Goal: Contribute content: Contribute content

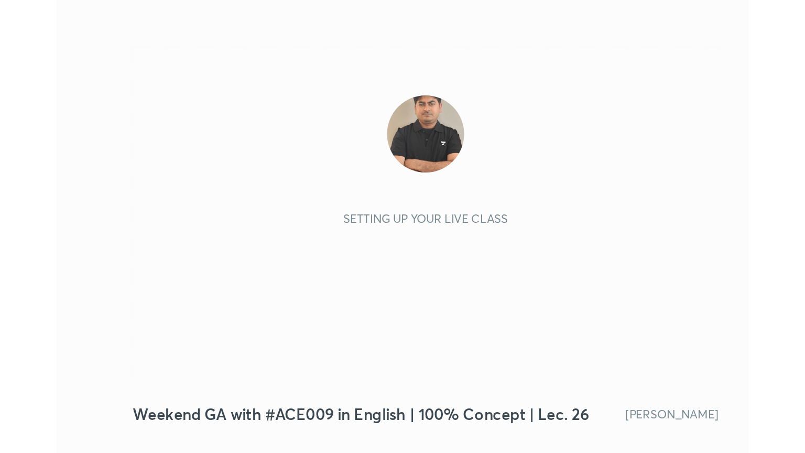
scroll to position [179, 334]
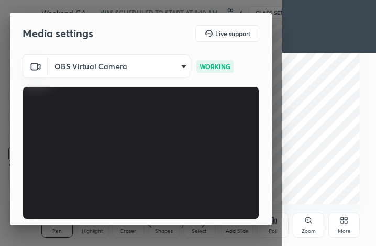
click at [338, 220] on div "More" at bounding box center [344, 225] width 31 height 25
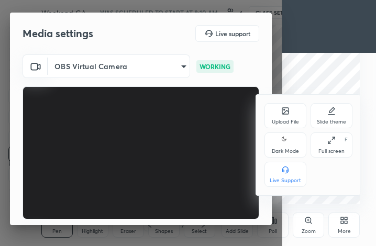
click at [333, 145] on div "Full screen F" at bounding box center [332, 145] width 42 height 25
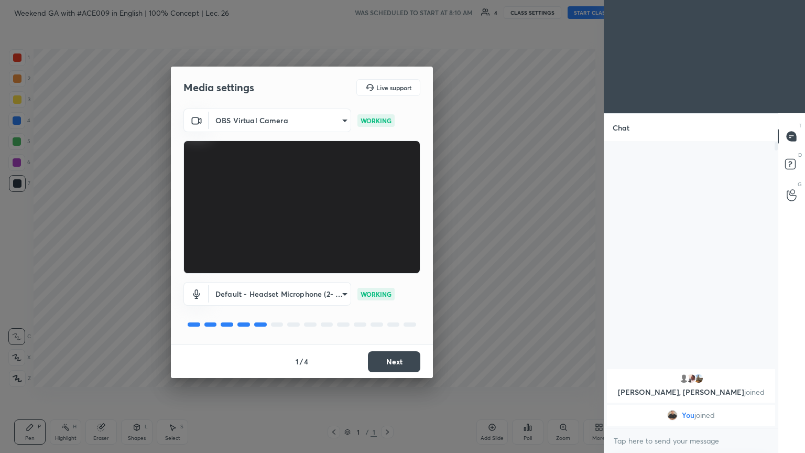
scroll to position [0, 0]
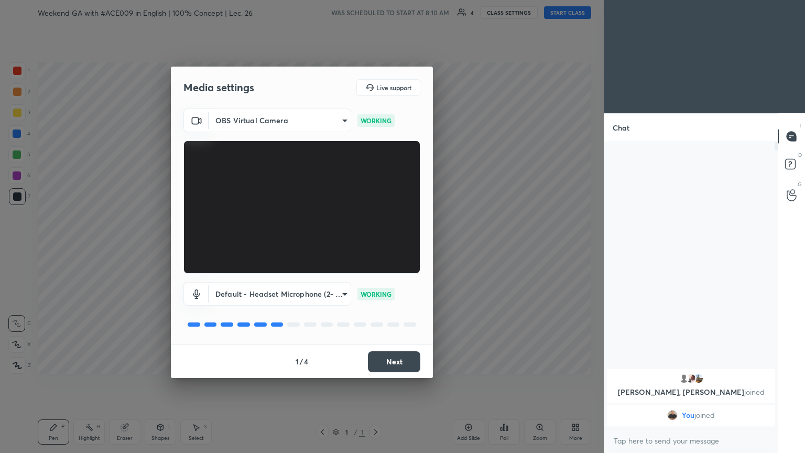
click at [376, 246] on button "Next" at bounding box center [394, 361] width 52 height 21
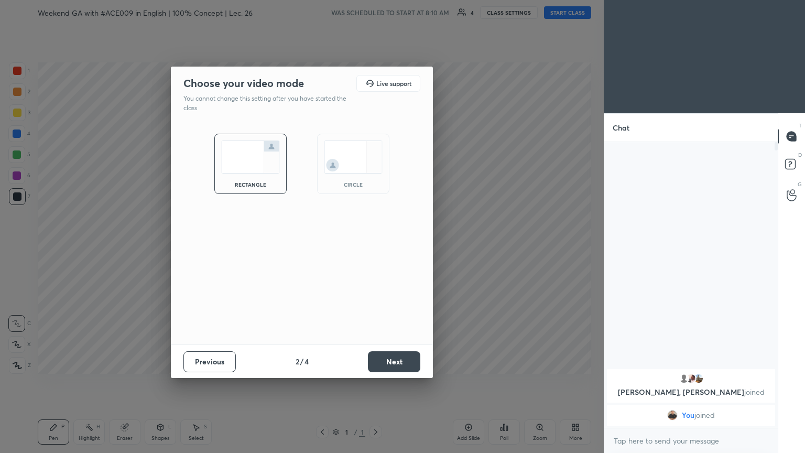
click at [376, 246] on button "Next" at bounding box center [394, 361] width 52 height 21
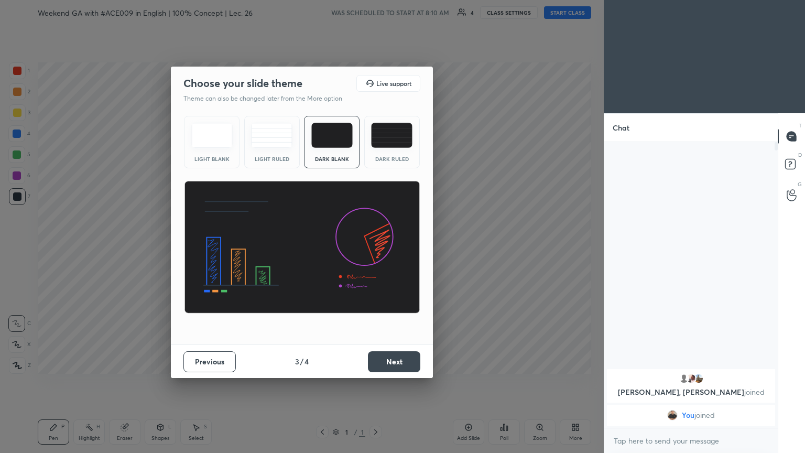
click at [376, 246] on button "Next" at bounding box center [394, 361] width 52 height 21
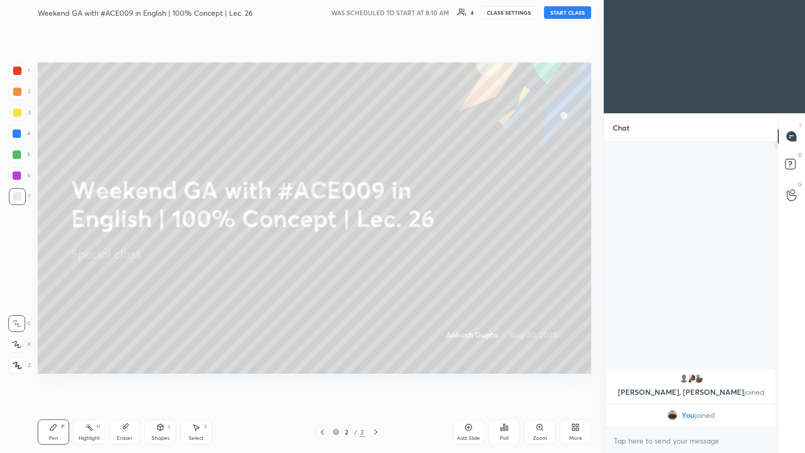
click at [376, 10] on button "START CLASS" at bounding box center [567, 12] width 47 height 13
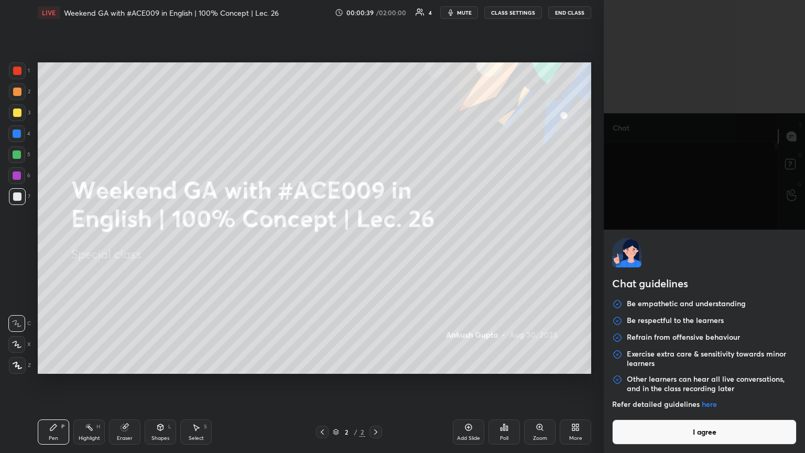
click at [376, 246] on body "1 2 3 4 5 6 7 C X Z C X Z E E Erase all H H LIVE Weekend GA with #ACE009 in Eng…" at bounding box center [402, 226] width 805 height 453
click at [376, 246] on button "I agree" at bounding box center [704, 431] width 184 height 25
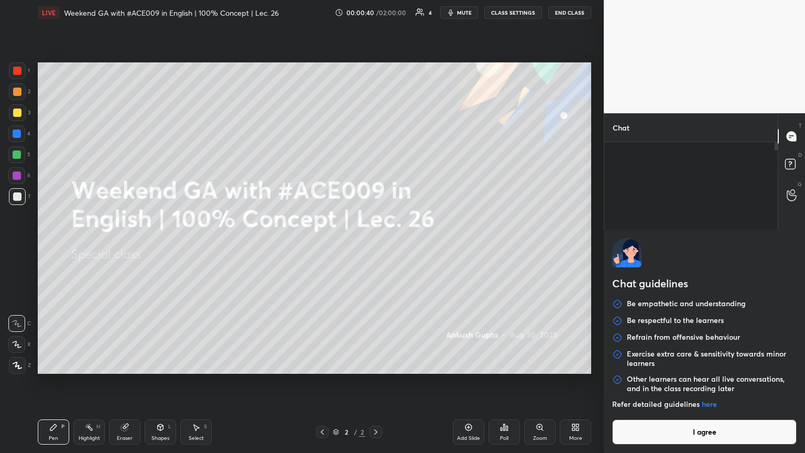
type textarea "x"
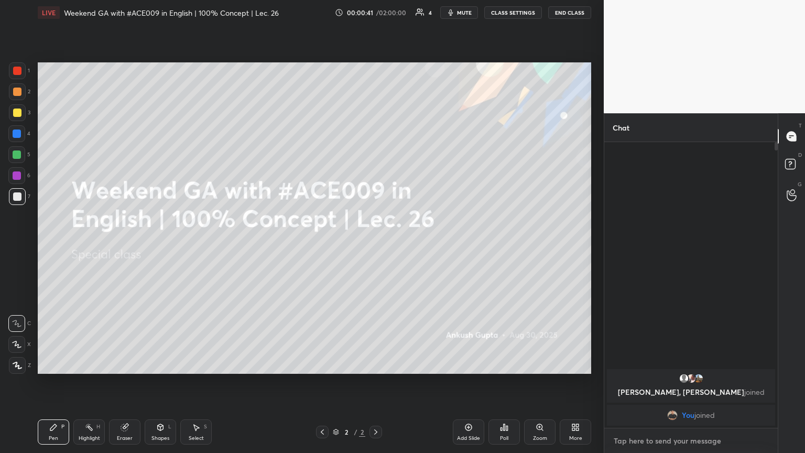
type textarea "2"
type textarea "x"
type textarea "2"
type textarea "x"
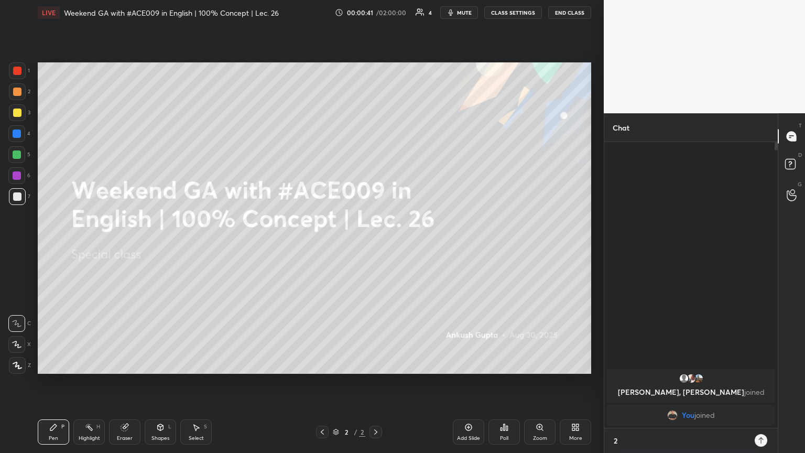
type textarea "2 m"
type textarea "x"
type textarea "2 mi"
type textarea "x"
type textarea "2 min"
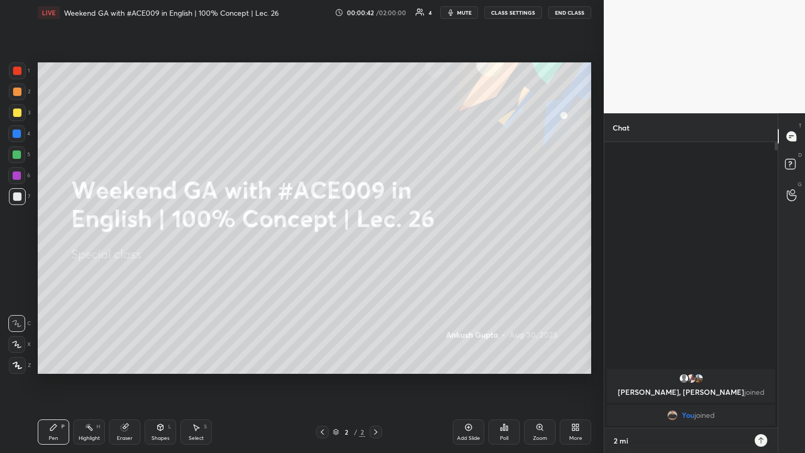
type textarea "x"
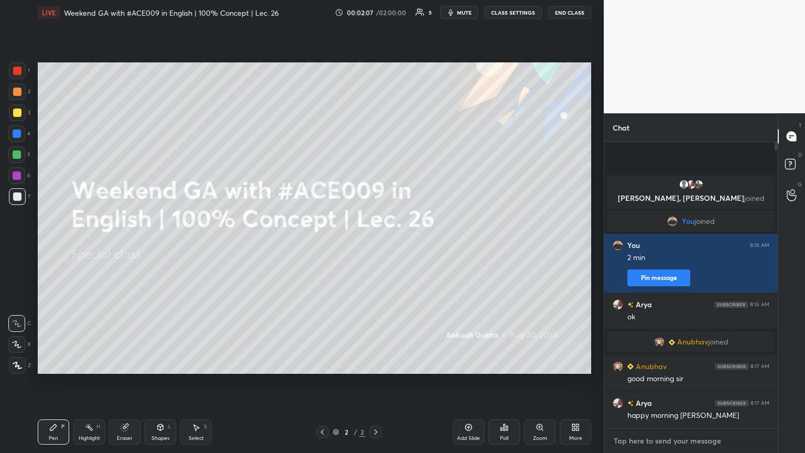
type textarea "x"
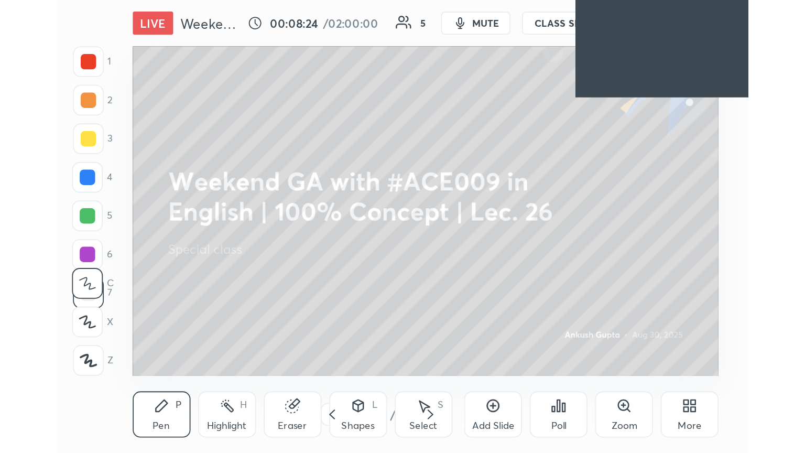
scroll to position [52218, 52062]
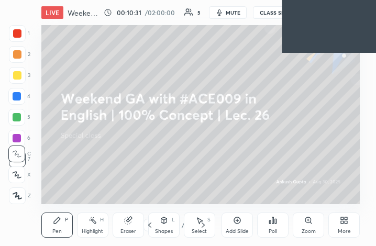
click at [345, 223] on icon at bounding box center [346, 222] width 3 height 3
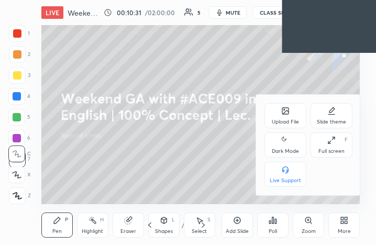
click at [288, 105] on div "Upload File" at bounding box center [286, 115] width 42 height 25
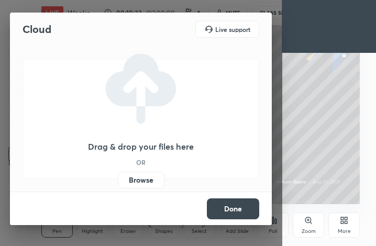
click at [126, 184] on label "Browse" at bounding box center [141, 180] width 47 height 17
click at [118, 184] on input "Browse" at bounding box center [118, 180] width 0 height 17
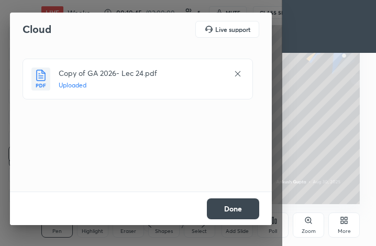
click at [247, 209] on button "Done" at bounding box center [233, 209] width 52 height 21
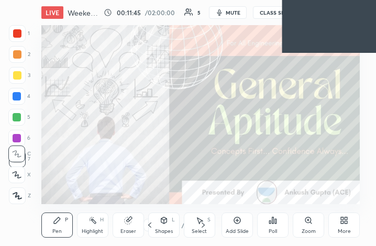
click at [352, 223] on div "More" at bounding box center [344, 225] width 31 height 25
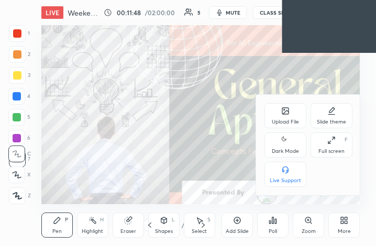
click at [329, 204] on div at bounding box center [188, 123] width 376 height 246
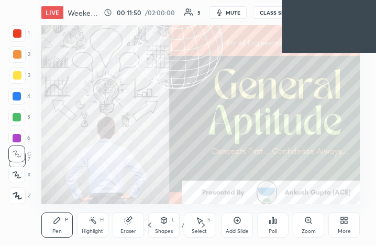
click at [203, 226] on icon at bounding box center [203, 225] width 8 height 8
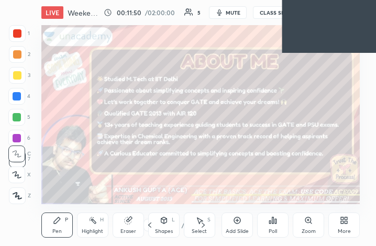
click at [203, 226] on icon at bounding box center [203, 225] width 8 height 8
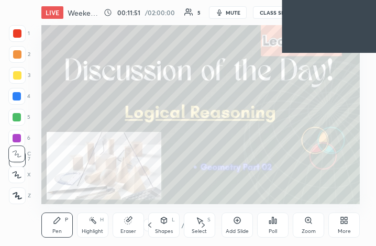
click at [203, 226] on icon at bounding box center [203, 225] width 8 height 8
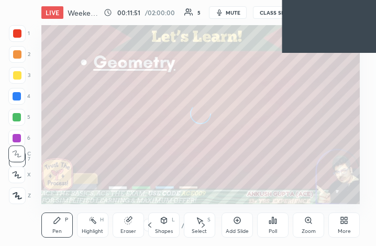
click at [203, 226] on icon at bounding box center [203, 225] width 8 height 8
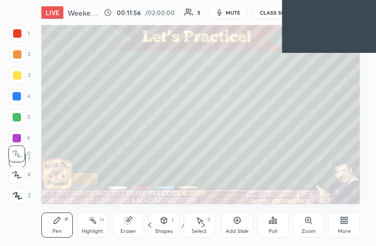
click at [342, 226] on div "More" at bounding box center [344, 225] width 31 height 25
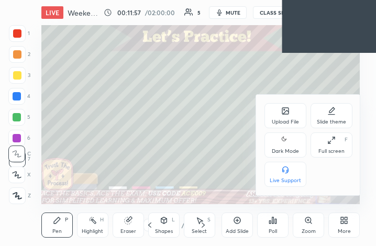
click at [297, 119] on div "Upload File" at bounding box center [285, 121] width 27 height 5
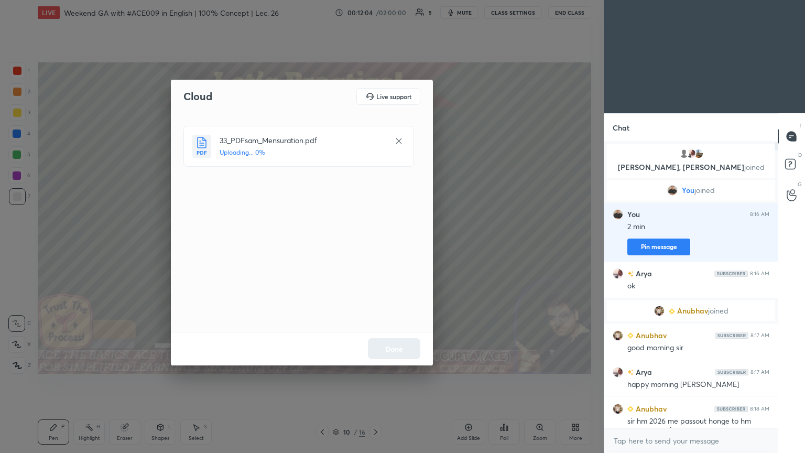
scroll to position [52012, 51836]
click at [376, 246] on button "Done" at bounding box center [394, 348] width 52 height 21
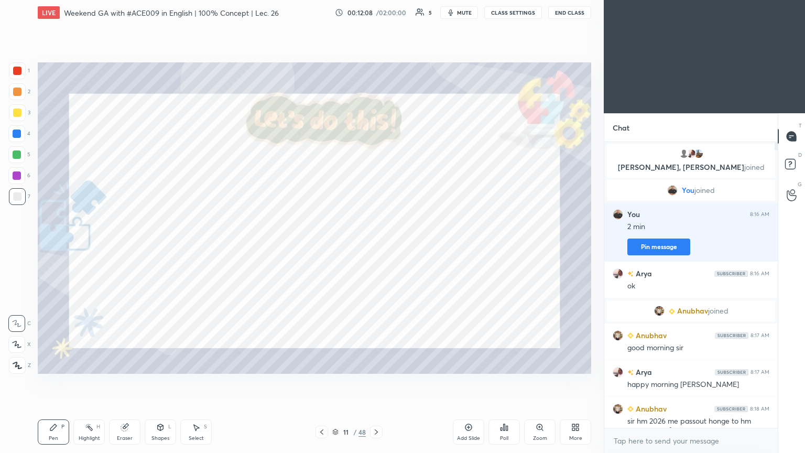
click at [323, 246] on icon at bounding box center [322, 432] width 8 height 8
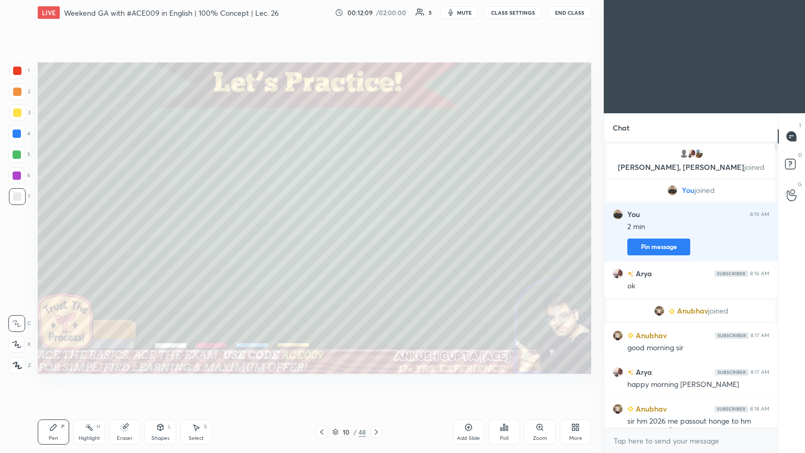
click at [323, 246] on icon at bounding box center [322, 432] width 8 height 8
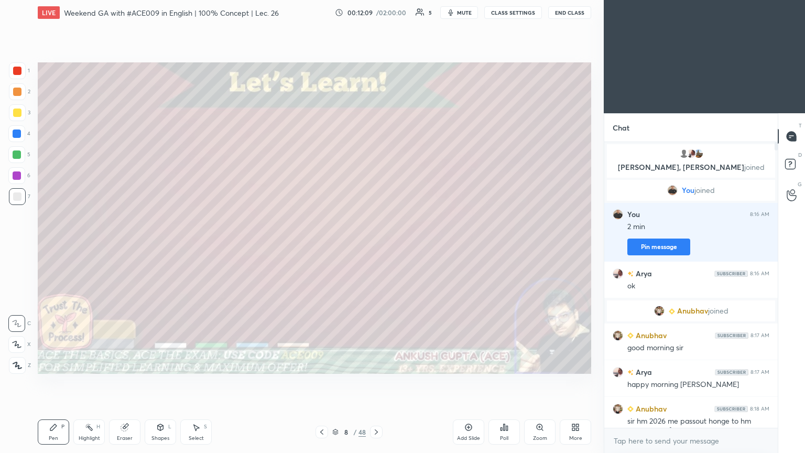
click at [323, 246] on icon at bounding box center [322, 432] width 8 height 8
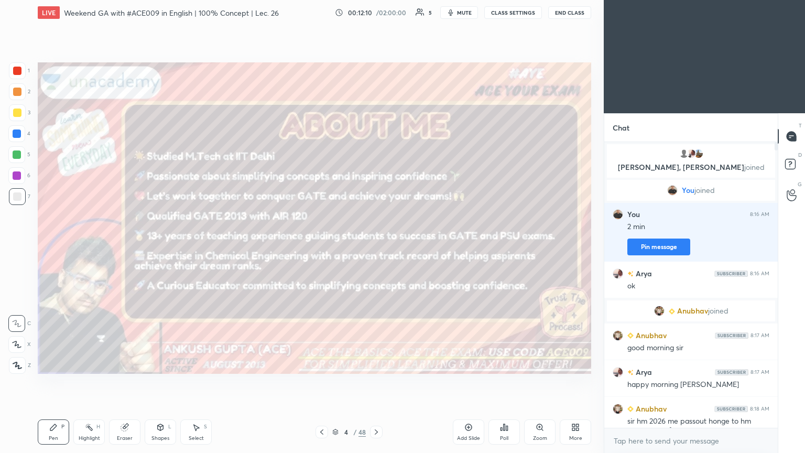
click at [323, 246] on icon at bounding box center [322, 432] width 8 height 8
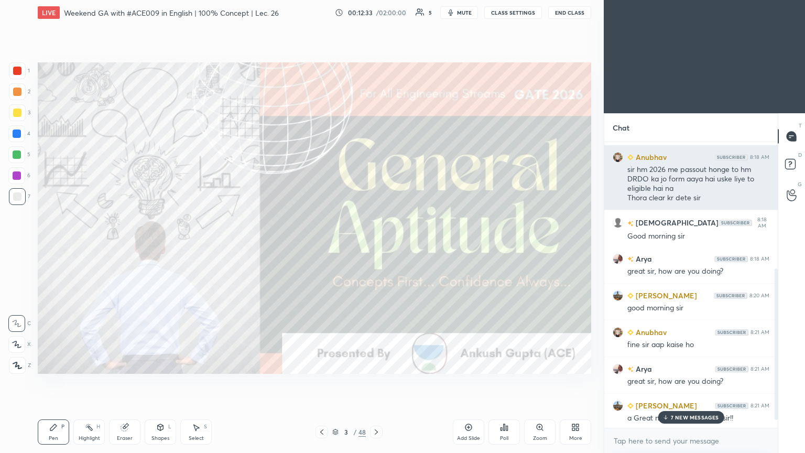
scroll to position [254, 0]
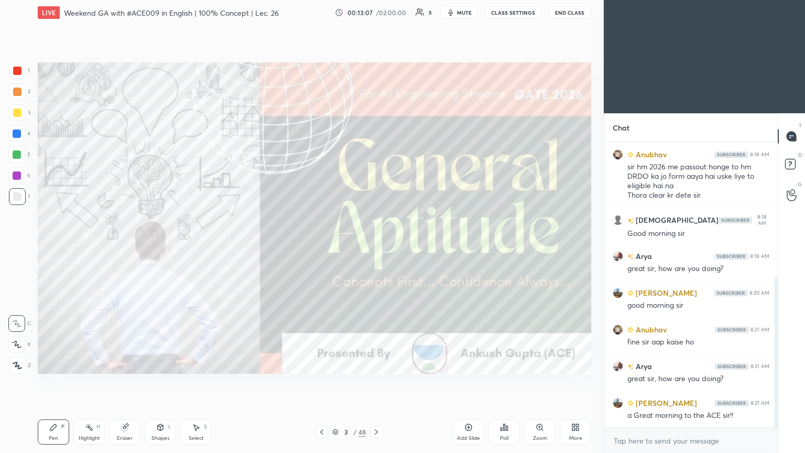
click at [376, 246] on div "More" at bounding box center [575, 431] width 31 height 25
click at [376, 246] on div "Dark Mode" at bounding box center [515, 357] width 27 height 5
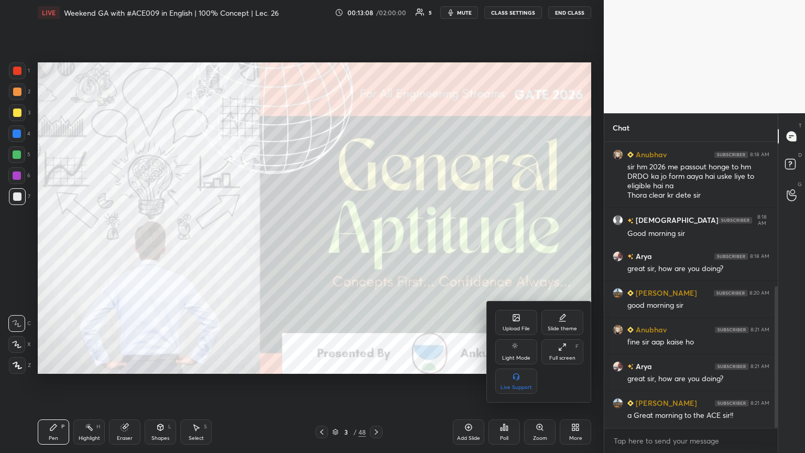
scroll to position [291, 0]
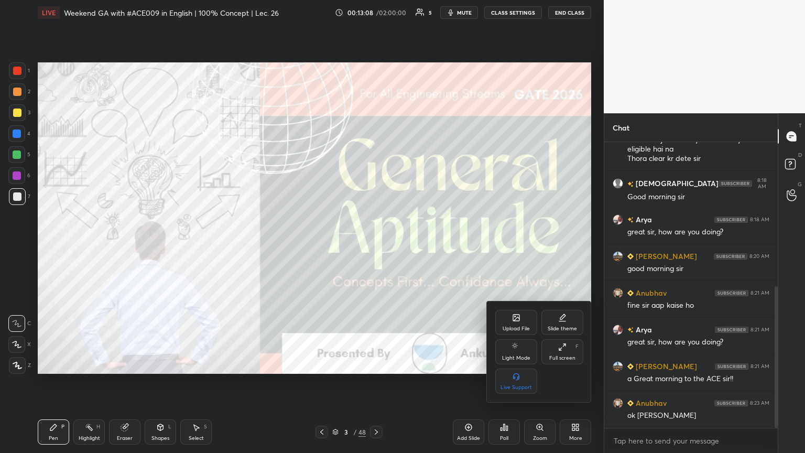
click at [376, 246] on div at bounding box center [402, 226] width 805 height 453
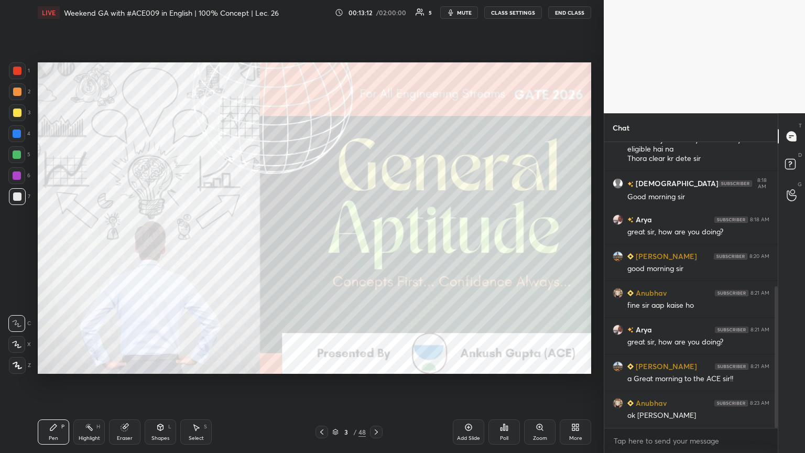
click at [374, 246] on icon at bounding box center [376, 432] width 8 height 8
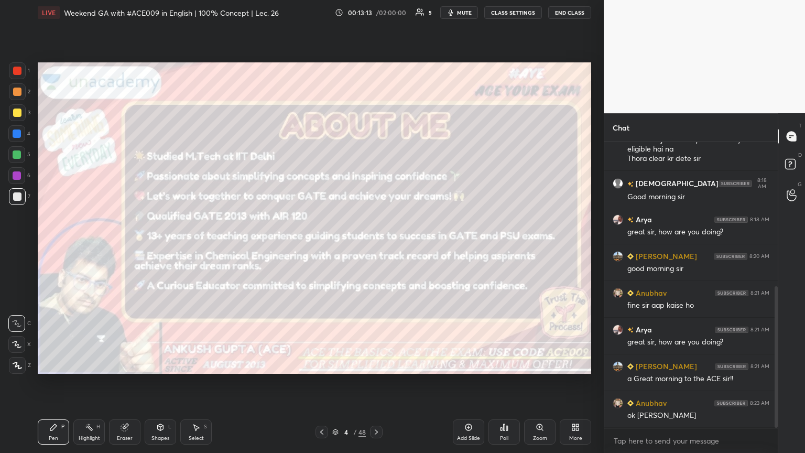
click at [374, 246] on icon at bounding box center [376, 432] width 8 height 8
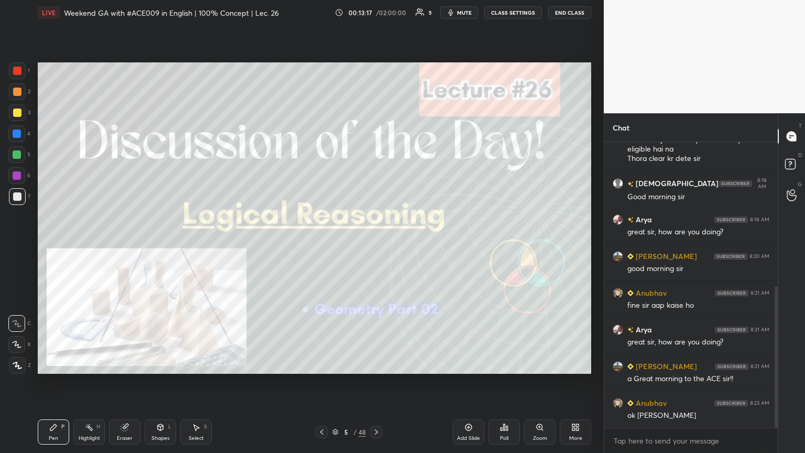
click at [374, 246] on icon at bounding box center [376, 432] width 8 height 8
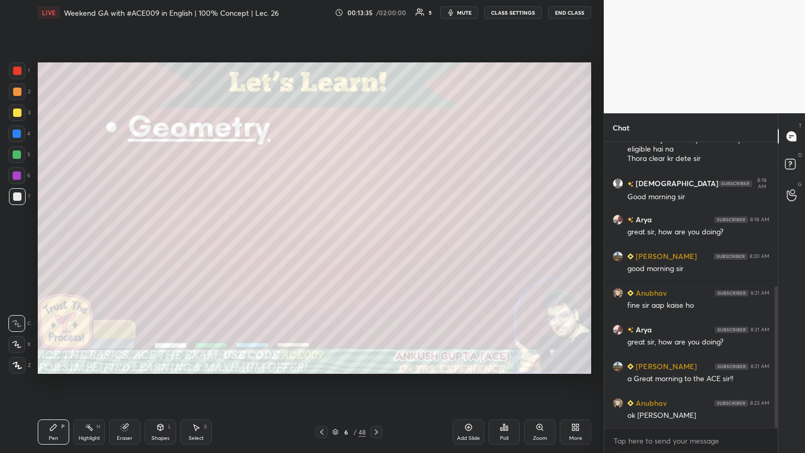
scroll to position [327, 0]
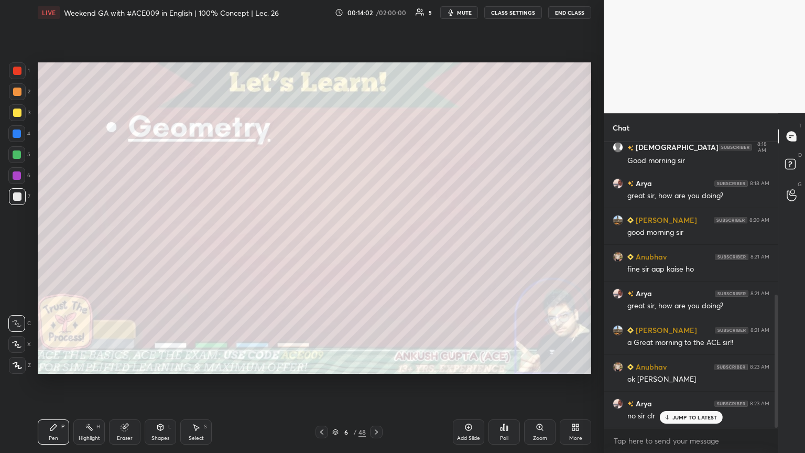
click at [18, 115] on div at bounding box center [17, 112] width 8 height 8
click at [17, 246] on icon at bounding box center [17, 365] width 9 height 7
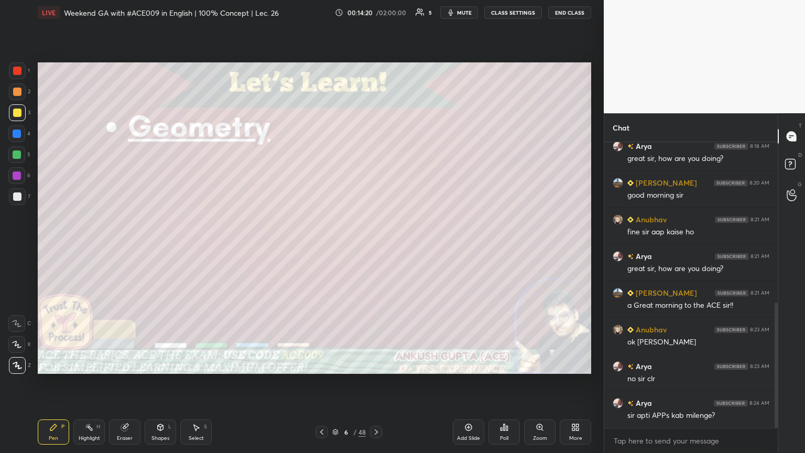
click at [15, 138] on div at bounding box center [16, 133] width 17 height 17
click at [11, 157] on div at bounding box center [16, 154] width 17 height 17
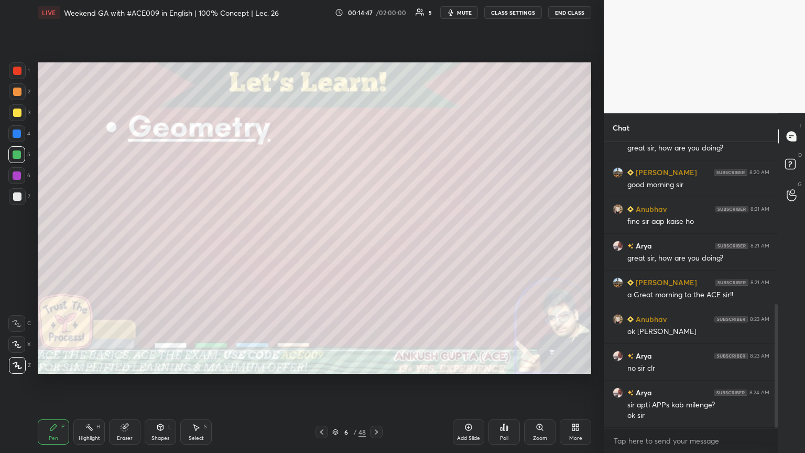
click at [160, 246] on div "Shapes" at bounding box center [160, 437] width 18 height 5
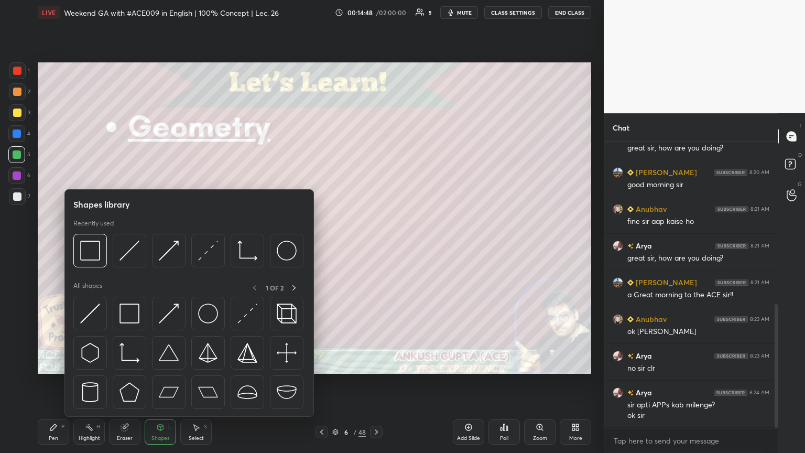
click at [124, 246] on div at bounding box center [188, 253] width 230 height 39
click at [137, 246] on img at bounding box center [129, 251] width 20 height 20
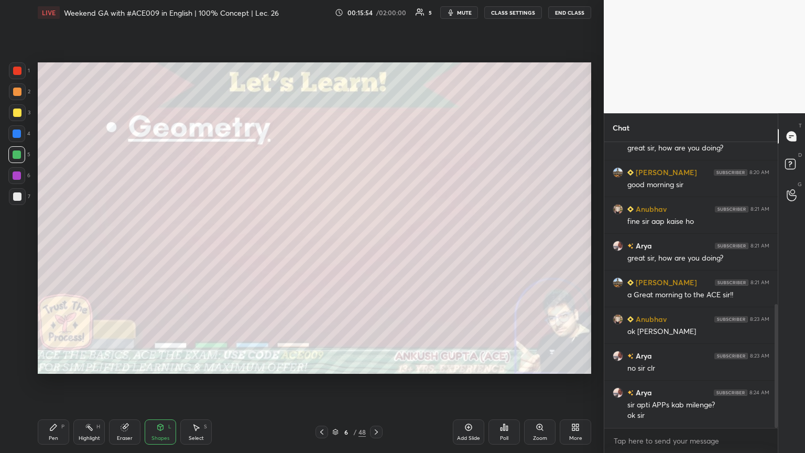
click at [12, 138] on div at bounding box center [16, 133] width 17 height 17
click at [54, 246] on div "Pen" at bounding box center [53, 437] width 9 height 5
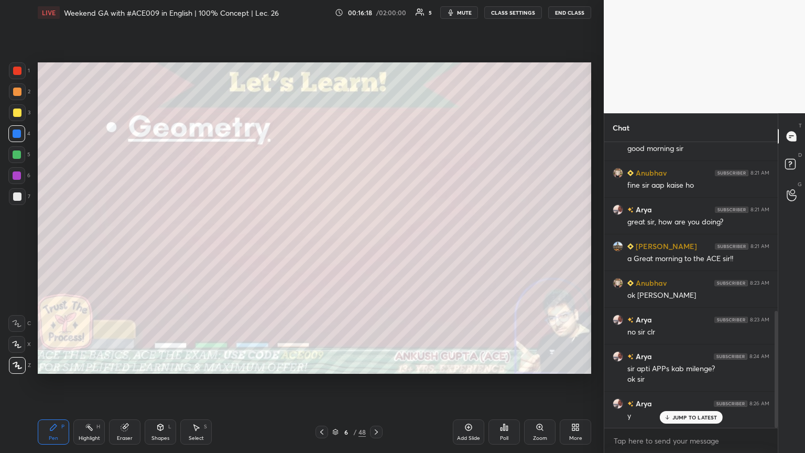
scroll to position [448, 0]
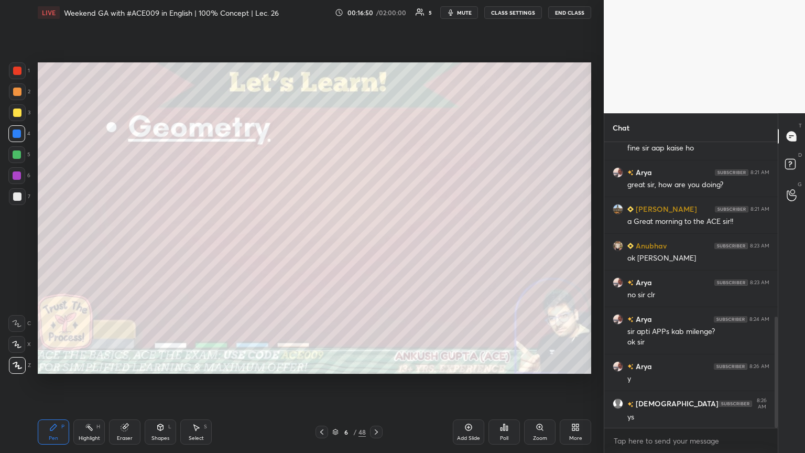
click at [376, 246] on icon at bounding box center [376, 432] width 8 height 8
click at [16, 209] on div "7" at bounding box center [19, 198] width 21 height 21
click at [376, 246] on icon at bounding box center [376, 432] width 8 height 8
click at [375, 246] on icon at bounding box center [376, 432] width 8 height 8
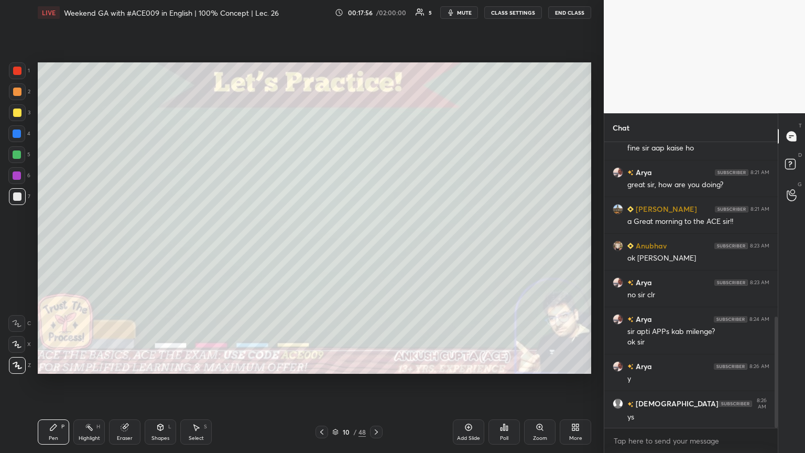
click at [320, 246] on icon at bounding box center [322, 432] width 8 height 8
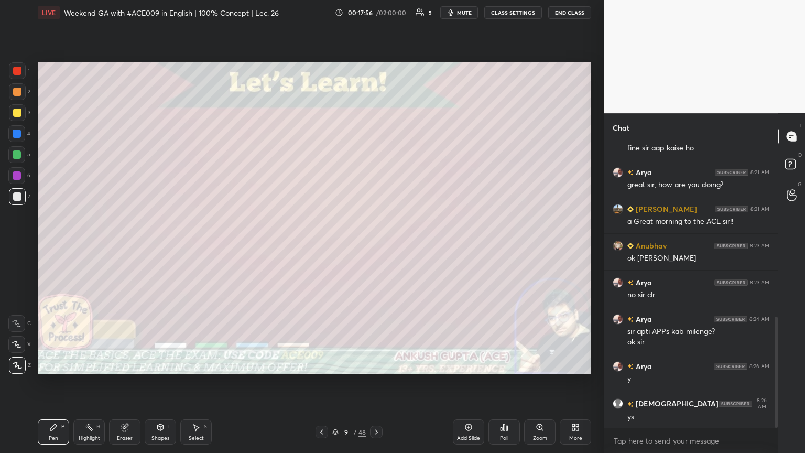
click at [321, 246] on icon at bounding box center [322, 432] width 8 height 8
click at [320, 246] on icon at bounding box center [322, 432] width 8 height 8
click at [376, 246] on icon at bounding box center [376, 432] width 8 height 8
click at [200, 246] on div "Select" at bounding box center [196, 437] width 15 height 5
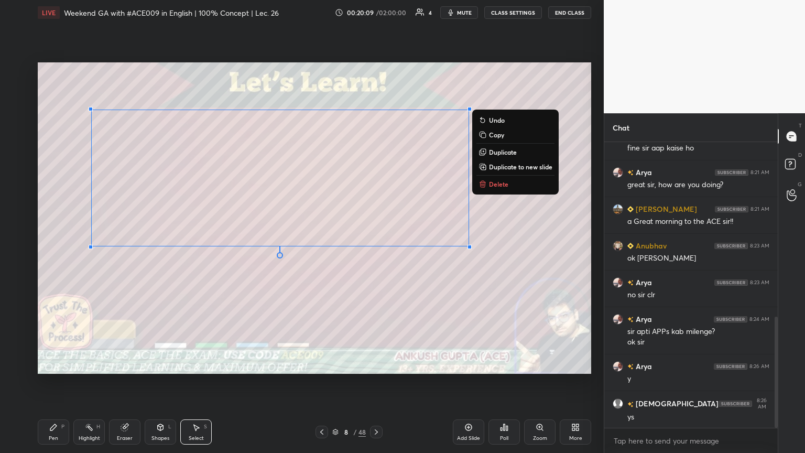
click at [63, 246] on div "Pen P" at bounding box center [53, 431] width 31 height 25
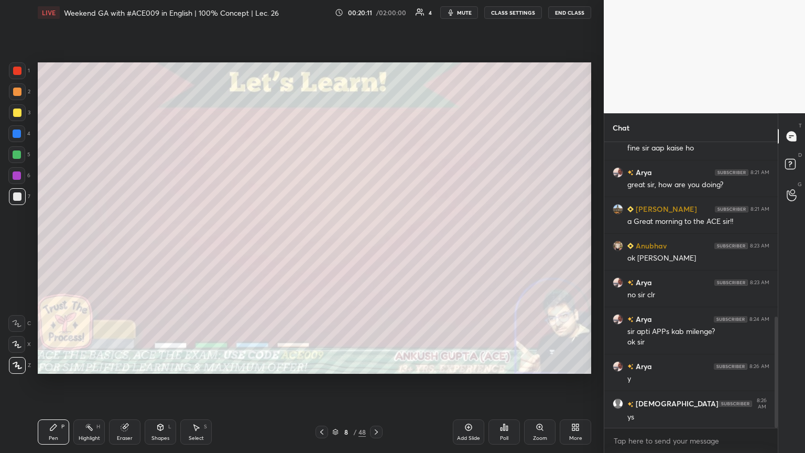
click at [18, 159] on div at bounding box center [16, 154] width 17 height 17
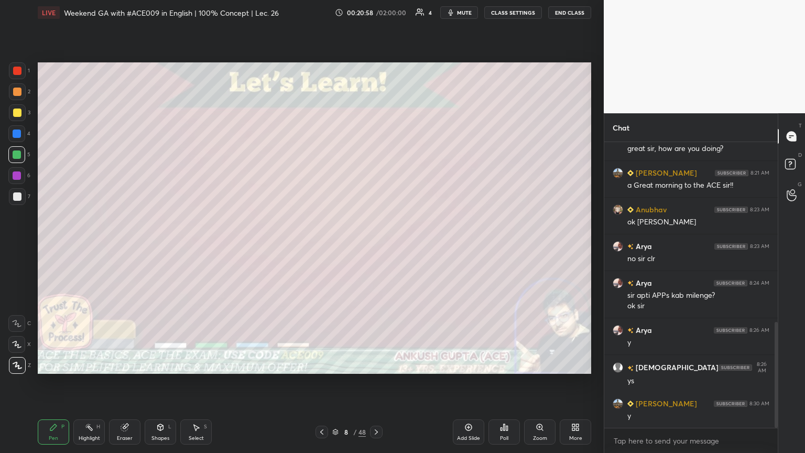
click at [376, 13] on span "mute" at bounding box center [464, 12] width 15 height 7
click at [376, 13] on span "unmute" at bounding box center [463, 12] width 23 height 7
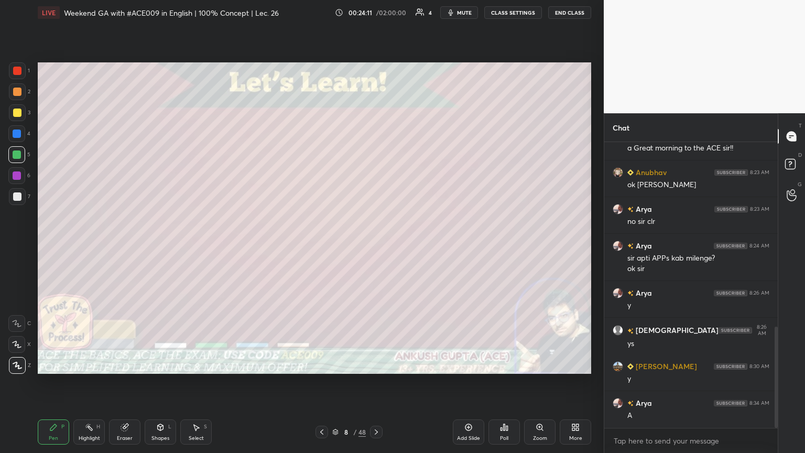
scroll to position [558, 0]
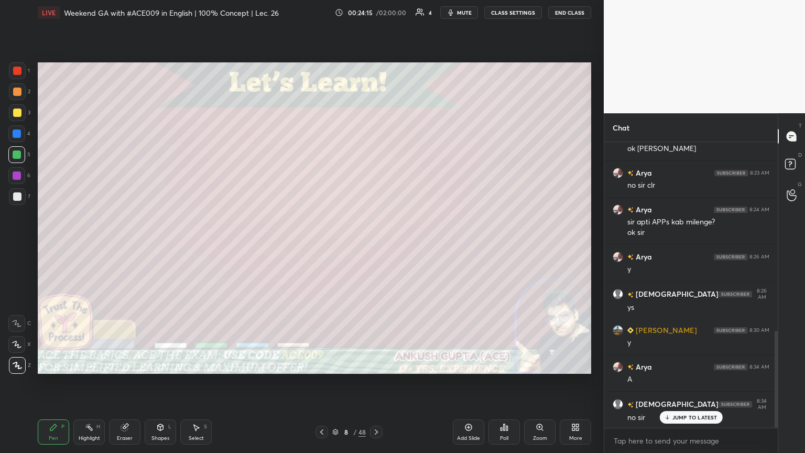
click at [18, 135] on div at bounding box center [17, 133] width 8 height 8
click at [376, 246] on icon at bounding box center [376, 432] width 8 height 8
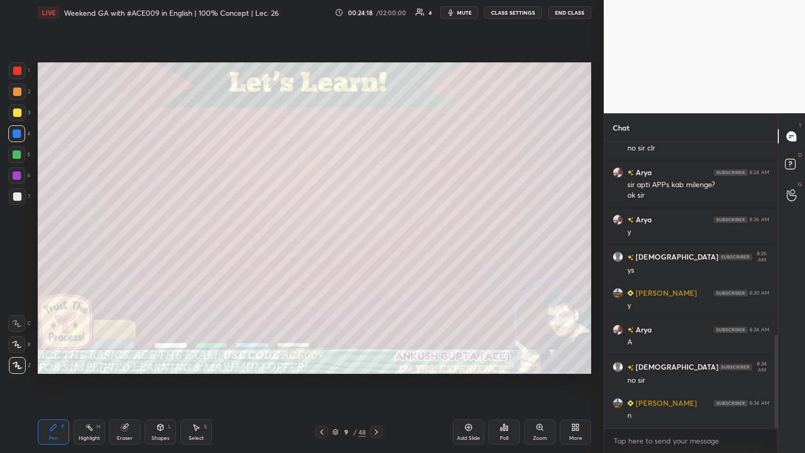
click at [20, 199] on div at bounding box center [17, 196] width 8 height 8
click at [164, 246] on div "Shapes L" at bounding box center [160, 431] width 31 height 25
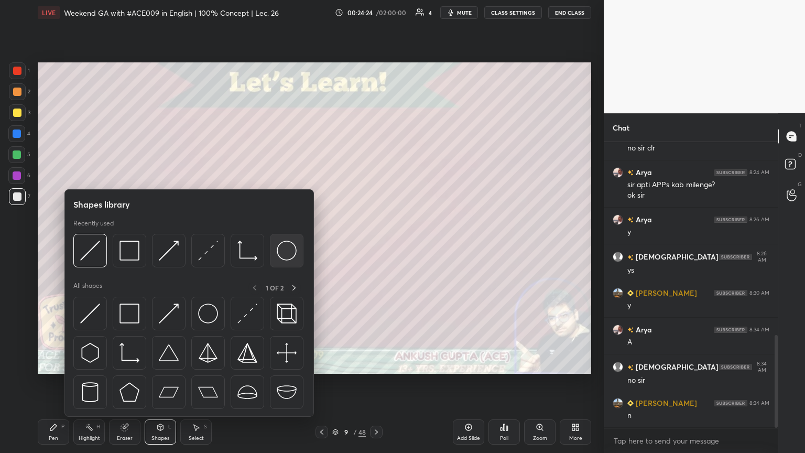
click at [287, 246] on img at bounding box center [287, 251] width 20 height 20
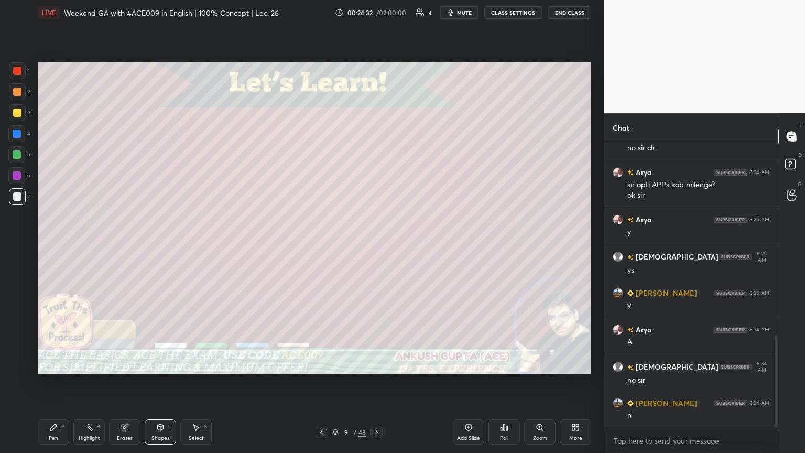
click at [17, 155] on div at bounding box center [17, 154] width 8 height 8
click at [53, 246] on icon at bounding box center [53, 427] width 6 height 6
click at [17, 119] on div at bounding box center [17, 112] width 17 height 17
click at [18, 137] on div at bounding box center [17, 133] width 8 height 8
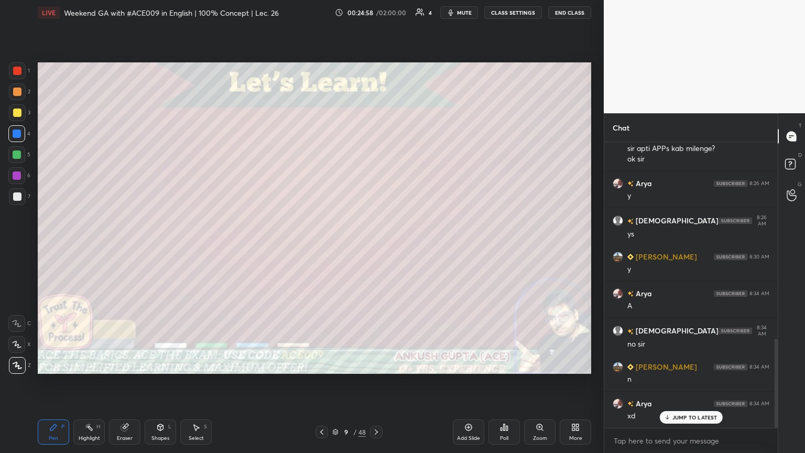
click at [16, 115] on div at bounding box center [17, 112] width 8 height 8
click at [194, 246] on div "Select S" at bounding box center [195, 431] width 31 height 25
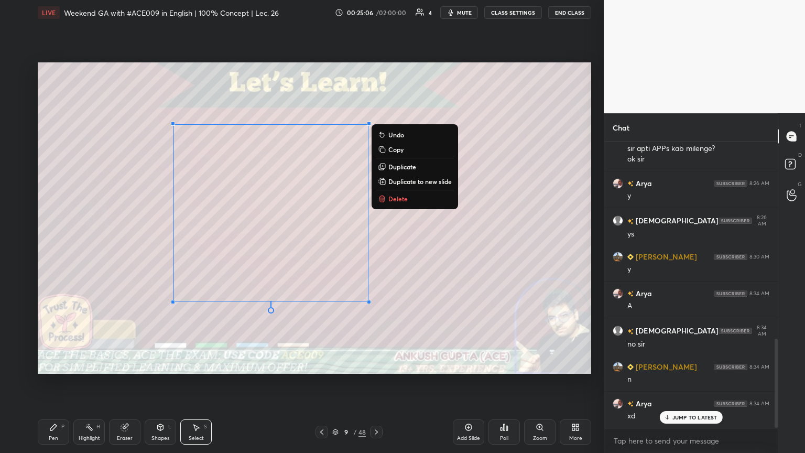
click at [52, 246] on div "Pen P" at bounding box center [53, 431] width 31 height 25
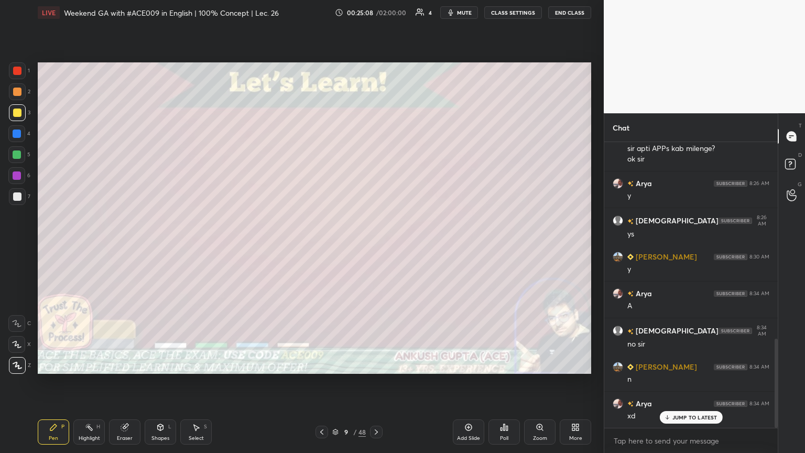
click at [322, 246] on icon at bounding box center [321, 431] width 3 height 5
click at [376, 246] on icon at bounding box center [376, 432] width 8 height 8
click at [15, 139] on div at bounding box center [16, 133] width 17 height 17
click at [157, 246] on div "Shapes L" at bounding box center [160, 431] width 31 height 25
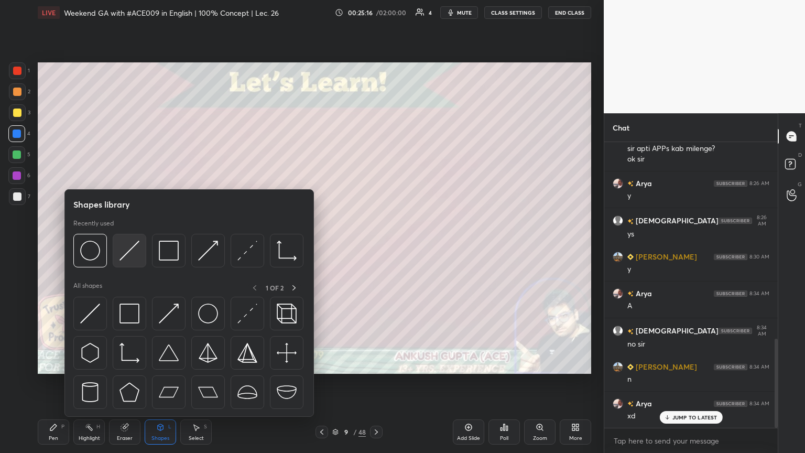
click at [128, 246] on img at bounding box center [129, 251] width 20 height 20
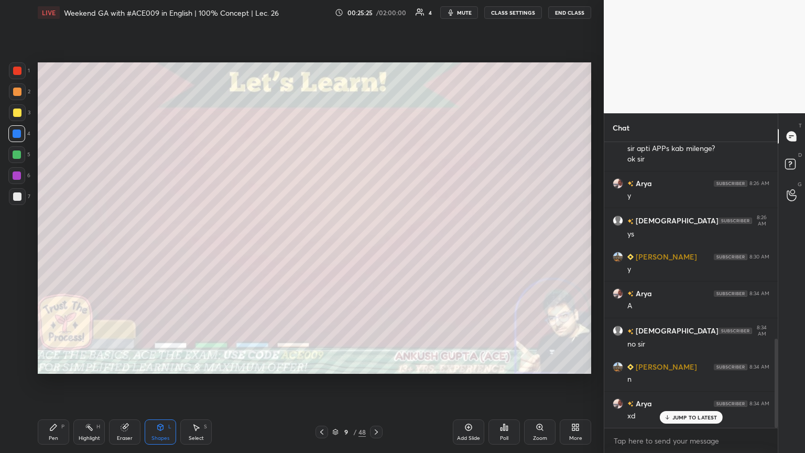
click at [195, 246] on icon at bounding box center [196, 427] width 8 height 8
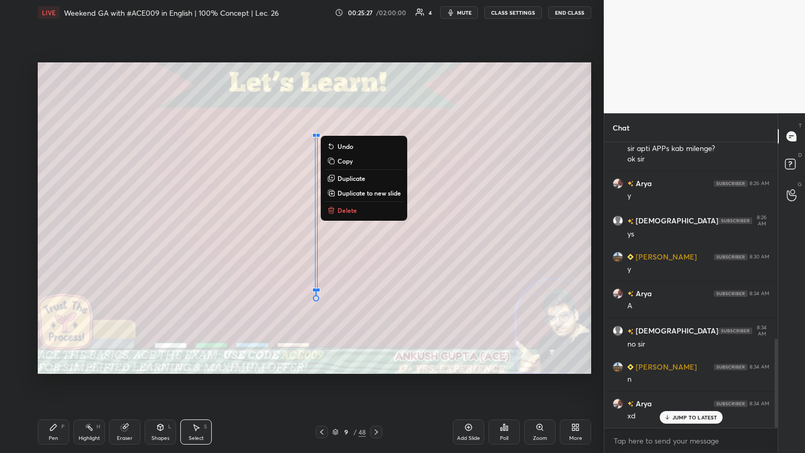
click at [347, 210] on p "Delete" at bounding box center [346, 210] width 19 height 8
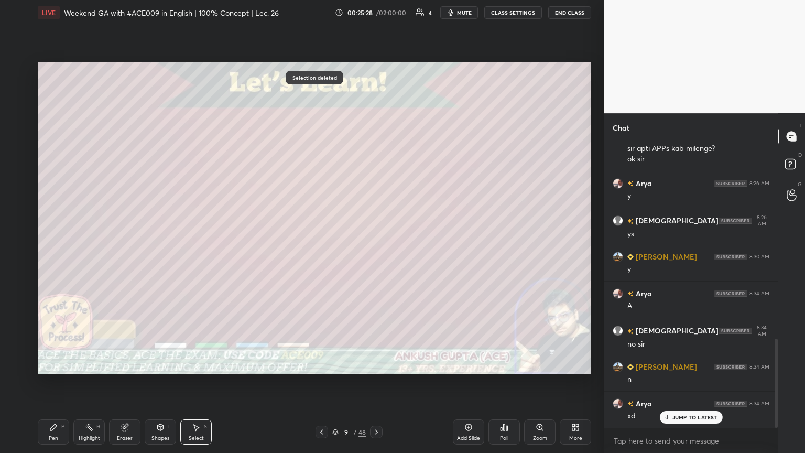
click at [159, 246] on div "Shapes L" at bounding box center [160, 431] width 31 height 25
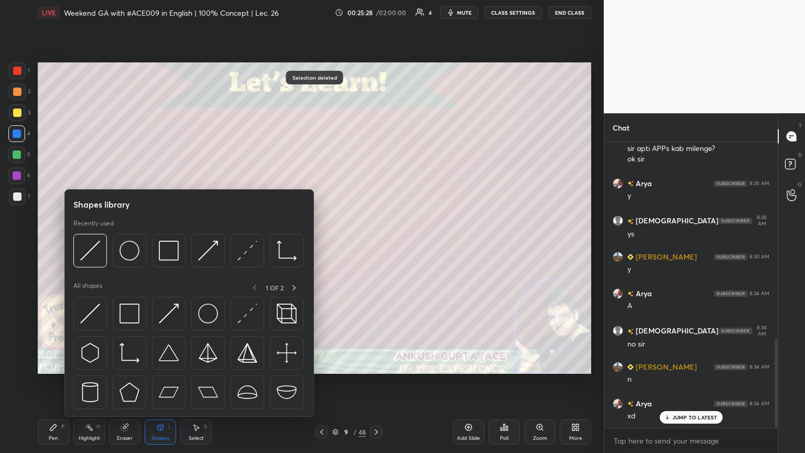
click at [162, 246] on icon at bounding box center [160, 427] width 8 height 8
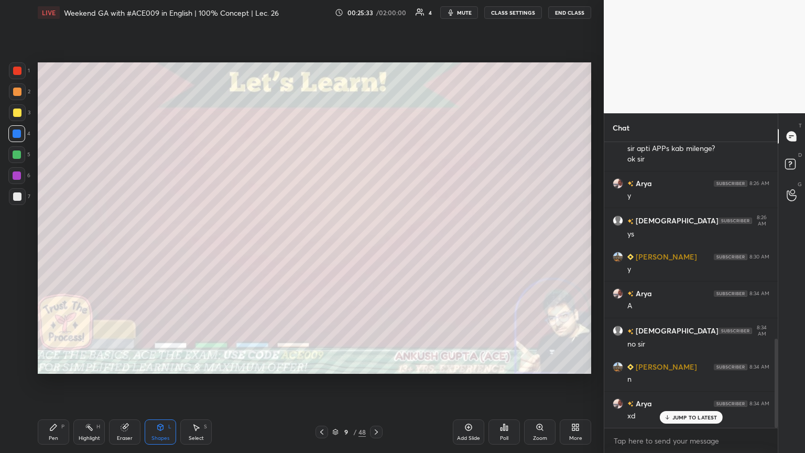
click at [197, 246] on icon at bounding box center [197, 427] width 6 height 6
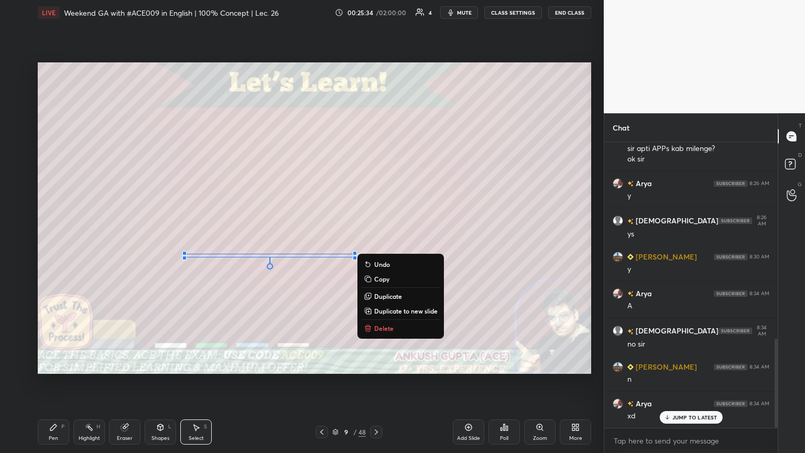
click at [376, 246] on p "Delete" at bounding box center [383, 328] width 19 height 8
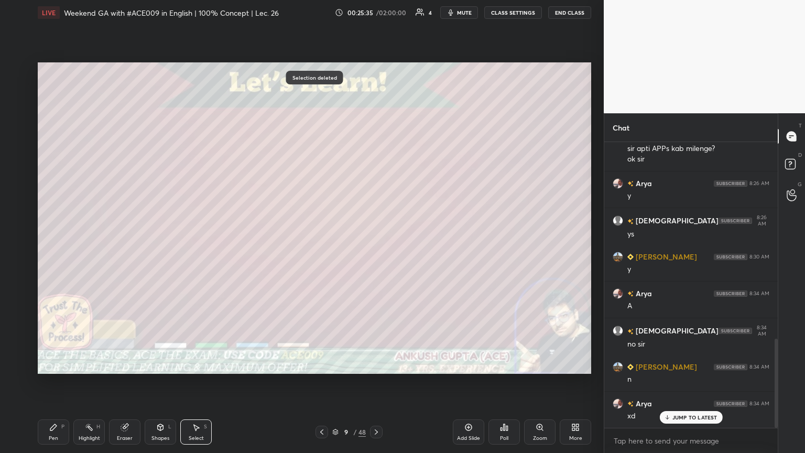
click at [165, 246] on div "Shapes L" at bounding box center [160, 431] width 31 height 25
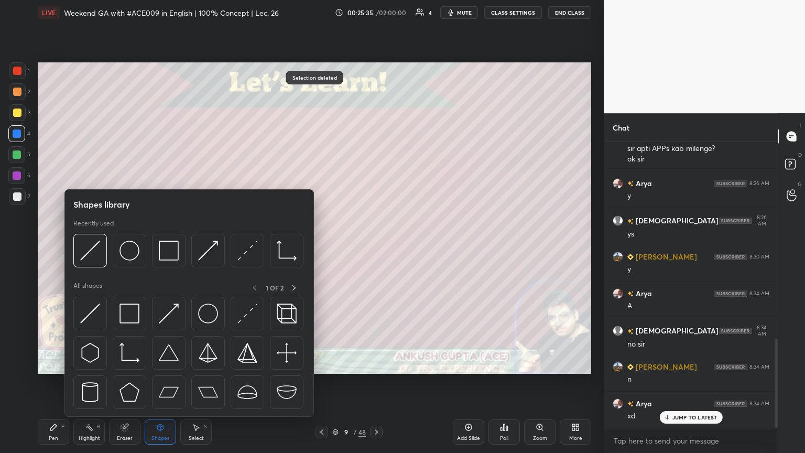
click at [163, 246] on div "Shapes L" at bounding box center [160, 431] width 31 height 25
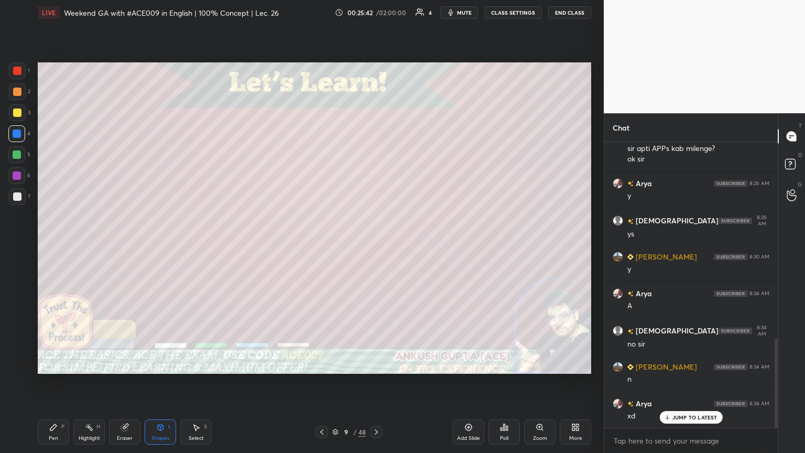
click at [47, 246] on div "Pen P" at bounding box center [53, 431] width 31 height 25
click at [17, 155] on div at bounding box center [17, 154] width 8 height 8
click at [16, 195] on div at bounding box center [17, 196] width 8 height 8
click at [20, 92] on div at bounding box center [17, 92] width 8 height 8
click at [17, 178] on div at bounding box center [17, 175] width 8 height 8
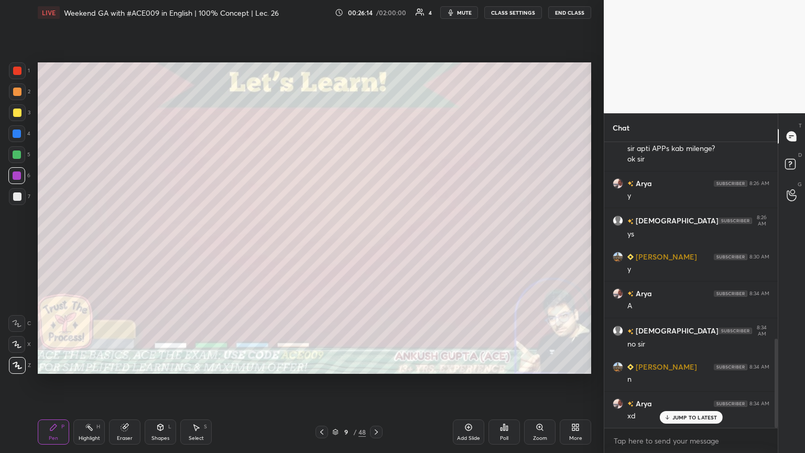
click at [18, 93] on div at bounding box center [17, 92] width 8 height 8
click at [13, 107] on div at bounding box center [17, 112] width 17 height 17
click at [119, 246] on div "Eraser" at bounding box center [124, 431] width 31 height 25
click at [14, 246] on icon at bounding box center [14, 341] width 1 height 1
click at [52, 246] on icon at bounding box center [53, 427] width 6 height 6
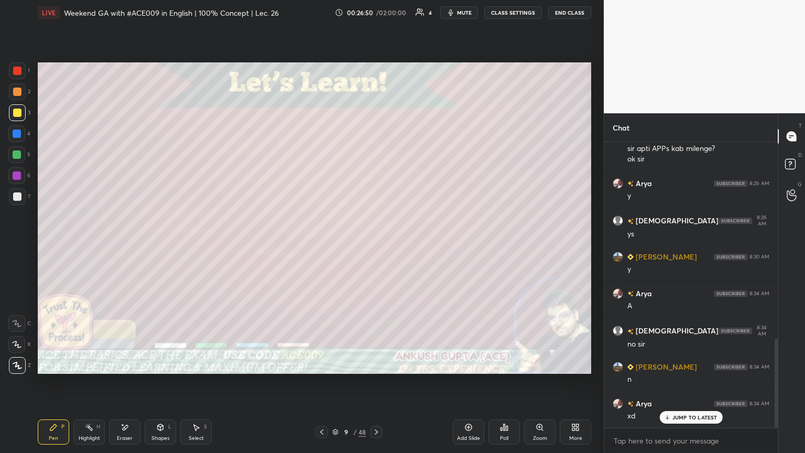
click at [88, 246] on div "Highlight" at bounding box center [89, 437] width 21 height 5
click at [62, 246] on div "Pen P" at bounding box center [53, 431] width 31 height 25
click at [55, 246] on div "Pen" at bounding box center [53, 437] width 9 height 5
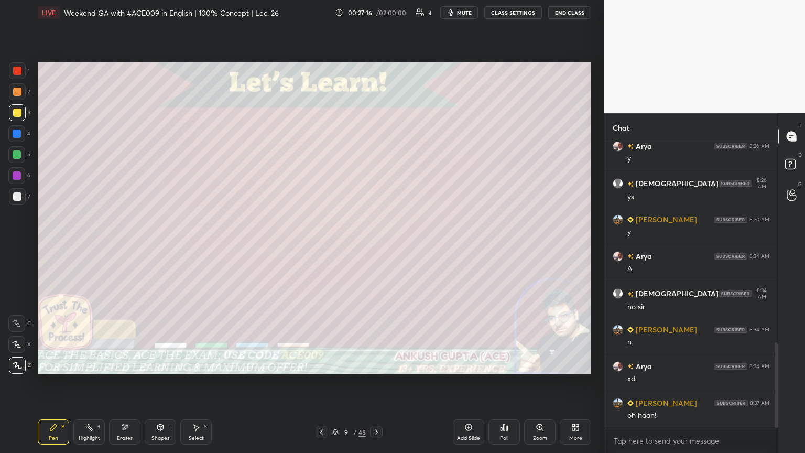
click at [159, 246] on icon at bounding box center [161, 427] width 6 height 6
click at [123, 246] on icon at bounding box center [126, 426] width 6 height 5
click at [56, 246] on div "Pen P" at bounding box center [53, 431] width 31 height 25
click at [14, 160] on div at bounding box center [16, 154] width 17 height 17
click at [376, 13] on span "mute" at bounding box center [464, 12] width 15 height 7
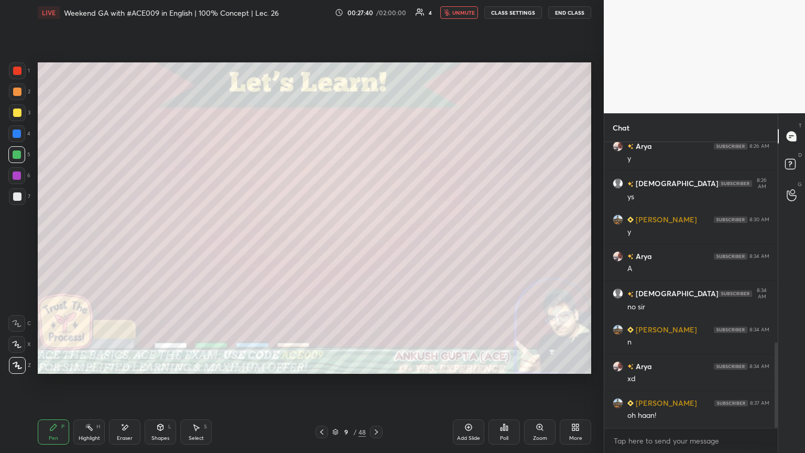
click at [376, 10] on span "unmute" at bounding box center [463, 12] width 23 height 7
click at [321, 246] on icon at bounding box center [321, 431] width 3 height 5
click at [374, 246] on icon at bounding box center [376, 432] width 8 height 8
click at [323, 246] on icon at bounding box center [322, 432] width 8 height 8
click at [376, 246] on icon at bounding box center [376, 432] width 8 height 8
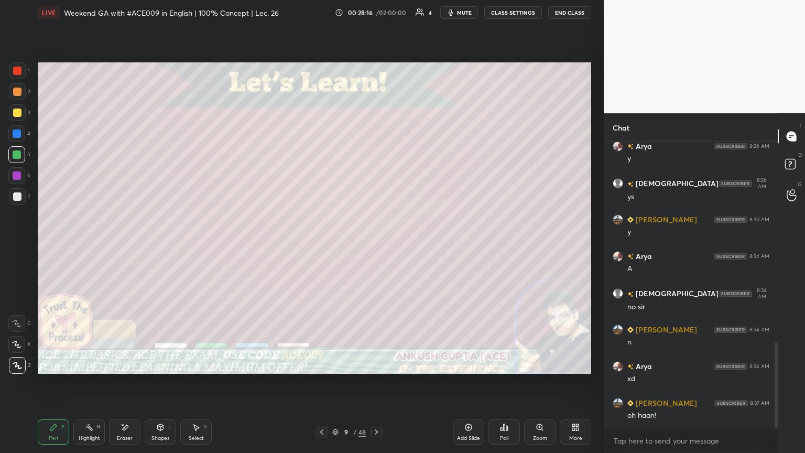
click at [321, 246] on icon at bounding box center [322, 432] width 8 height 8
click at [376, 246] on icon at bounding box center [376, 432] width 8 height 8
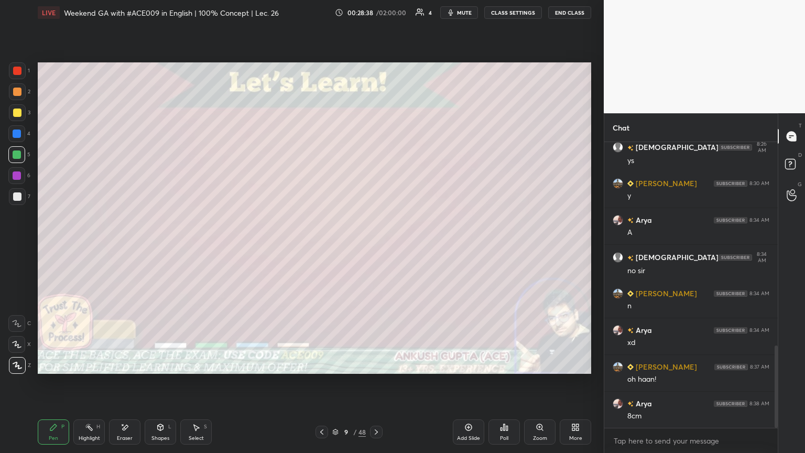
click at [17, 94] on div at bounding box center [17, 92] width 8 height 8
click at [18, 176] on div at bounding box center [17, 175] width 8 height 8
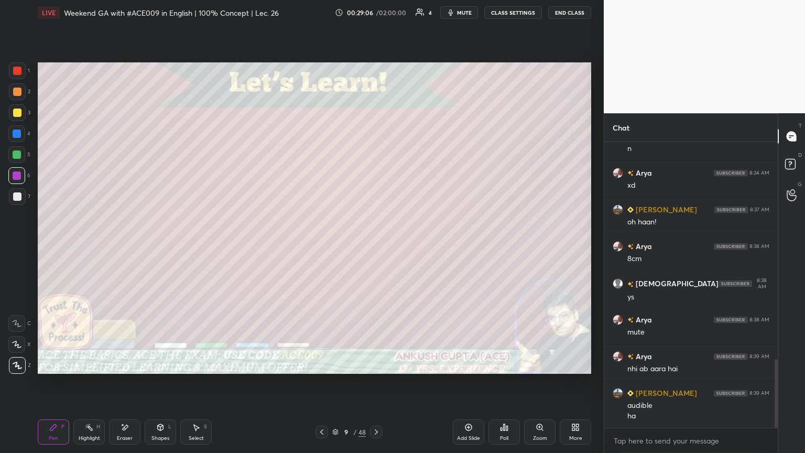
scroll to position [899, 0]
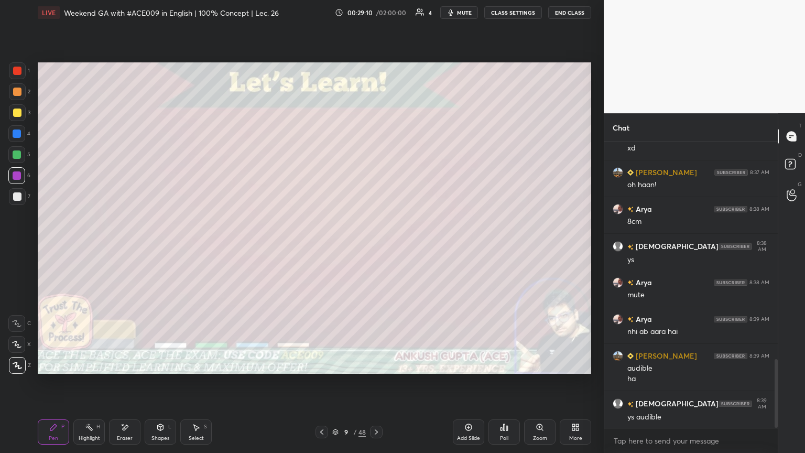
click at [376, 246] on icon at bounding box center [376, 432] width 8 height 8
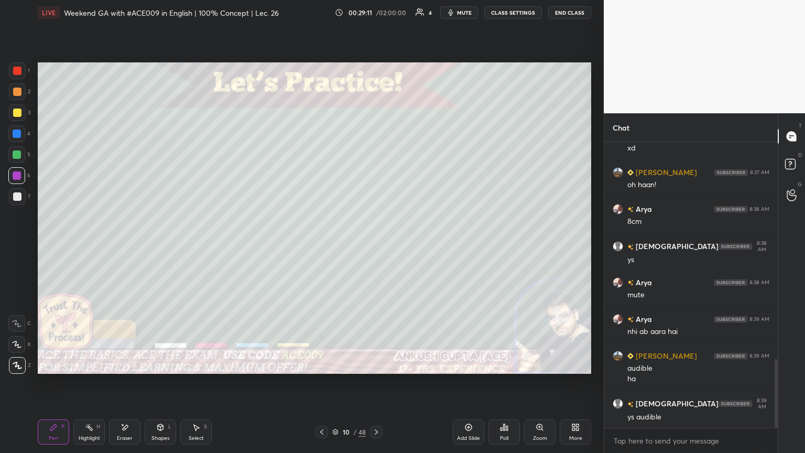
scroll to position [935, 0]
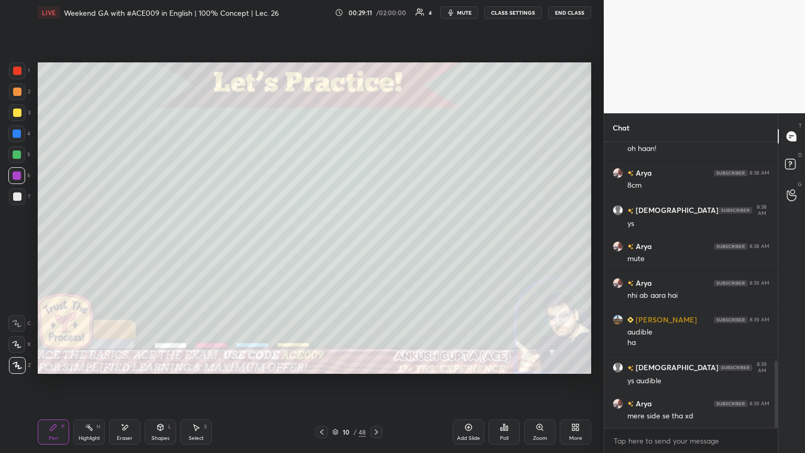
click at [321, 246] on icon at bounding box center [321, 431] width 3 height 5
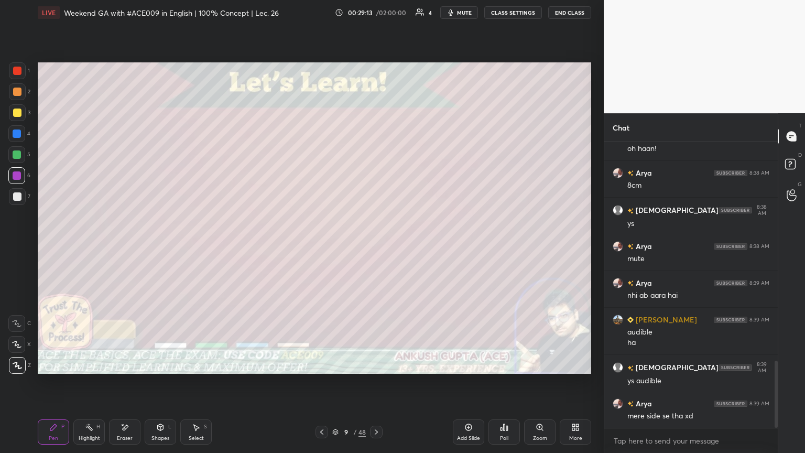
click at [18, 192] on div at bounding box center [17, 196] width 8 height 8
click at [376, 246] on icon at bounding box center [376, 432] width 8 height 8
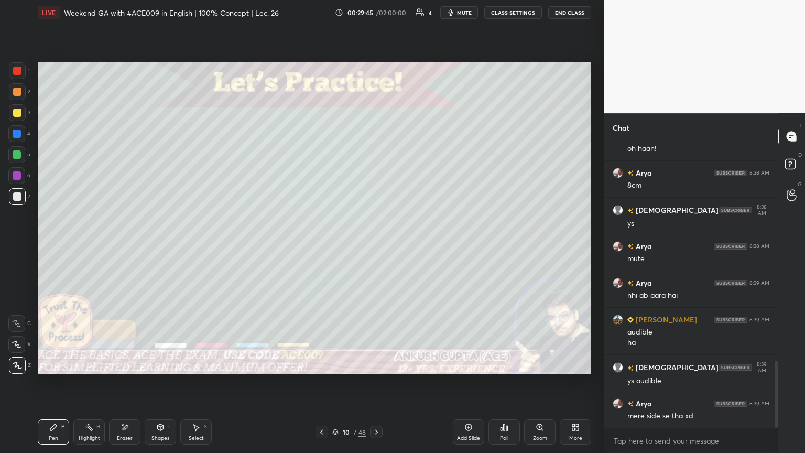
click at [195, 246] on div "Select" at bounding box center [196, 437] width 15 height 5
click at [319, 246] on icon at bounding box center [322, 432] width 8 height 8
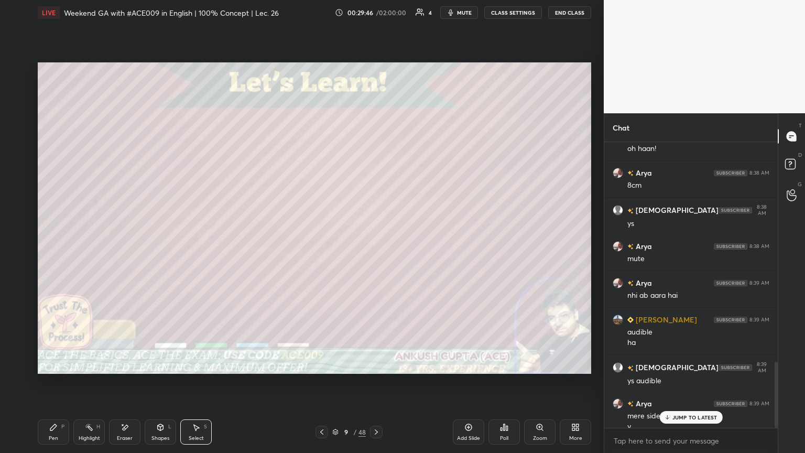
scroll to position [945, 0]
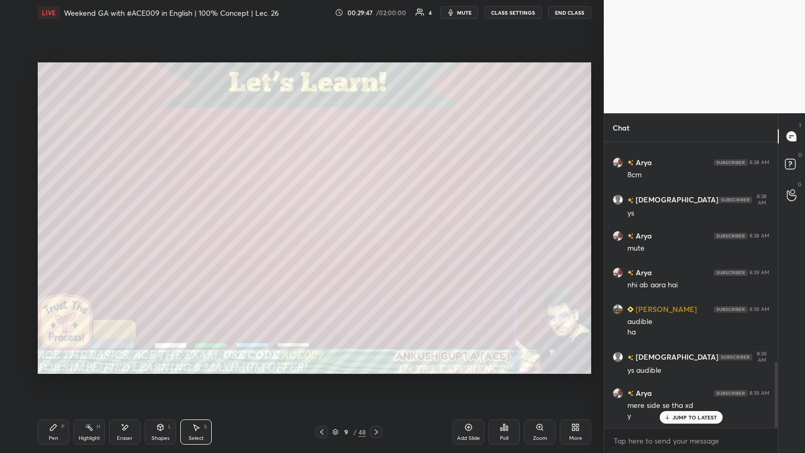
click at [193, 246] on div "Select S" at bounding box center [195, 431] width 31 height 25
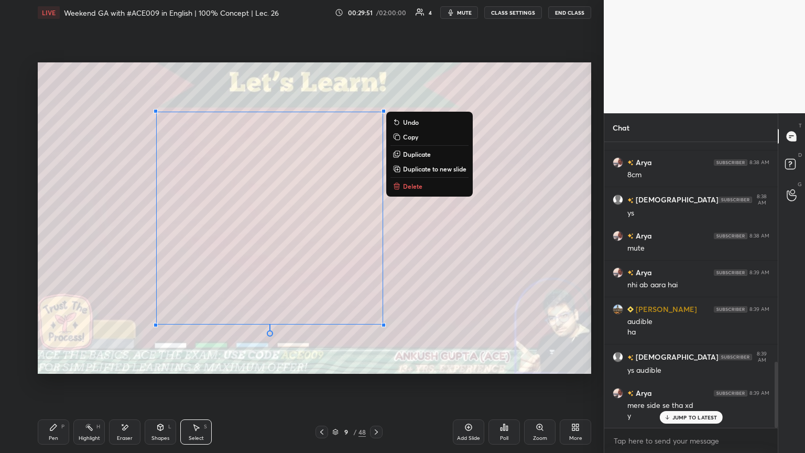
click at [376, 137] on p "Copy" at bounding box center [410, 137] width 15 height 8
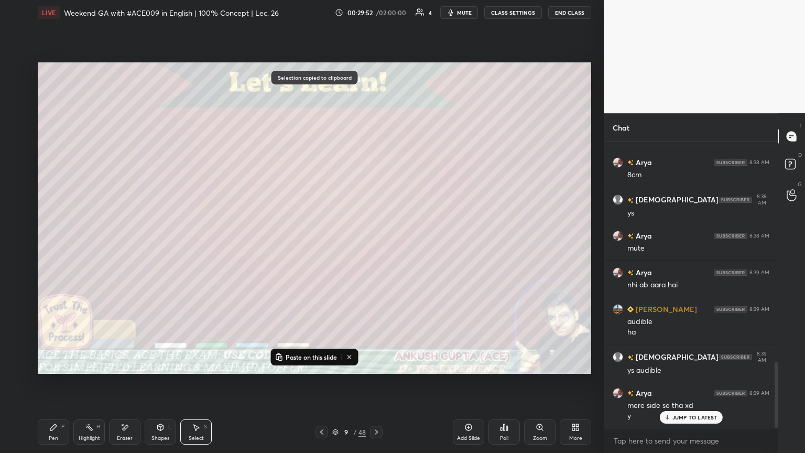
click at [376, 246] on icon at bounding box center [376, 432] width 8 height 8
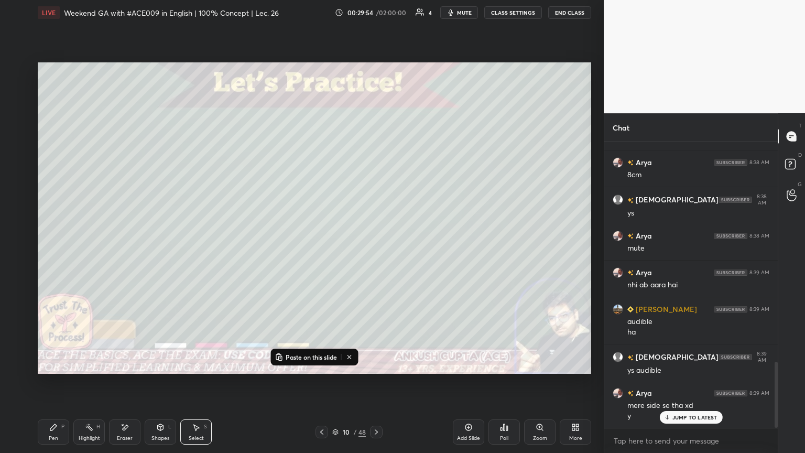
click at [300, 246] on p "Paste on this slide" at bounding box center [311, 357] width 51 height 8
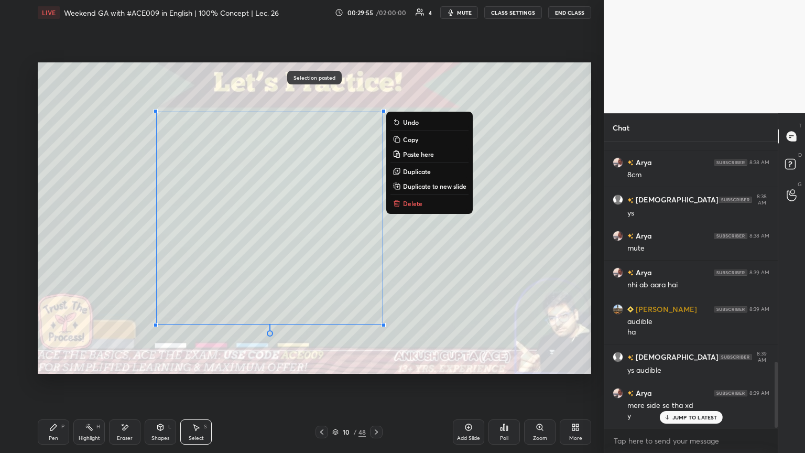
click at [60, 246] on div "Pen P" at bounding box center [53, 431] width 31 height 25
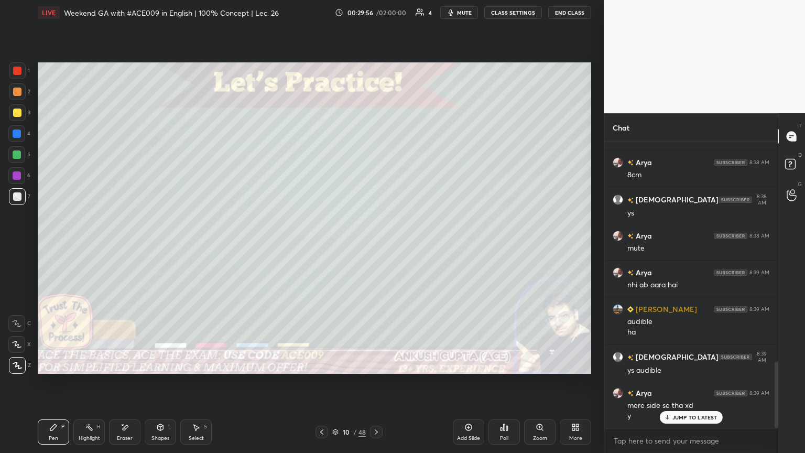
click at [19, 112] on div at bounding box center [17, 112] width 8 height 8
click at [19, 74] on div at bounding box center [17, 71] width 8 height 8
click at [155, 246] on div "Shapes" at bounding box center [160, 437] width 18 height 5
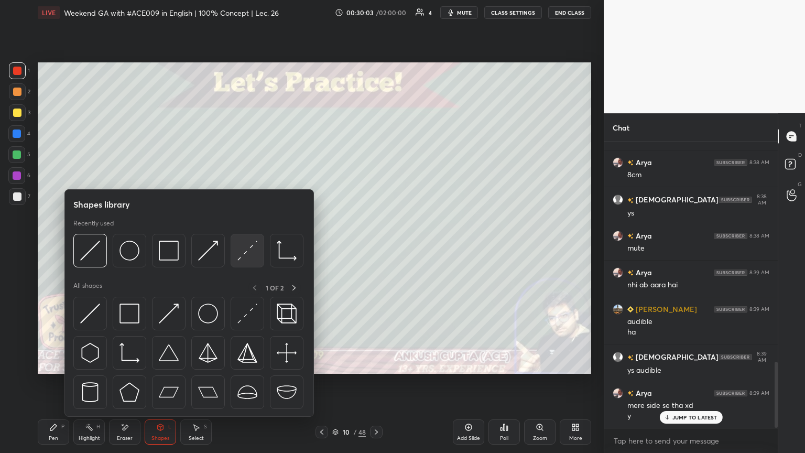
click at [240, 246] on img at bounding box center [247, 251] width 20 height 20
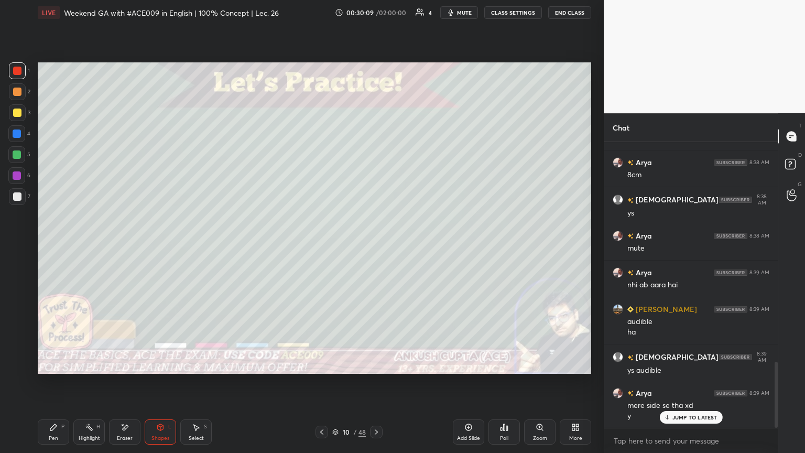
click at [54, 246] on div "Pen" at bounding box center [53, 437] width 9 height 5
click at [19, 135] on div at bounding box center [17, 133] width 8 height 8
click at [16, 197] on div at bounding box center [17, 196] width 8 height 8
click at [90, 246] on div "Highlight" at bounding box center [89, 437] width 21 height 5
click at [49, 246] on div "Pen" at bounding box center [53, 437] width 9 height 5
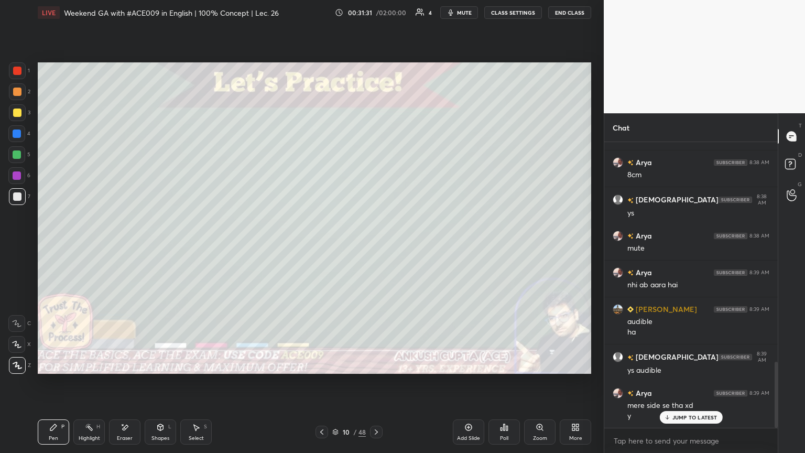
click at [117, 246] on div "Eraser" at bounding box center [124, 431] width 31 height 25
click at [50, 246] on div "Pen P" at bounding box center [53, 431] width 31 height 25
click at [85, 246] on icon at bounding box center [89, 427] width 8 height 8
click at [53, 246] on div "Pen P" at bounding box center [53, 431] width 31 height 25
click at [85, 246] on div "Highlight H" at bounding box center [88, 431] width 31 height 25
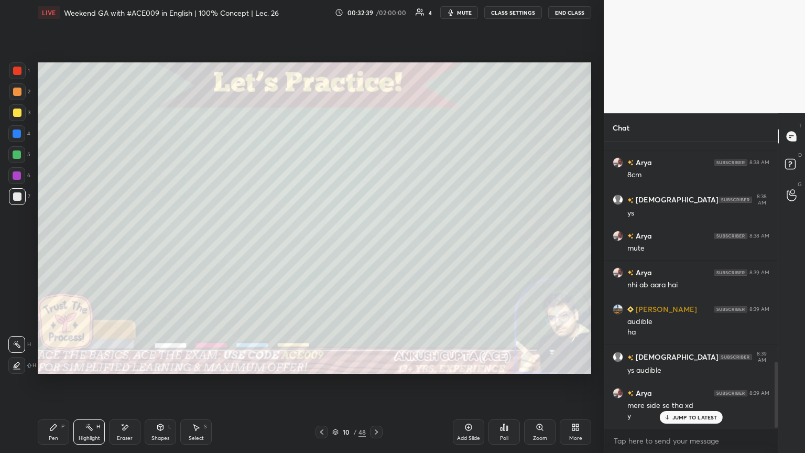
click at [376, 246] on icon at bounding box center [376, 432] width 8 height 8
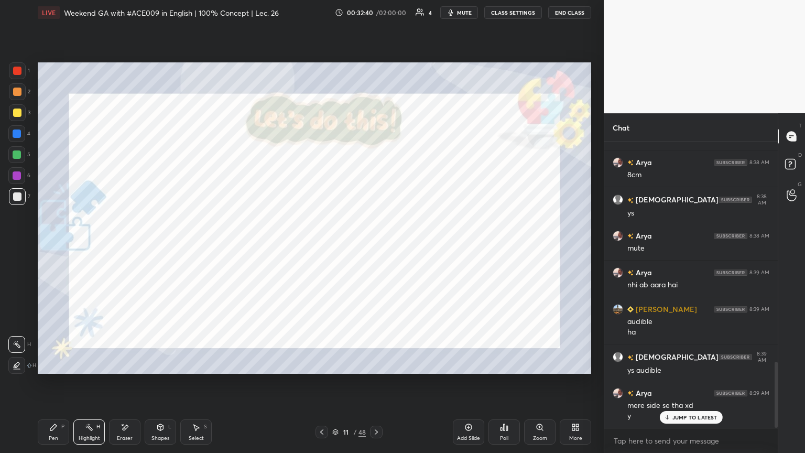
click at [319, 246] on icon at bounding box center [322, 432] width 8 height 8
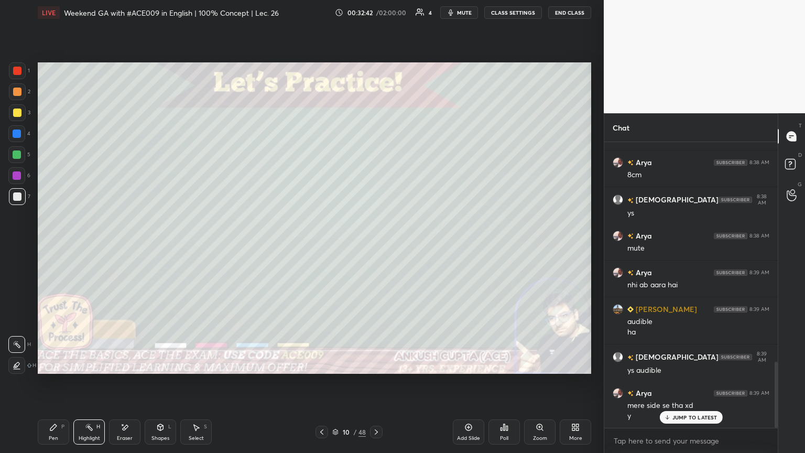
click at [18, 88] on div at bounding box center [17, 92] width 8 height 8
click at [376, 246] on icon at bounding box center [376, 431] width 3 height 5
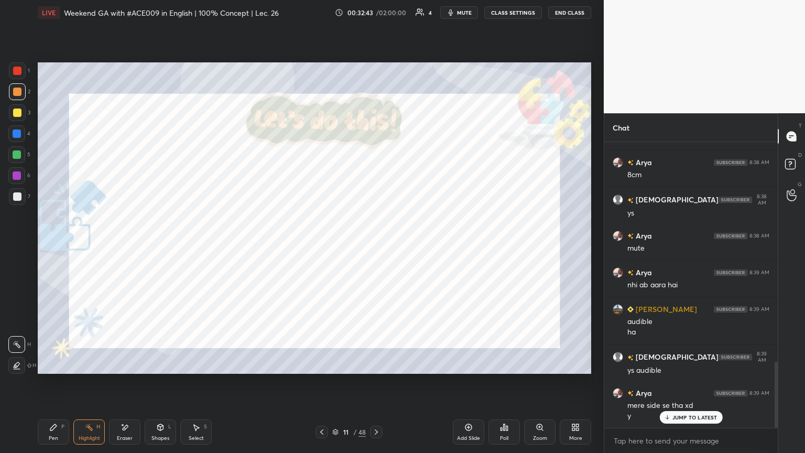
click at [57, 246] on div "Pen P" at bounding box center [53, 431] width 31 height 25
click at [320, 246] on icon at bounding box center [322, 432] width 8 height 8
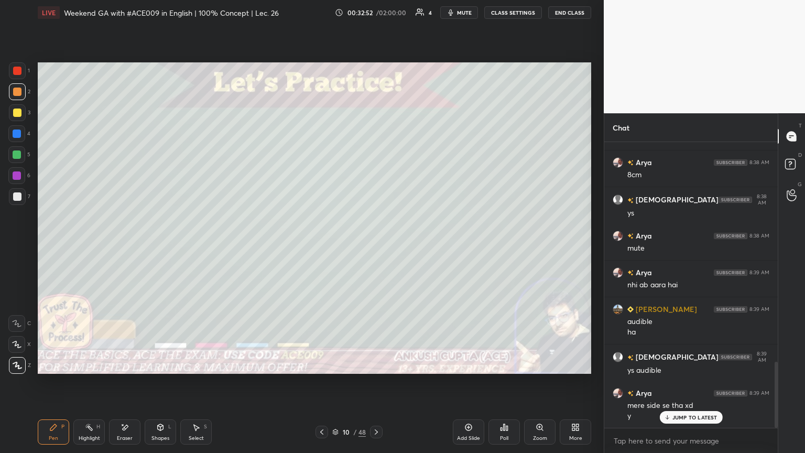
click at [376, 246] on icon at bounding box center [376, 432] width 8 height 8
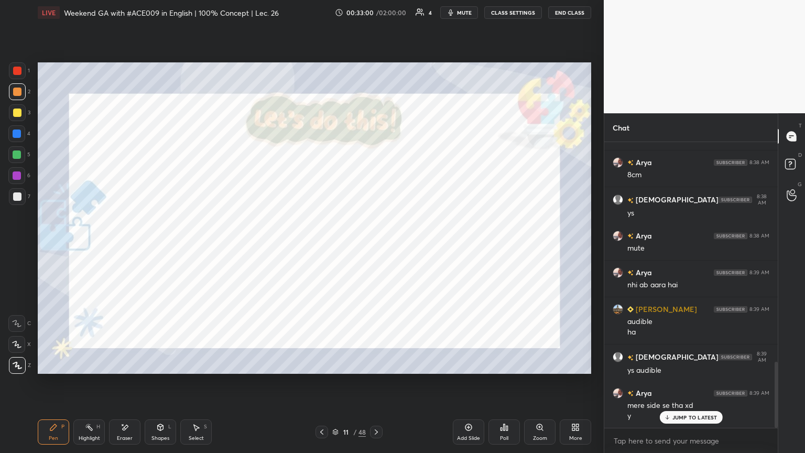
click at [319, 246] on icon at bounding box center [322, 432] width 8 height 8
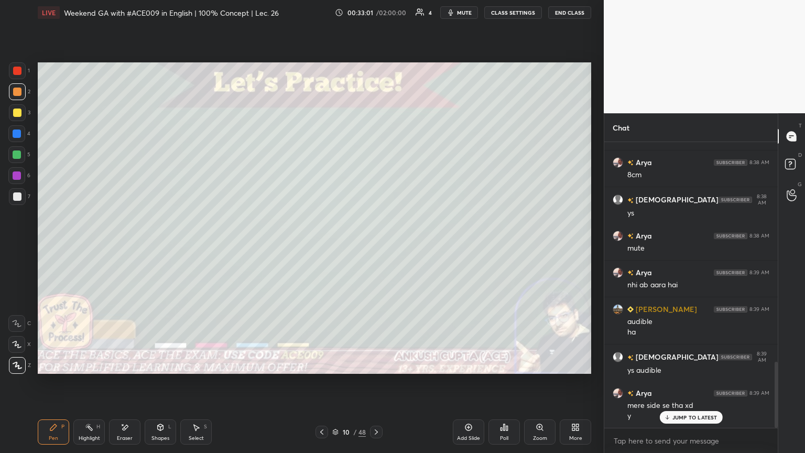
click at [376, 246] on icon at bounding box center [376, 432] width 8 height 8
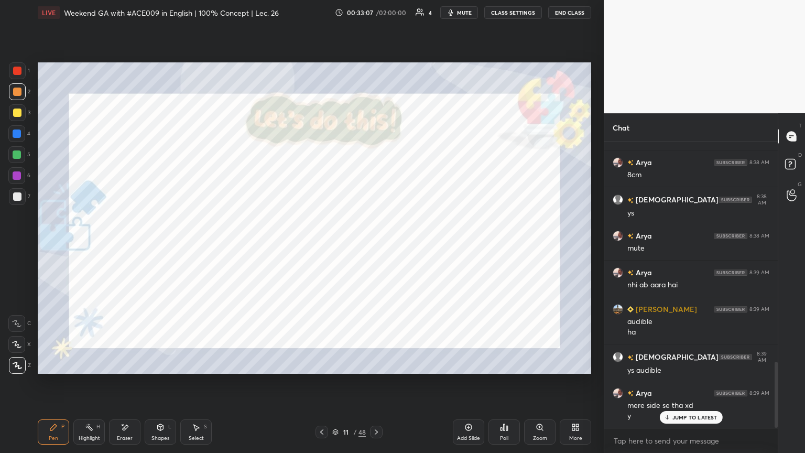
click at [324, 246] on icon at bounding box center [322, 432] width 8 height 8
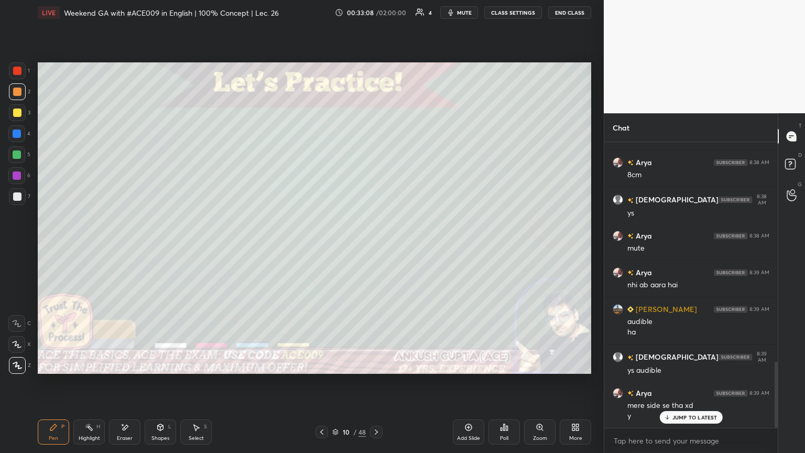
click at [375, 246] on icon at bounding box center [376, 432] width 8 height 8
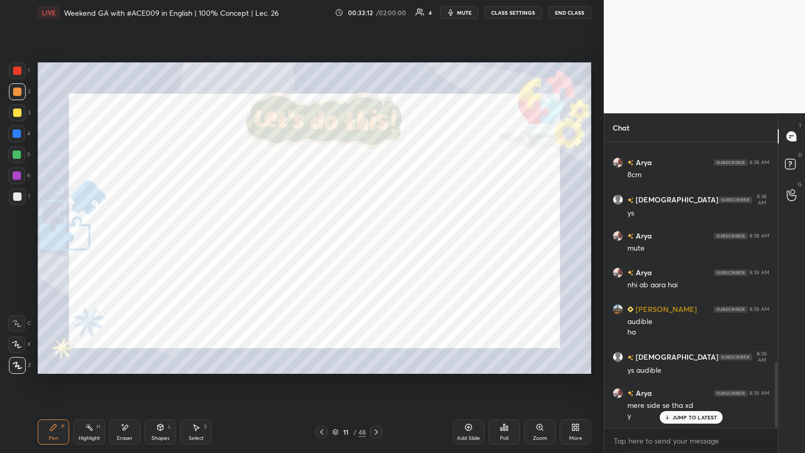
click at [321, 246] on icon at bounding box center [322, 432] width 8 height 8
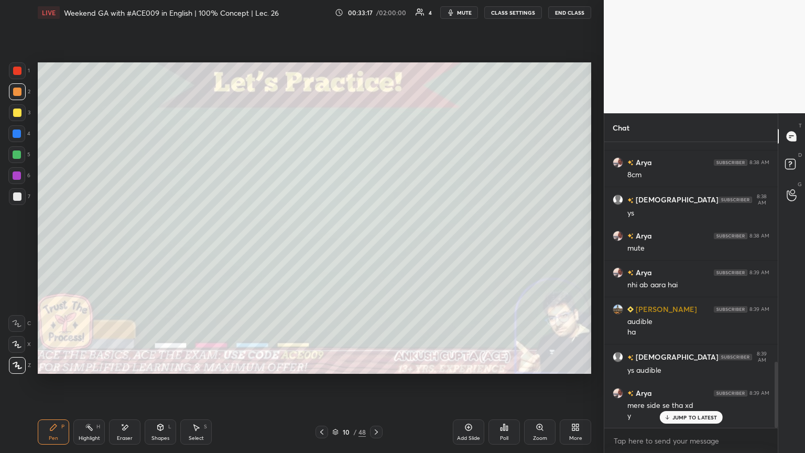
click at [376, 246] on icon at bounding box center [376, 432] width 8 height 8
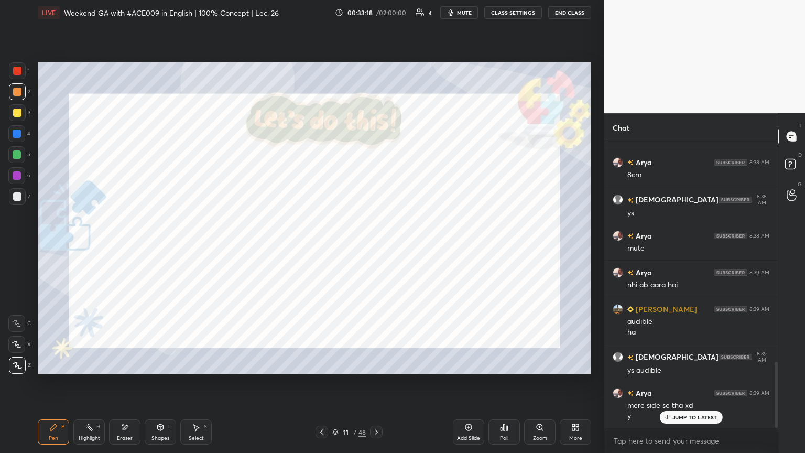
click at [318, 246] on icon at bounding box center [322, 432] width 8 height 8
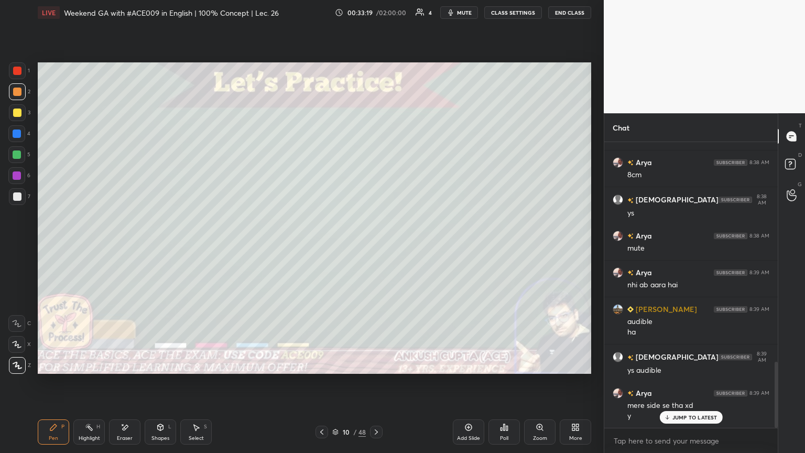
click at [376, 246] on icon at bounding box center [376, 432] width 8 height 8
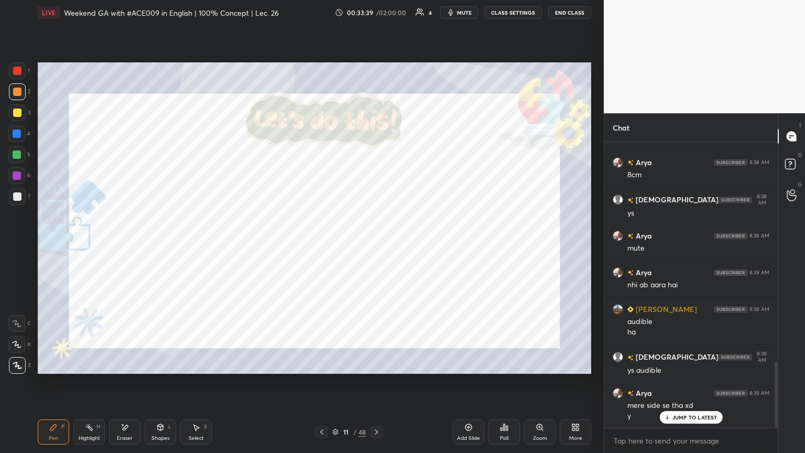
click at [19, 170] on div at bounding box center [16, 175] width 17 height 17
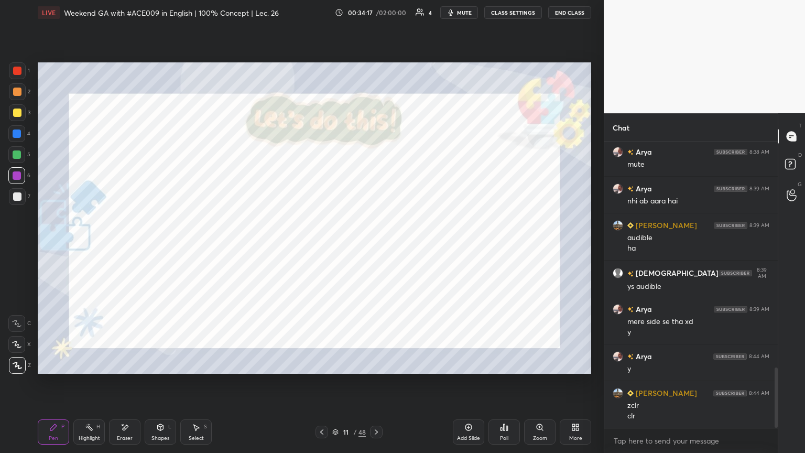
scroll to position [1066, 0]
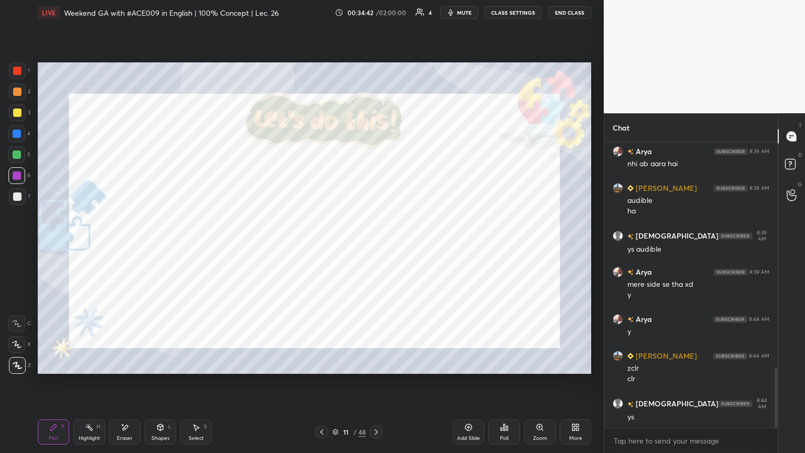
click at [376, 246] on icon at bounding box center [376, 432] width 8 height 8
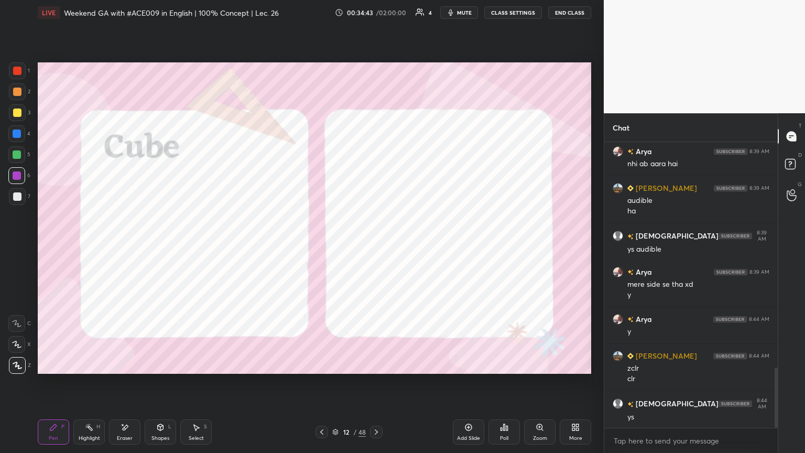
click at [317, 246] on div at bounding box center [321, 431] width 13 height 13
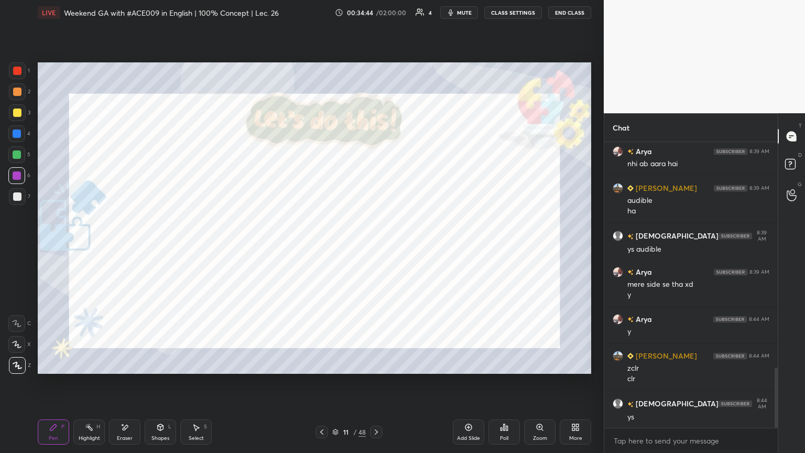
click at [376, 246] on div "Add Slide" at bounding box center [468, 431] width 31 height 25
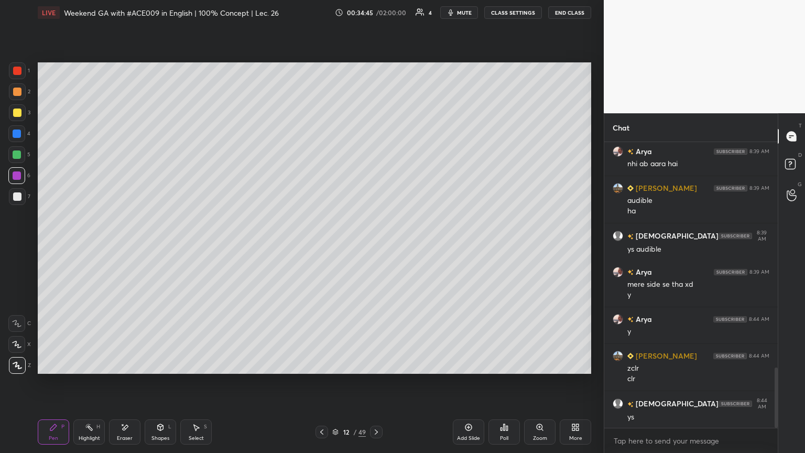
scroll to position [1102, 0]
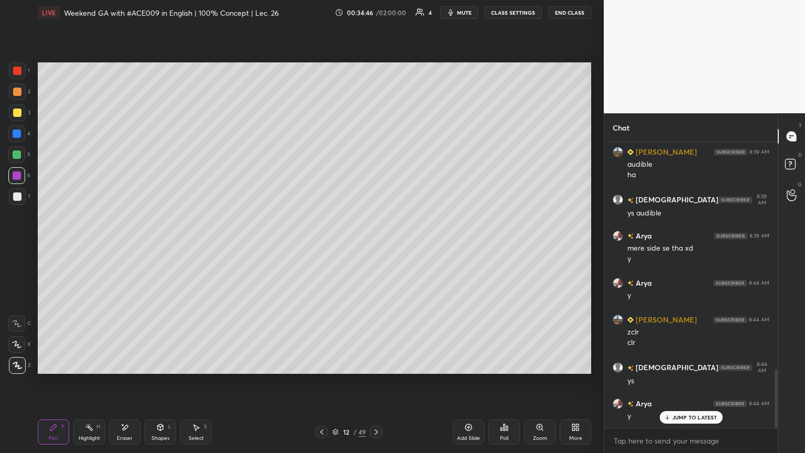
click at [18, 116] on div at bounding box center [17, 112] width 8 height 8
click at [17, 201] on div at bounding box center [17, 196] width 17 height 17
click at [166, 246] on div "Shapes L" at bounding box center [160, 431] width 31 height 25
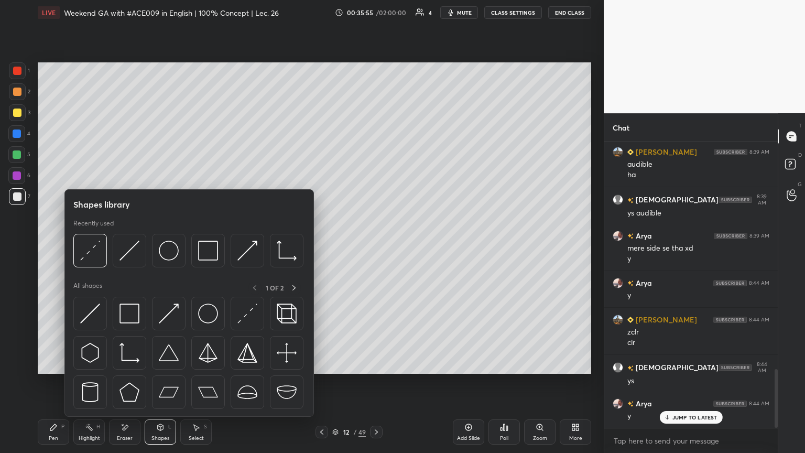
click at [212, 246] on img at bounding box center [208, 251] width 20 height 20
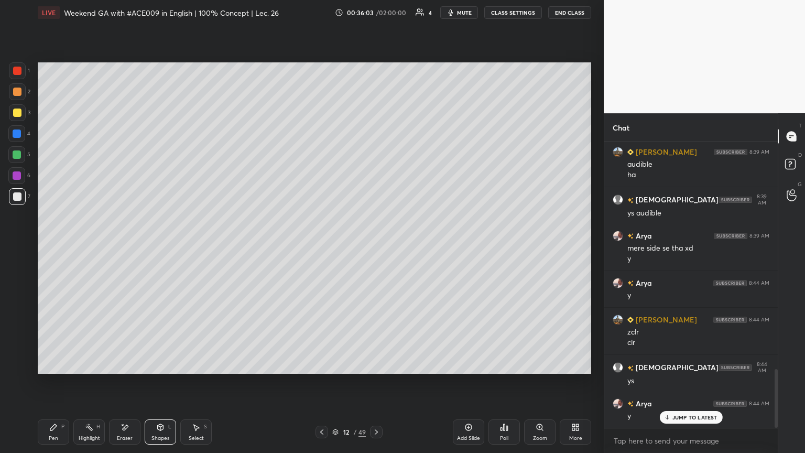
click at [59, 246] on div "Pen P" at bounding box center [53, 431] width 31 height 25
click at [167, 246] on div "Shapes" at bounding box center [160, 437] width 18 height 5
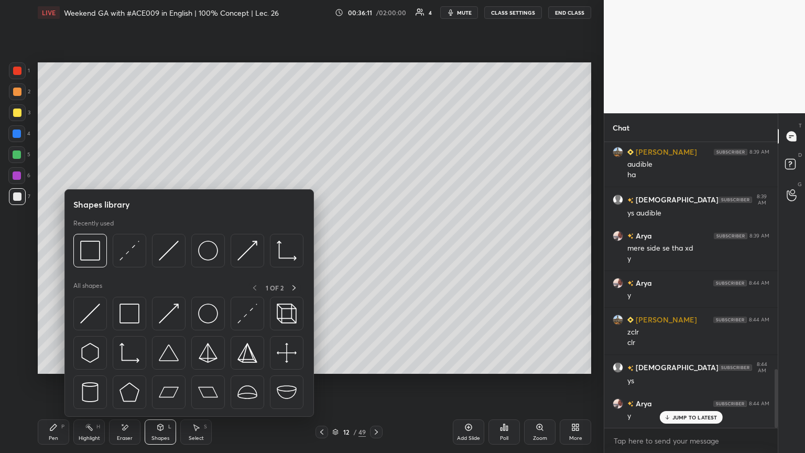
click at [167, 246] on img at bounding box center [169, 251] width 20 height 20
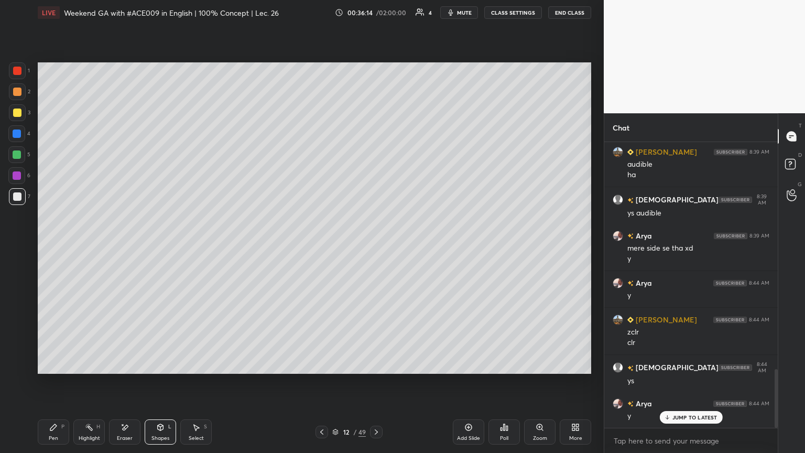
click at [163, 246] on div "Shapes L" at bounding box center [160, 431] width 31 height 25
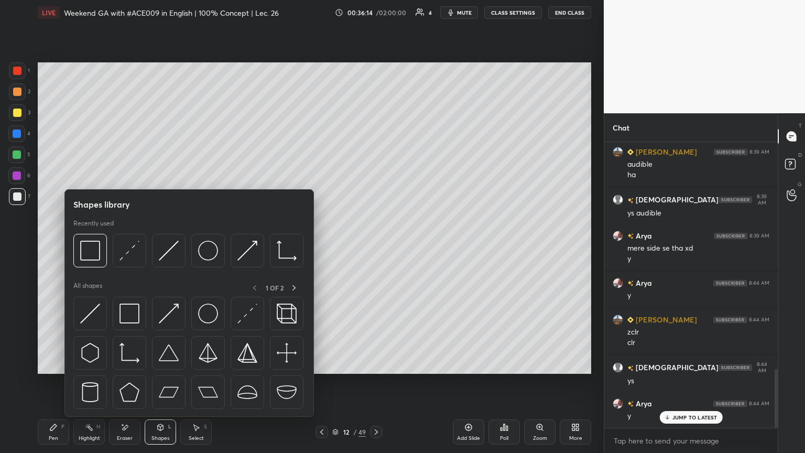
click at [136, 246] on img at bounding box center [129, 251] width 20 height 20
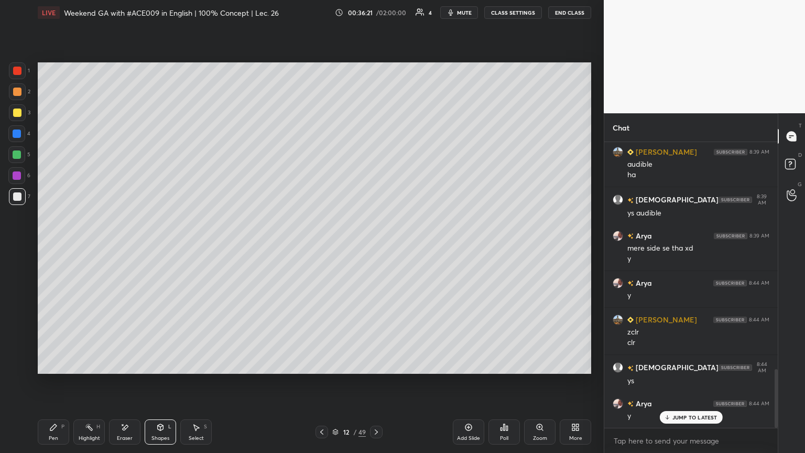
click at [157, 246] on div "Shapes" at bounding box center [160, 437] width 18 height 5
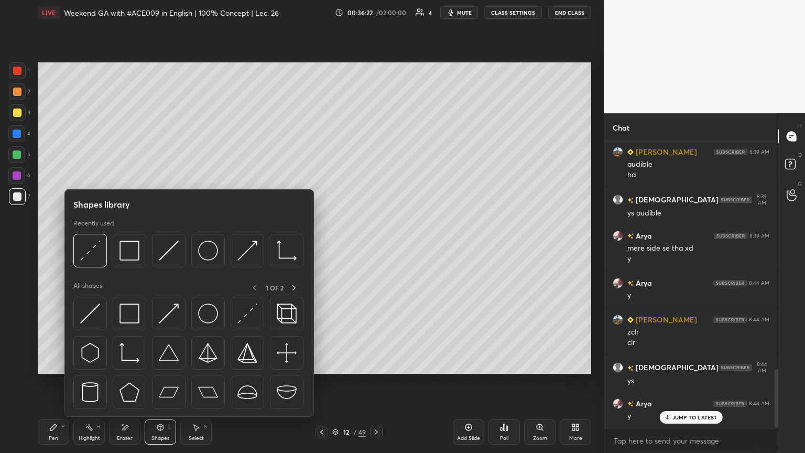
click at [173, 246] on img at bounding box center [169, 251] width 20 height 20
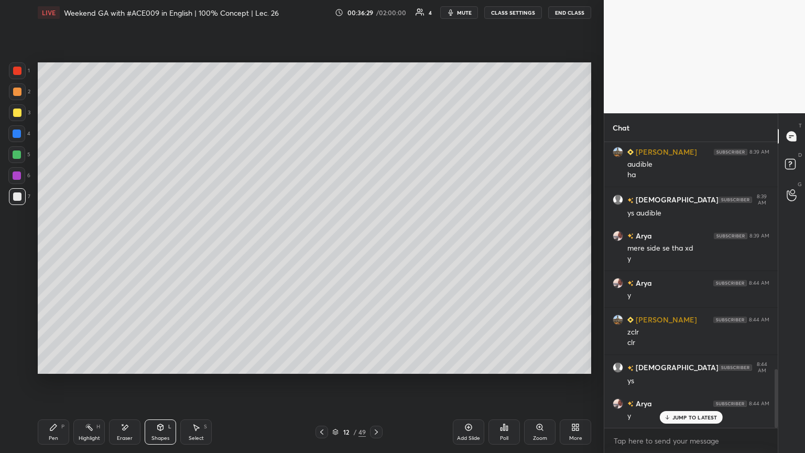
click at [61, 246] on div "Pen P" at bounding box center [53, 431] width 31 height 25
click at [155, 246] on div "Shapes" at bounding box center [160, 437] width 18 height 5
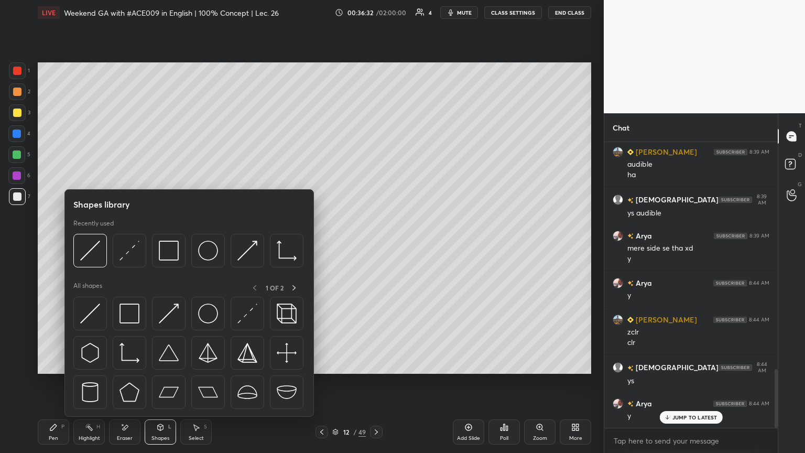
click at [156, 246] on div "Shapes" at bounding box center [160, 437] width 18 height 5
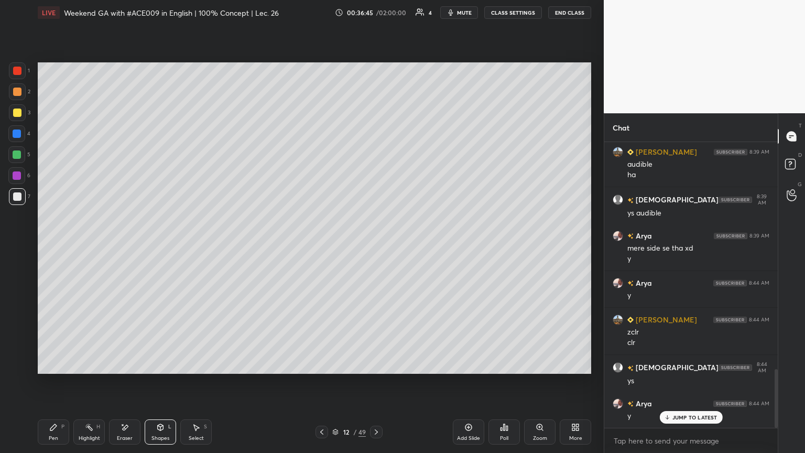
click at [54, 246] on icon at bounding box center [53, 427] width 8 height 8
click at [376, 246] on div "Poll" at bounding box center [504, 437] width 8 height 5
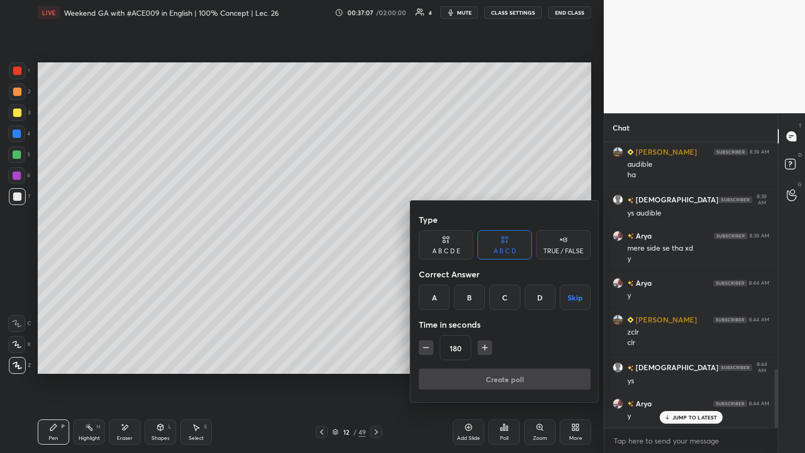
click at [376, 246] on button "Skip" at bounding box center [575, 297] width 31 height 25
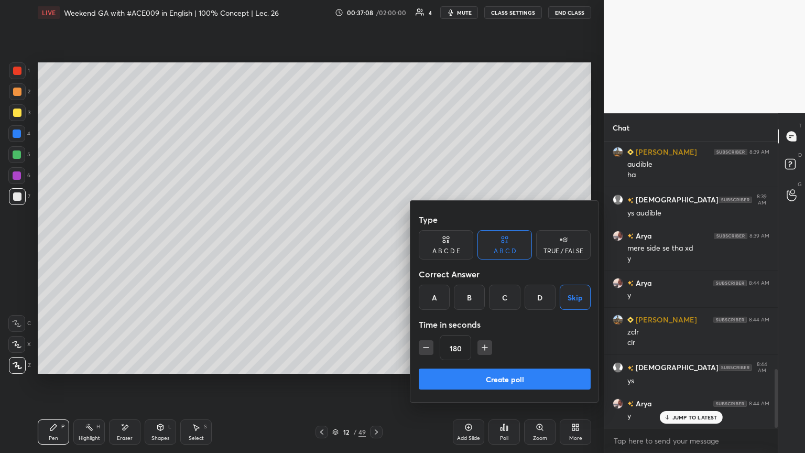
click at [376, 246] on icon "button" at bounding box center [426, 347] width 10 height 10
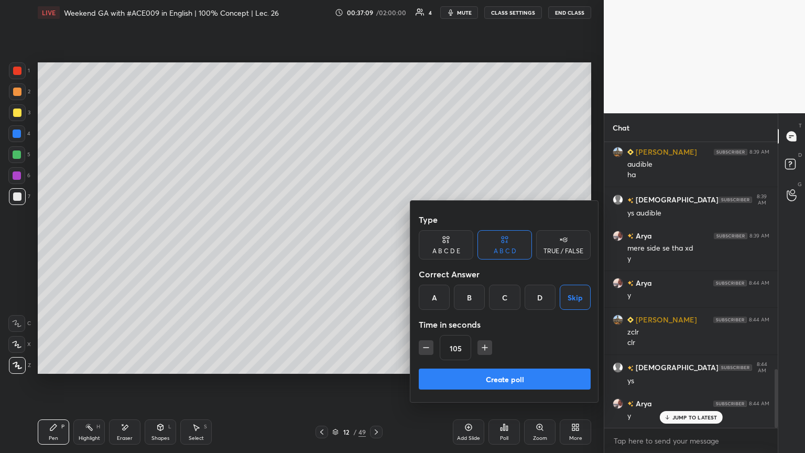
click at [376, 246] on icon "button" at bounding box center [484, 347] width 10 height 10
type input "135"
click at [376, 246] on button "Create poll" at bounding box center [505, 378] width 172 height 21
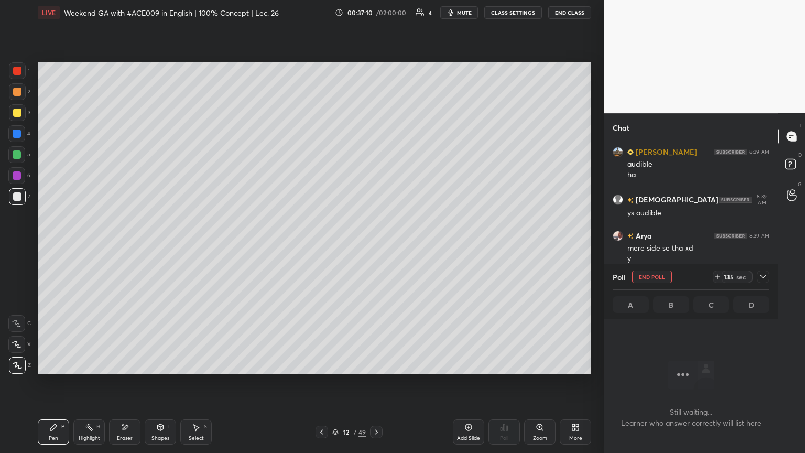
scroll to position [3, 3]
click at [376, 246] on div "Poll End Poll 135 sec" at bounding box center [691, 276] width 157 height 25
click at [376, 246] on icon at bounding box center [763, 276] width 8 height 8
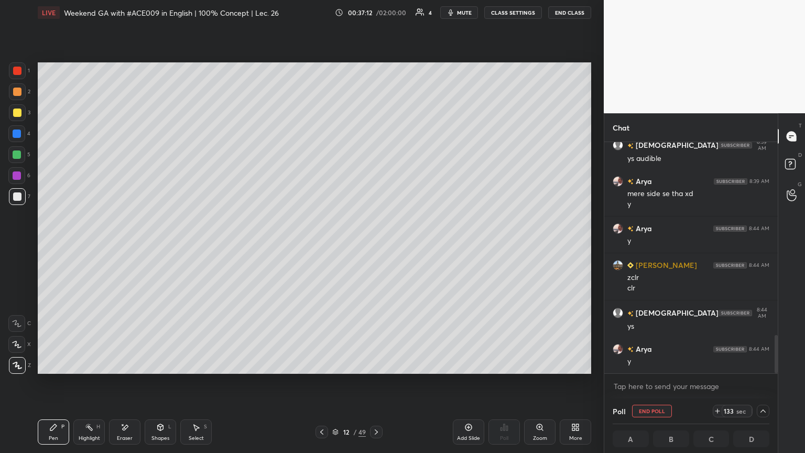
scroll to position [1157, 0]
click at [376, 15] on span "mute" at bounding box center [464, 12] width 15 height 7
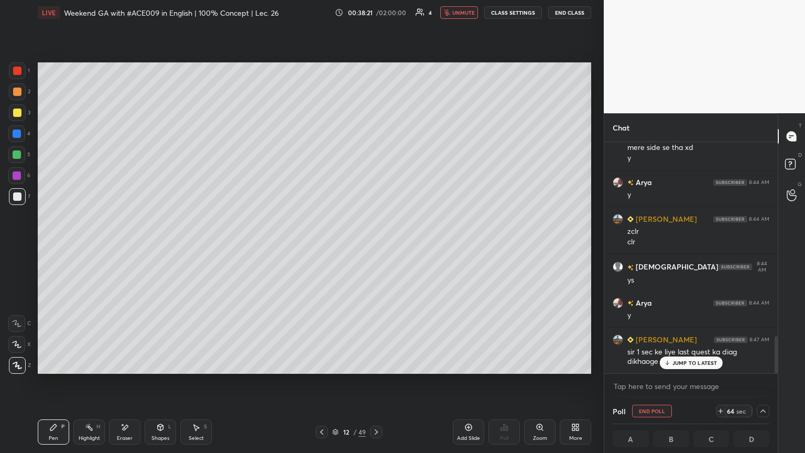
click at [376, 246] on p "JUMP TO LATEST" at bounding box center [694, 362] width 45 height 6
click at [319, 246] on icon at bounding box center [322, 432] width 8 height 8
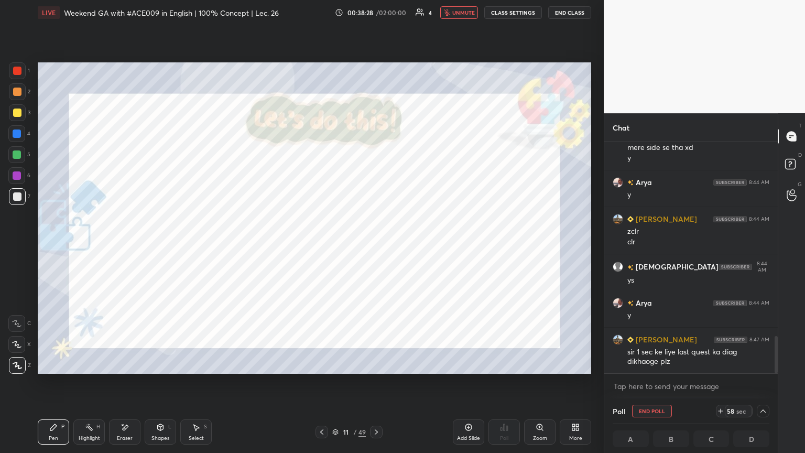
click at [319, 246] on icon at bounding box center [322, 432] width 8 height 8
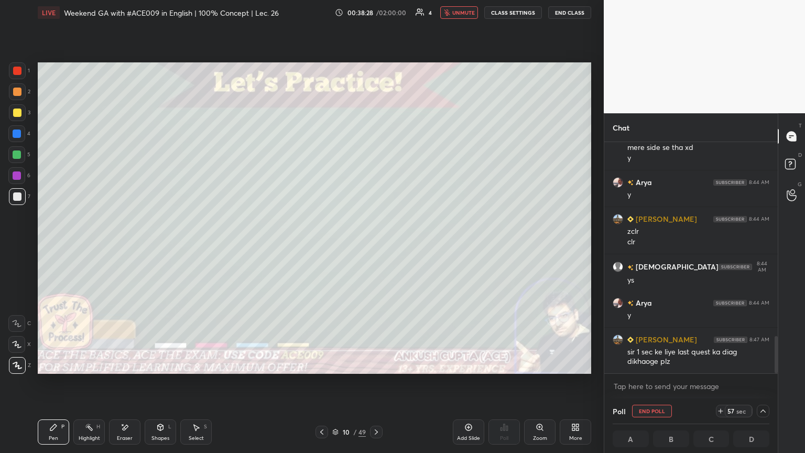
click at [319, 246] on icon at bounding box center [322, 432] width 8 height 8
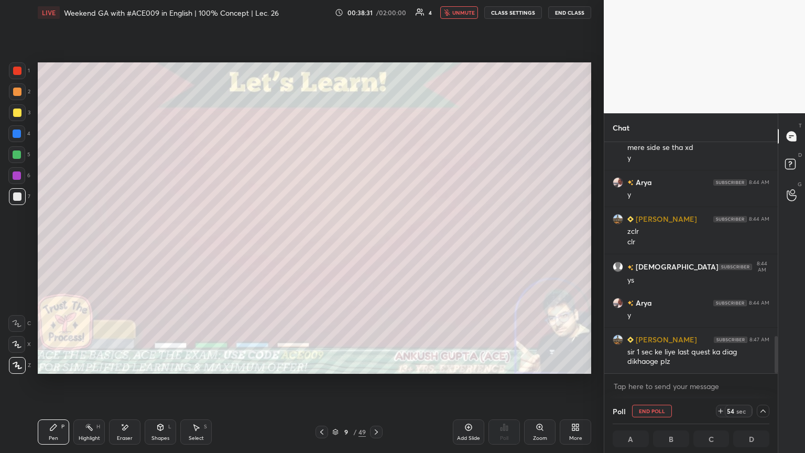
click at [376, 12] on span "unmute" at bounding box center [463, 12] width 23 height 7
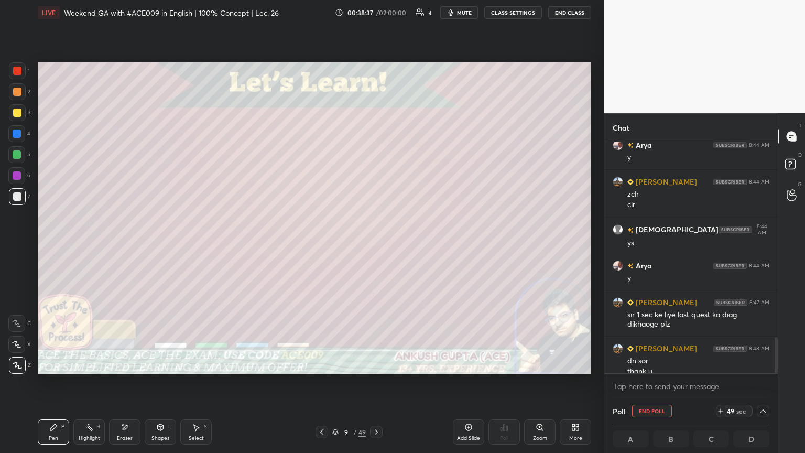
scroll to position [1251, 0]
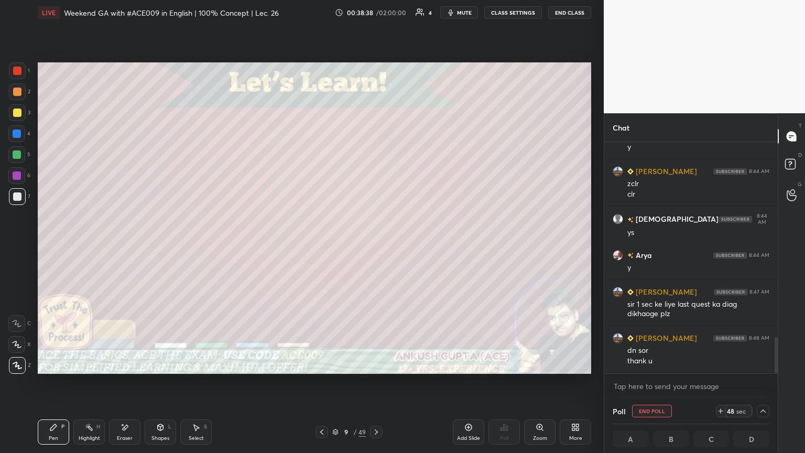
click at [376, 246] on icon at bounding box center [376, 432] width 8 height 8
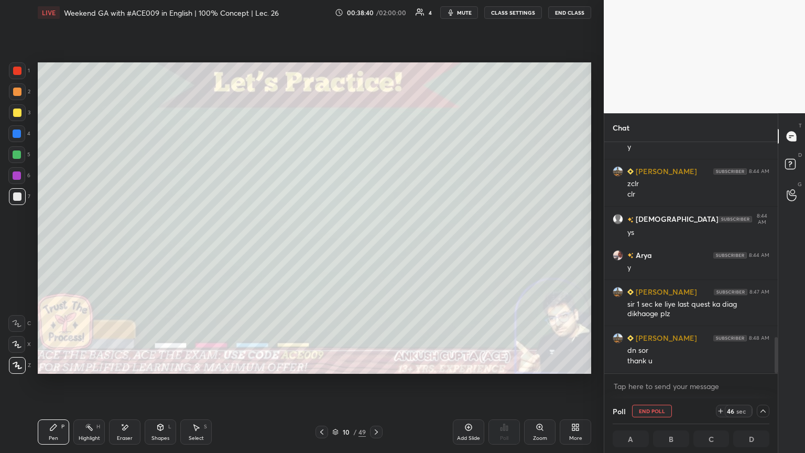
click at [376, 246] on icon at bounding box center [376, 432] width 8 height 8
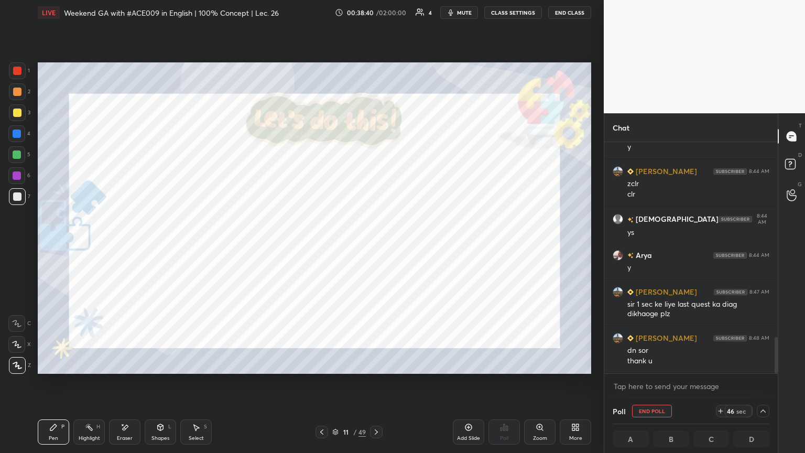
click at [376, 246] on icon at bounding box center [376, 432] width 8 height 8
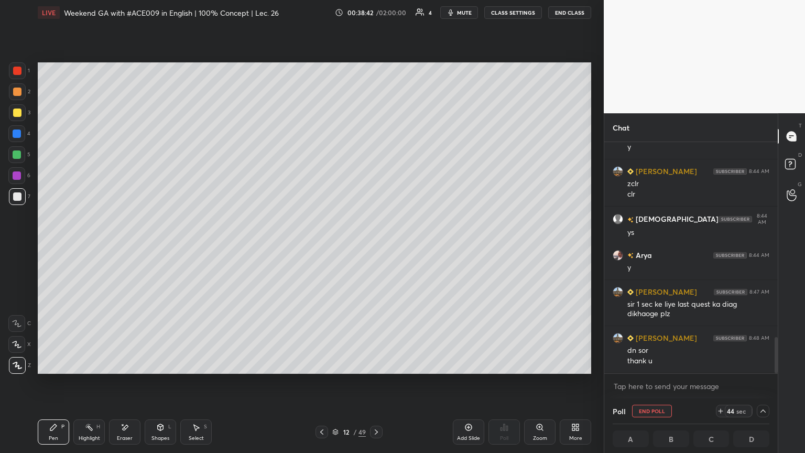
click at [376, 13] on icon "button" at bounding box center [451, 12] width 5 height 6
click at [376, 246] on icon at bounding box center [763, 411] width 8 height 8
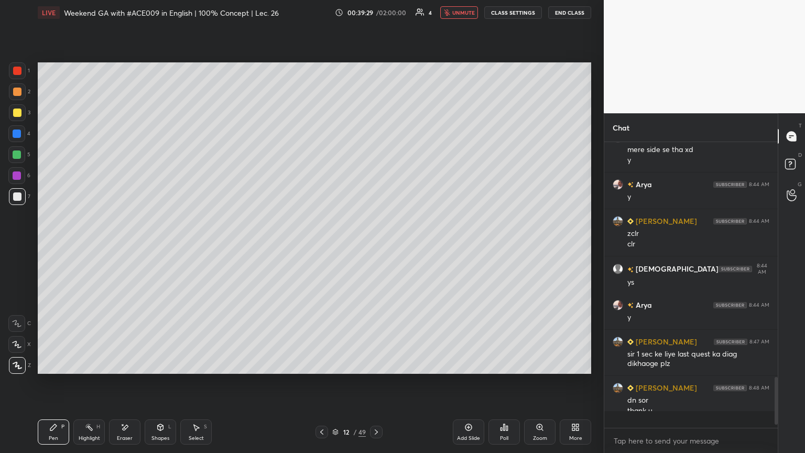
scroll to position [0, 0]
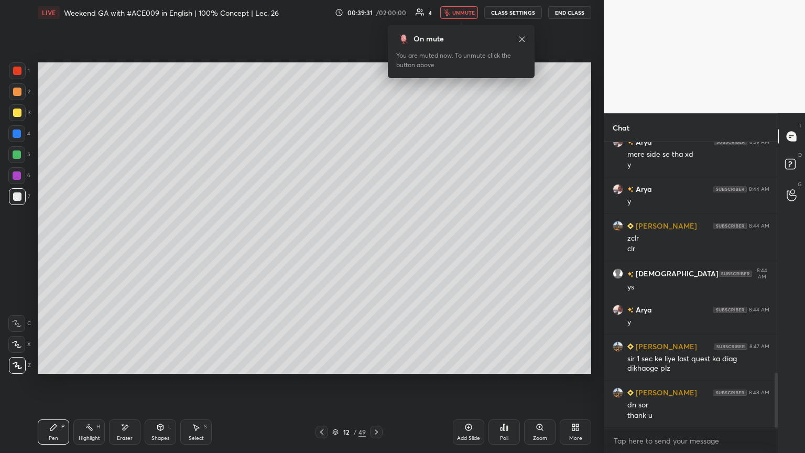
click at [376, 14] on span "unmute" at bounding box center [463, 12] width 23 height 7
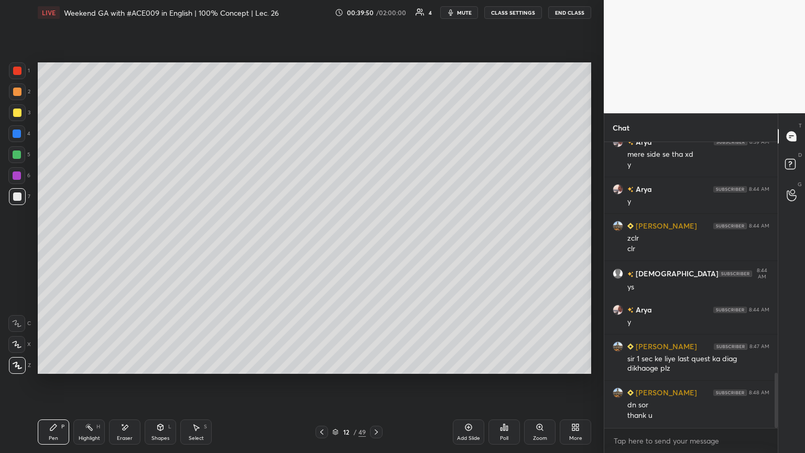
click at [376, 246] on icon at bounding box center [376, 432] width 8 height 8
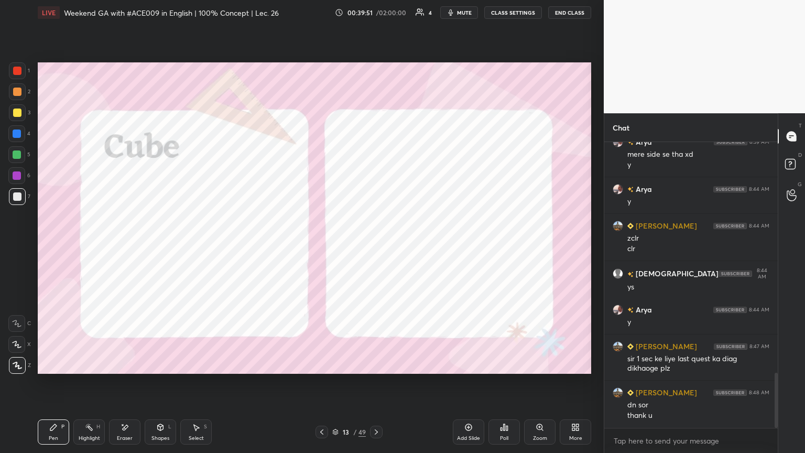
click at [324, 246] on icon at bounding box center [322, 432] width 8 height 8
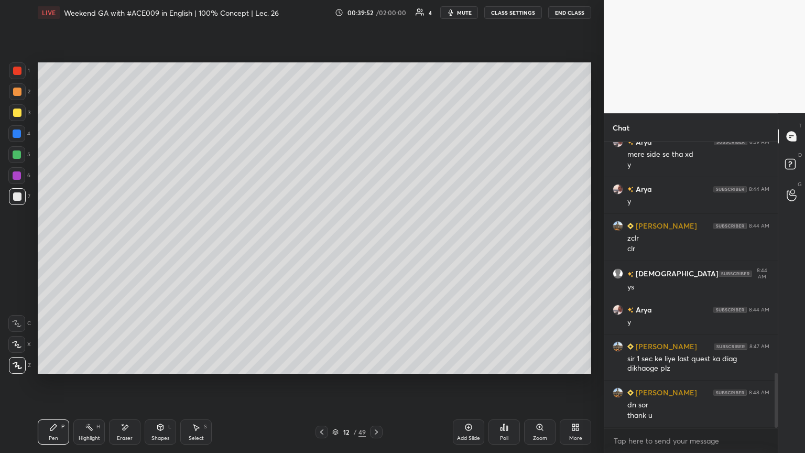
click at [376, 246] on div "Add Slide" at bounding box center [468, 431] width 31 height 25
click at [318, 246] on icon at bounding box center [322, 432] width 8 height 8
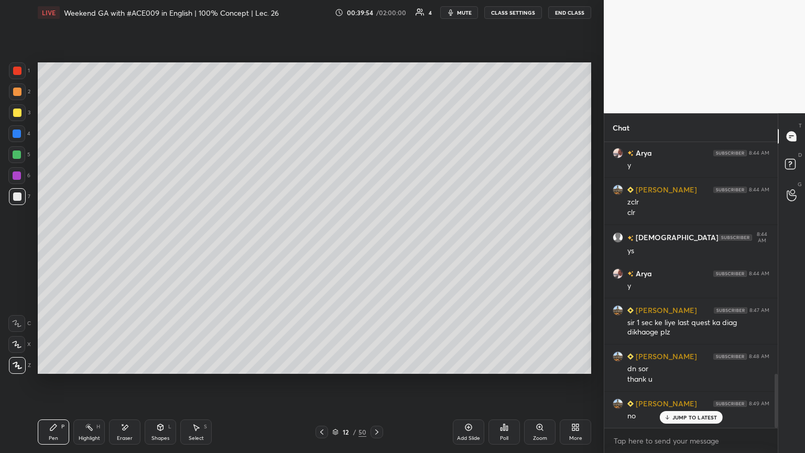
click at [15, 160] on div at bounding box center [16, 154] width 17 height 17
click at [90, 246] on div "Highlight H" at bounding box center [88, 431] width 31 height 25
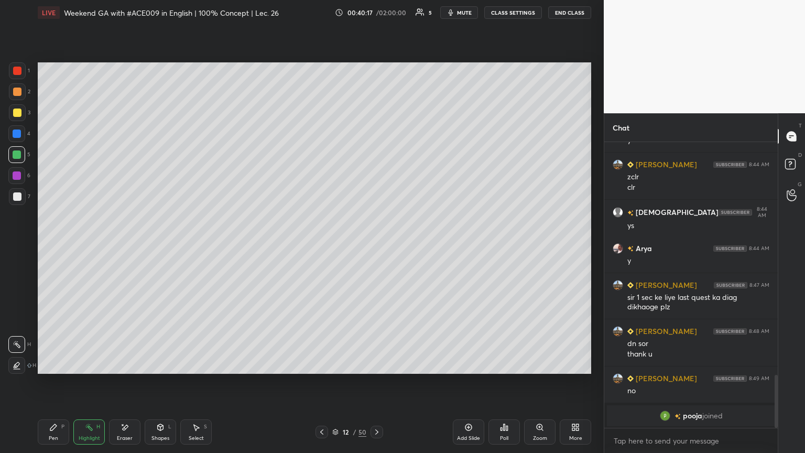
click at [375, 246] on icon at bounding box center [376, 431] width 3 height 5
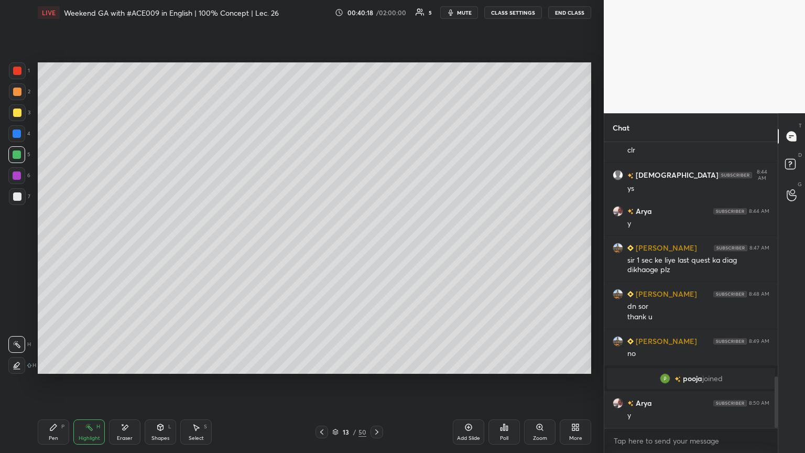
click at [16, 114] on div at bounding box center [17, 112] width 8 height 8
click at [53, 246] on icon at bounding box center [53, 427] width 6 height 6
click at [323, 246] on icon at bounding box center [322, 432] width 8 height 8
click at [376, 246] on icon at bounding box center [377, 432] width 8 height 8
click at [319, 246] on icon at bounding box center [322, 432] width 8 height 8
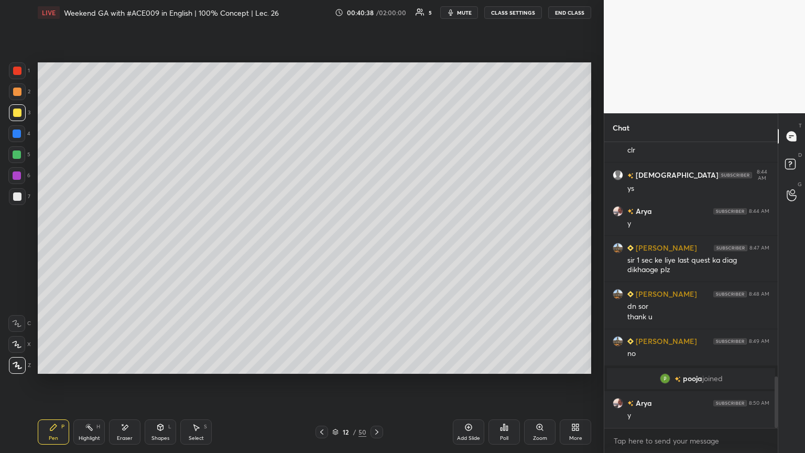
click at [375, 246] on icon at bounding box center [377, 432] width 8 height 8
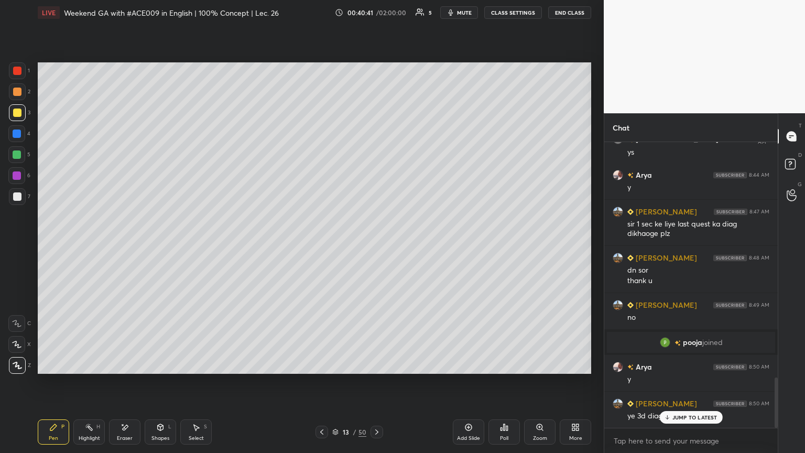
click at [17, 134] on div at bounding box center [17, 133] width 8 height 8
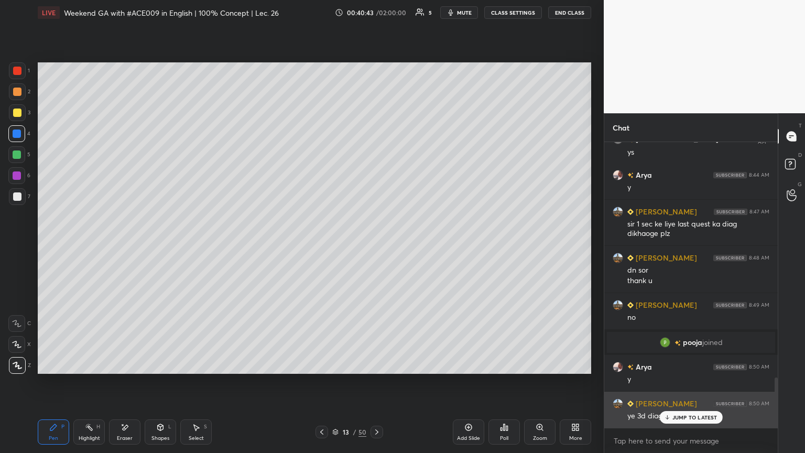
click at [376, 246] on icon at bounding box center [666, 417] width 7 height 6
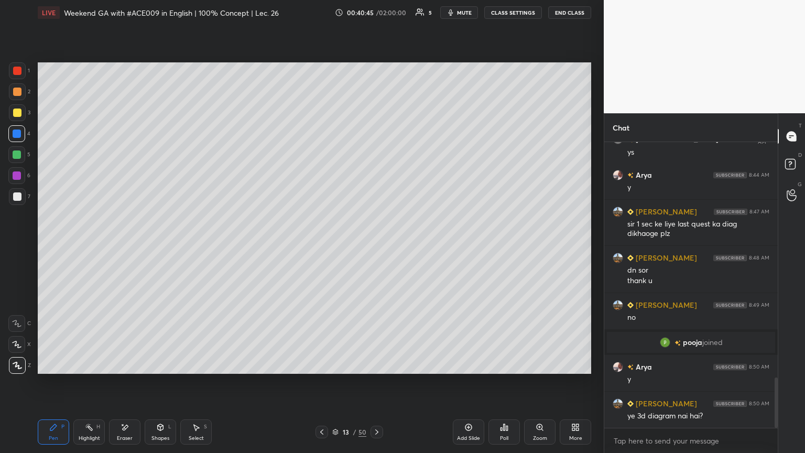
click at [318, 246] on icon at bounding box center [322, 432] width 8 height 8
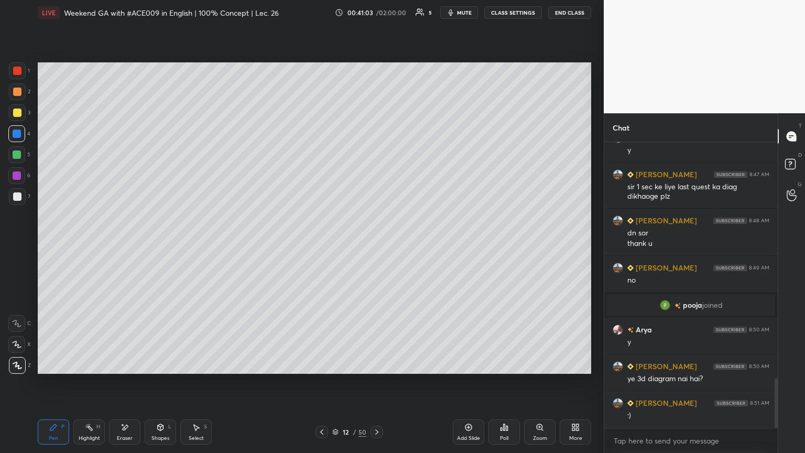
click at [376, 246] on icon at bounding box center [377, 432] width 8 height 8
click at [322, 246] on icon at bounding box center [322, 432] width 8 height 8
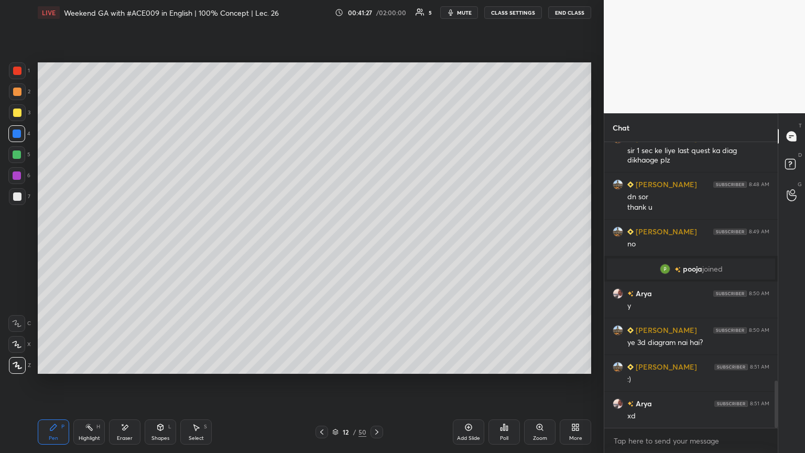
scroll to position [1441, 0]
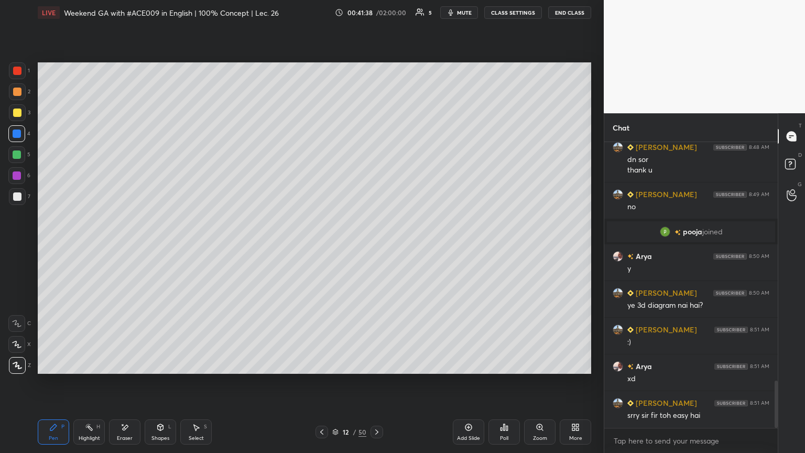
click at [376, 246] on icon at bounding box center [377, 432] width 8 height 8
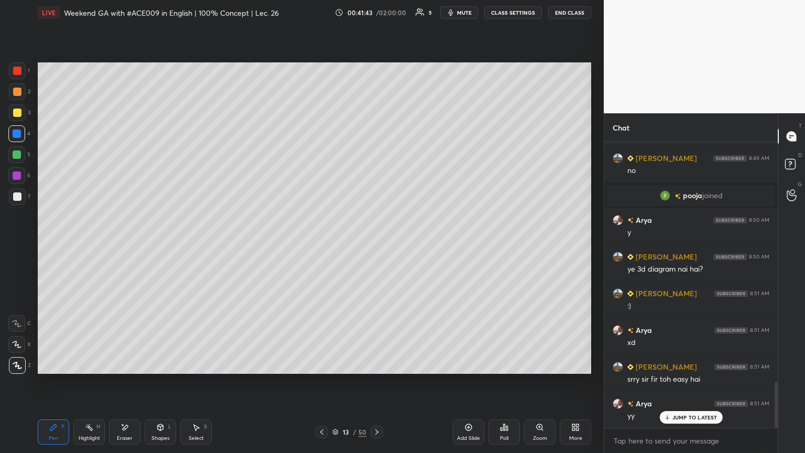
click at [318, 246] on icon at bounding box center [322, 432] width 8 height 8
click at [80, 246] on div "Highlight H" at bounding box center [88, 431] width 31 height 25
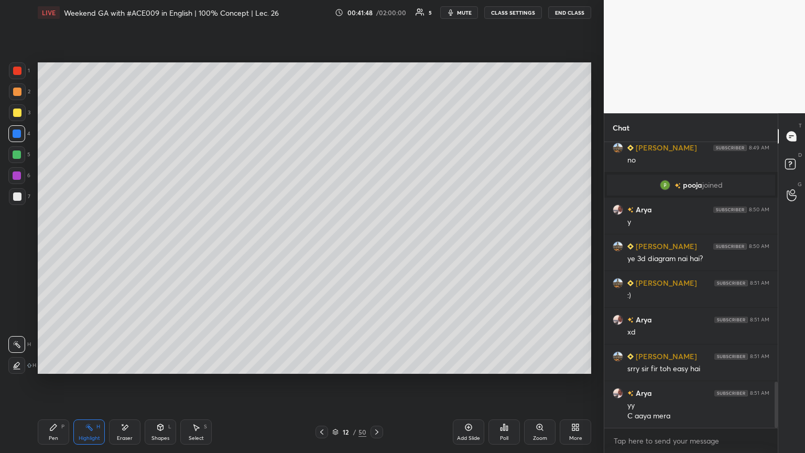
click at [52, 246] on div "Pen" at bounding box center [53, 437] width 9 height 5
click at [16, 159] on div at bounding box center [16, 154] width 17 height 17
click at [376, 246] on div "Setting up your live class Poll for secs No correct answer Start poll" at bounding box center [315, 218] width 562 height 386
click at [376, 246] on icon at bounding box center [376, 431] width 3 height 5
click at [320, 246] on icon at bounding box center [322, 432] width 8 height 8
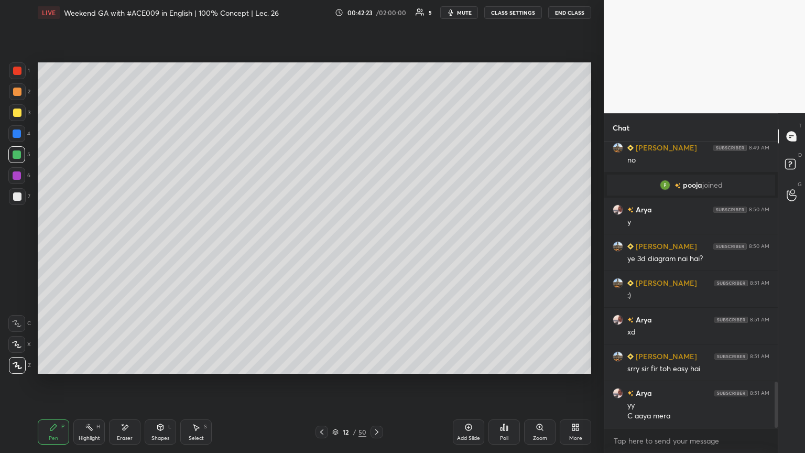
click at [376, 246] on icon at bounding box center [377, 432] width 8 height 8
click at [321, 246] on icon at bounding box center [322, 432] width 8 height 8
click at [96, 246] on div "Highlight" at bounding box center [89, 437] width 21 height 5
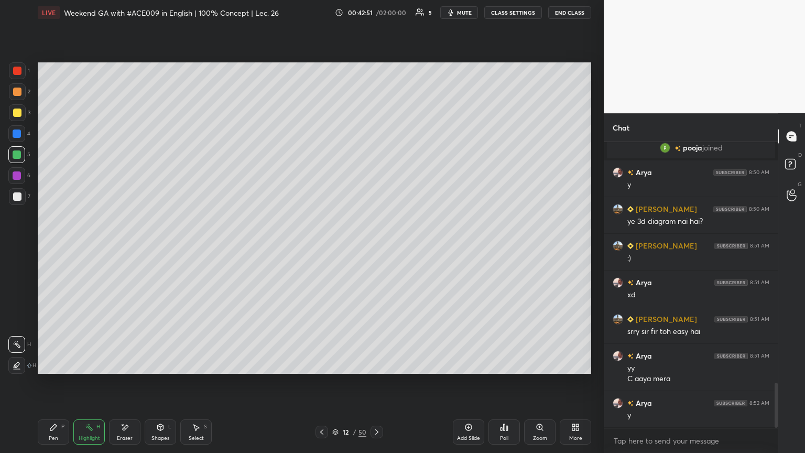
scroll to position [1561, 0]
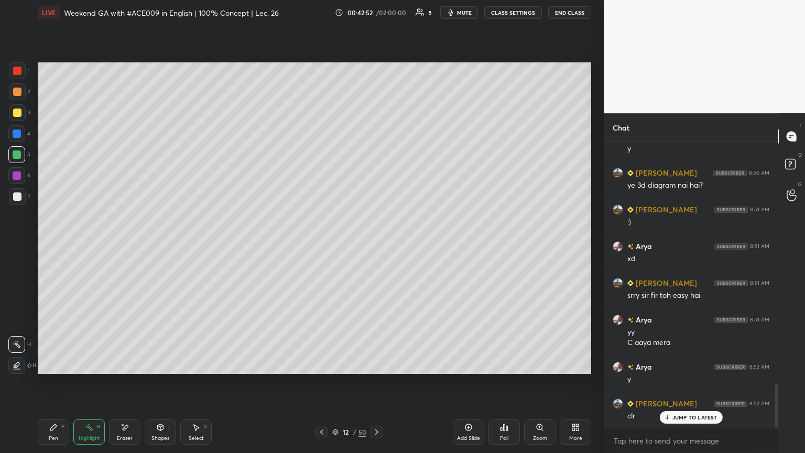
click at [371, 246] on div at bounding box center [376, 431] width 13 height 13
click at [318, 246] on icon at bounding box center [322, 432] width 8 height 8
click at [376, 246] on icon at bounding box center [377, 432] width 8 height 8
click at [48, 246] on div "Pen P" at bounding box center [53, 431] width 31 height 25
click at [319, 246] on icon at bounding box center [322, 432] width 8 height 8
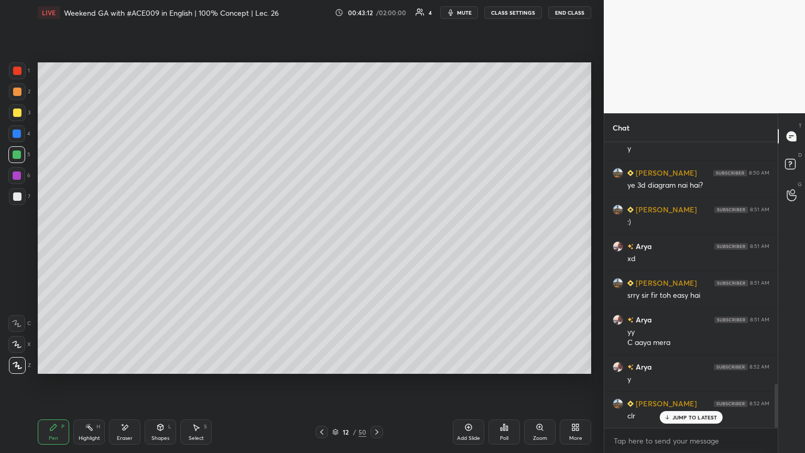
click at [376, 246] on icon at bounding box center [377, 432] width 8 height 8
click at [318, 246] on icon at bounding box center [322, 432] width 8 height 8
click at [375, 246] on icon at bounding box center [377, 432] width 8 height 8
click at [319, 246] on icon at bounding box center [322, 432] width 8 height 8
click at [376, 246] on icon at bounding box center [377, 432] width 8 height 8
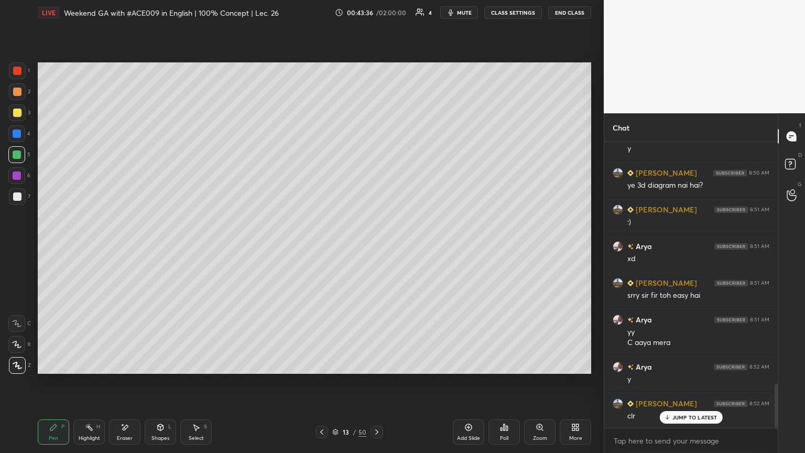
click at [18, 137] on div at bounding box center [17, 133] width 8 height 8
click at [320, 246] on icon at bounding box center [322, 432] width 8 height 8
click at [376, 246] on div at bounding box center [376, 431] width 13 height 13
click at [320, 246] on icon at bounding box center [322, 432] width 8 height 8
click at [376, 246] on icon at bounding box center [377, 432] width 8 height 8
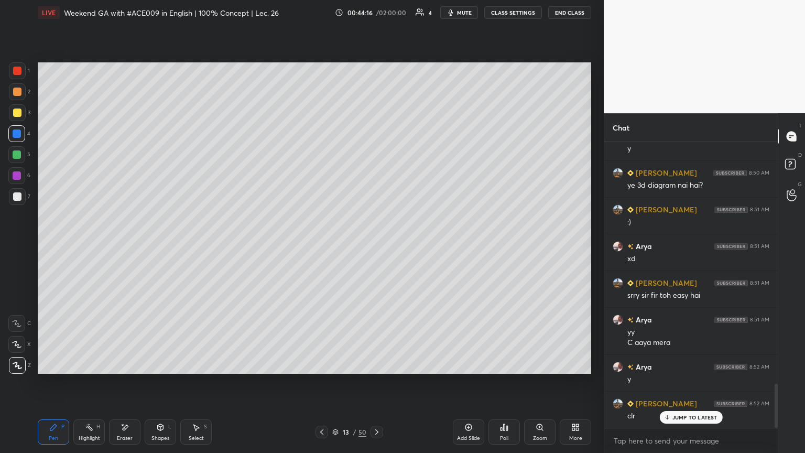
click at [16, 195] on div at bounding box center [17, 196] width 8 height 8
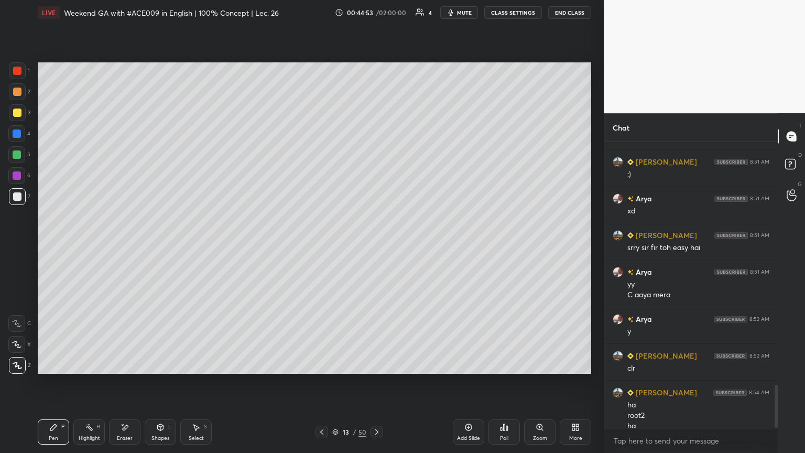
scroll to position [1620, 0]
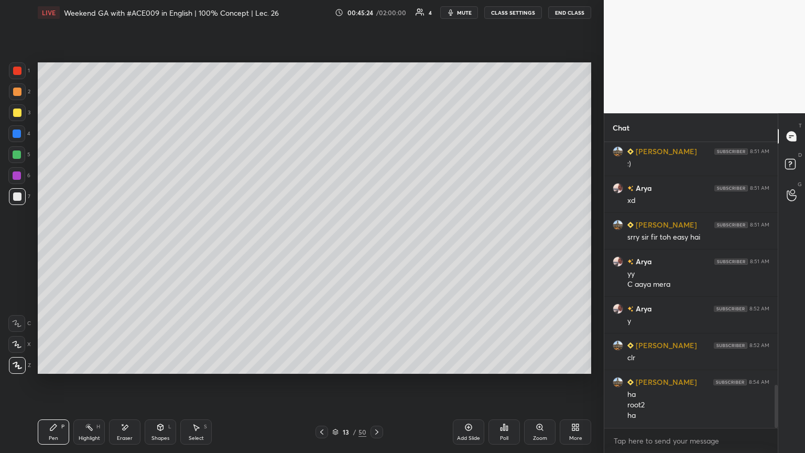
click at [376, 246] on icon at bounding box center [377, 432] width 8 height 8
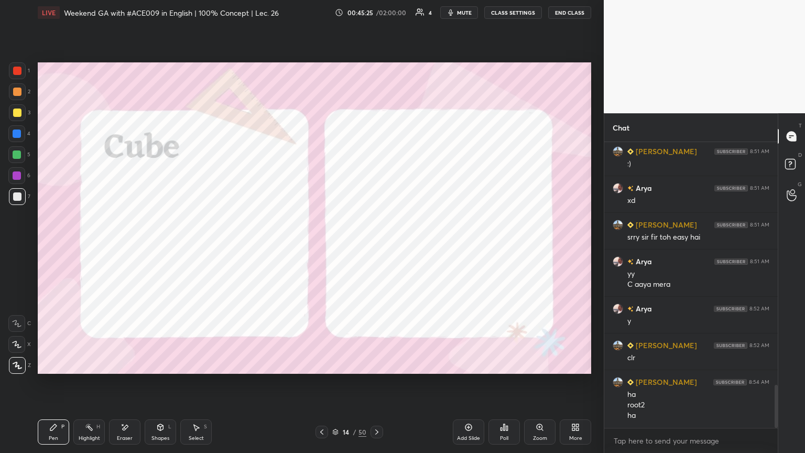
click at [318, 246] on icon at bounding box center [322, 432] width 8 height 8
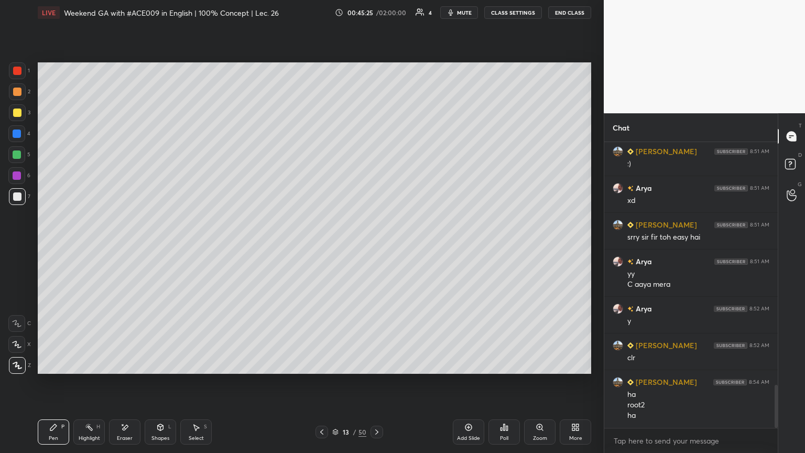
click at [376, 246] on div "Add Slide" at bounding box center [468, 431] width 31 height 25
click at [19, 114] on div at bounding box center [17, 112] width 8 height 8
click at [17, 201] on div at bounding box center [17, 196] width 17 height 17
click at [157, 246] on div "Shapes" at bounding box center [160, 437] width 18 height 5
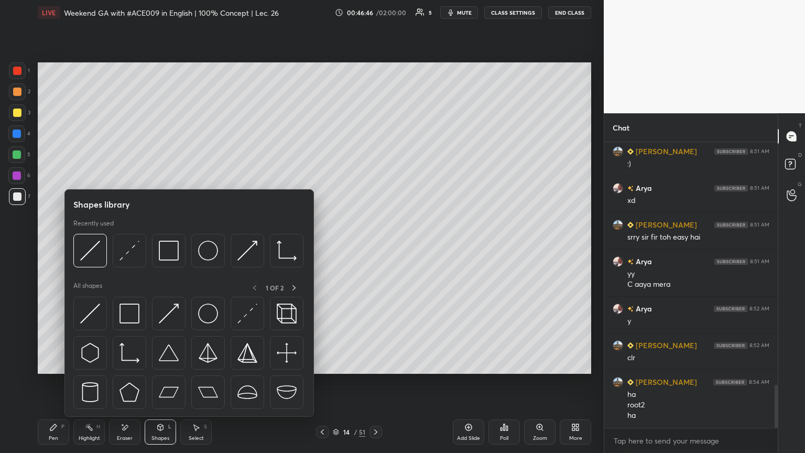
click at [205, 246] on img at bounding box center [208, 251] width 20 height 20
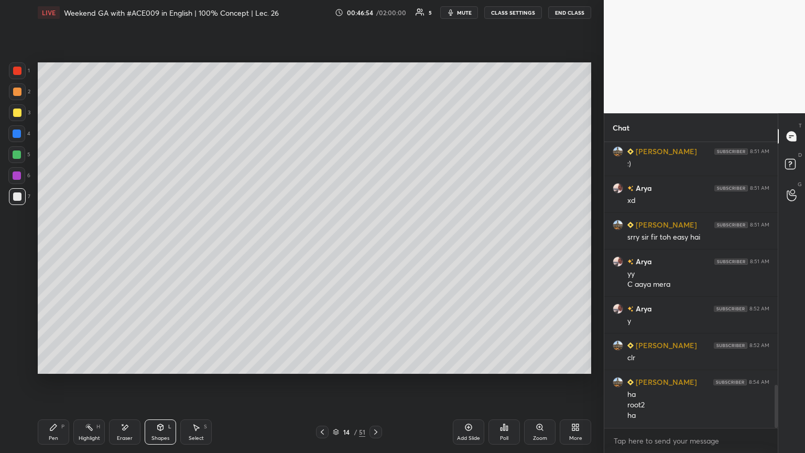
click at [197, 246] on icon at bounding box center [196, 427] width 8 height 8
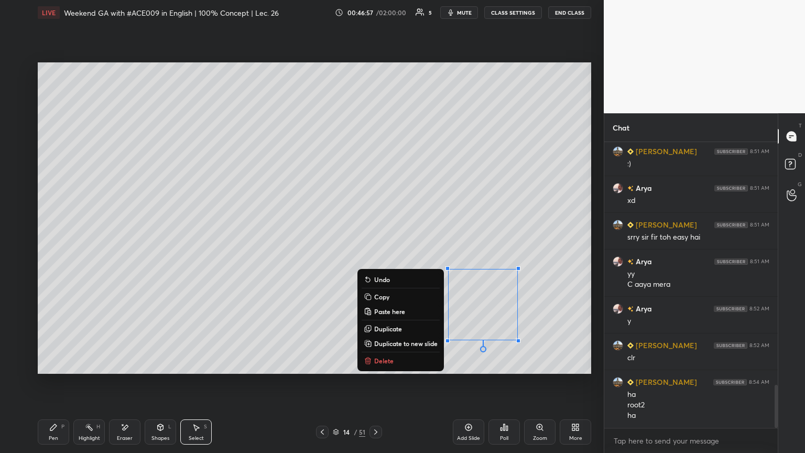
click at [63, 246] on div "Pen P" at bounding box center [53, 431] width 31 height 25
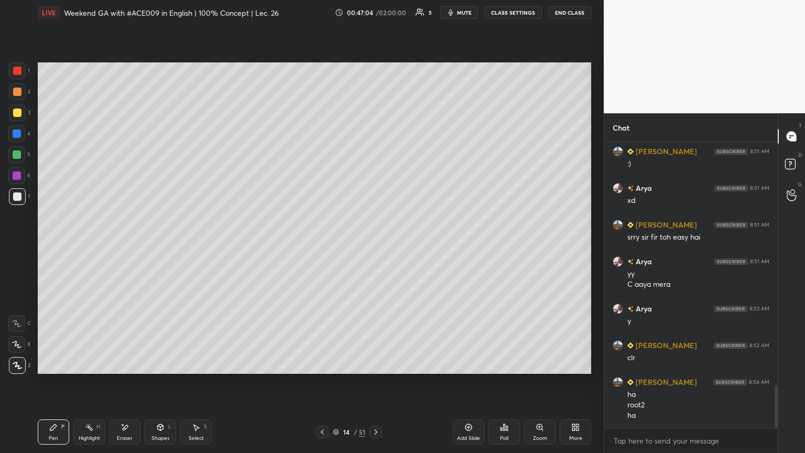
click at [19, 118] on div at bounding box center [17, 112] width 17 height 17
click at [156, 246] on div "Shapes L" at bounding box center [160, 431] width 31 height 25
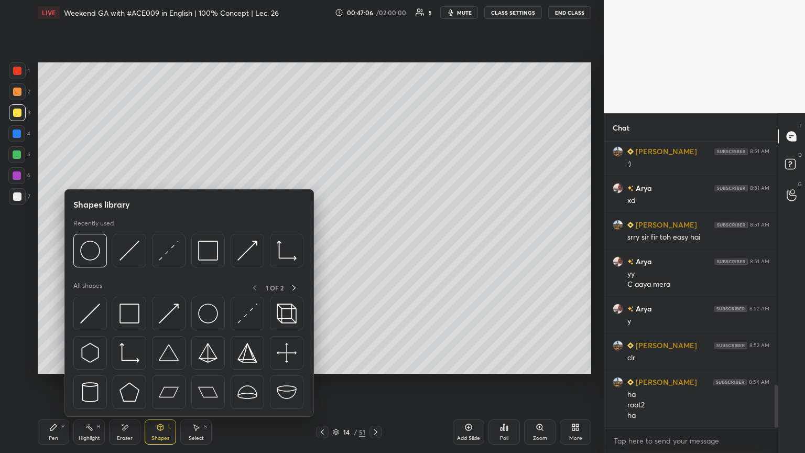
click at [132, 246] on img at bounding box center [129, 251] width 20 height 20
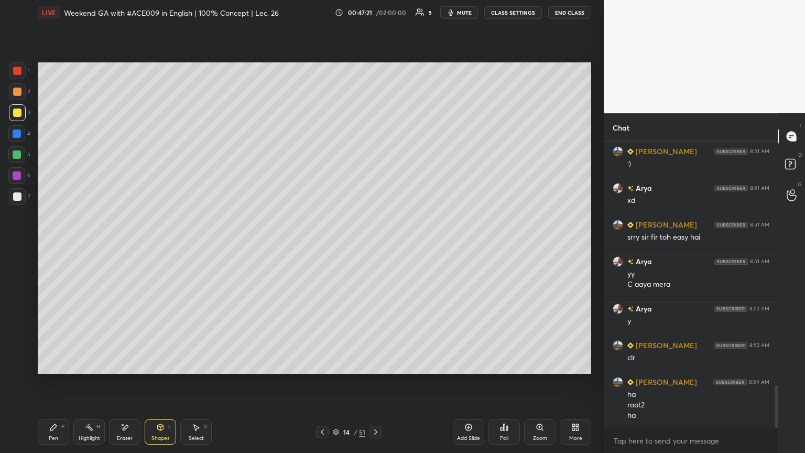
click at [18, 157] on div at bounding box center [17, 154] width 8 height 8
click at [151, 246] on div "Shapes L" at bounding box center [160, 431] width 31 height 25
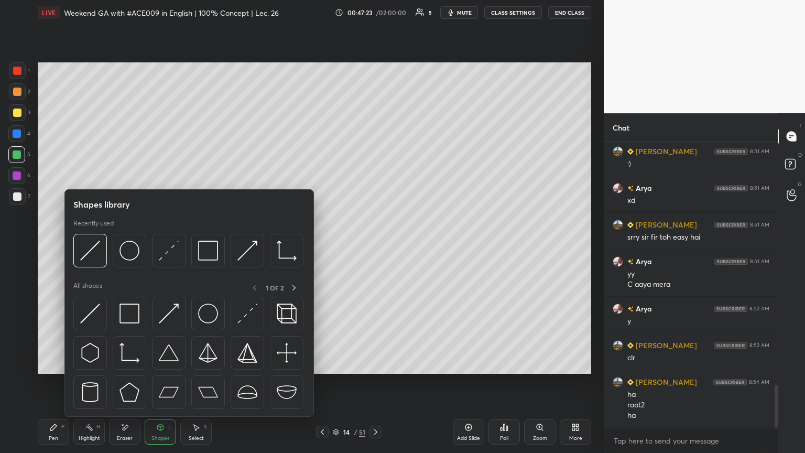
click at [92, 246] on img at bounding box center [90, 251] width 20 height 20
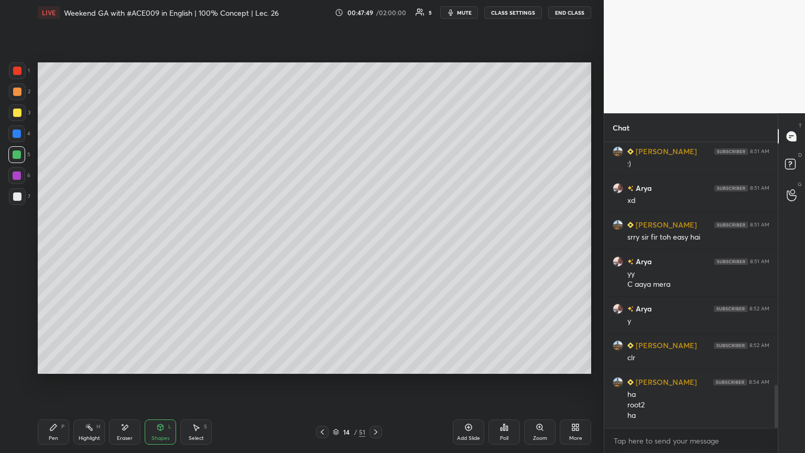
click at [54, 246] on icon at bounding box center [53, 427] width 8 height 8
click at [120, 246] on div "Eraser" at bounding box center [124, 431] width 31 height 25
click at [15, 246] on div at bounding box center [16, 323] width 17 height 17
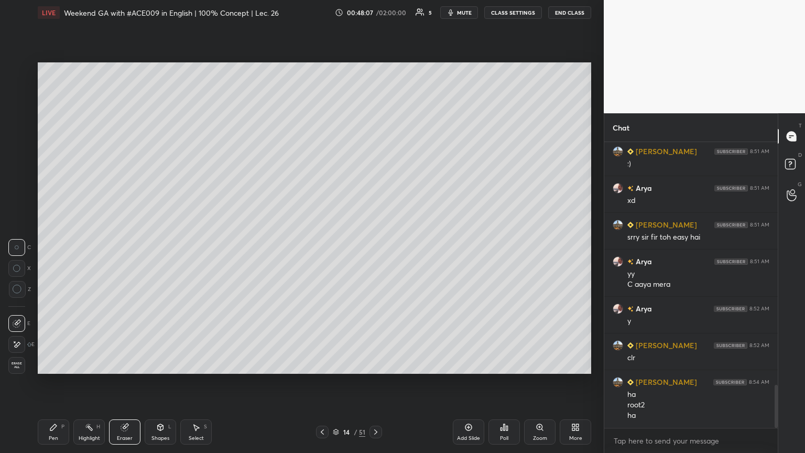
click at [51, 246] on div "Pen" at bounding box center [53, 437] width 9 height 5
click at [20, 199] on div at bounding box center [17, 196] width 8 height 8
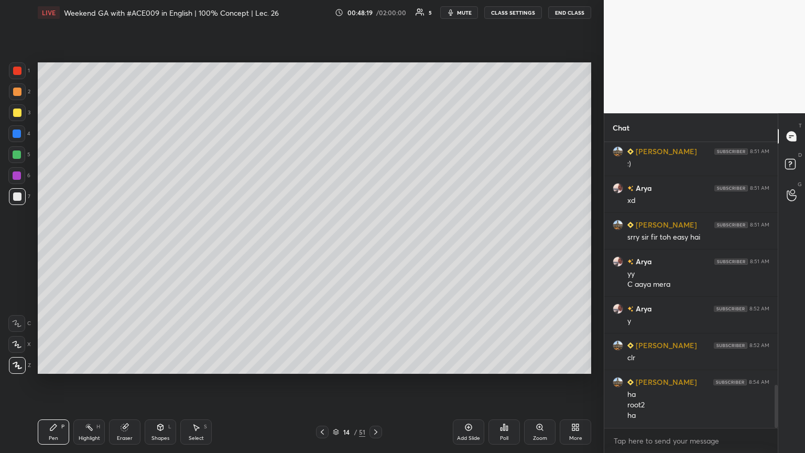
click at [22, 119] on div at bounding box center [17, 112] width 17 height 17
click at [376, 246] on div "Poll" at bounding box center [503, 431] width 31 height 25
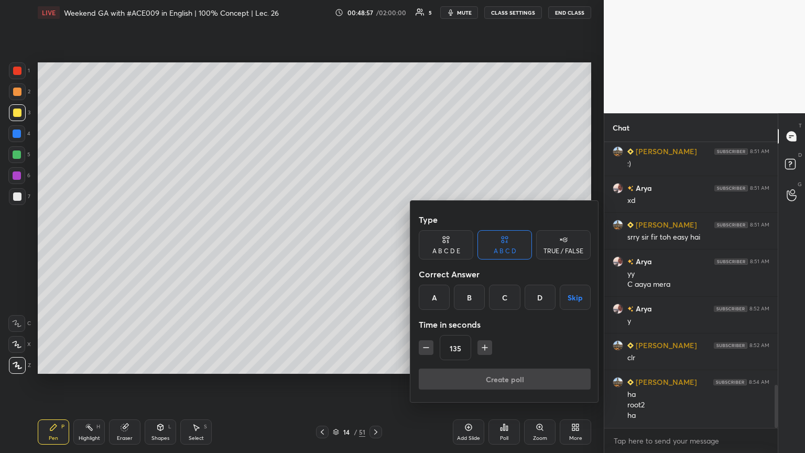
click at [376, 246] on icon "button" at bounding box center [484, 347] width 10 height 10
type input "150"
drag, startPoint x: 565, startPoint y: 298, endPoint x: 548, endPoint y: 326, distance: 33.6
click at [376, 246] on button "Skip" at bounding box center [575, 297] width 31 height 25
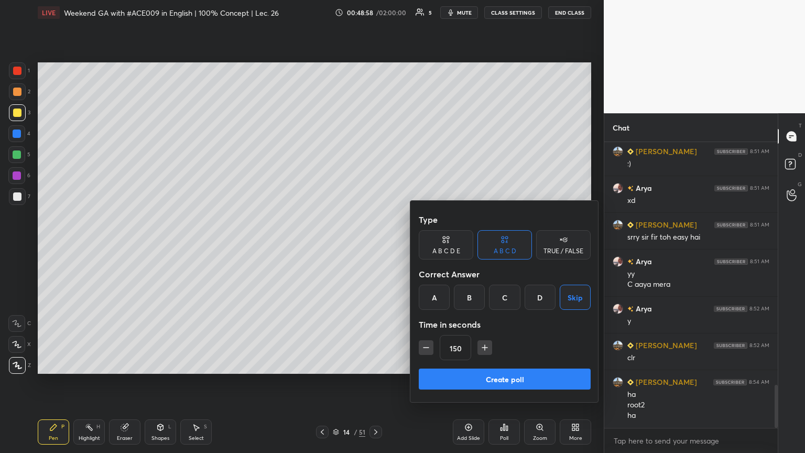
click at [376, 246] on div "Create poll" at bounding box center [505, 380] width 172 height 25
click at [376, 246] on button "Create poll" at bounding box center [505, 378] width 172 height 21
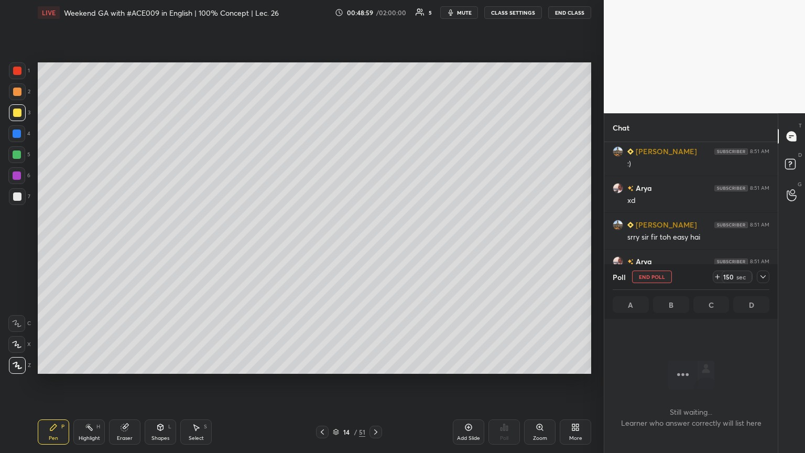
scroll to position [253, 170]
click at [376, 246] on icon at bounding box center [763, 276] width 8 height 8
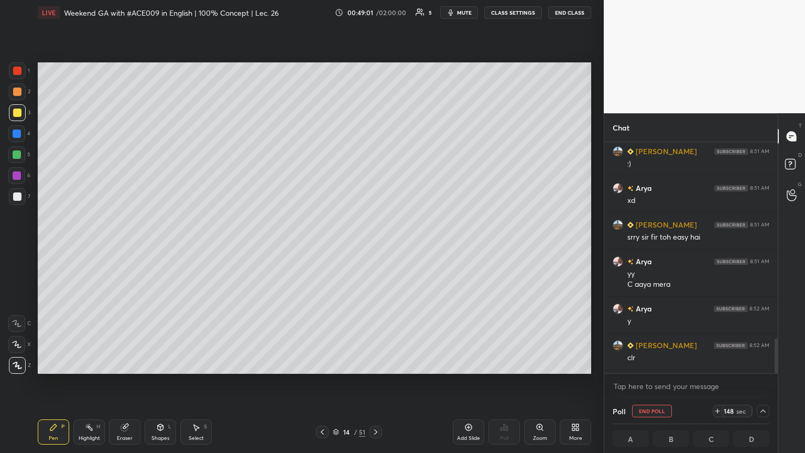
click at [376, 9] on span "mute" at bounding box center [464, 12] width 15 height 7
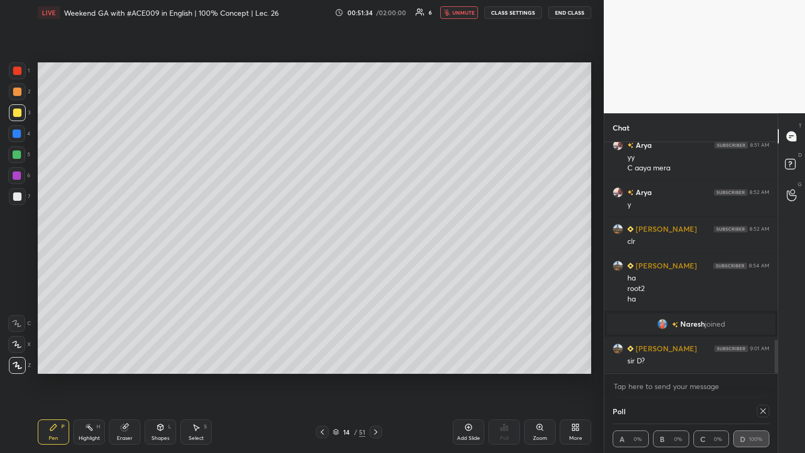
scroll to position [1364, 0]
drag, startPoint x: 765, startPoint y: 411, endPoint x: 746, endPoint y: 397, distance: 24.0
click at [376, 246] on icon at bounding box center [763, 411] width 8 height 8
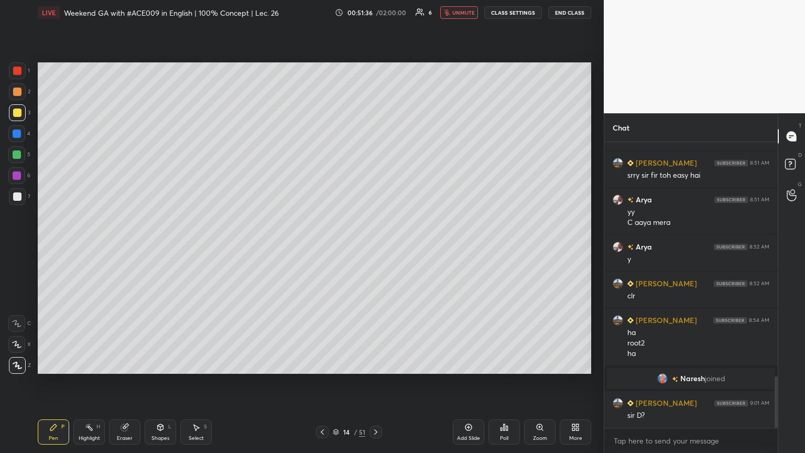
scroll to position [3, 3]
click at [376, 8] on button "unmute" at bounding box center [459, 12] width 38 height 13
click at [15, 135] on div at bounding box center [17, 133] width 8 height 8
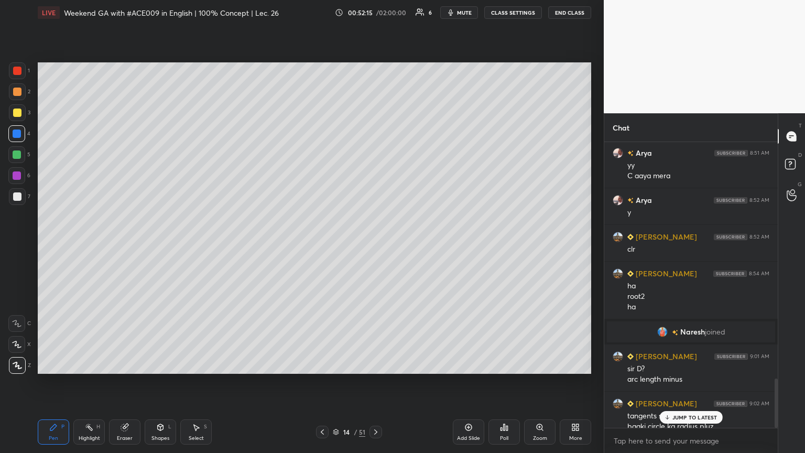
scroll to position [1367, 0]
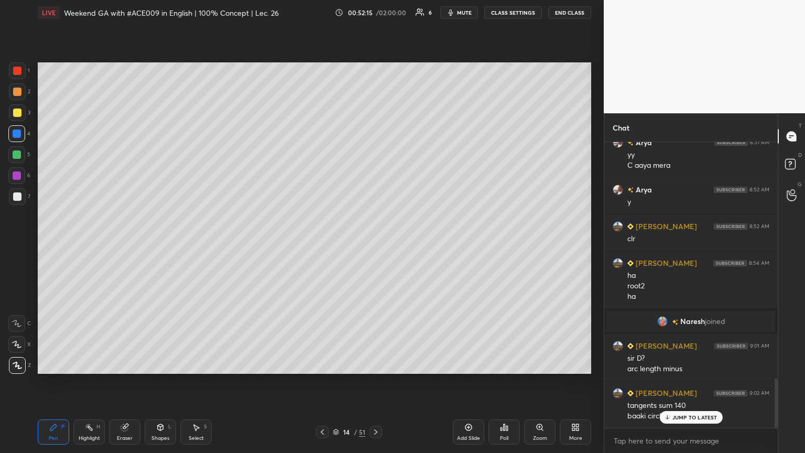
click at [376, 246] on p "JUMP TO LATEST" at bounding box center [694, 417] width 45 height 6
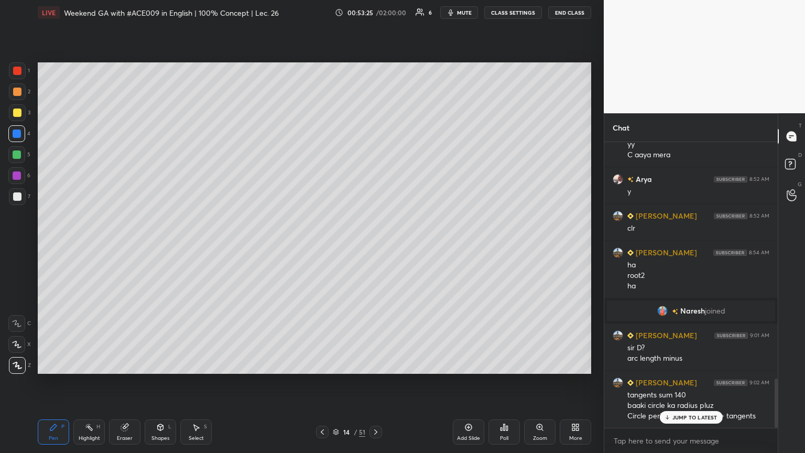
click at [376, 246] on p "JUMP TO LATEST" at bounding box center [694, 417] width 45 height 6
click at [16, 176] on div at bounding box center [17, 175] width 8 height 8
click at [90, 246] on div "Highlight" at bounding box center [89, 437] width 21 height 5
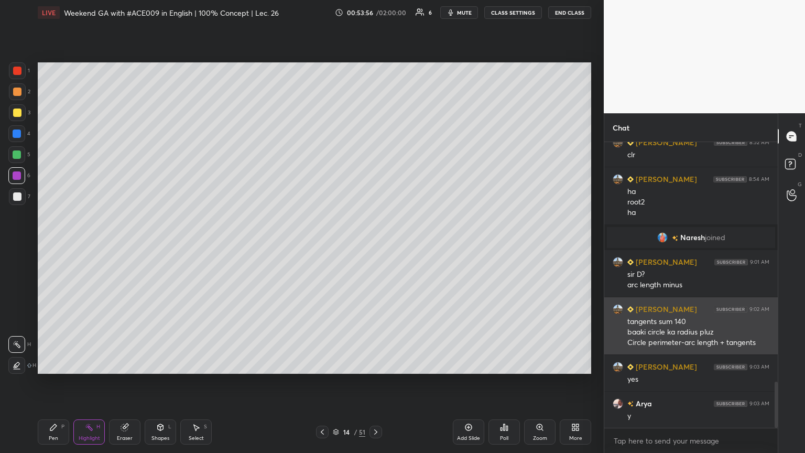
scroll to position [1488, 0]
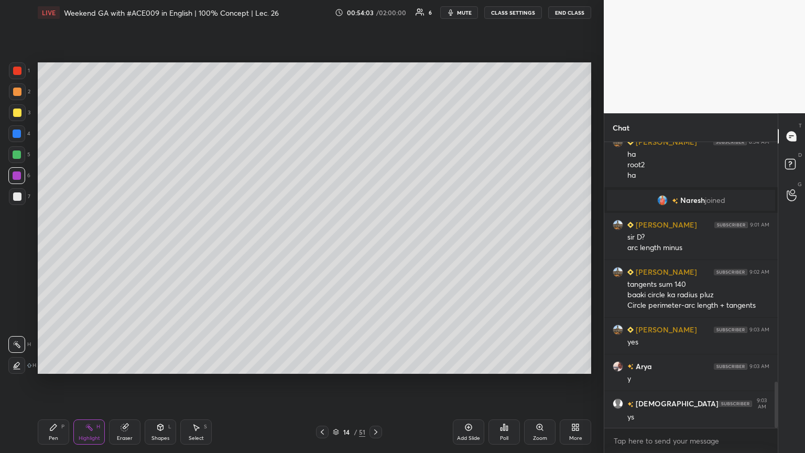
click at [54, 246] on div "Pen" at bounding box center [53, 437] width 9 height 5
click at [56, 246] on icon at bounding box center [53, 427] width 8 height 8
click at [80, 246] on div "Highlight H" at bounding box center [88, 431] width 31 height 25
click at [56, 246] on div "Pen P" at bounding box center [53, 431] width 31 height 25
click at [376, 246] on icon at bounding box center [375, 432] width 8 height 8
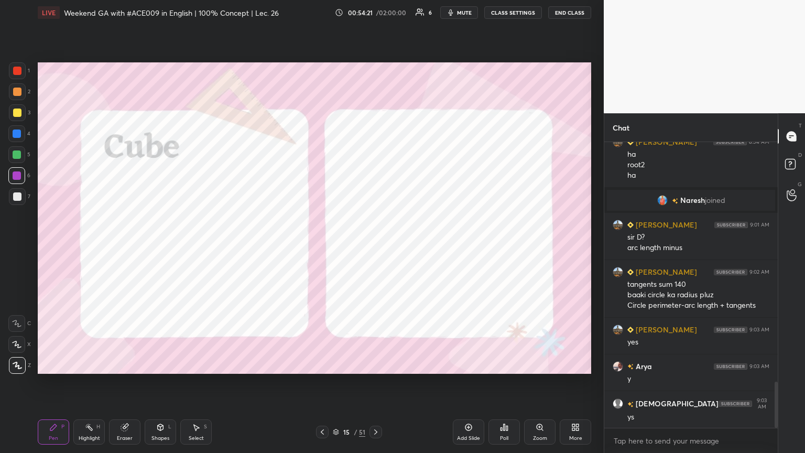
click at [319, 246] on icon at bounding box center [322, 432] width 8 height 8
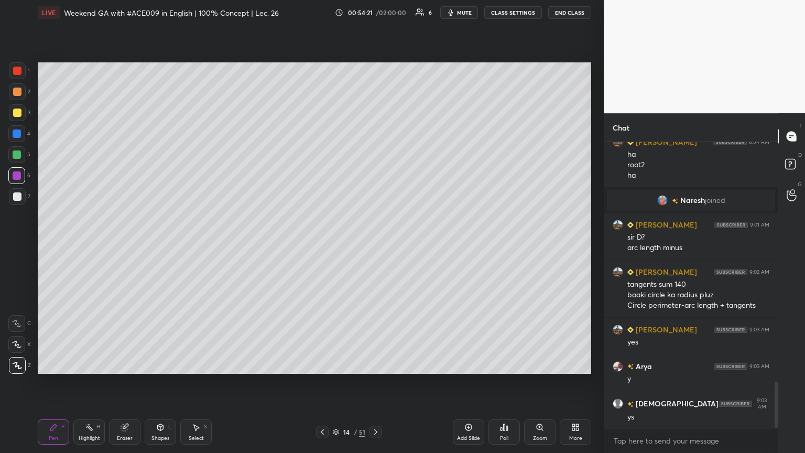
click at [376, 246] on div "Add Slide" at bounding box center [468, 431] width 31 height 25
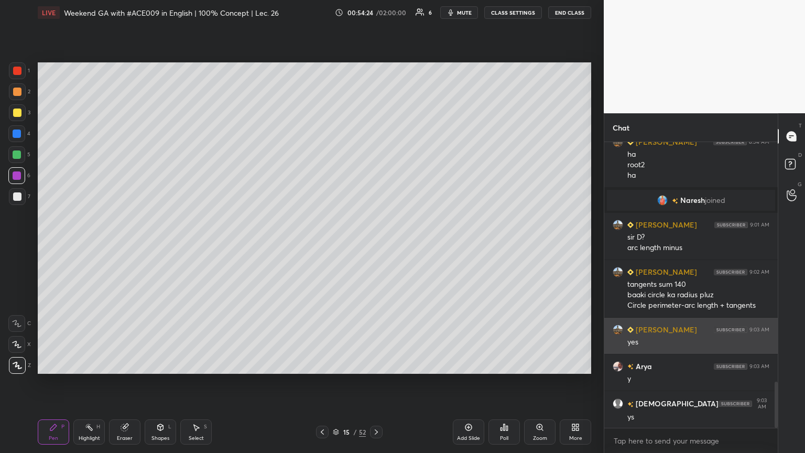
scroll to position [1524, 0]
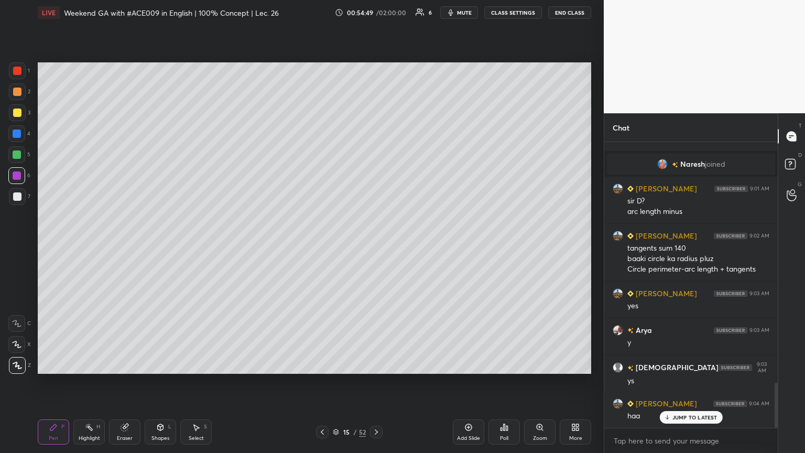
click at [14, 112] on div at bounding box center [17, 112] width 8 height 8
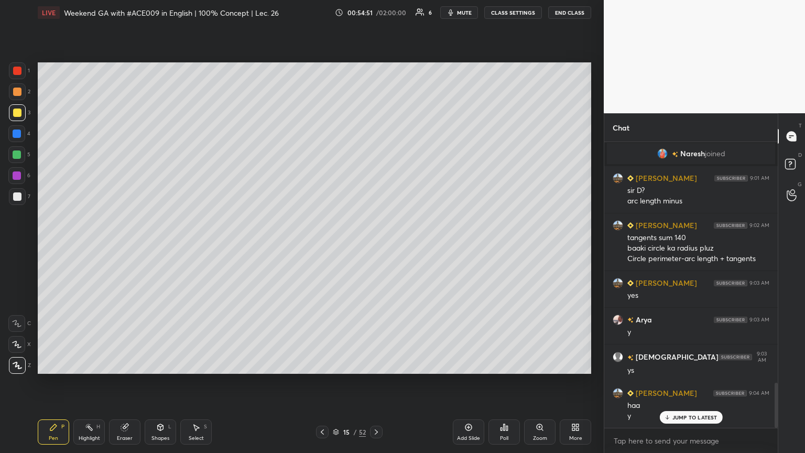
click at [320, 246] on icon at bounding box center [322, 432] width 8 height 8
click at [376, 246] on icon at bounding box center [376, 432] width 8 height 8
click at [16, 155] on div at bounding box center [17, 154] width 8 height 8
click at [321, 246] on icon at bounding box center [322, 432] width 8 height 8
click at [86, 246] on div "Highlight H" at bounding box center [88, 431] width 31 height 25
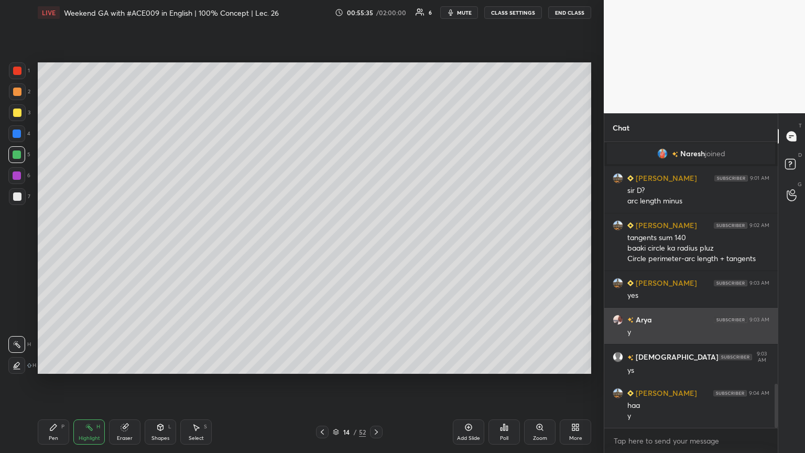
scroll to position [1571, 0]
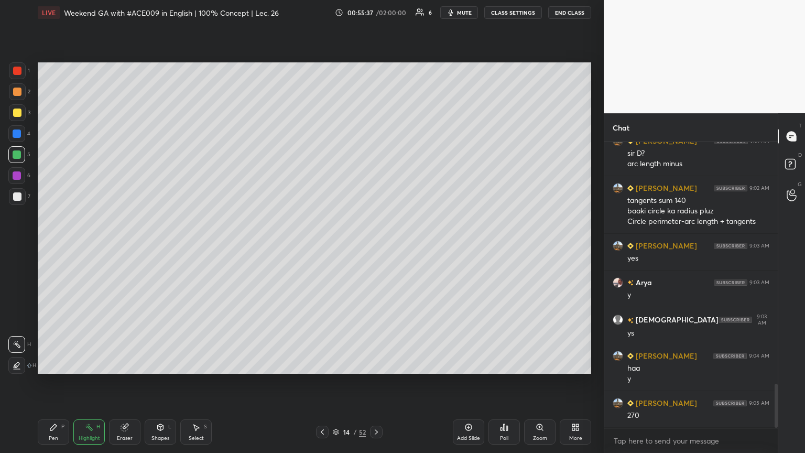
click at [375, 246] on icon at bounding box center [376, 431] width 3 height 5
click at [52, 246] on icon at bounding box center [53, 427] width 6 height 6
click at [320, 246] on icon at bounding box center [322, 432] width 8 height 8
click at [376, 246] on icon at bounding box center [376, 432] width 8 height 8
click at [201, 246] on div "Select" at bounding box center [196, 437] width 15 height 5
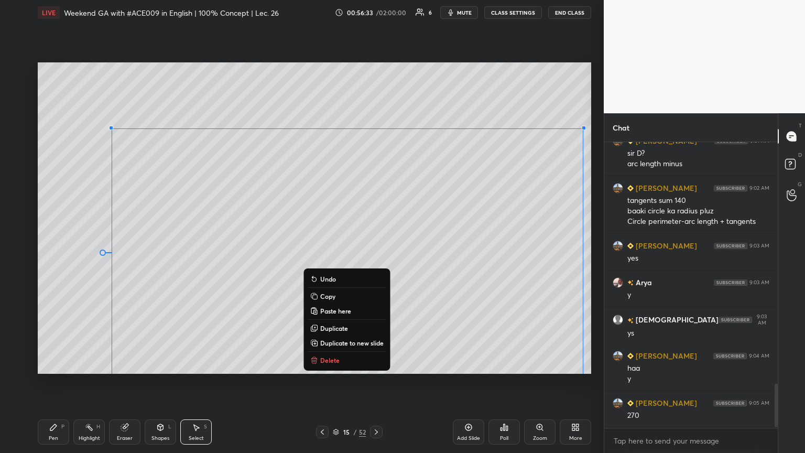
scroll to position [1608, 0]
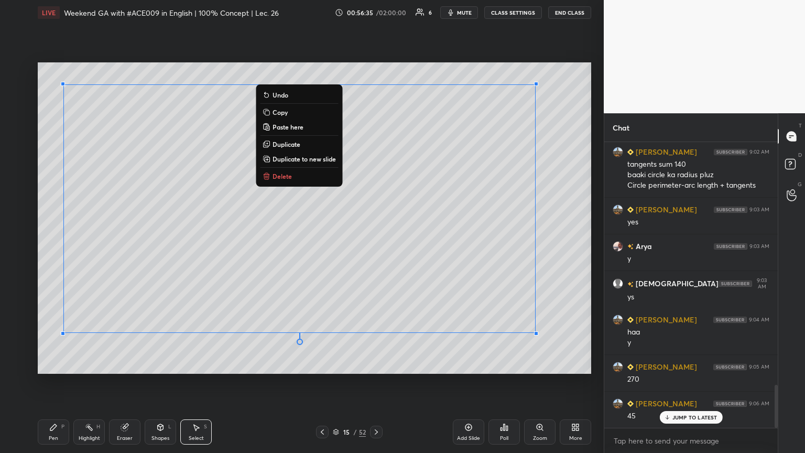
click at [54, 246] on icon at bounding box center [53, 427] width 8 height 8
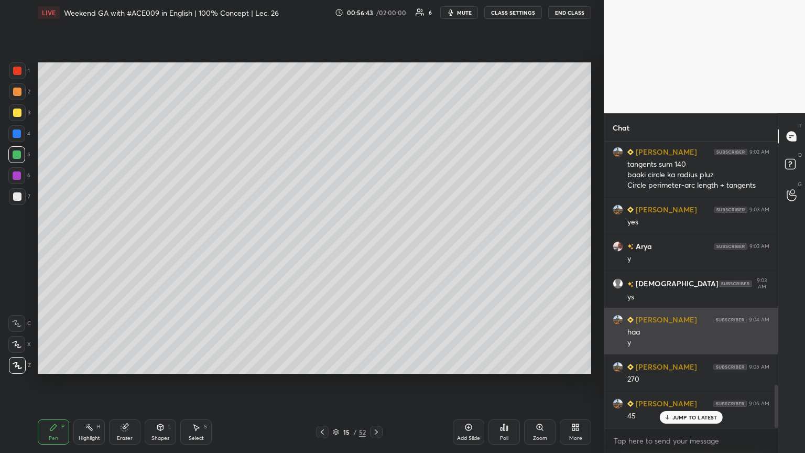
scroll to position [1618, 0]
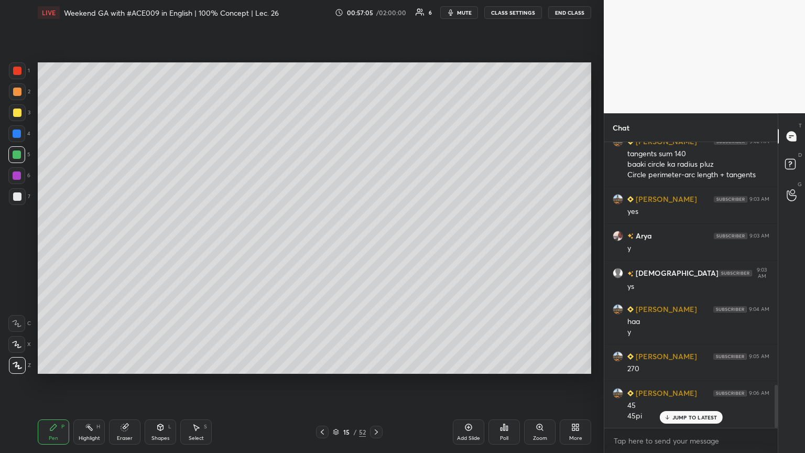
click at [323, 246] on icon at bounding box center [322, 432] width 8 height 8
click at [96, 246] on div "Highlight" at bounding box center [89, 437] width 21 height 5
click at [62, 246] on div "Pen P" at bounding box center [53, 431] width 31 height 25
click at [376, 246] on div "Pen P Highlight H Eraser Shapes L Select S 14 / 52 Add Slide Poll Zoom More" at bounding box center [314, 432] width 553 height 42
click at [376, 246] on icon at bounding box center [376, 432] width 8 height 8
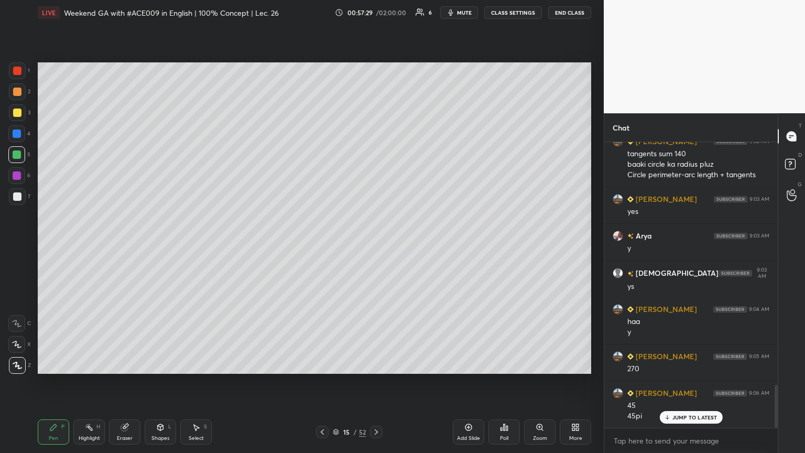
click at [323, 246] on icon at bounding box center [322, 432] width 8 height 8
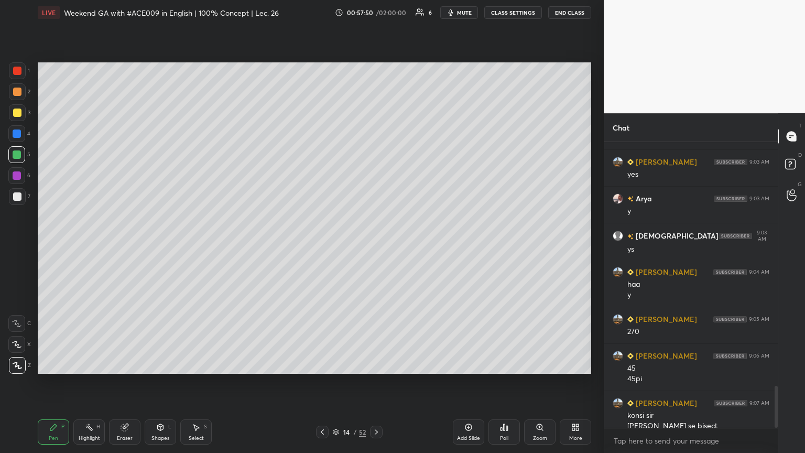
scroll to position [1666, 0]
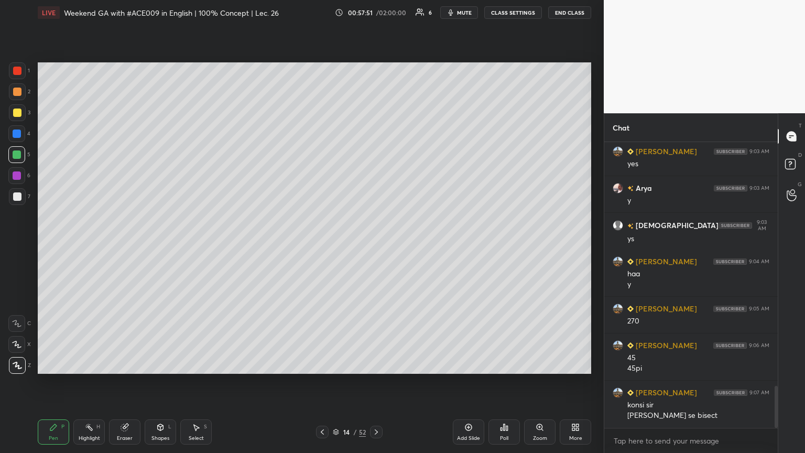
click at [87, 246] on icon at bounding box center [89, 427] width 8 height 8
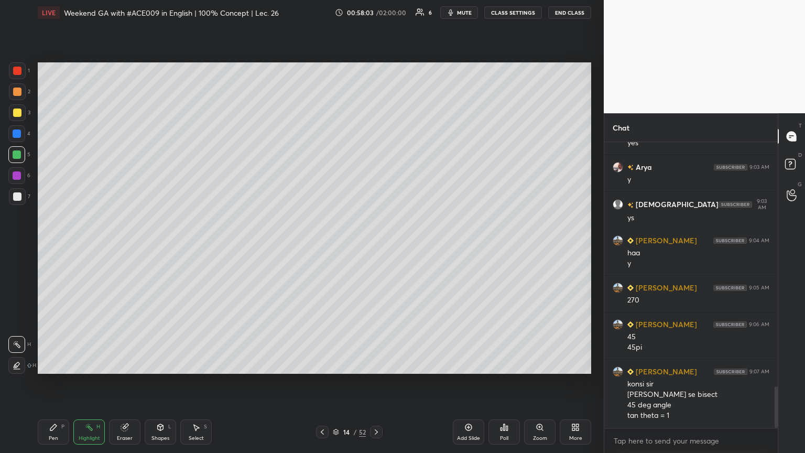
scroll to position [1723, 0]
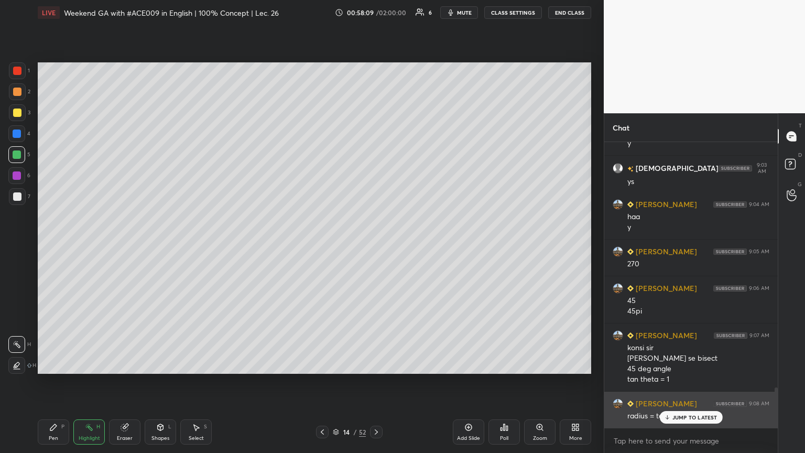
click at [376, 246] on icon at bounding box center [666, 417] width 7 height 6
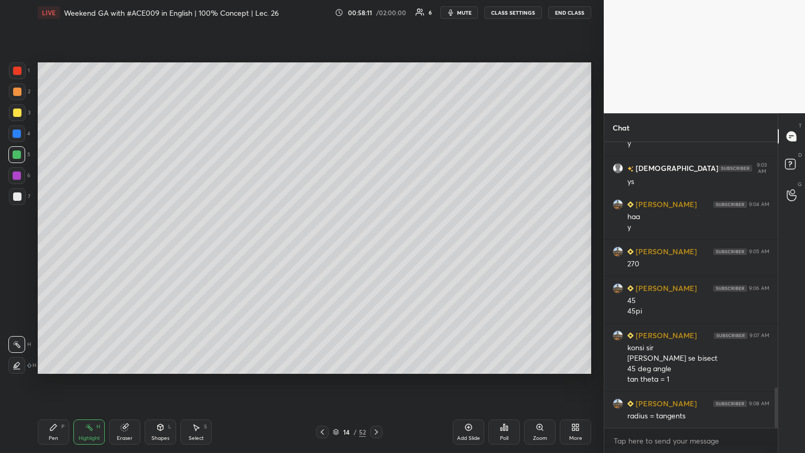
scroll to position [1733, 0]
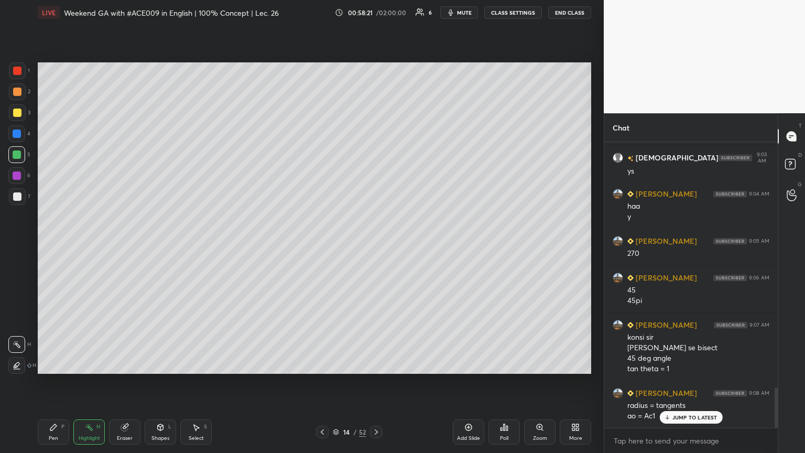
click at [54, 246] on div "Pen P" at bounding box center [53, 431] width 31 height 25
click at [17, 133] on div at bounding box center [17, 133] width 8 height 8
click at [376, 246] on icon at bounding box center [376, 431] width 3 height 5
click at [321, 246] on icon at bounding box center [322, 432] width 8 height 8
click at [88, 246] on div "Highlight H" at bounding box center [88, 431] width 31 height 25
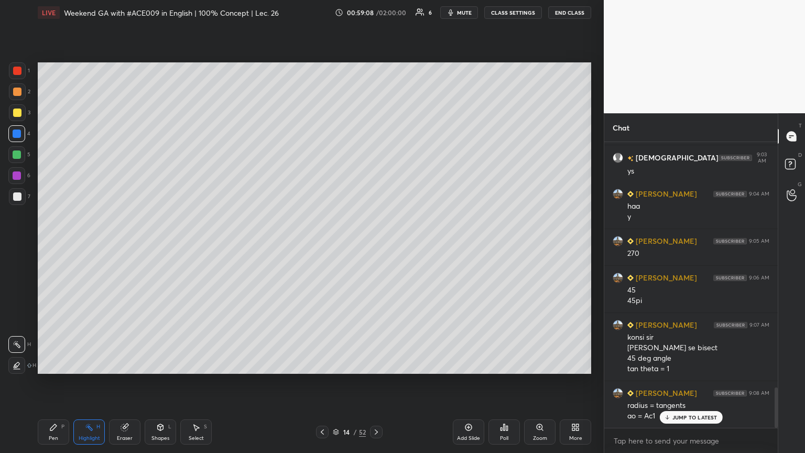
click at [59, 246] on div "Pen P" at bounding box center [53, 431] width 31 height 25
click at [15, 75] on div at bounding box center [17, 70] width 17 height 17
click at [376, 246] on icon at bounding box center [376, 432] width 8 height 8
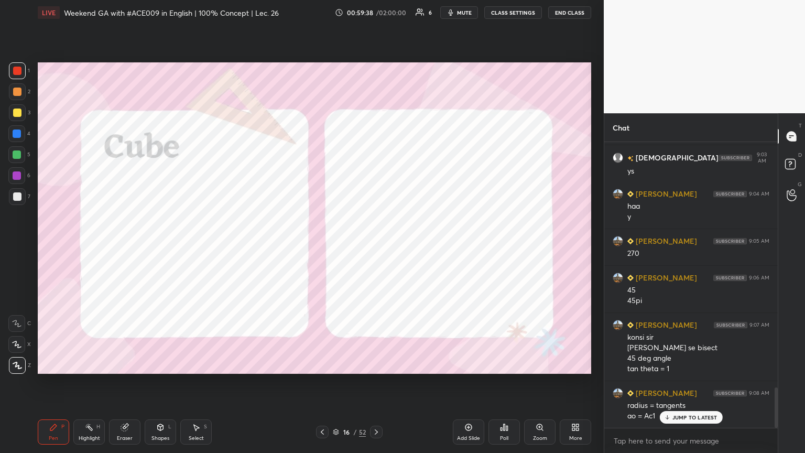
click at [320, 246] on icon at bounding box center [322, 432] width 8 height 8
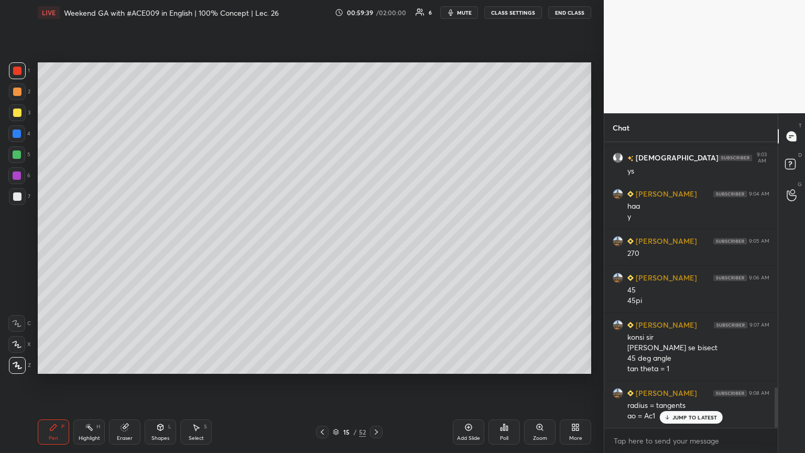
click at [376, 246] on icon at bounding box center [468, 427] width 8 height 8
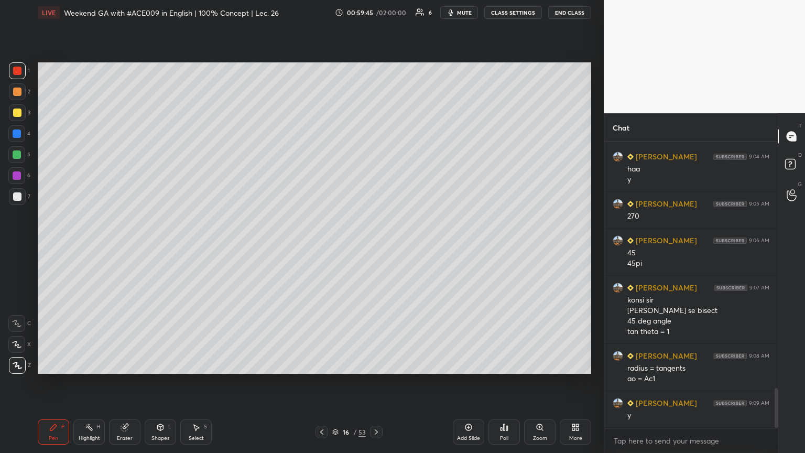
click at [322, 246] on icon at bounding box center [321, 431] width 3 height 5
click at [322, 246] on icon at bounding box center [322, 432] width 8 height 8
click at [375, 246] on icon at bounding box center [376, 432] width 8 height 8
click at [376, 246] on icon at bounding box center [376, 432] width 8 height 8
click at [323, 246] on icon at bounding box center [322, 432] width 8 height 8
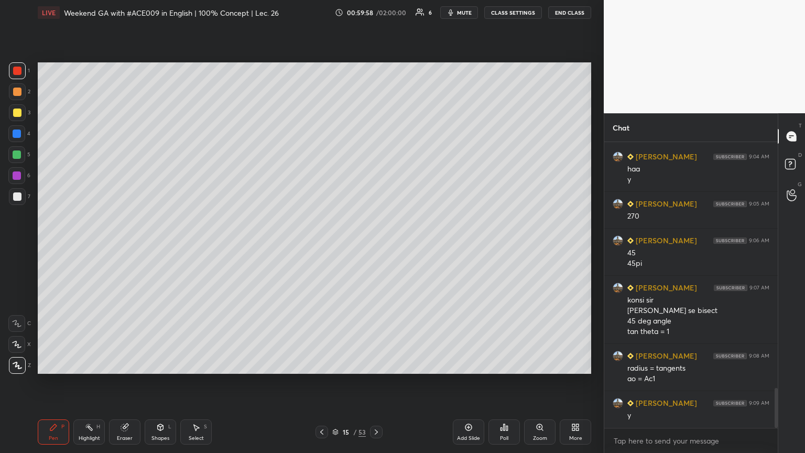
click at [323, 246] on icon at bounding box center [322, 432] width 8 height 8
click at [376, 246] on icon at bounding box center [376, 432] width 8 height 8
click at [323, 246] on icon at bounding box center [322, 432] width 8 height 8
click at [322, 246] on icon at bounding box center [321, 431] width 3 height 5
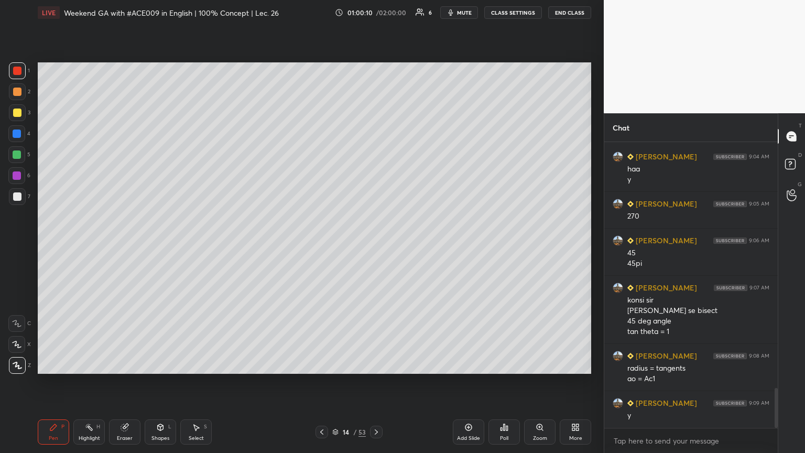
click at [376, 246] on icon at bounding box center [376, 432] width 8 height 8
click at [17, 154] on div at bounding box center [17, 154] width 8 height 8
click at [319, 246] on icon at bounding box center [322, 432] width 8 height 8
click at [323, 246] on icon at bounding box center [322, 432] width 8 height 8
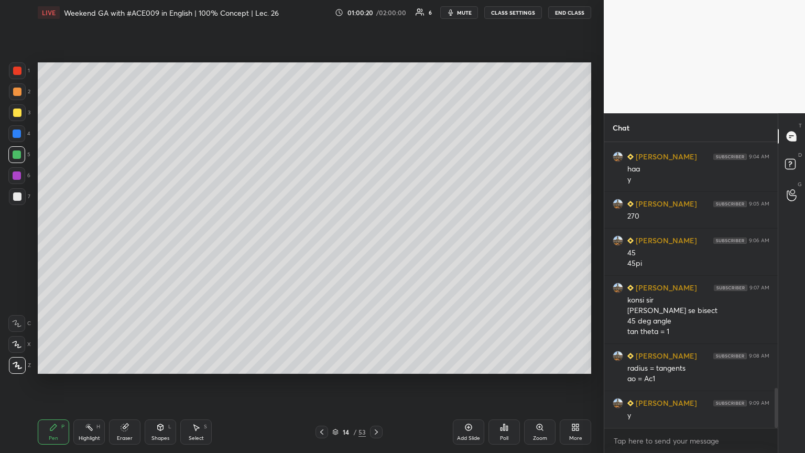
click at [376, 246] on icon at bounding box center [376, 432] width 8 height 8
click at [19, 197] on div at bounding box center [17, 196] width 8 height 8
click at [319, 246] on icon at bounding box center [322, 432] width 8 height 8
click at [321, 246] on icon at bounding box center [322, 432] width 8 height 8
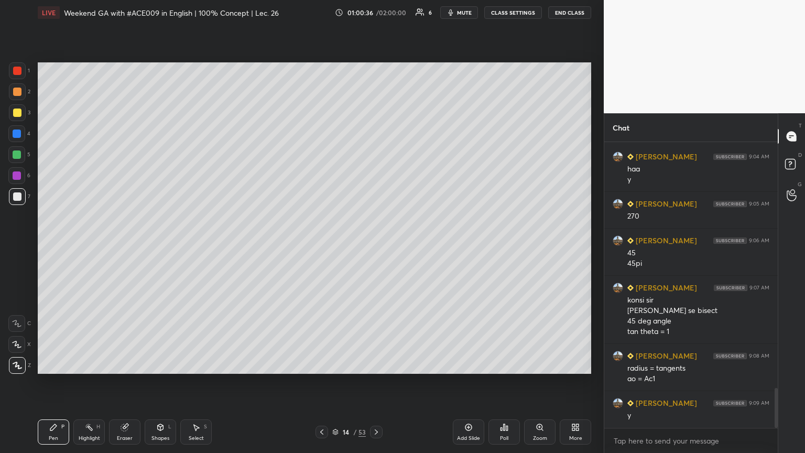
click at [375, 246] on icon at bounding box center [376, 432] width 8 height 8
click at [376, 246] on icon at bounding box center [376, 432] width 8 height 8
click at [320, 246] on icon at bounding box center [322, 432] width 8 height 8
click at [319, 246] on icon at bounding box center [322, 432] width 8 height 8
click at [376, 246] on icon at bounding box center [376, 432] width 8 height 8
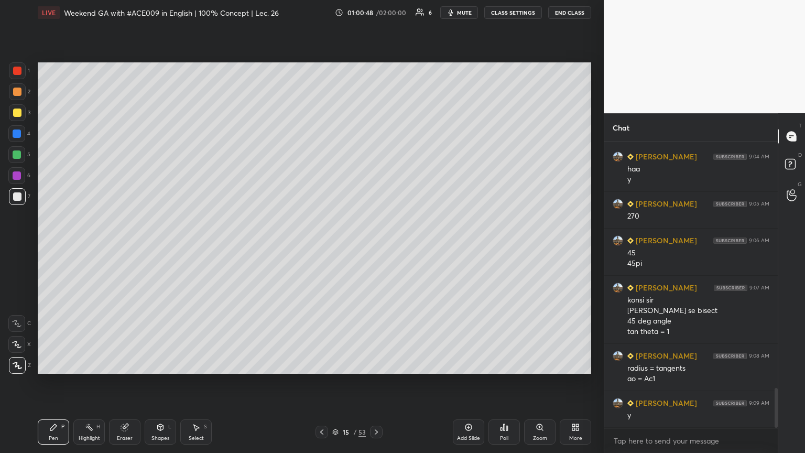
click at [376, 246] on icon at bounding box center [376, 431] width 3 height 5
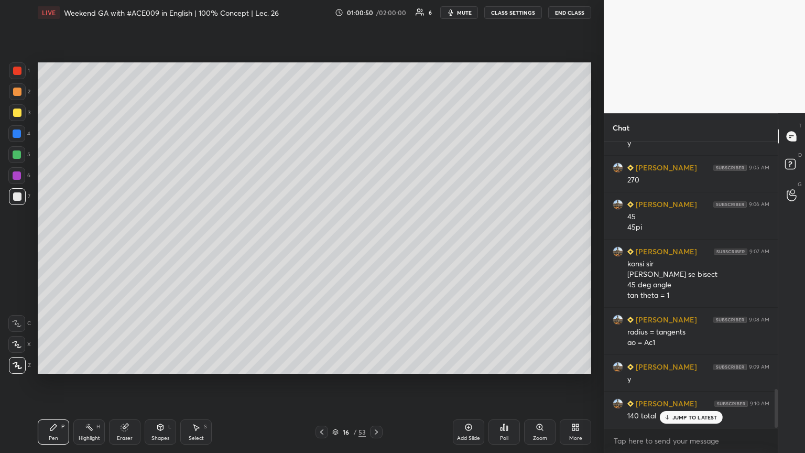
click at [194, 246] on div "Select" at bounding box center [196, 437] width 15 height 5
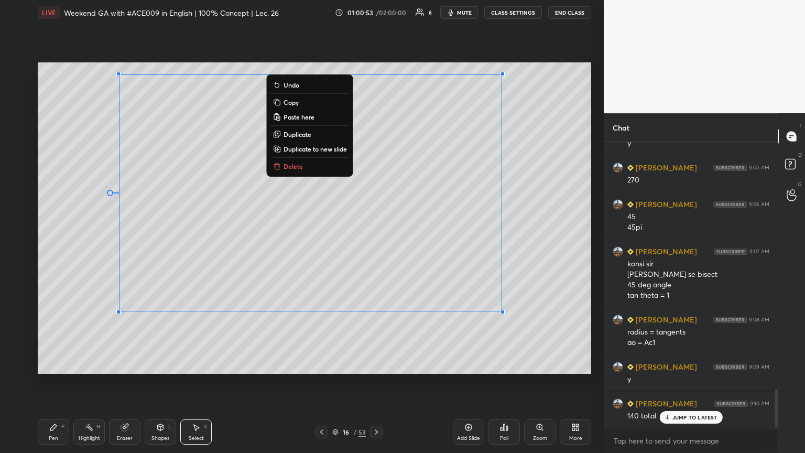
click at [53, 246] on div "Pen" at bounding box center [53, 437] width 9 height 5
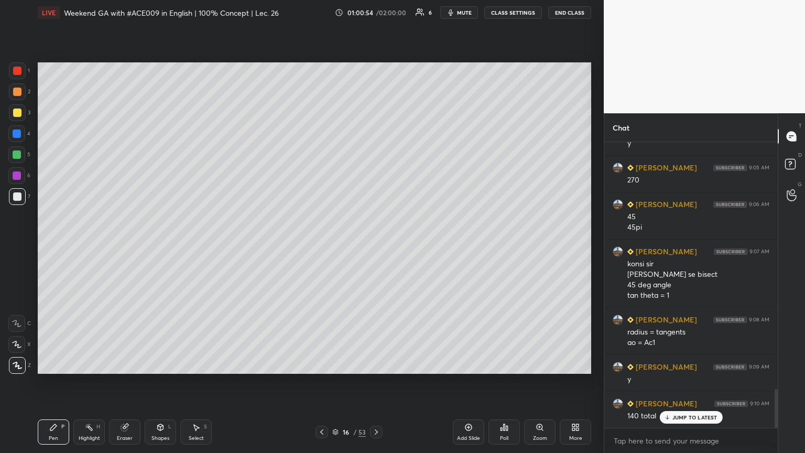
click at [16, 181] on div at bounding box center [16, 175] width 17 height 17
click at [323, 246] on icon at bounding box center [322, 432] width 8 height 8
click at [320, 246] on icon at bounding box center [322, 432] width 8 height 8
click at [376, 246] on icon at bounding box center [376, 432] width 8 height 8
click at [320, 246] on icon at bounding box center [322, 432] width 8 height 8
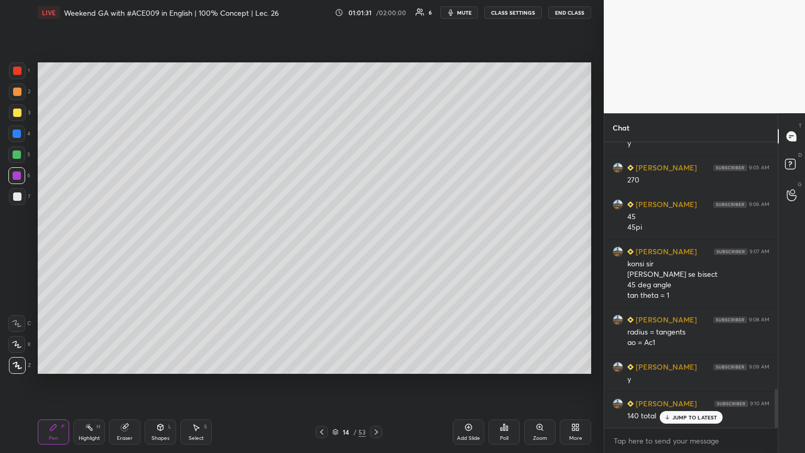
scroll to position [1844, 0]
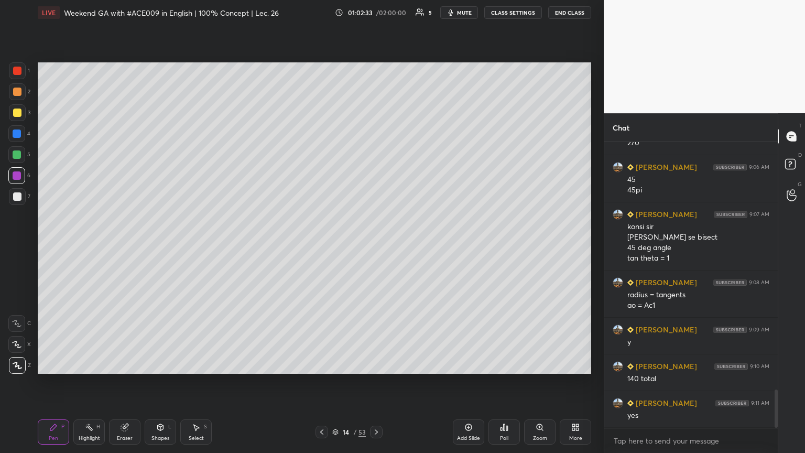
click at [115, 246] on div "Eraser" at bounding box center [124, 431] width 31 height 25
click at [48, 246] on div "Pen P" at bounding box center [53, 431] width 31 height 25
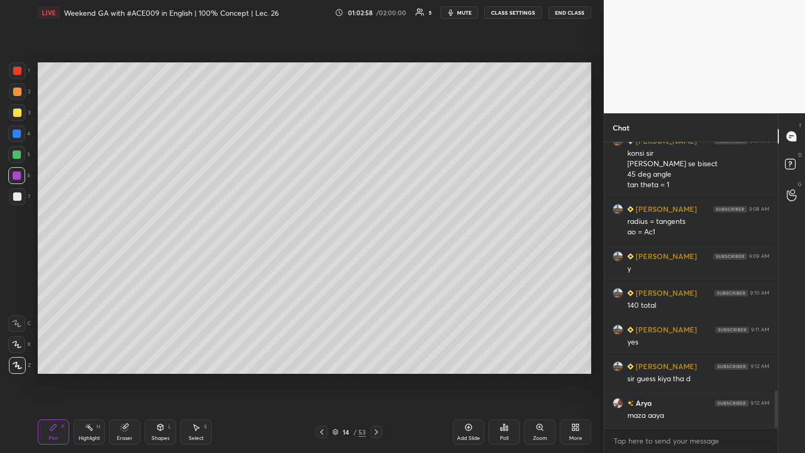
scroll to position [1953, 0]
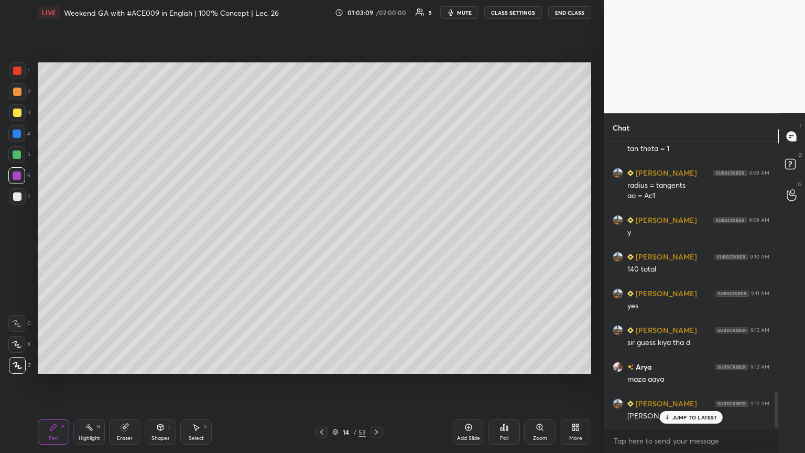
click at [376, 246] on icon at bounding box center [376, 432] width 8 height 8
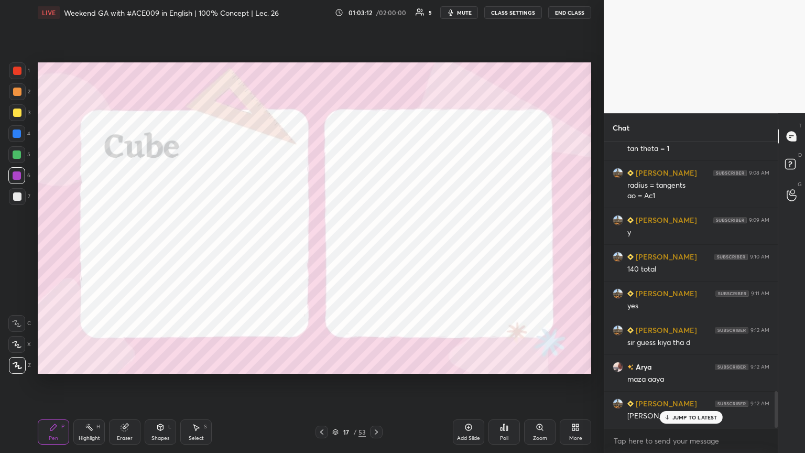
click at [23, 136] on div at bounding box center [16, 133] width 17 height 17
click at [162, 246] on icon at bounding box center [160, 427] width 8 height 8
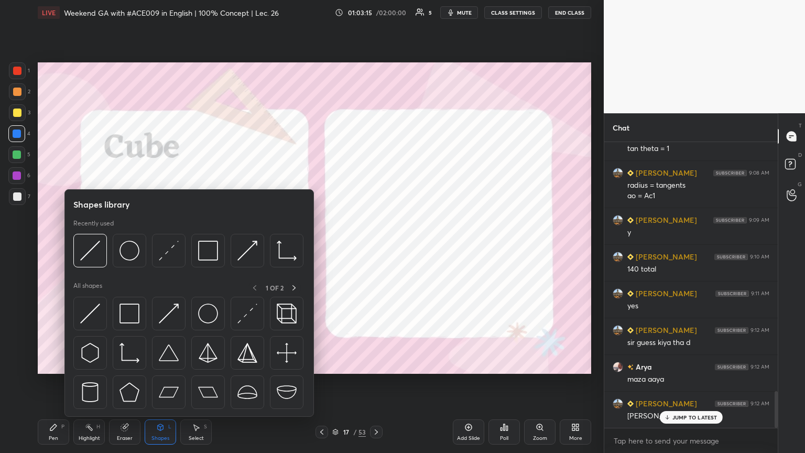
click at [285, 246] on img at bounding box center [287, 313] width 20 height 20
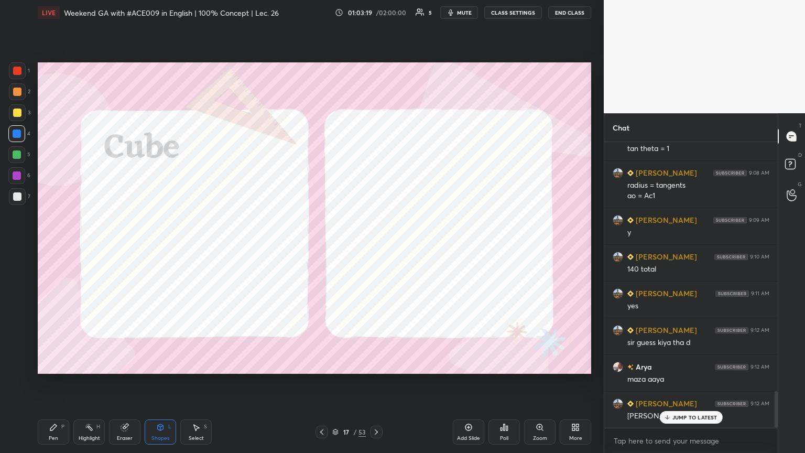
click at [49, 246] on div "Pen P" at bounding box center [53, 431] width 31 height 25
click at [88, 246] on icon at bounding box center [89, 427] width 8 height 8
click at [17, 75] on div at bounding box center [17, 70] width 17 height 17
click at [49, 246] on icon at bounding box center [53, 427] width 8 height 8
click at [153, 246] on div "Shapes L" at bounding box center [160, 431] width 31 height 25
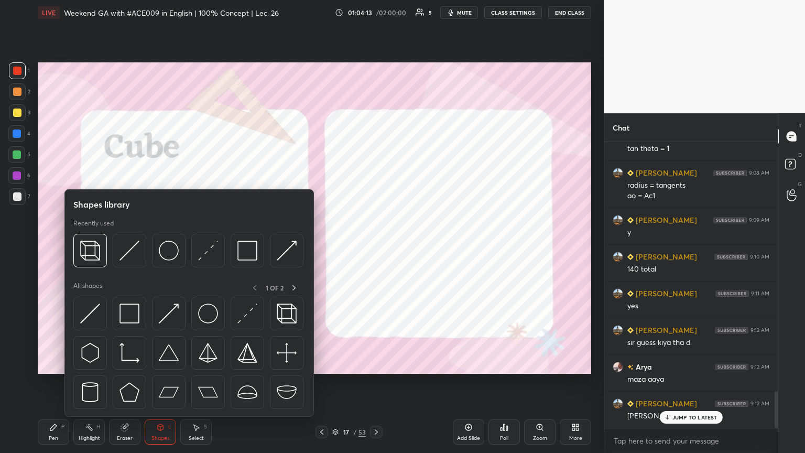
click at [239, 246] on img at bounding box center [247, 251] width 20 height 20
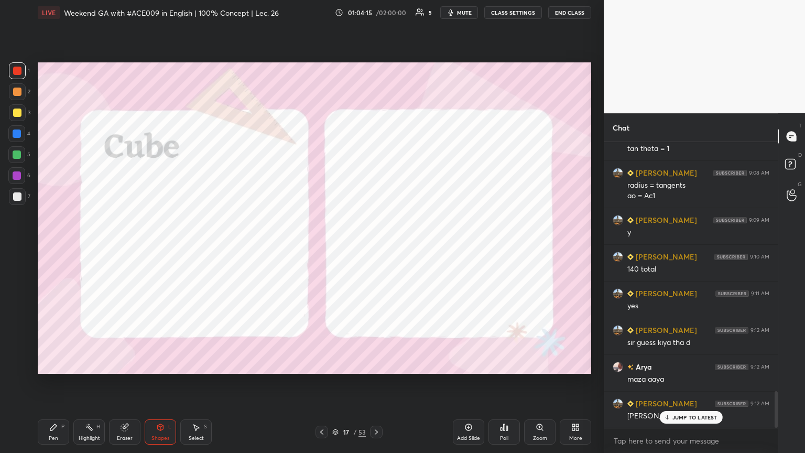
scroll to position [1991, 0]
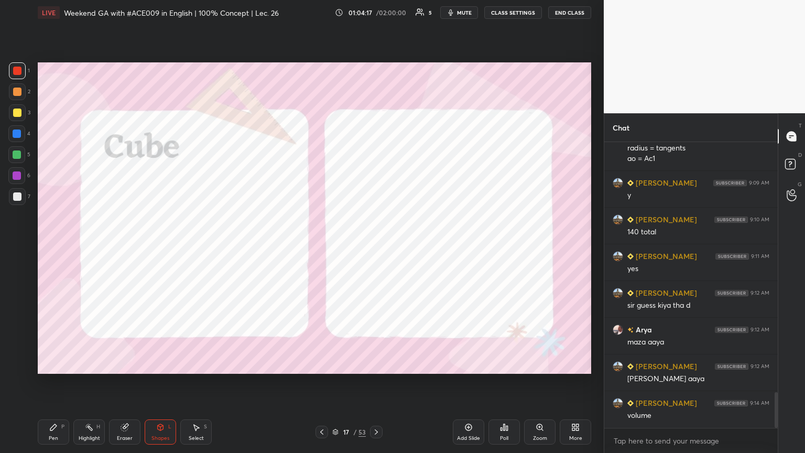
click at [197, 246] on icon at bounding box center [197, 427] width 6 height 6
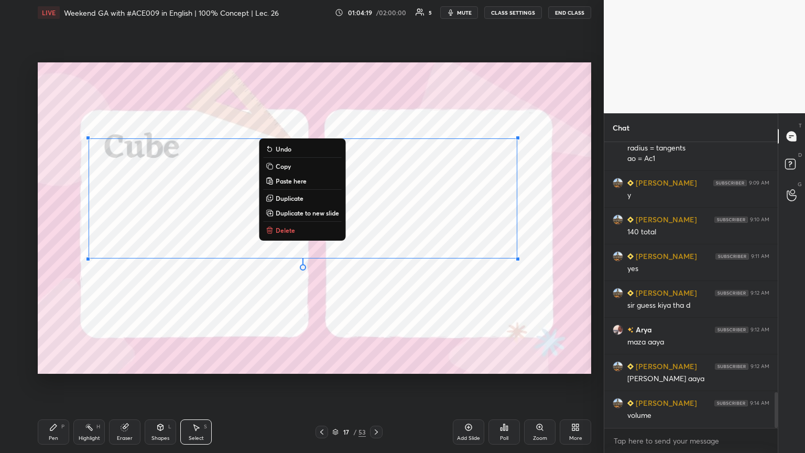
click at [289, 246] on div "0 ° Undo Copy Paste here Duplicate Duplicate to new slide Delete" at bounding box center [314, 217] width 553 height 311
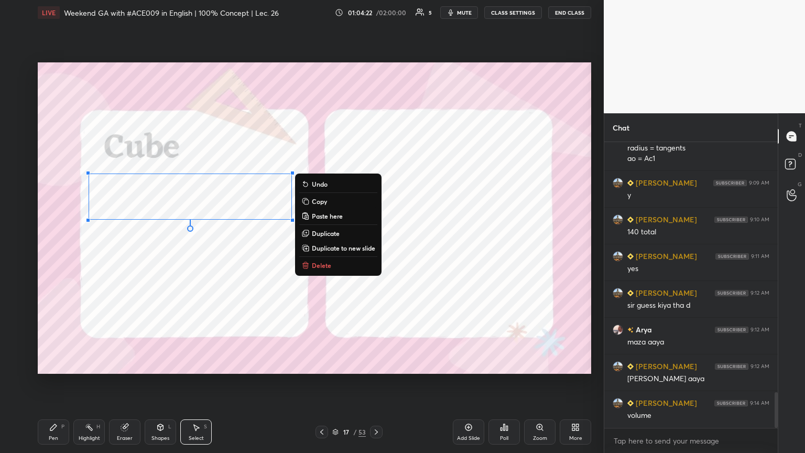
click at [48, 246] on div "Pen P" at bounding box center [53, 431] width 31 height 25
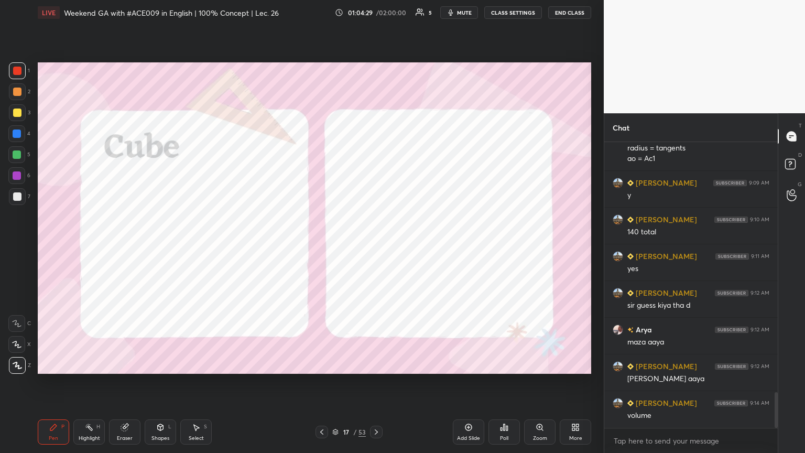
click at [86, 246] on div "Highlight H" at bounding box center [88, 431] width 31 height 25
click at [49, 246] on div "Pen" at bounding box center [53, 437] width 9 height 5
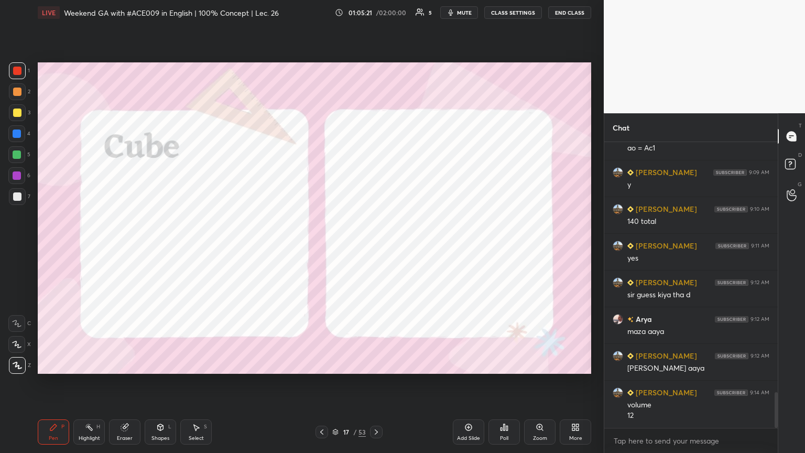
click at [190, 246] on div "Select S" at bounding box center [195, 431] width 31 height 25
click at [63, 246] on div "0 ° Undo Copy Paste here Duplicate Duplicate to new slide Delete" at bounding box center [314, 217] width 553 height 311
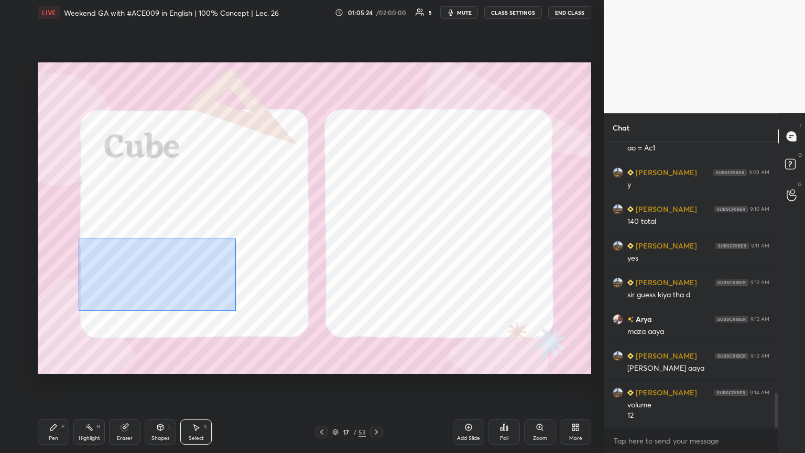
scroll to position [2037, 0]
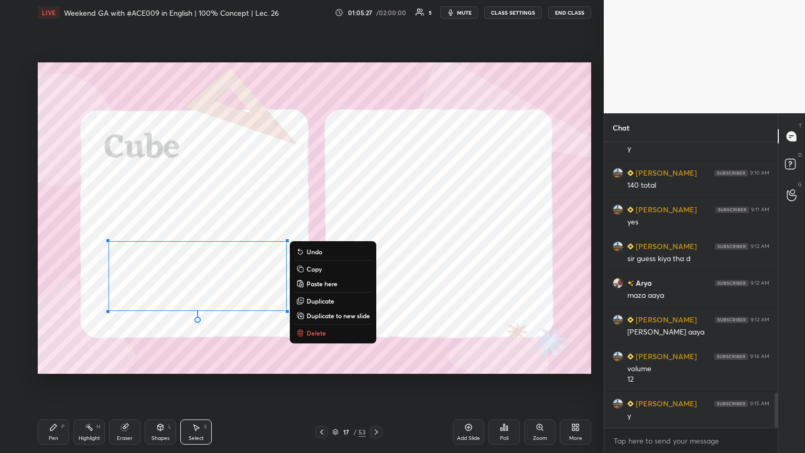
click at [54, 246] on icon at bounding box center [53, 427] width 6 height 6
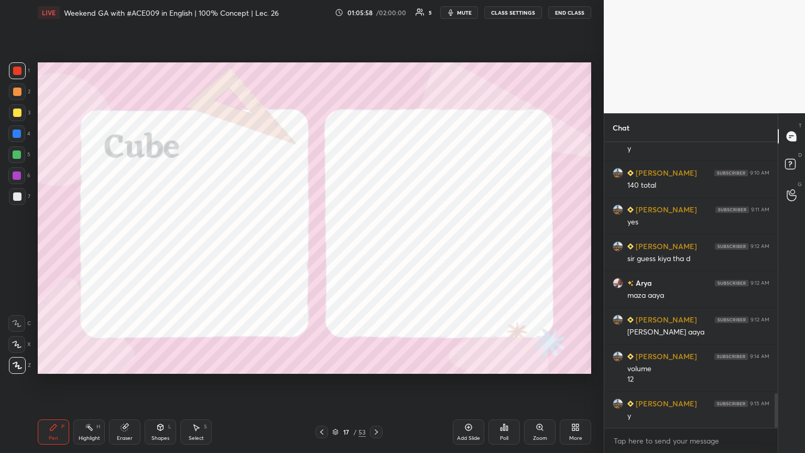
scroll to position [2074, 0]
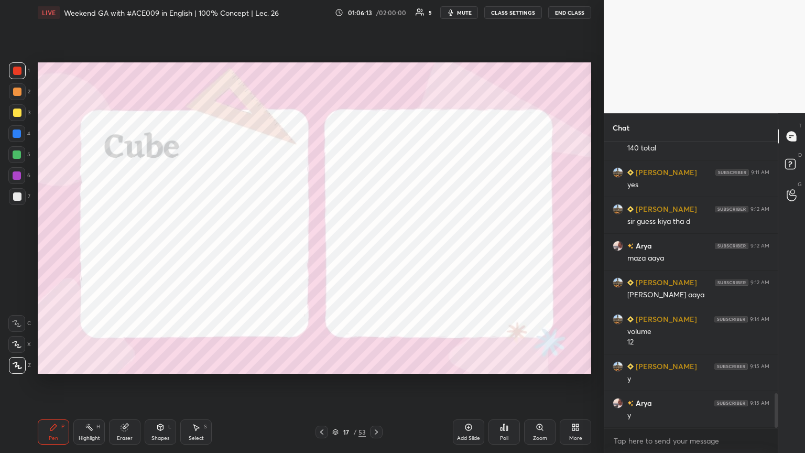
click at [83, 246] on div "Highlight" at bounding box center [89, 437] width 21 height 5
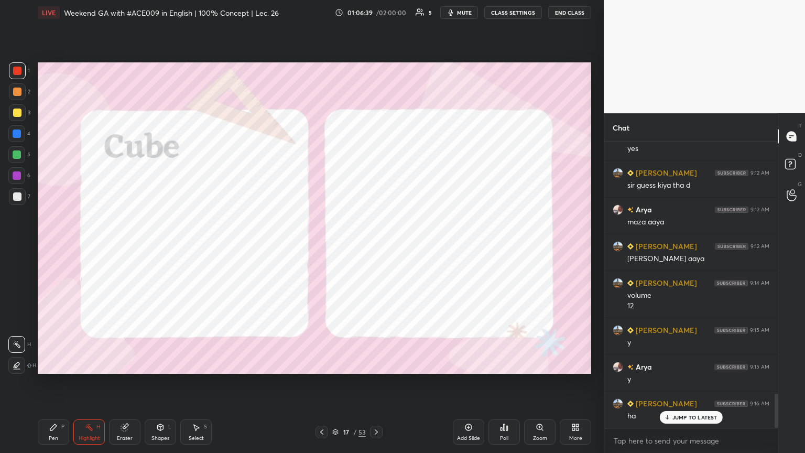
scroll to position [2148, 0]
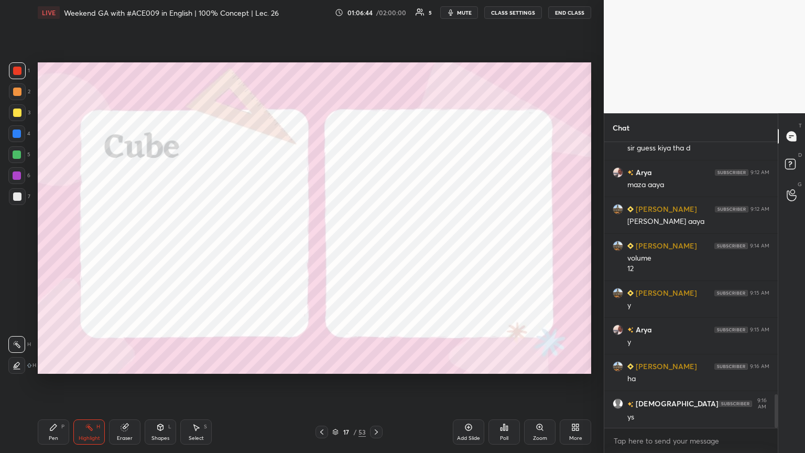
click at [376, 246] on icon at bounding box center [376, 432] width 8 height 8
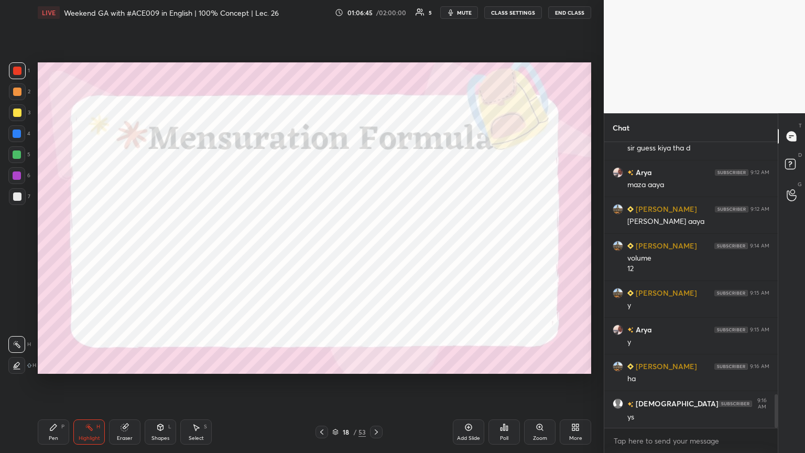
click at [321, 246] on icon at bounding box center [322, 432] width 8 height 8
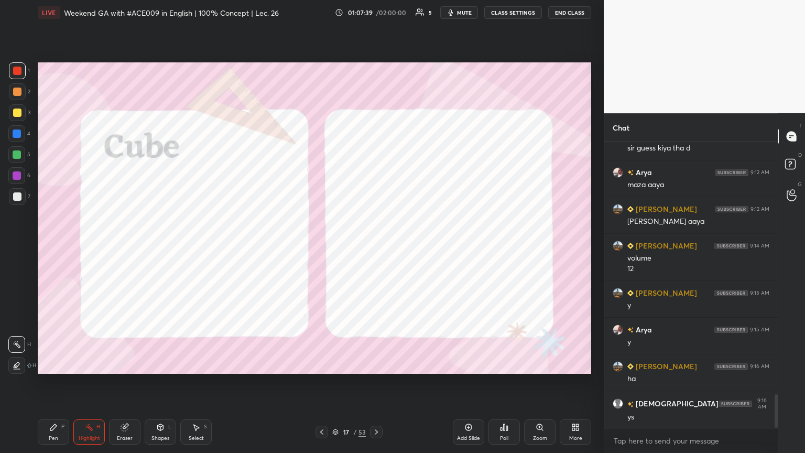
click at [18, 135] on div at bounding box center [17, 133] width 8 height 8
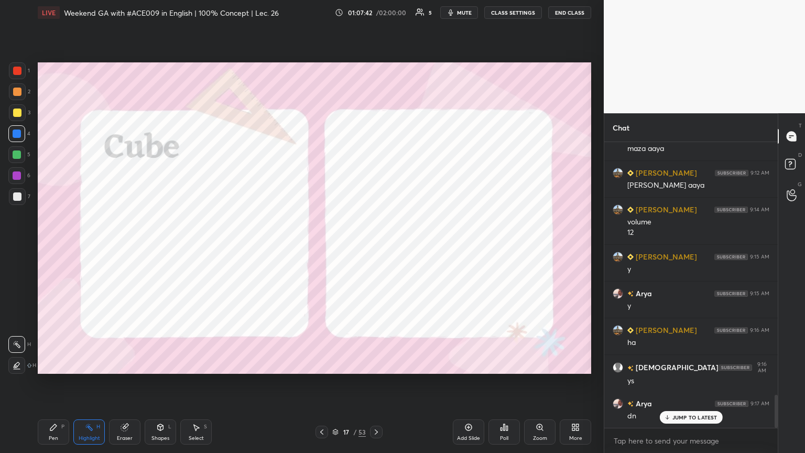
click at [376, 246] on icon at bounding box center [376, 432] width 8 height 8
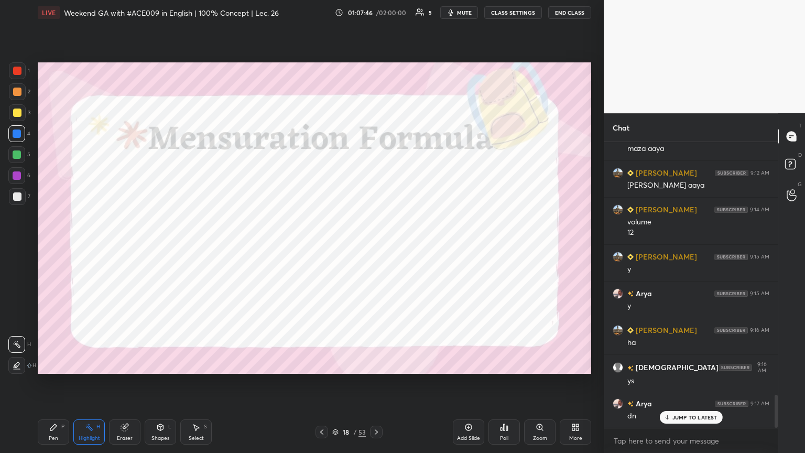
click at [50, 246] on icon at bounding box center [53, 427] width 6 height 6
click at [191, 246] on div "Select" at bounding box center [196, 437] width 15 height 5
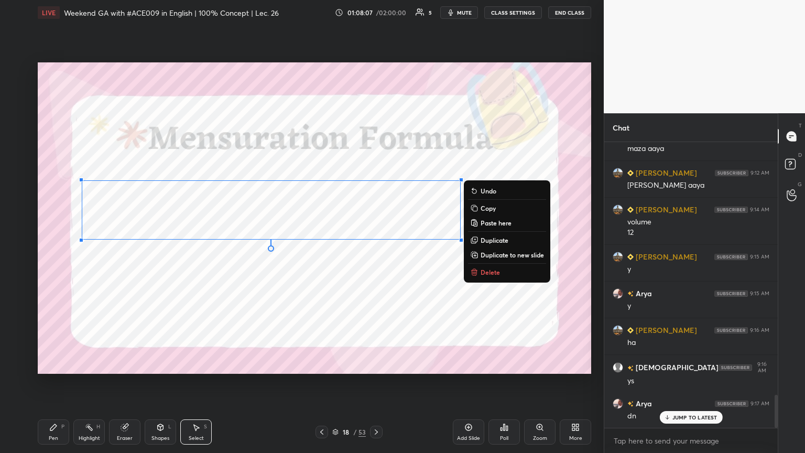
click at [376, 246] on div "0 ° Undo Copy Paste here Duplicate Duplicate to new slide Delete" at bounding box center [314, 217] width 553 height 311
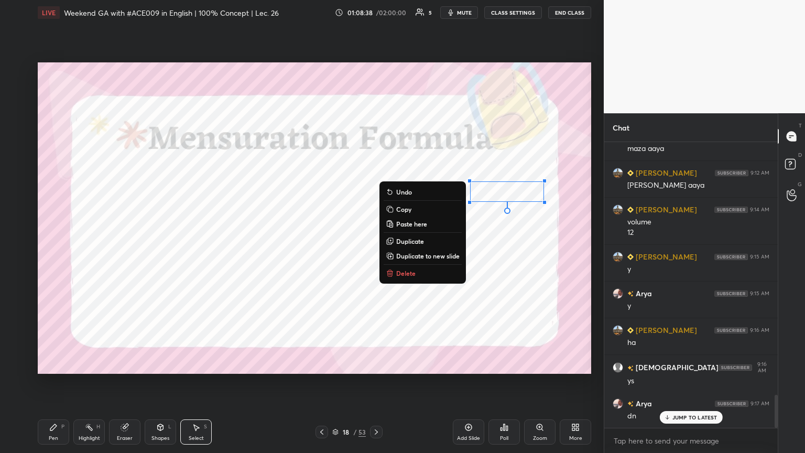
click at [132, 246] on div "0 ° Undo Copy Paste here Duplicate Duplicate to new slide Delete" at bounding box center [314, 217] width 553 height 311
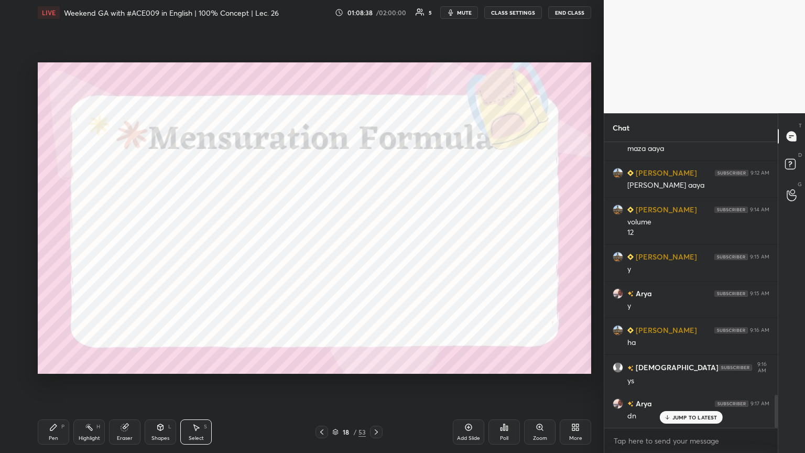
click at [54, 246] on icon at bounding box center [53, 427] width 6 height 6
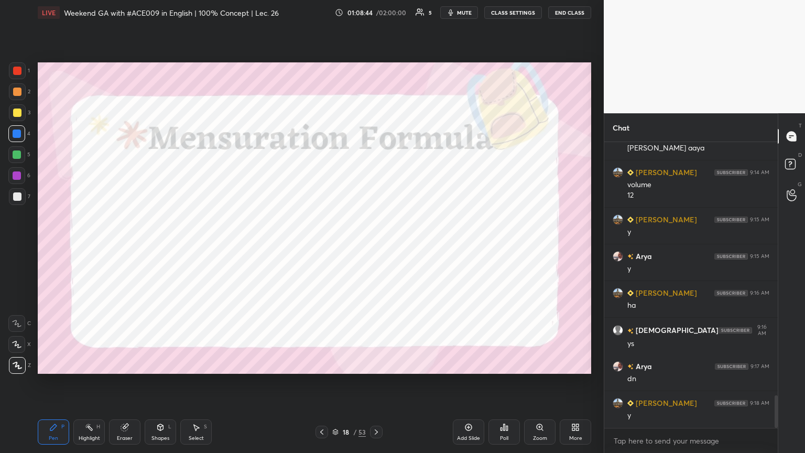
scroll to position [2257, 0]
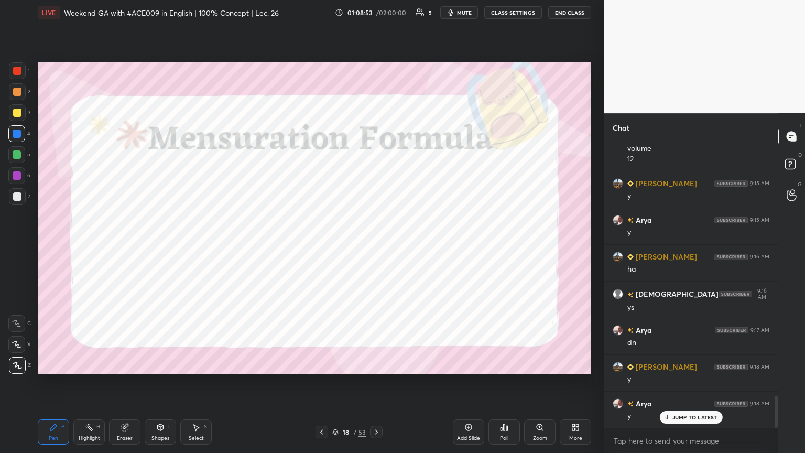
click at [323, 246] on icon at bounding box center [322, 432] width 8 height 8
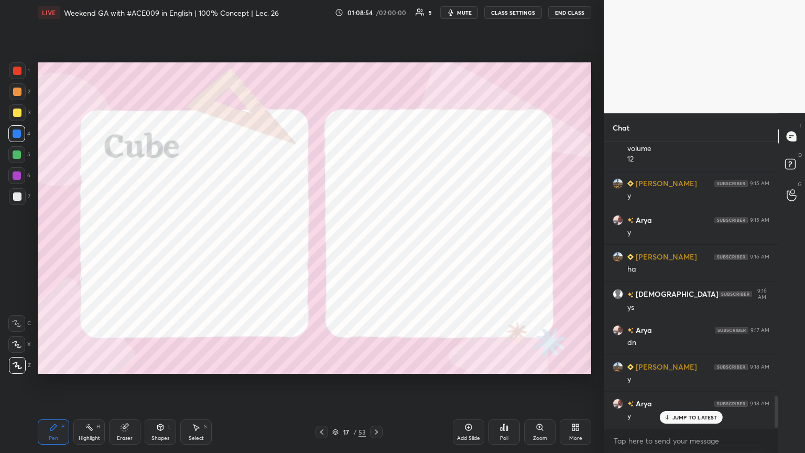
click at [16, 178] on div at bounding box center [17, 175] width 8 height 8
click at [158, 246] on icon at bounding box center [161, 427] width 6 height 6
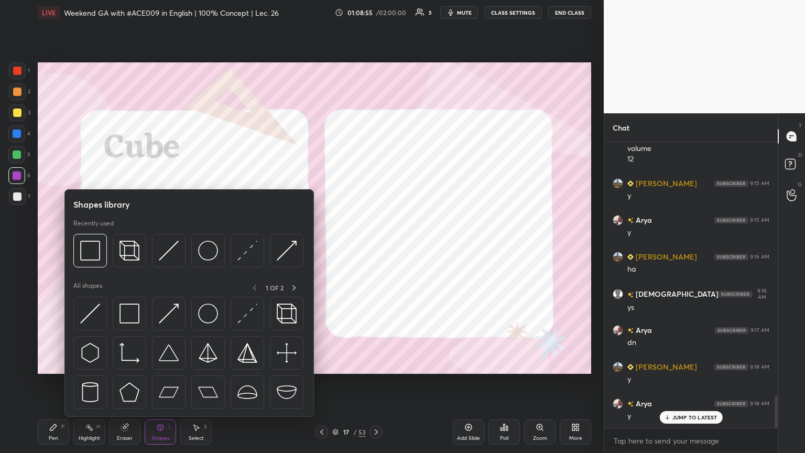
click at [167, 246] on img at bounding box center [169, 251] width 20 height 20
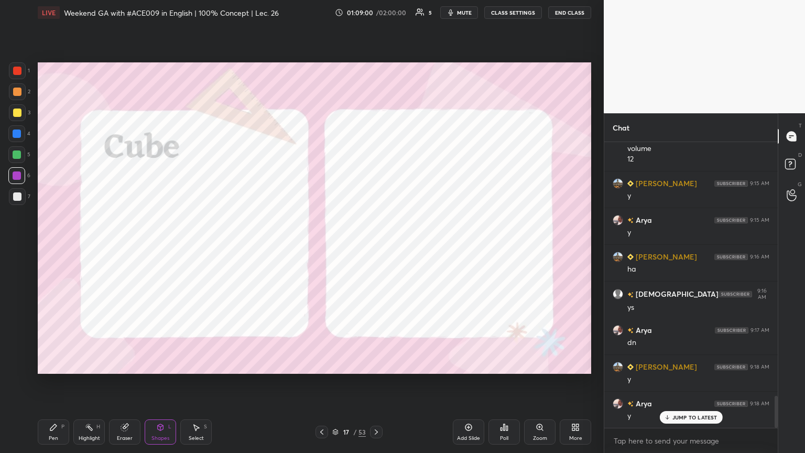
click at [18, 95] on div at bounding box center [17, 92] width 8 height 8
click at [15, 156] on div at bounding box center [17, 154] width 8 height 8
click at [17, 181] on div at bounding box center [16, 175] width 17 height 17
click at [375, 246] on icon at bounding box center [376, 432] width 8 height 8
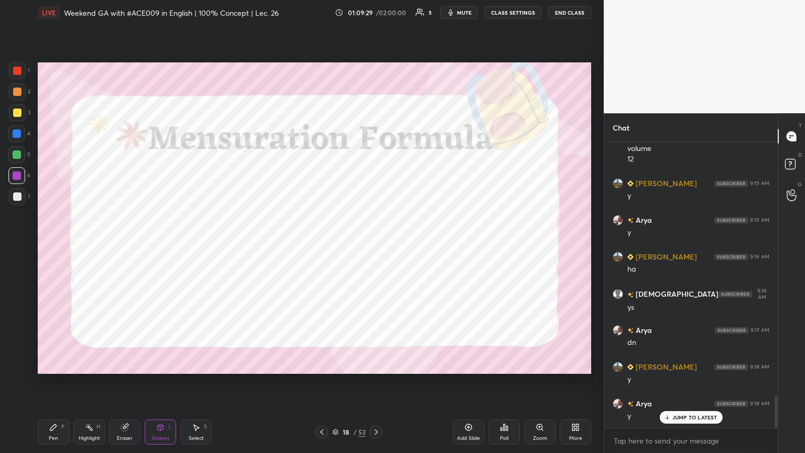
click at [59, 246] on div "Pen P" at bounding box center [53, 431] width 31 height 25
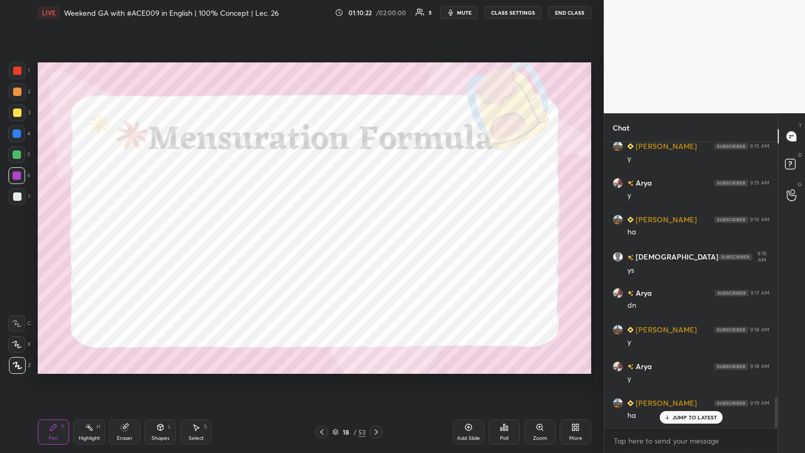
scroll to position [2331, 0]
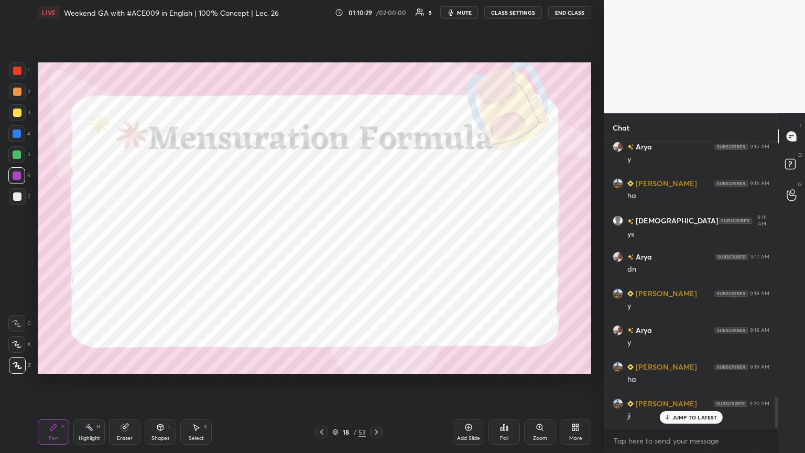
click at [375, 246] on icon at bounding box center [376, 432] width 8 height 8
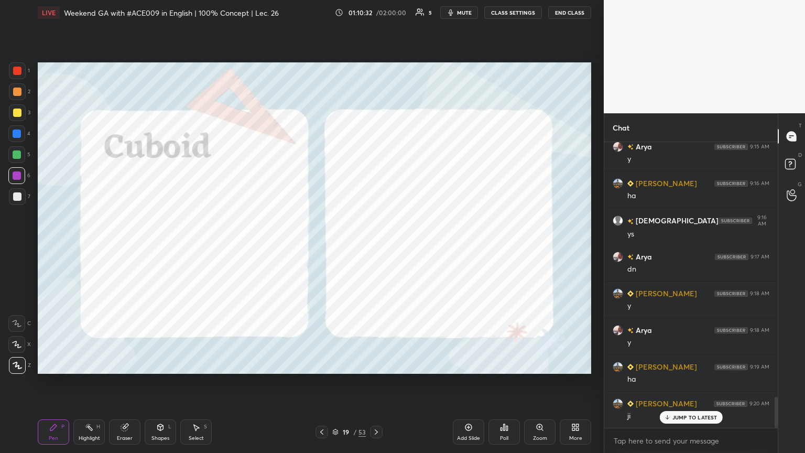
click at [161, 246] on div "Shapes L" at bounding box center [160, 431] width 31 height 25
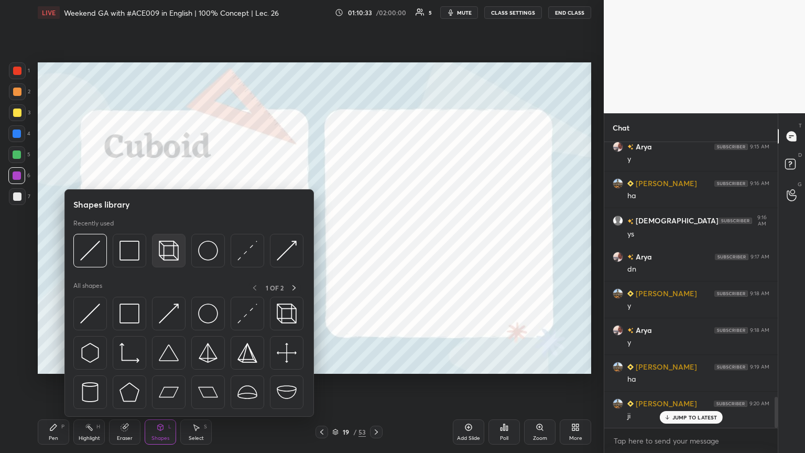
click at [159, 246] on img at bounding box center [169, 251] width 20 height 20
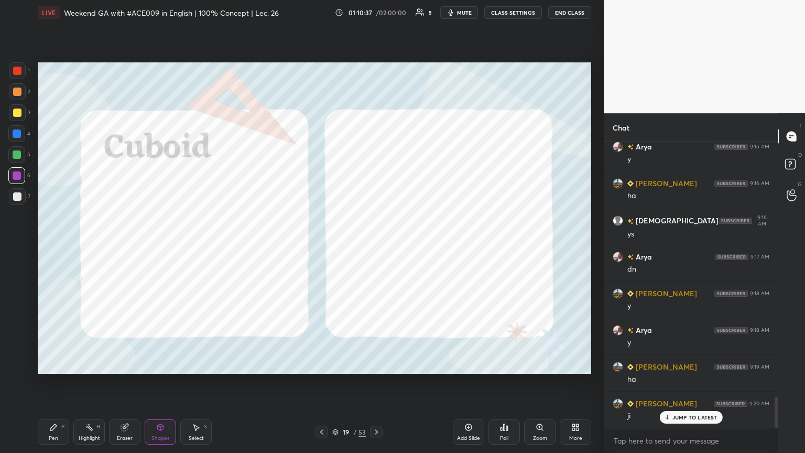
click at [48, 246] on div "Pen P" at bounding box center [53, 431] width 31 height 25
click at [86, 246] on div "Highlight H" at bounding box center [88, 431] width 31 height 25
click at [16, 246] on icon at bounding box center [17, 365] width 8 height 8
click at [17, 161] on div at bounding box center [16, 154] width 17 height 17
click at [49, 246] on div "Pen" at bounding box center [53, 437] width 9 height 5
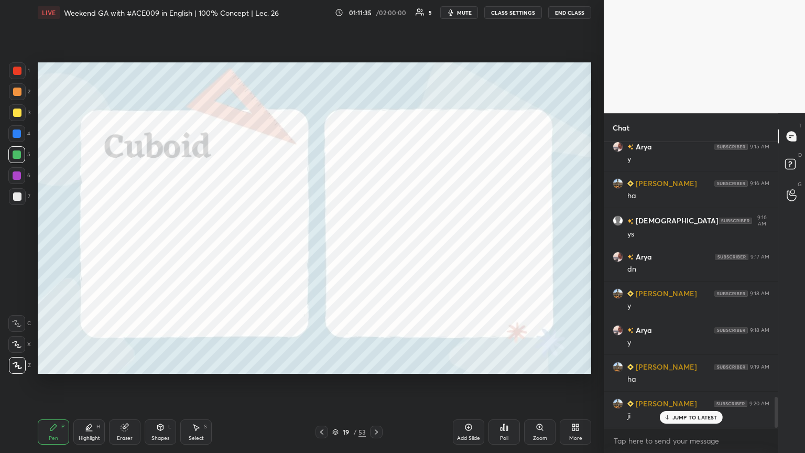
click at [17, 134] on div at bounding box center [17, 133] width 8 height 8
click at [89, 246] on icon at bounding box center [89, 427] width 8 height 8
click at [14, 246] on icon at bounding box center [17, 344] width 8 height 8
click at [53, 246] on div "Pen P" at bounding box center [53, 431] width 31 height 25
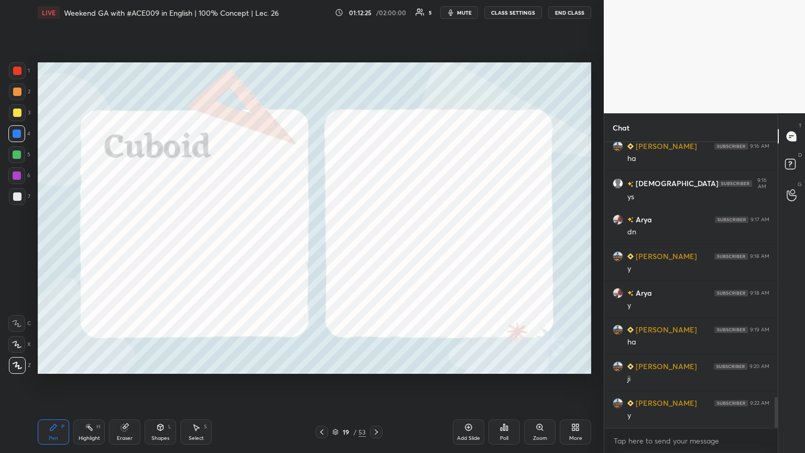
scroll to position [2404, 0]
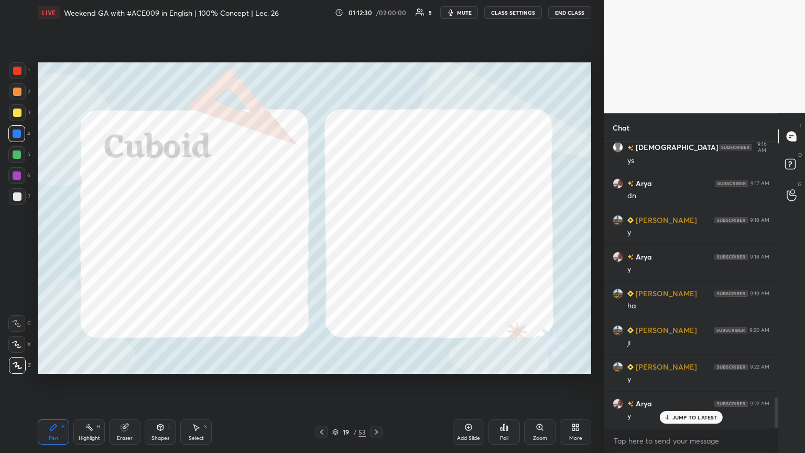
click at [376, 246] on icon at bounding box center [376, 431] width 3 height 5
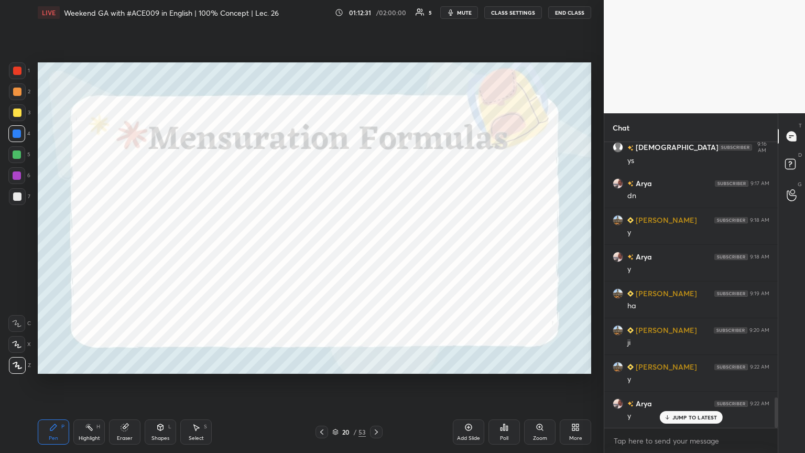
click at [18, 176] on div at bounding box center [17, 175] width 8 height 8
click at [321, 246] on icon at bounding box center [321, 431] width 3 height 5
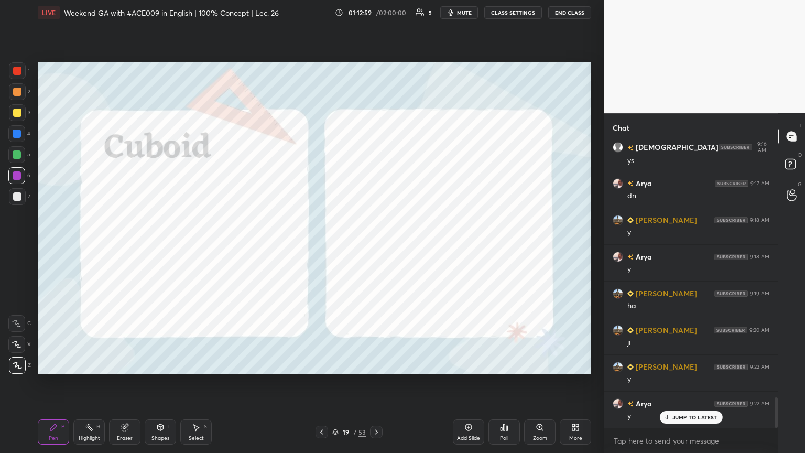
click at [84, 246] on div "Highlight" at bounding box center [89, 437] width 21 height 5
click at [376, 246] on icon at bounding box center [376, 432] width 8 height 8
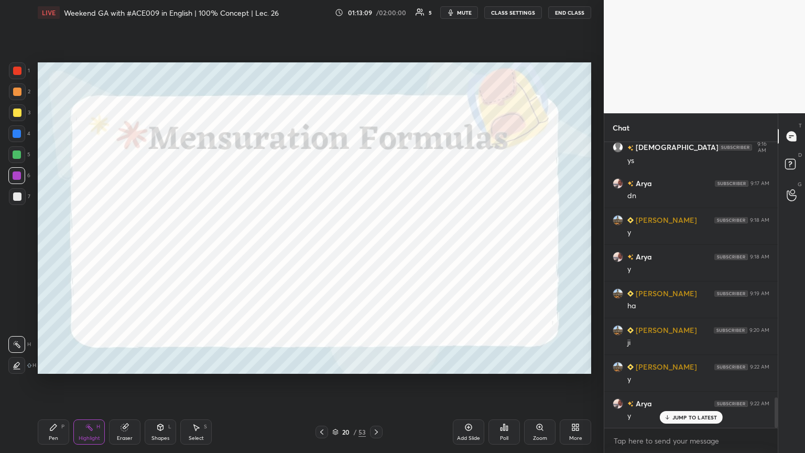
click at [58, 246] on div "Pen P" at bounding box center [53, 431] width 31 height 25
click at [323, 246] on icon at bounding box center [322, 432] width 8 height 8
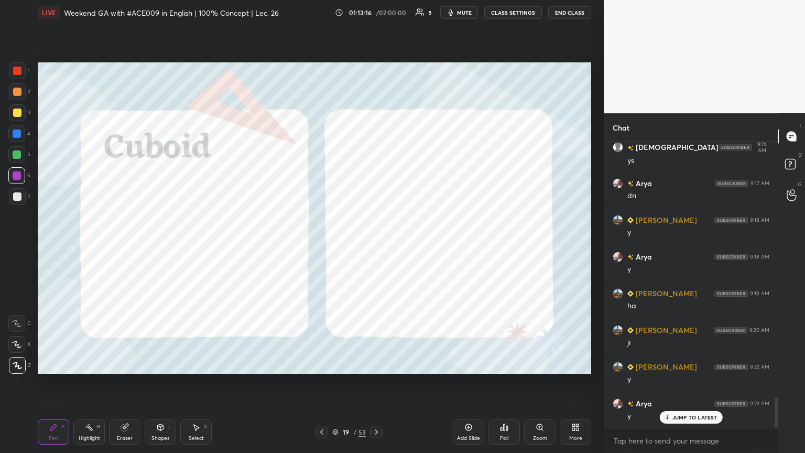
click at [376, 246] on icon at bounding box center [376, 432] width 8 height 8
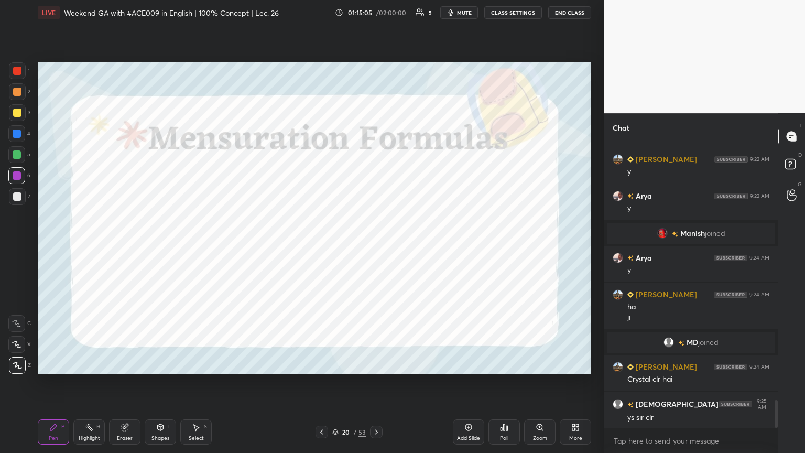
scroll to position [2649, 0]
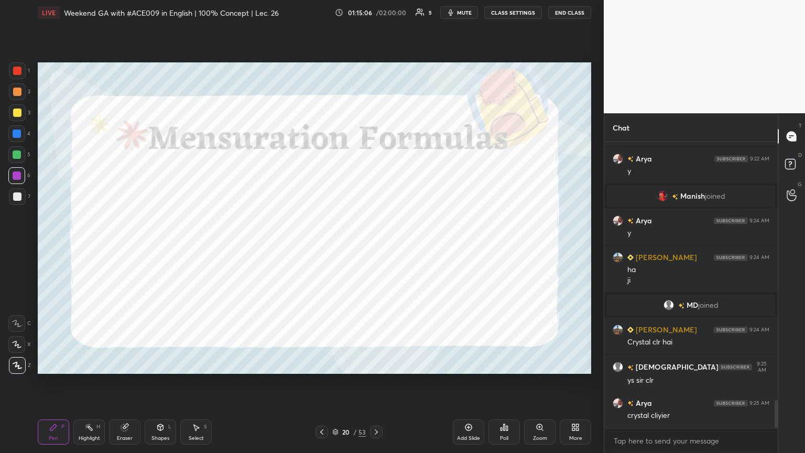
click at [376, 246] on icon at bounding box center [376, 432] width 8 height 8
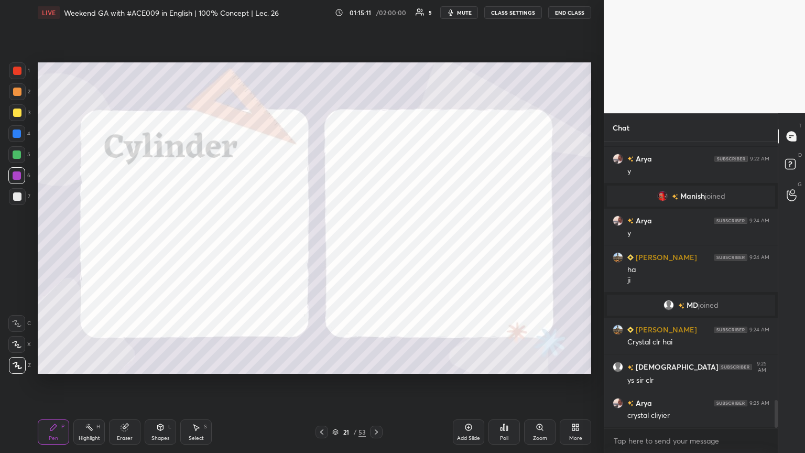
click at [17, 137] on div at bounding box center [17, 133] width 8 height 8
click at [156, 246] on div "Shapes L" at bounding box center [160, 431] width 31 height 25
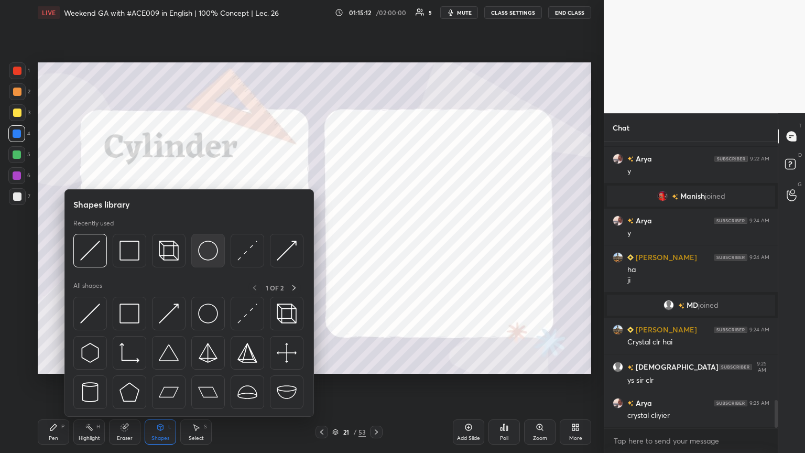
click at [205, 246] on img at bounding box center [208, 251] width 20 height 20
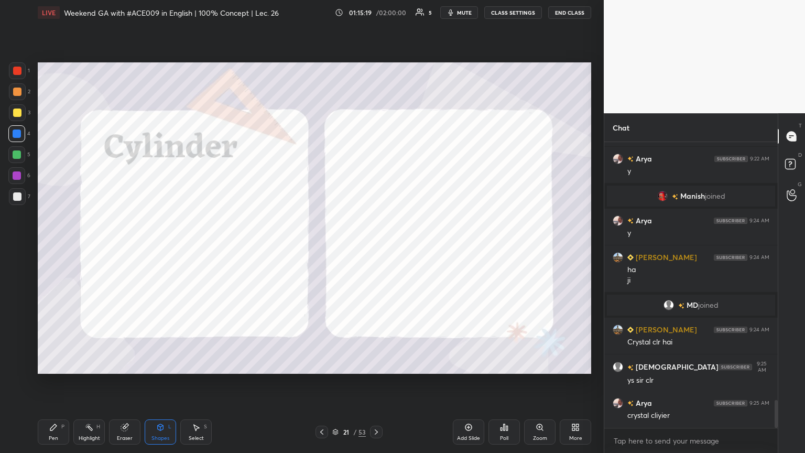
click at [323, 246] on icon at bounding box center [322, 432] width 8 height 8
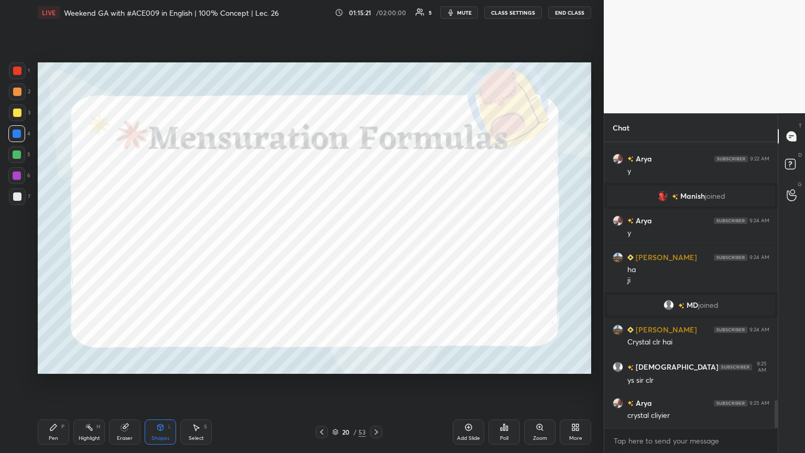
click at [376, 246] on icon at bounding box center [468, 427] width 8 height 8
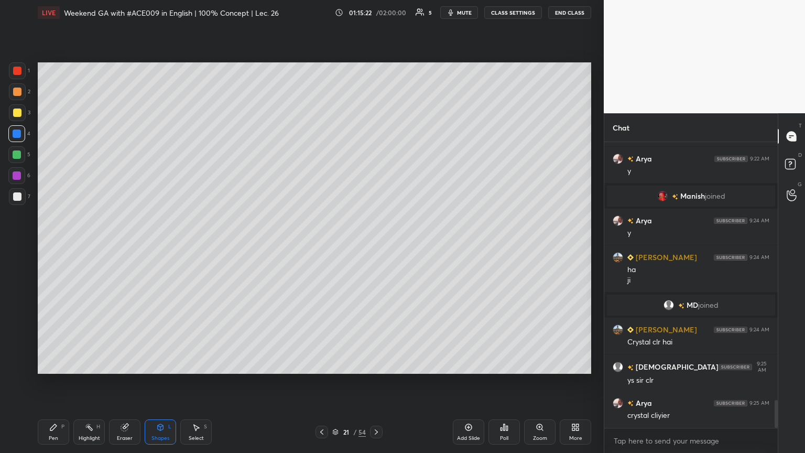
click at [17, 114] on div at bounding box center [17, 112] width 8 height 8
click at [154, 246] on div "Shapes L" at bounding box center [160, 431] width 31 height 25
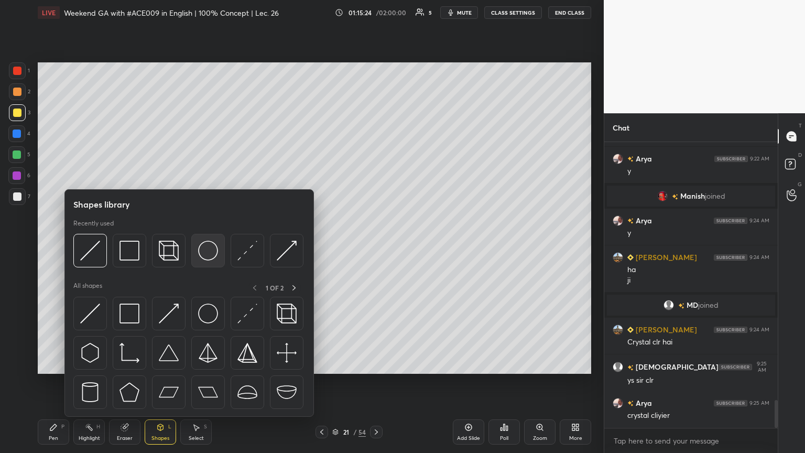
click at [203, 246] on div at bounding box center [208, 251] width 34 height 34
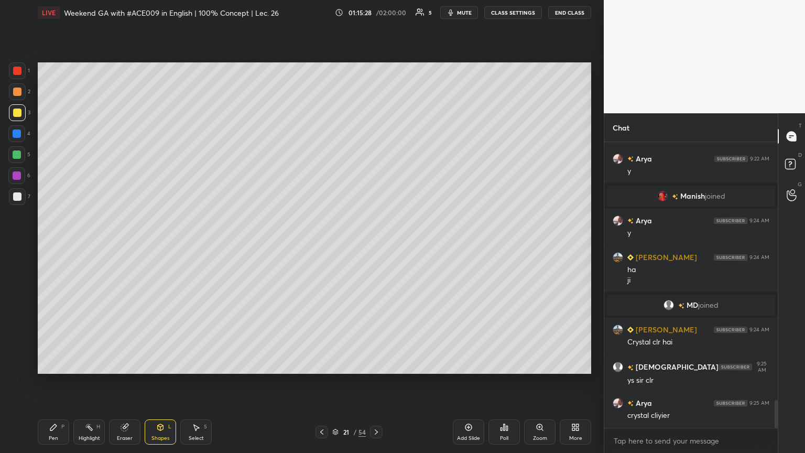
click at [189, 246] on div "Select S" at bounding box center [195, 431] width 31 height 25
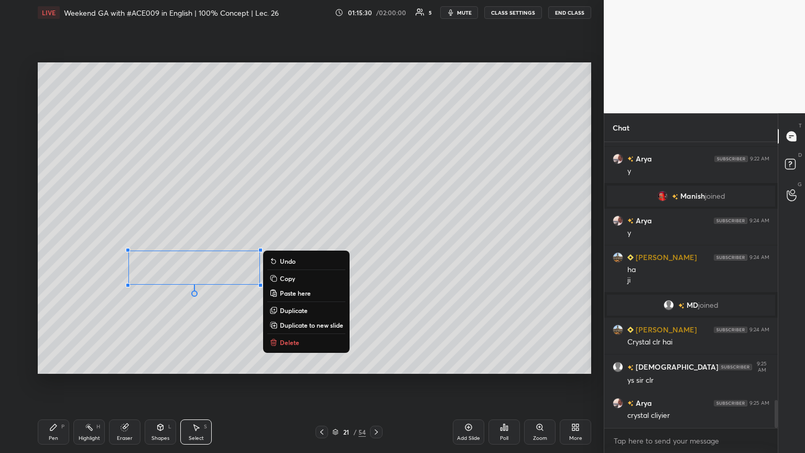
click at [289, 246] on p "Duplicate" at bounding box center [294, 310] width 28 height 8
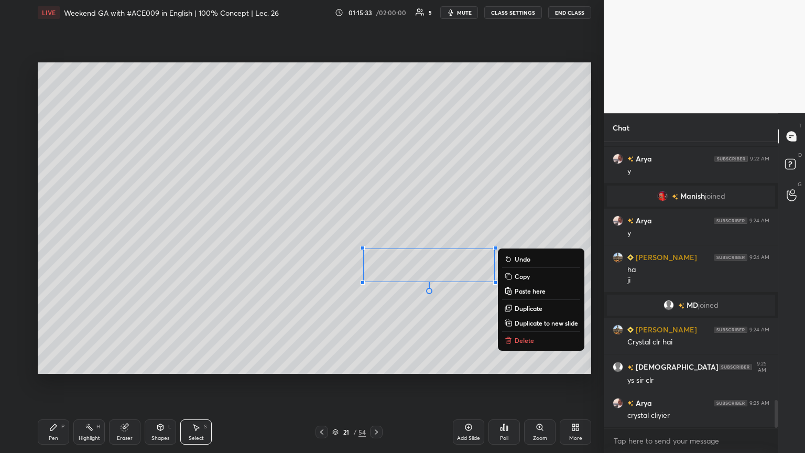
click at [52, 246] on icon at bounding box center [53, 427] width 6 height 6
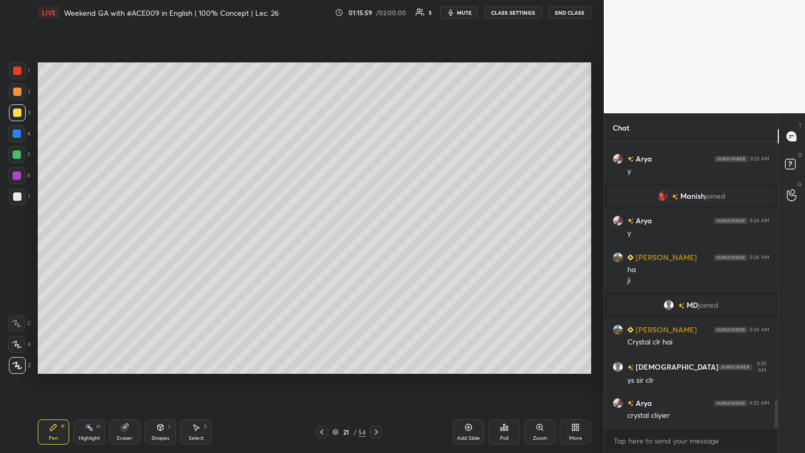
click at [153, 246] on div "Shapes" at bounding box center [160, 437] width 18 height 5
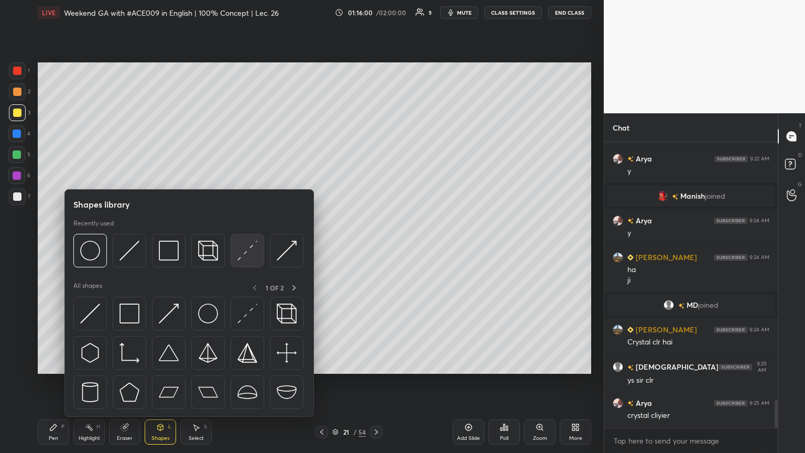
click at [244, 246] on img at bounding box center [247, 251] width 20 height 20
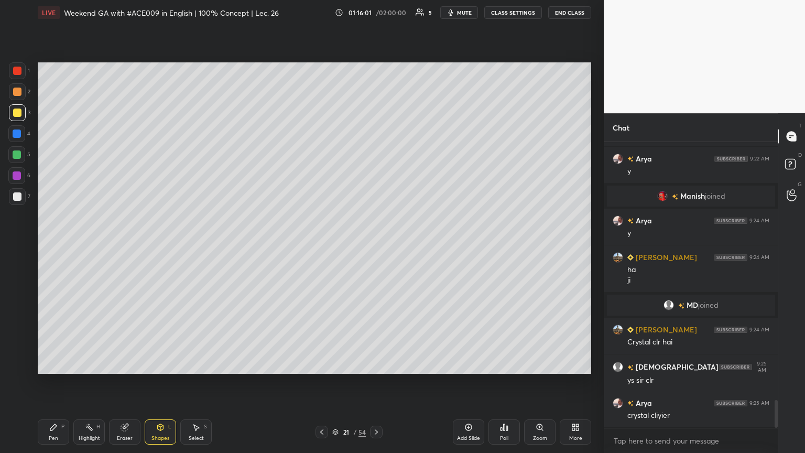
click at [15, 71] on div at bounding box center [17, 71] width 8 height 8
click at [17, 153] on div at bounding box center [17, 154] width 8 height 8
click at [157, 246] on div "Shapes" at bounding box center [160, 437] width 18 height 5
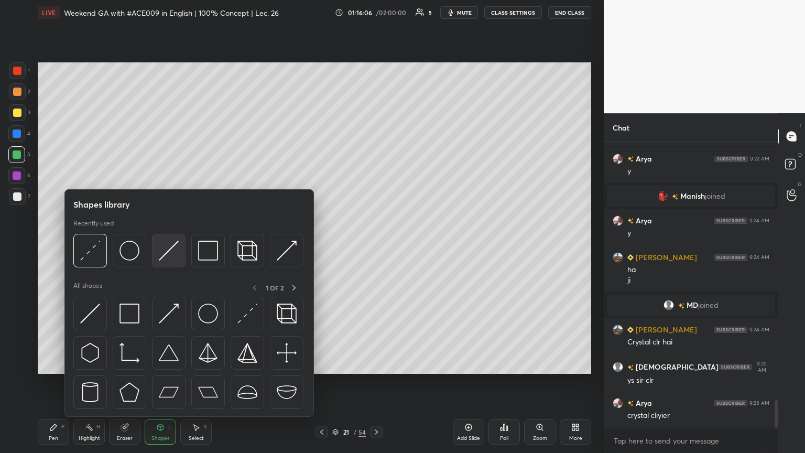
click at [161, 246] on img at bounding box center [169, 251] width 20 height 20
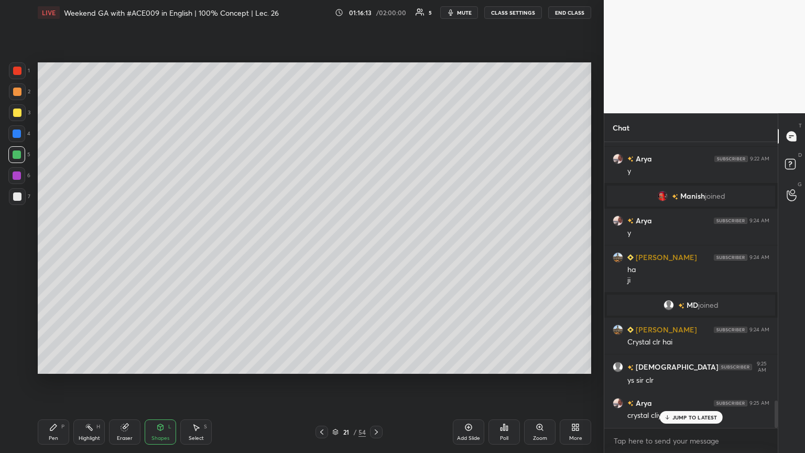
scroll to position [2685, 0]
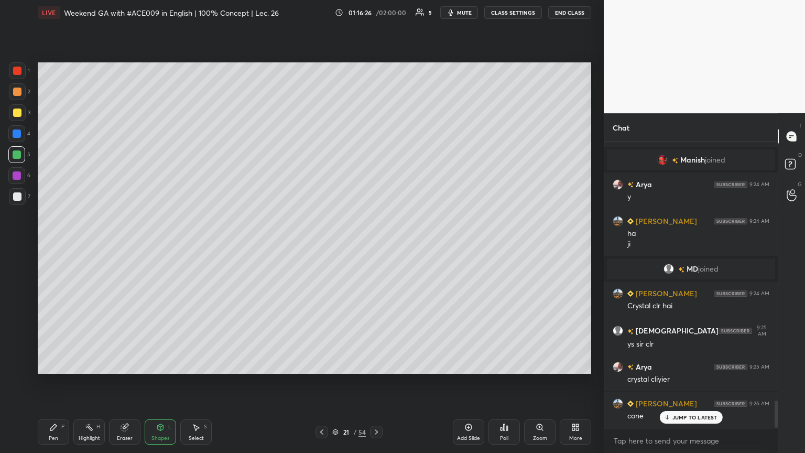
click at [199, 246] on div "Select S" at bounding box center [195, 431] width 31 height 25
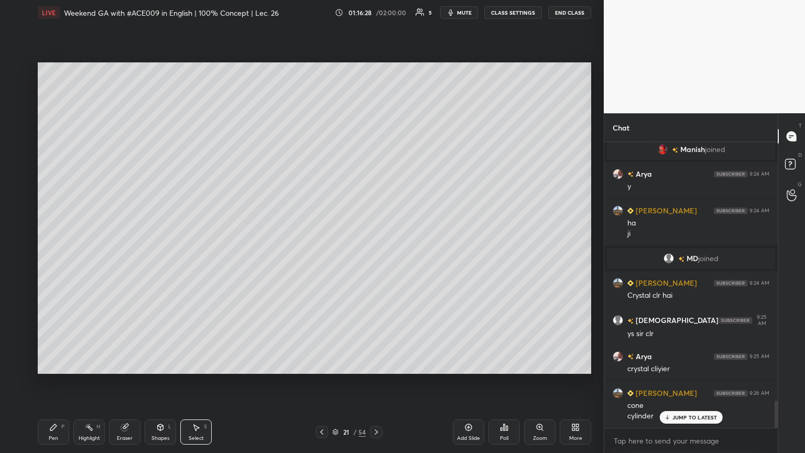
click at [193, 246] on div "Select S" at bounding box center [195, 431] width 31 height 25
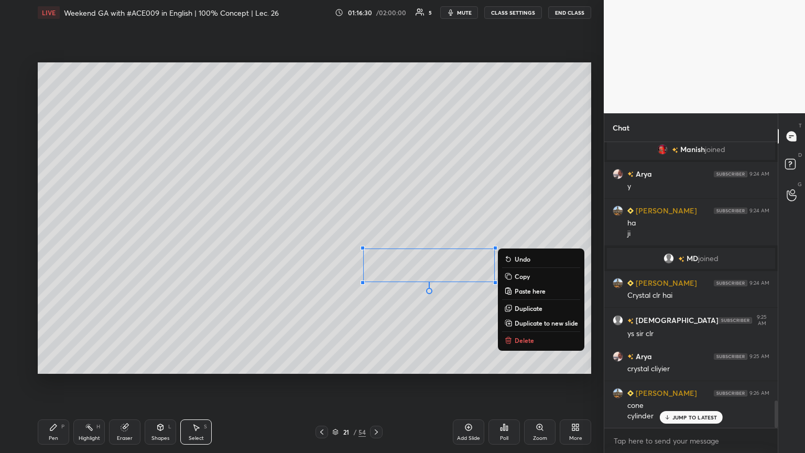
click at [376, 246] on p "Duplicate" at bounding box center [529, 308] width 28 height 8
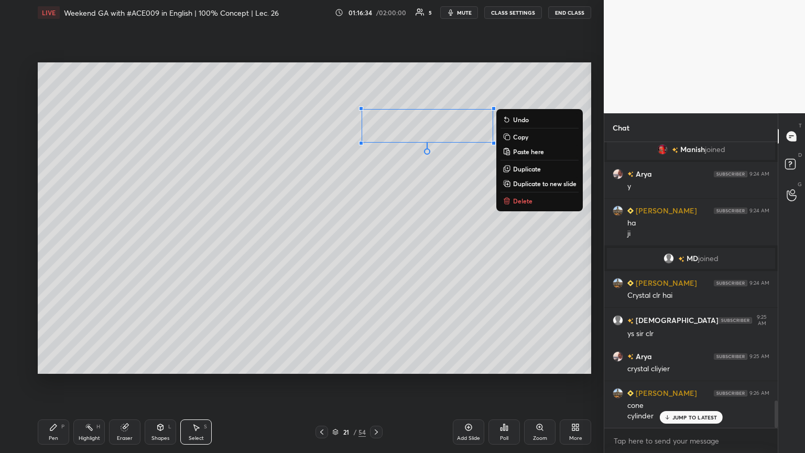
click at [158, 246] on icon at bounding box center [161, 427] width 6 height 6
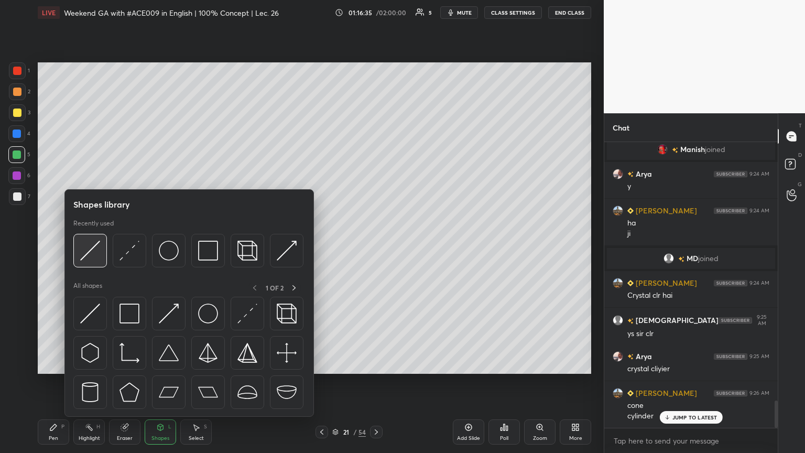
click at [90, 246] on img at bounding box center [90, 251] width 20 height 20
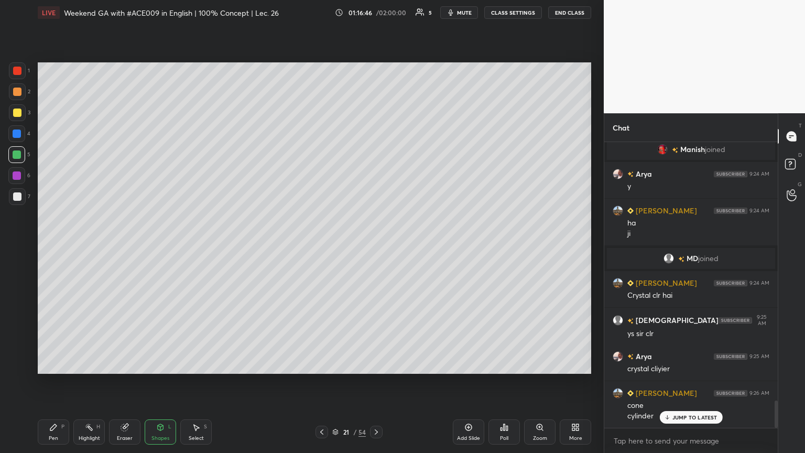
click at [190, 246] on div "Select S" at bounding box center [195, 431] width 31 height 25
click at [376, 128] on div "0 ° Undo Copy Paste here Duplicate Duplicate to new slide Delete" at bounding box center [314, 217] width 553 height 311
click at [376, 131] on div "0 ° Undo Copy Paste here Duplicate Duplicate to new slide Delete" at bounding box center [314, 217] width 553 height 311
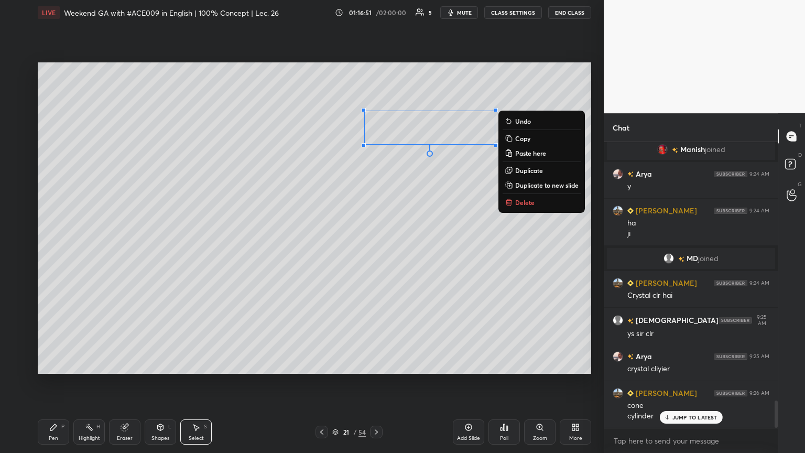
click at [61, 246] on div "Pen P" at bounding box center [53, 431] width 31 height 25
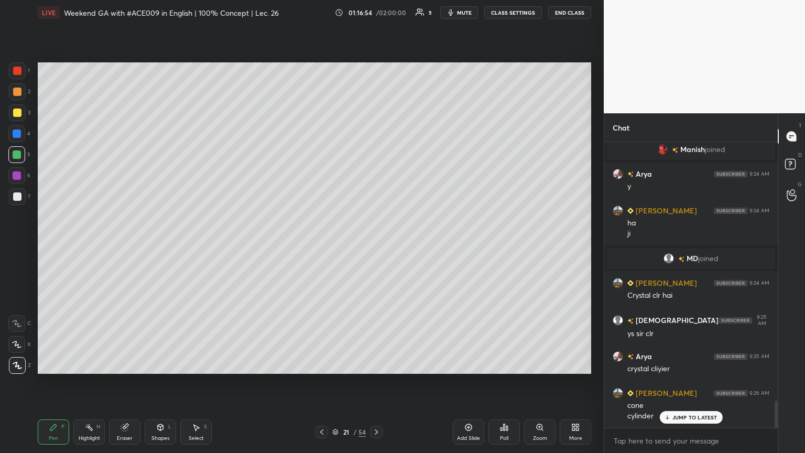
click at [29, 200] on div "7" at bounding box center [19, 196] width 21 height 17
click at [209, 246] on div "Select S" at bounding box center [195, 431] width 31 height 25
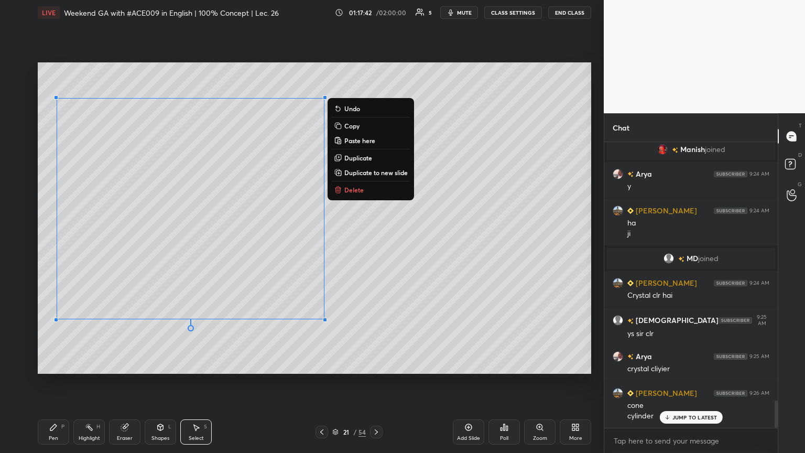
click at [158, 246] on div "Shapes" at bounding box center [160, 437] width 18 height 5
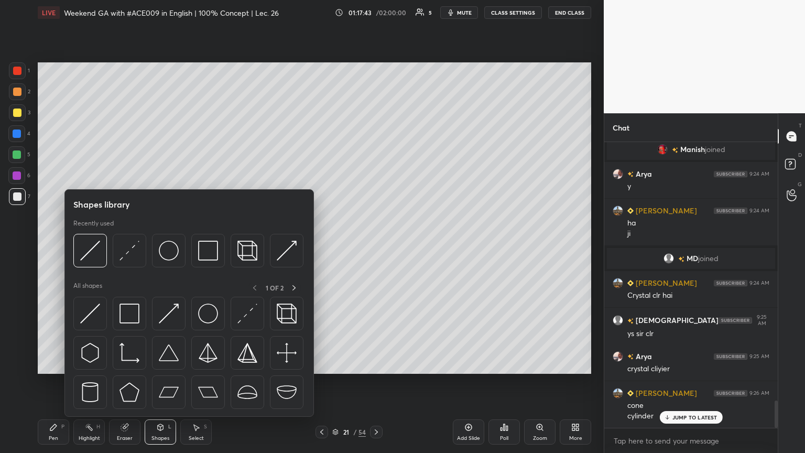
click at [240, 246] on img at bounding box center [247, 392] width 20 height 20
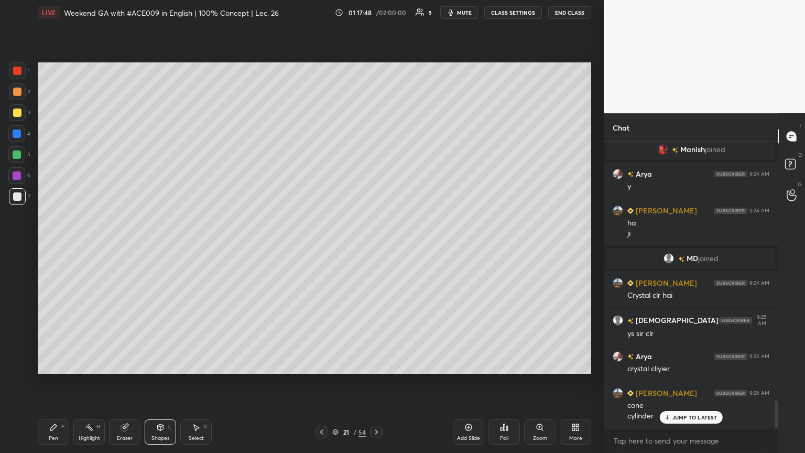
click at [192, 246] on icon at bounding box center [196, 427] width 8 height 8
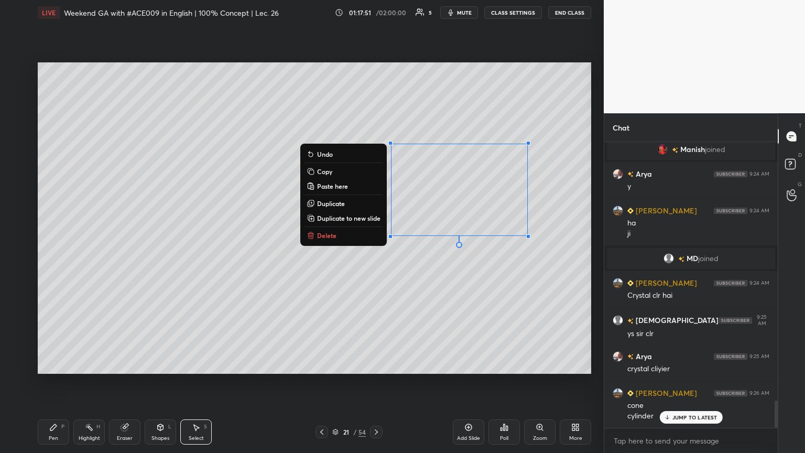
click at [342, 205] on p "Duplicate" at bounding box center [331, 203] width 28 height 8
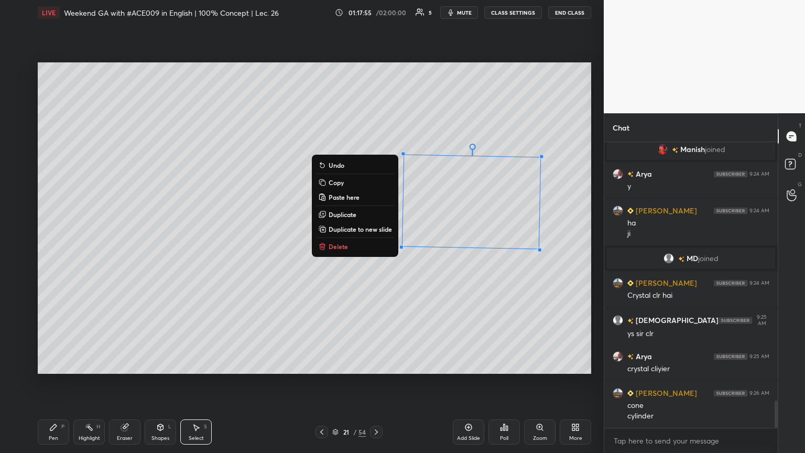
scroll to position [2733, 0]
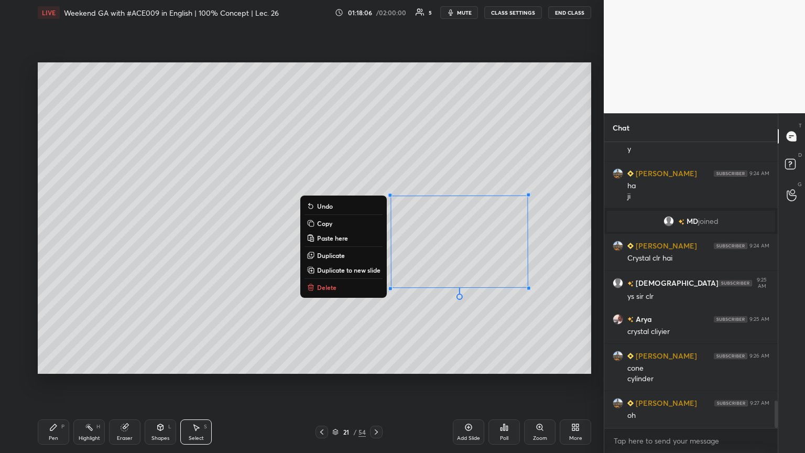
click at [59, 246] on div "Pen P" at bounding box center [53, 431] width 31 height 25
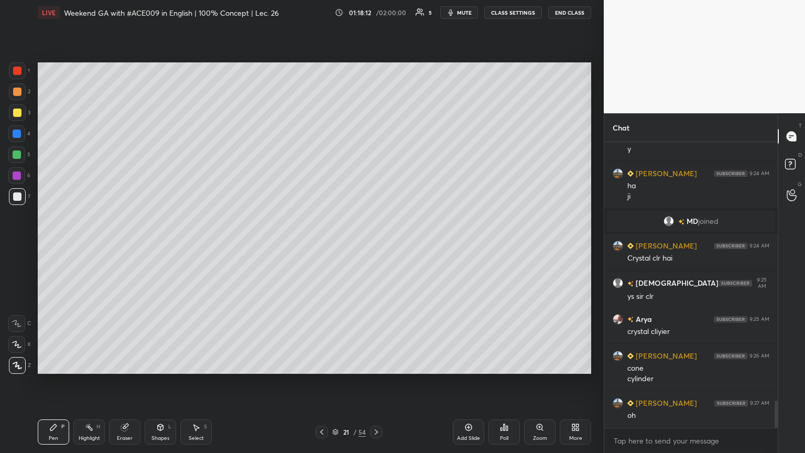
click at [19, 136] on div at bounding box center [17, 133] width 8 height 8
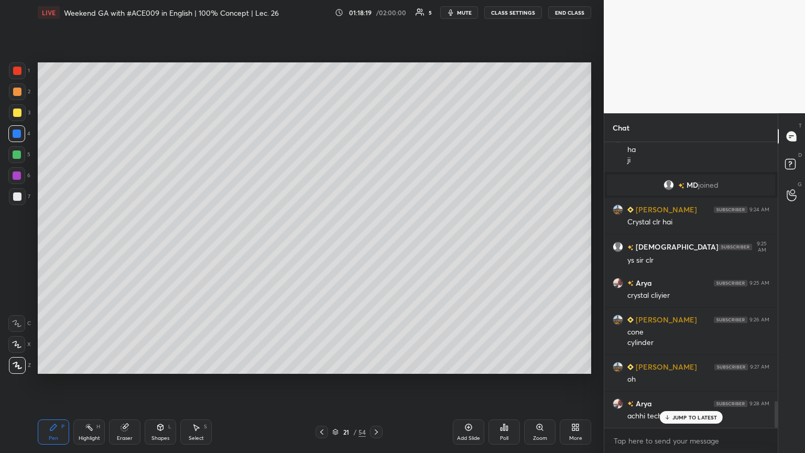
click at [196, 246] on div "Select S" at bounding box center [195, 431] width 31 height 25
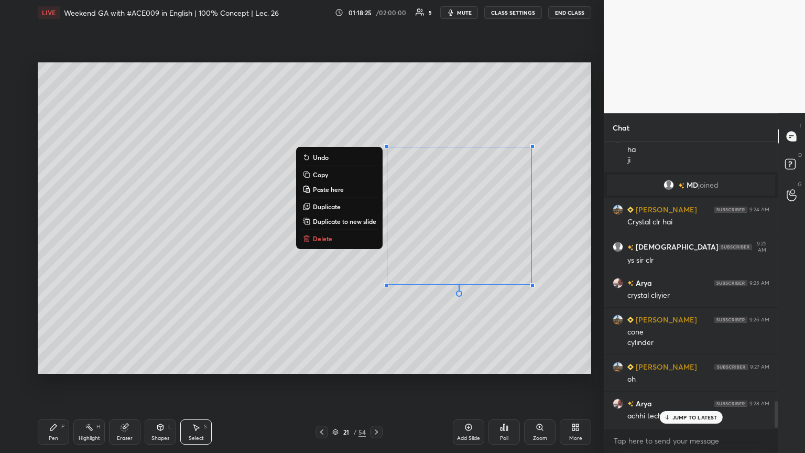
click at [50, 246] on div "Pen P" at bounding box center [53, 431] width 31 height 25
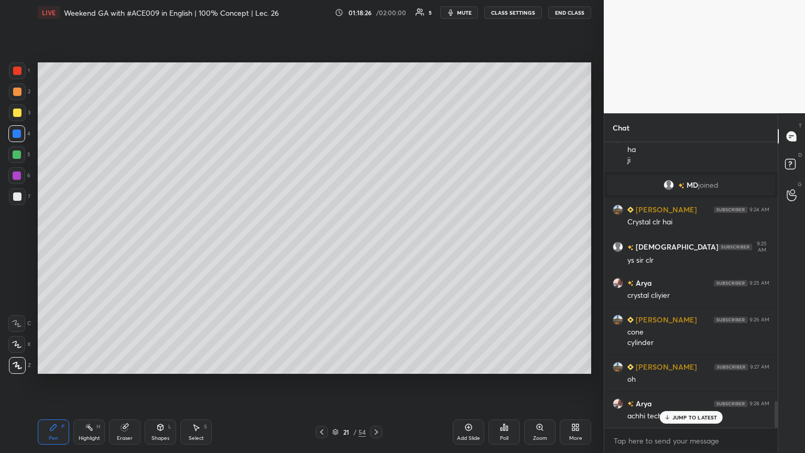
click at [376, 246] on div "JUMP TO LATEST" at bounding box center [690, 417] width 63 height 13
click at [376, 14] on span "mute" at bounding box center [464, 12] width 15 height 7
click at [376, 14] on span "unmute" at bounding box center [463, 12] width 23 height 7
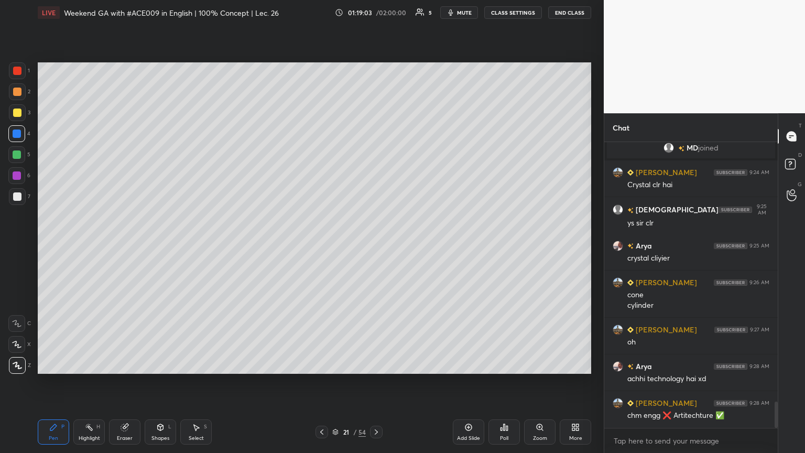
click at [375, 246] on div at bounding box center [376, 431] width 13 height 13
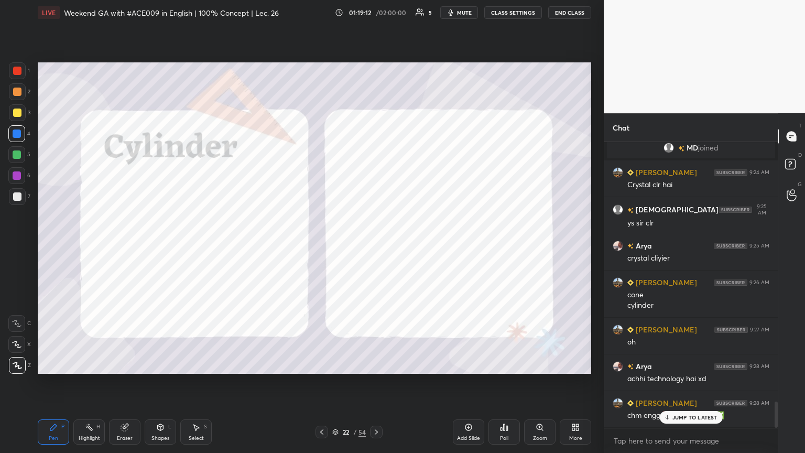
scroll to position [2842, 0]
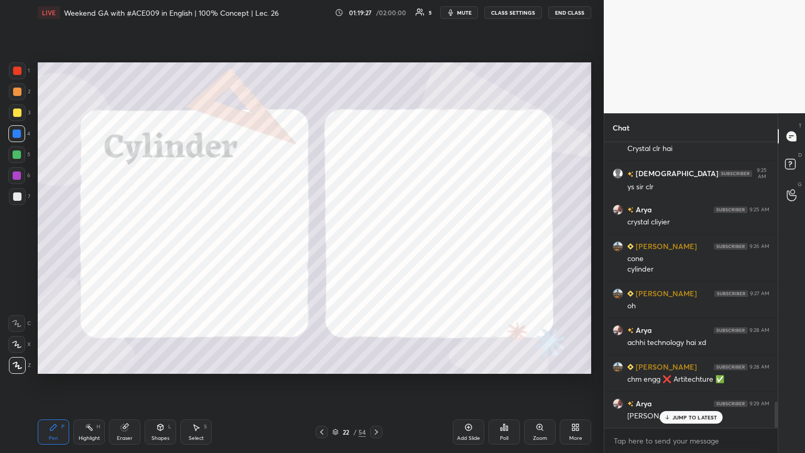
click at [156, 246] on div "Shapes L" at bounding box center [160, 431] width 31 height 25
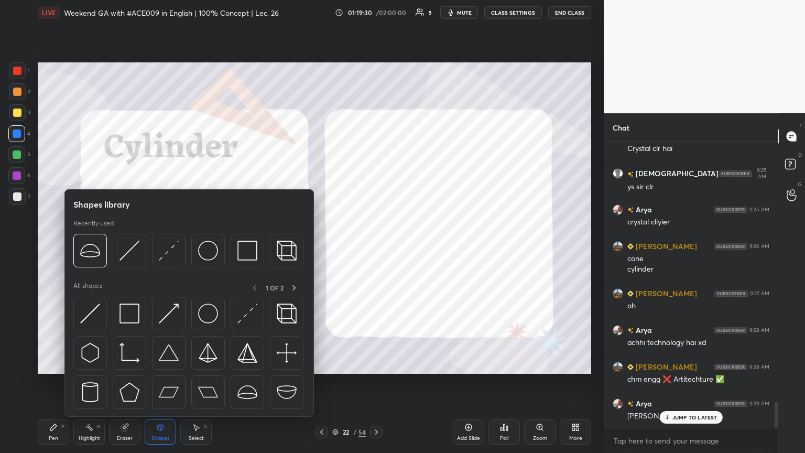
click at [90, 246] on img at bounding box center [90, 392] width 20 height 20
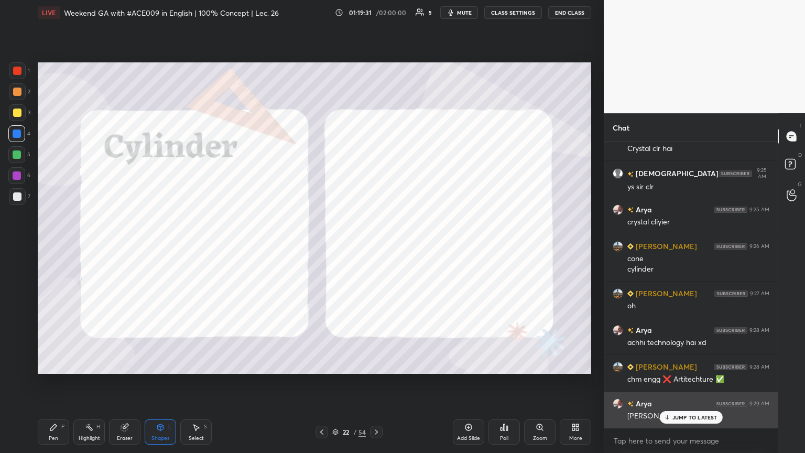
click at [376, 246] on icon at bounding box center [666, 417] width 7 height 6
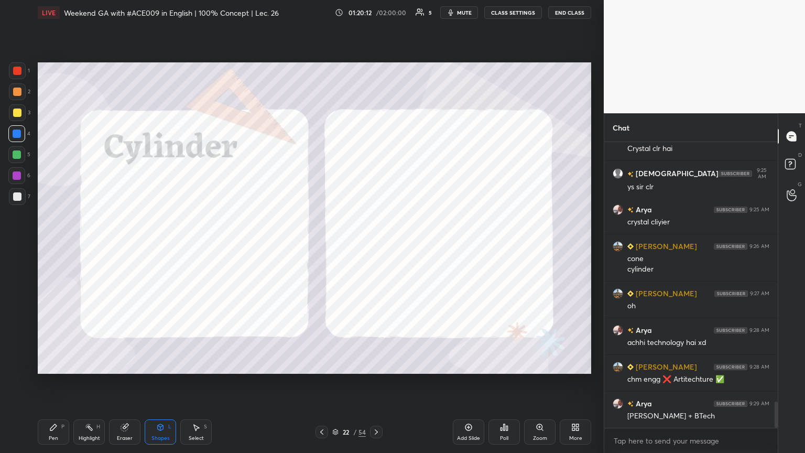
click at [166, 246] on div "Shapes L" at bounding box center [160, 431] width 31 height 25
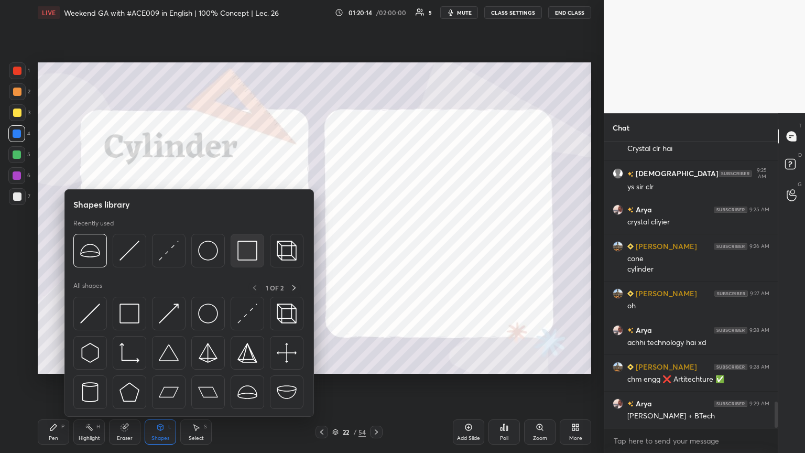
click at [244, 243] on img at bounding box center [247, 251] width 20 height 20
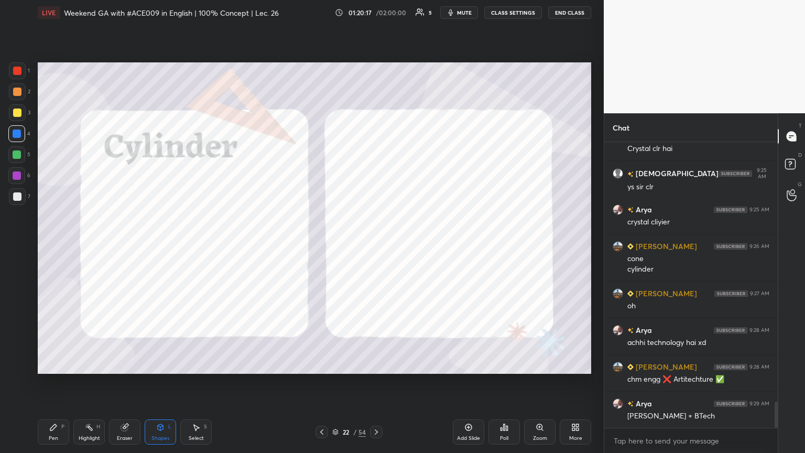
click at [123, 246] on div "Eraser" at bounding box center [124, 431] width 31 height 25
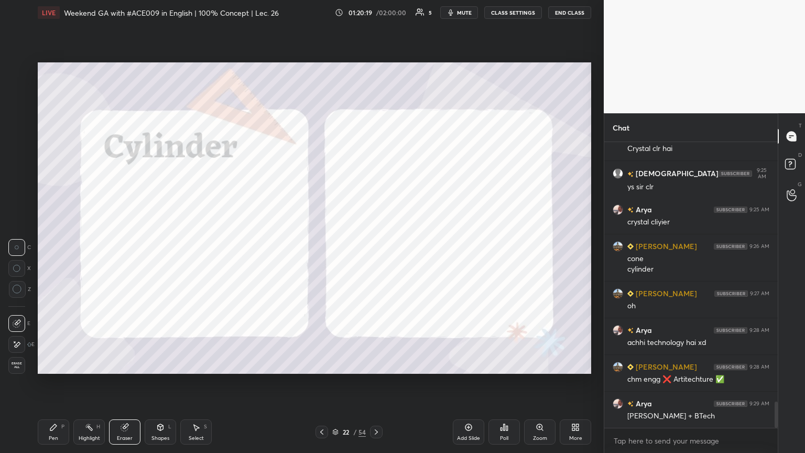
scroll to position [2879, 0]
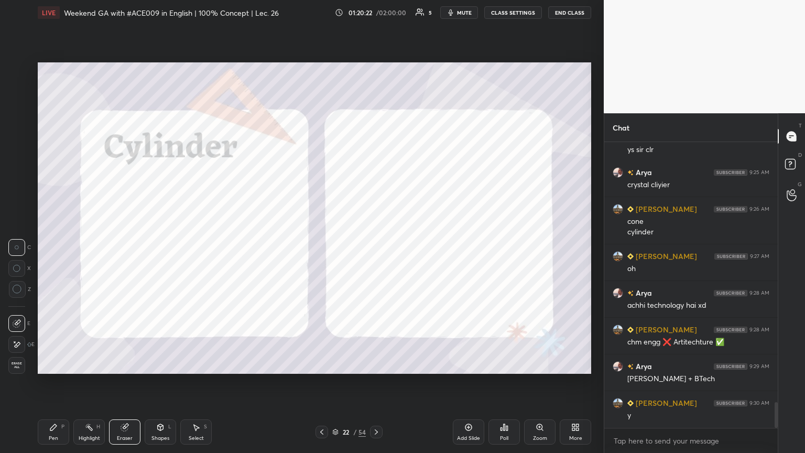
click at [161, 246] on div "Shapes L" at bounding box center [160, 431] width 31 height 25
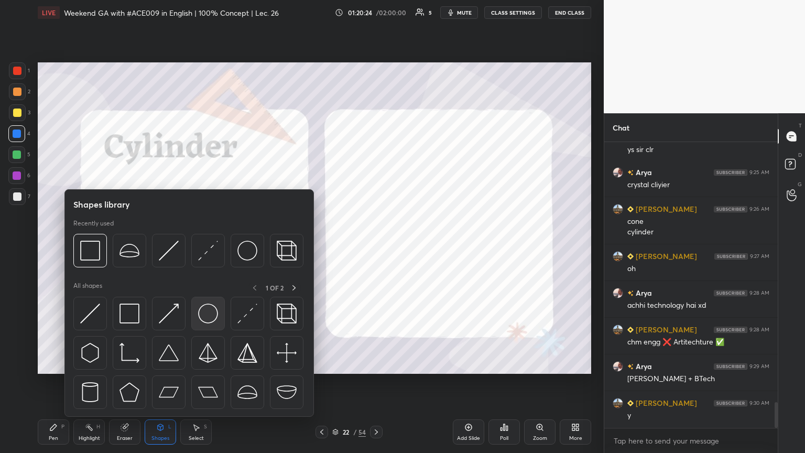
click at [211, 246] on img at bounding box center [208, 313] width 20 height 20
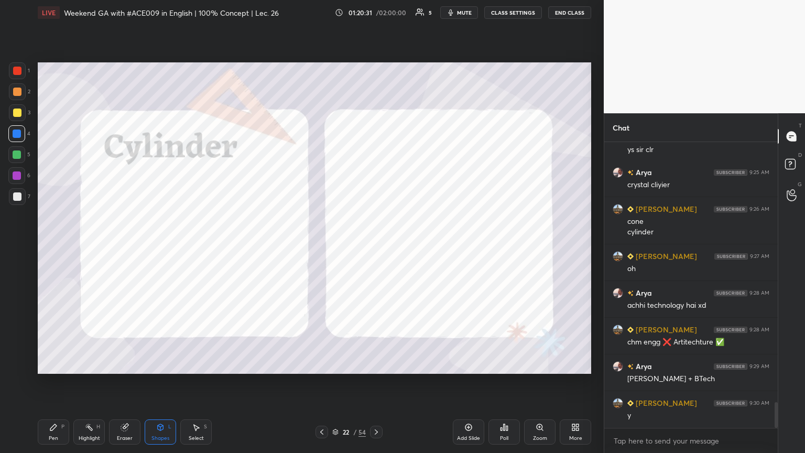
click at [209, 246] on div "Select S" at bounding box center [195, 431] width 31 height 25
click at [376, 246] on div "0 ° Undo Copy Paste here Duplicate Duplicate to new slide Delete" at bounding box center [314, 217] width 553 height 311
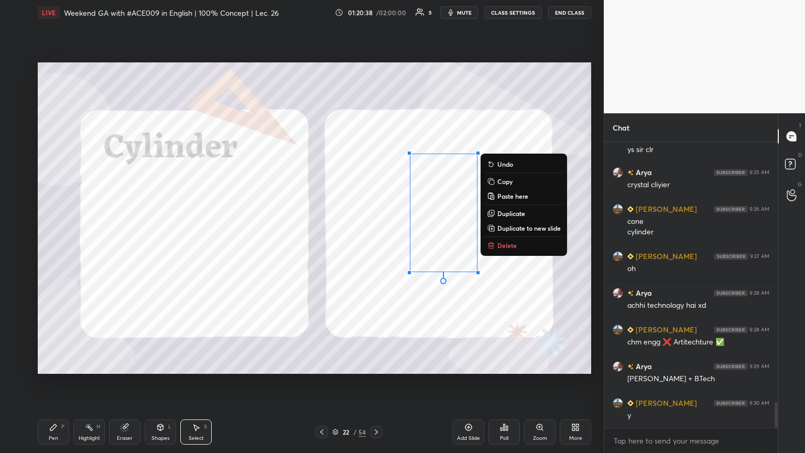
click at [376, 215] on p "Duplicate" at bounding box center [511, 213] width 28 height 8
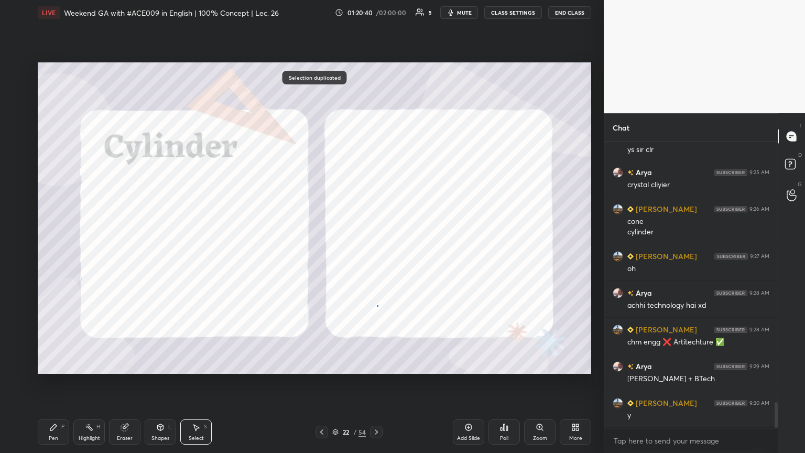
click at [376, 246] on div "0 ° Undo Copy Paste here Duplicate Duplicate to new slide Delete" at bounding box center [314, 217] width 553 height 311
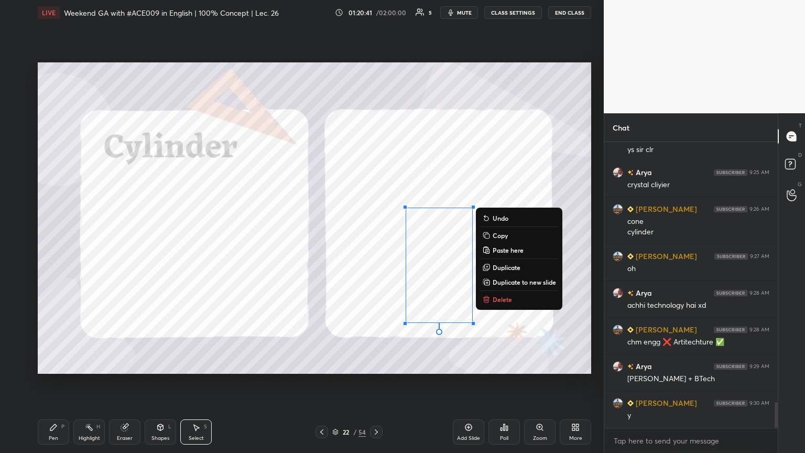
click at [376, 246] on p "Delete" at bounding box center [502, 299] width 19 height 8
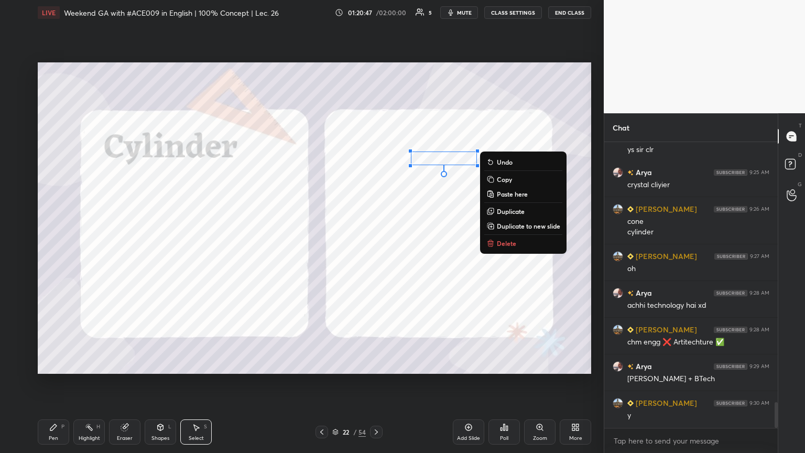
click at [59, 246] on div "Pen P" at bounding box center [53, 431] width 31 height 25
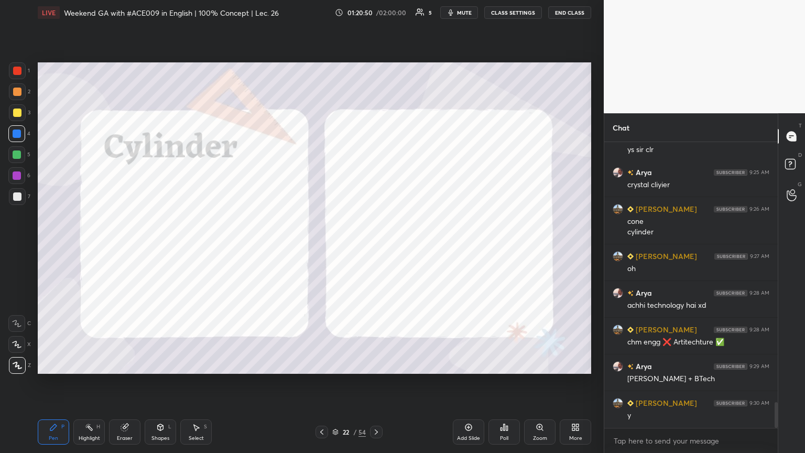
click at [17, 154] on div at bounding box center [17, 154] width 8 height 8
click at [153, 246] on div "Shapes" at bounding box center [160, 437] width 18 height 5
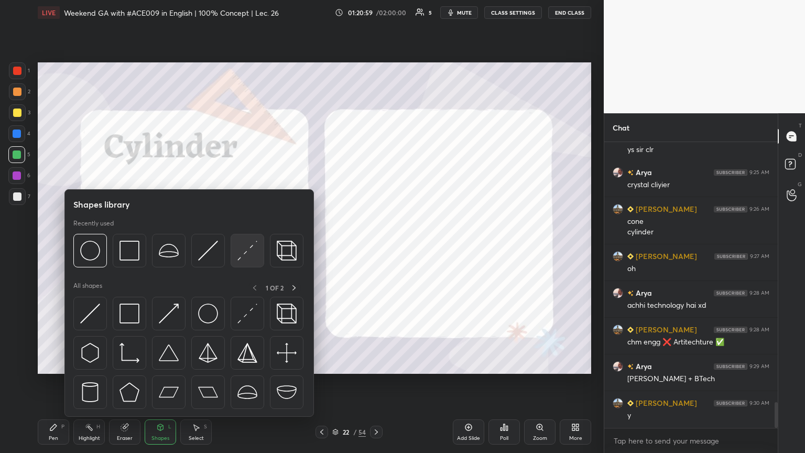
click at [243, 246] on img at bounding box center [247, 251] width 20 height 20
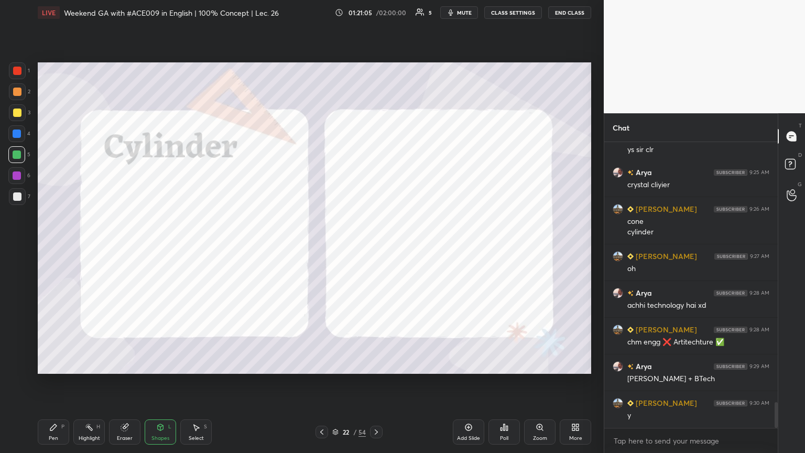
click at [48, 246] on div "Pen P" at bounding box center [53, 431] width 31 height 25
click at [17, 180] on div at bounding box center [16, 175] width 17 height 17
click at [84, 246] on div "Highlight H" at bounding box center [88, 431] width 31 height 25
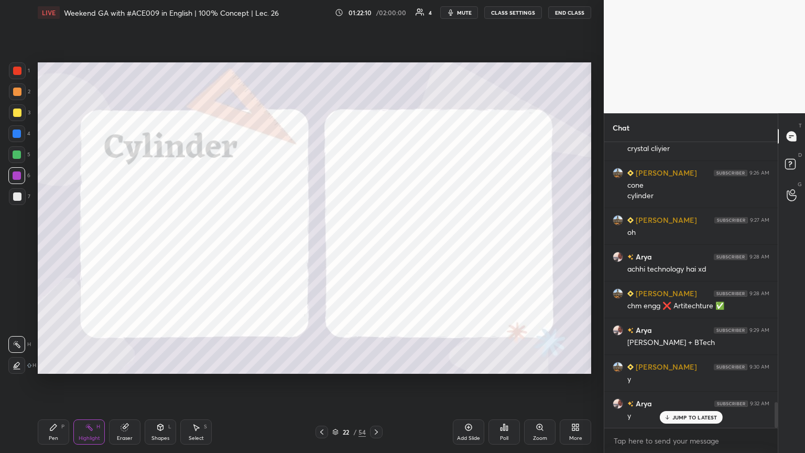
scroll to position [2953, 0]
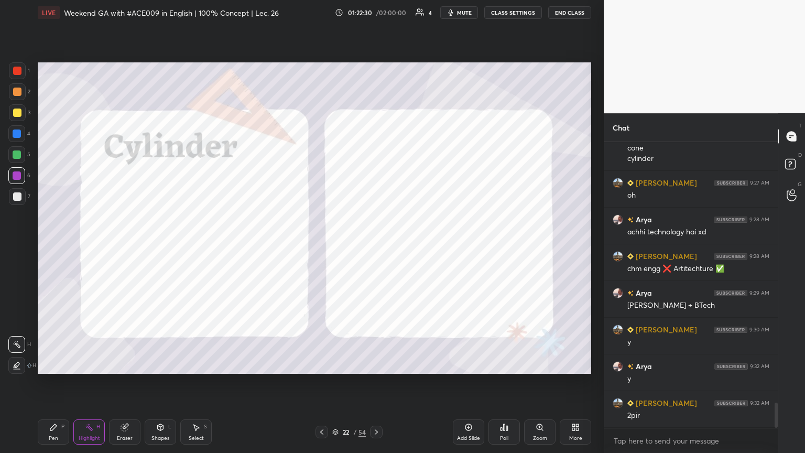
click at [57, 246] on icon at bounding box center [53, 427] width 8 height 8
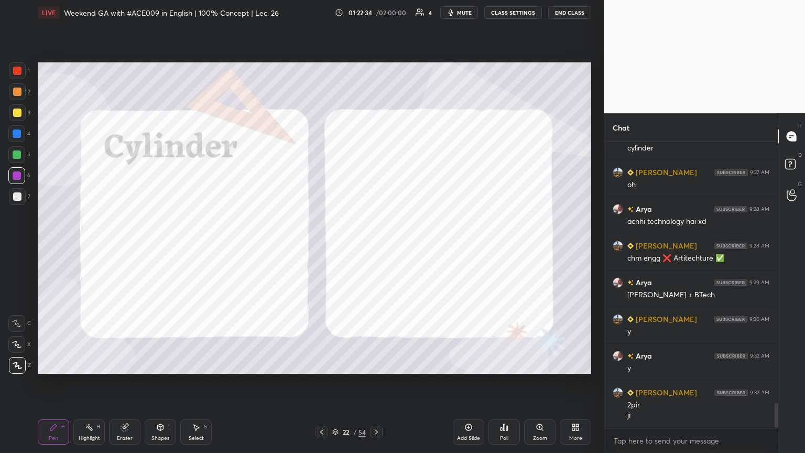
click at [320, 246] on icon at bounding box center [322, 432] width 8 height 8
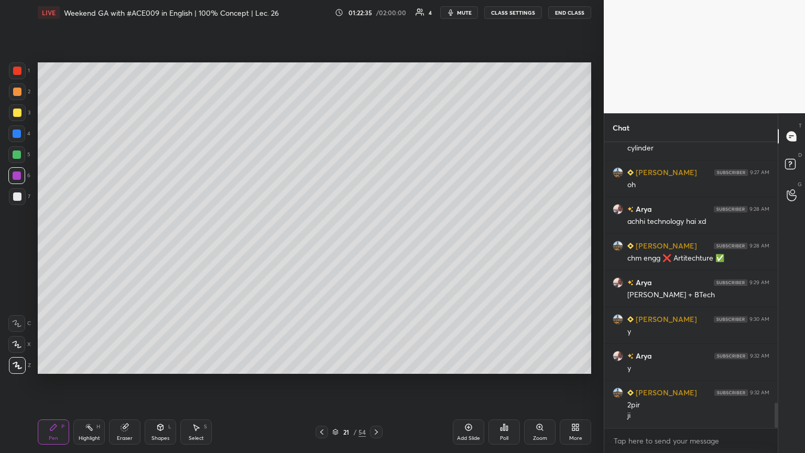
click at [320, 246] on icon at bounding box center [322, 432] width 8 height 8
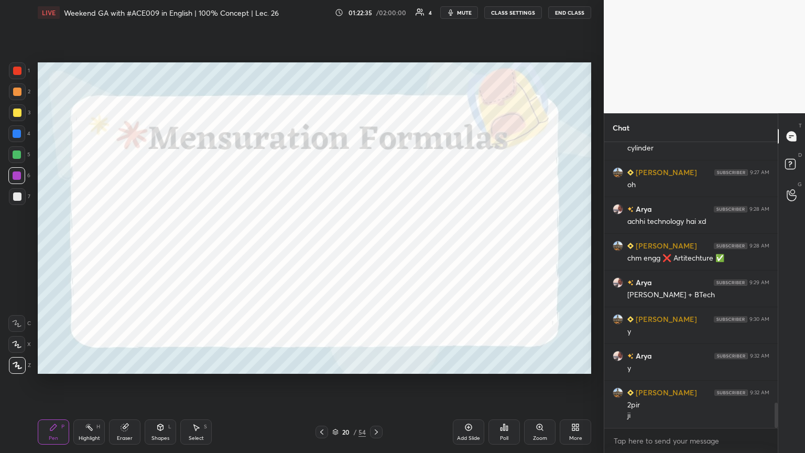
click at [319, 246] on icon at bounding box center [322, 432] width 8 height 8
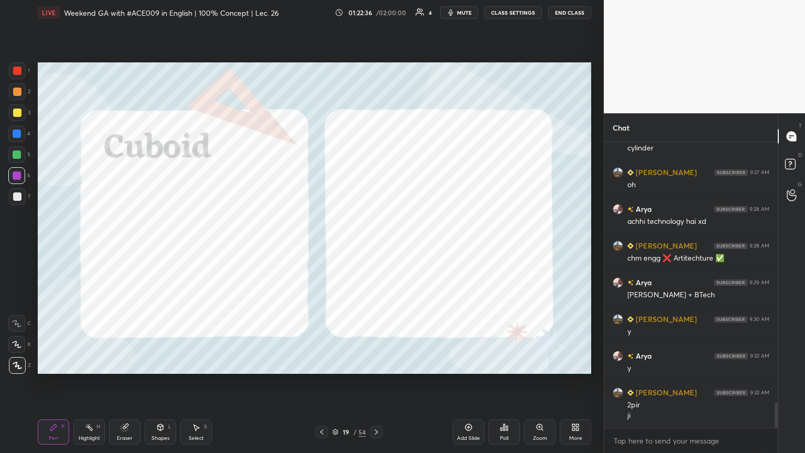
click at [319, 246] on icon at bounding box center [322, 432] width 8 height 8
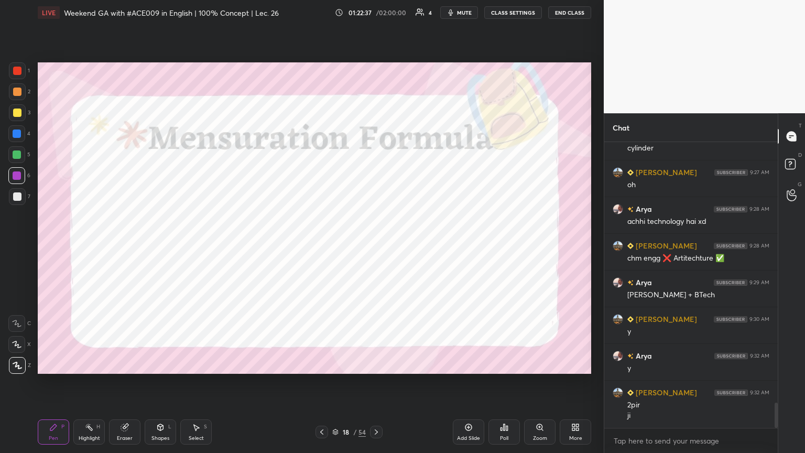
click at [324, 246] on icon at bounding box center [322, 432] width 8 height 8
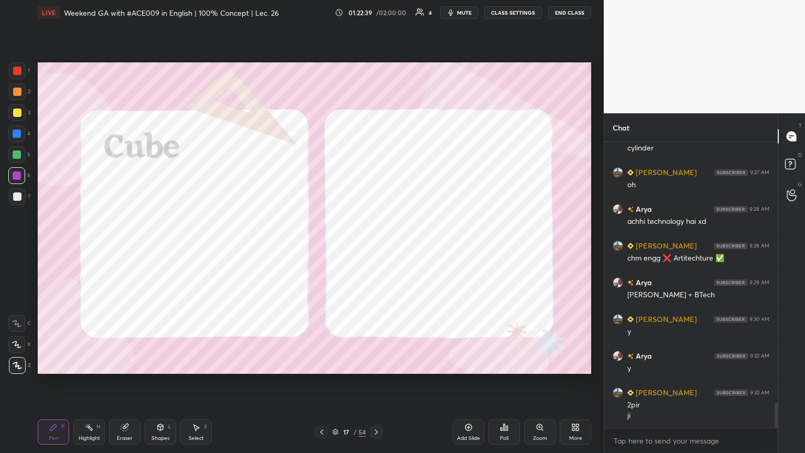
click at [84, 246] on div "Highlight" at bounding box center [89, 437] width 21 height 5
click at [376, 246] on icon at bounding box center [376, 432] width 8 height 8
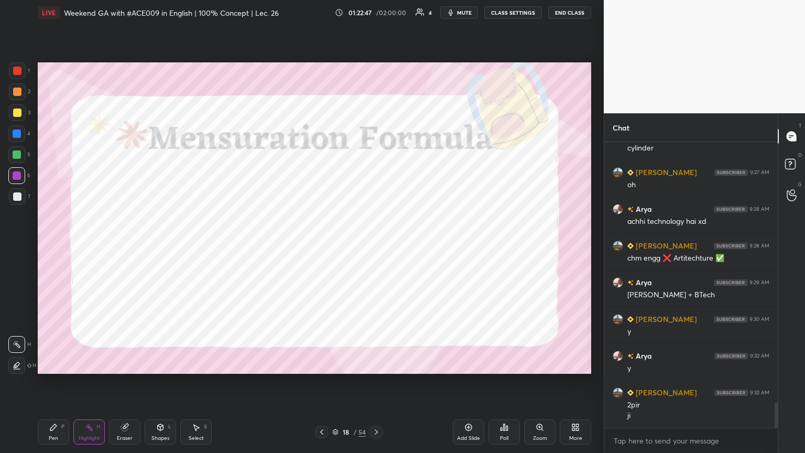
click at [376, 246] on icon at bounding box center [376, 432] width 8 height 8
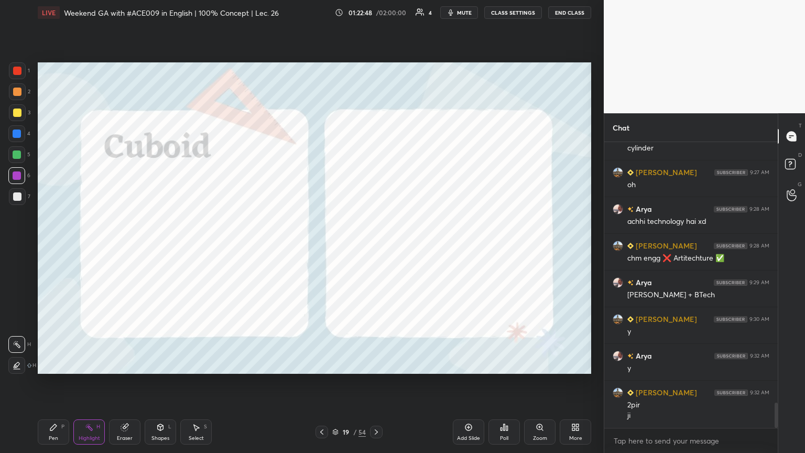
click at [375, 246] on icon at bounding box center [376, 432] width 8 height 8
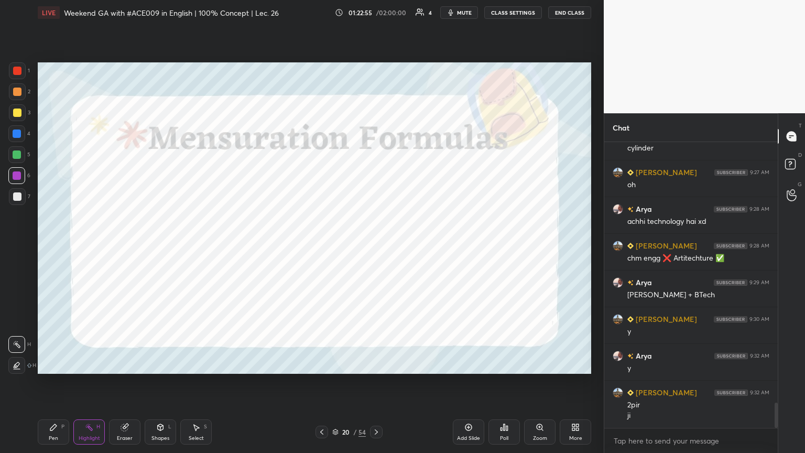
click at [376, 246] on icon at bounding box center [376, 432] width 8 height 8
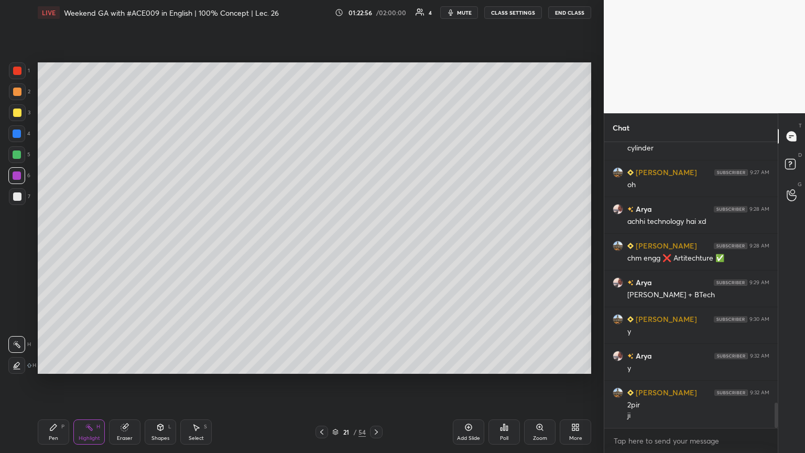
click at [376, 246] on icon at bounding box center [376, 432] width 8 height 8
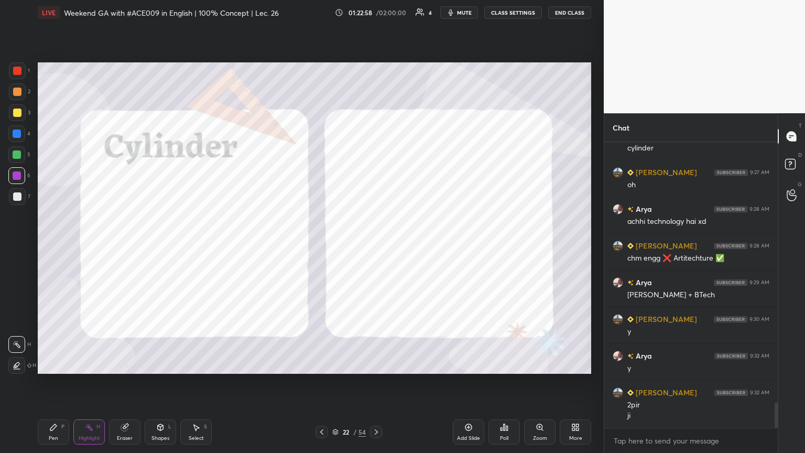
click at [50, 246] on div "Pen P" at bounding box center [53, 431] width 31 height 25
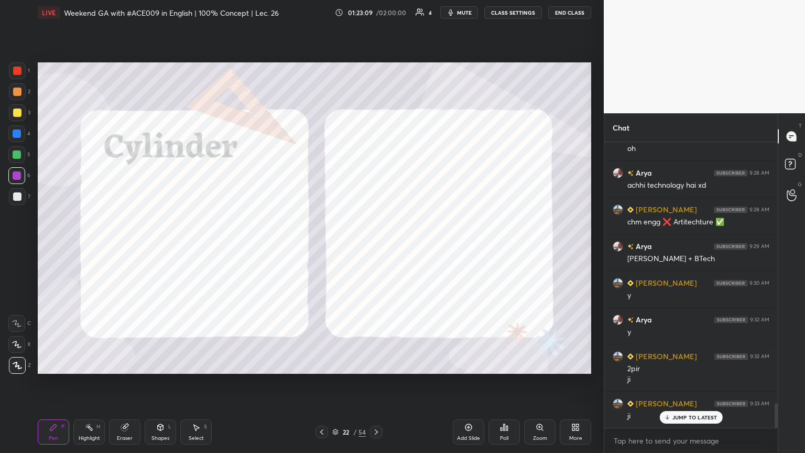
click at [23, 72] on div at bounding box center [17, 70] width 17 height 17
click at [376, 246] on icon at bounding box center [376, 432] width 8 height 8
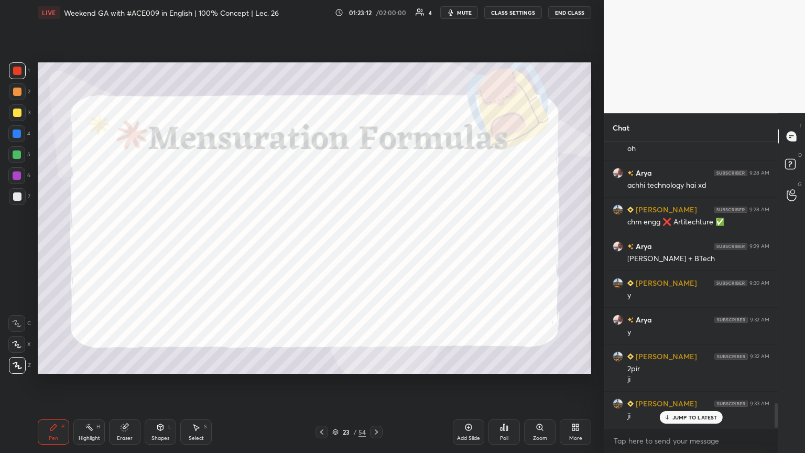
scroll to position [3036, 0]
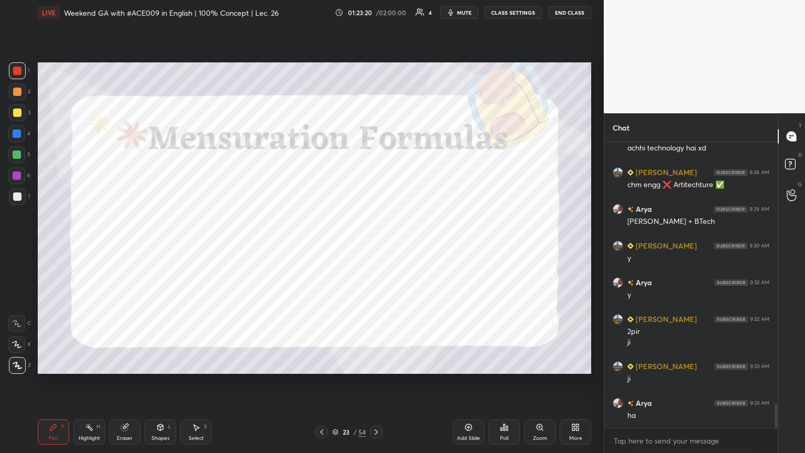
click at [319, 246] on icon at bounding box center [322, 432] width 8 height 8
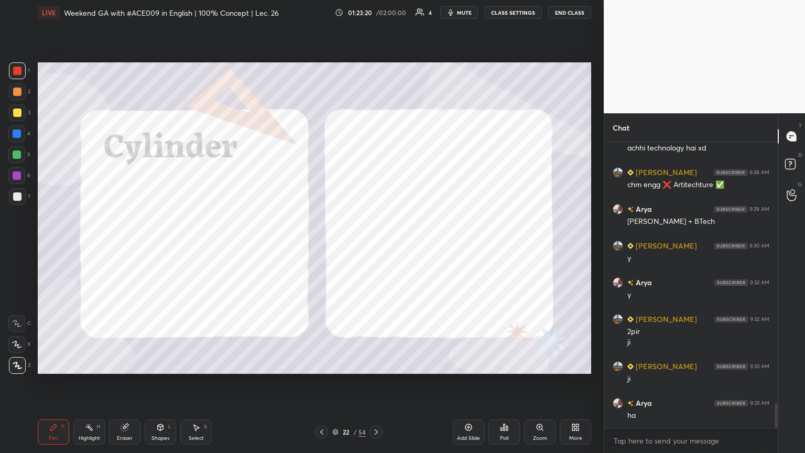
click at [90, 246] on div "Highlight" at bounding box center [89, 437] width 21 height 5
click at [376, 246] on icon at bounding box center [376, 432] width 8 height 8
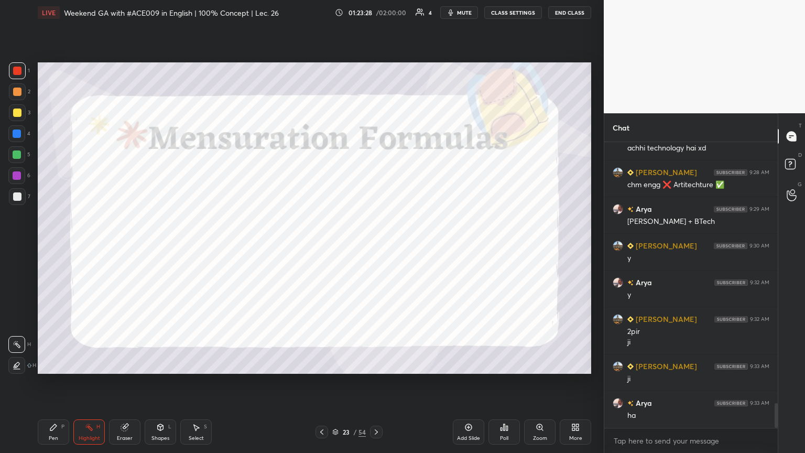
click at [50, 246] on div "Pen" at bounding box center [53, 437] width 9 height 5
click at [123, 246] on div "Eraser" at bounding box center [125, 437] width 16 height 5
click at [49, 246] on div "Pen" at bounding box center [53, 437] width 9 height 5
click at [15, 178] on div at bounding box center [17, 175] width 8 height 8
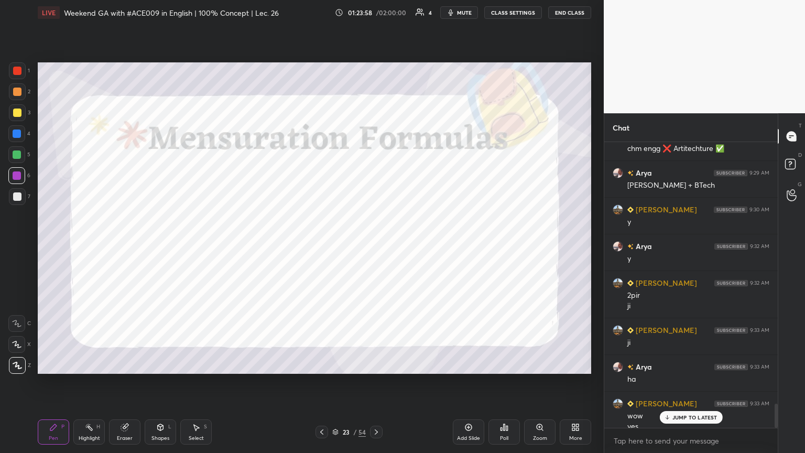
scroll to position [3083, 0]
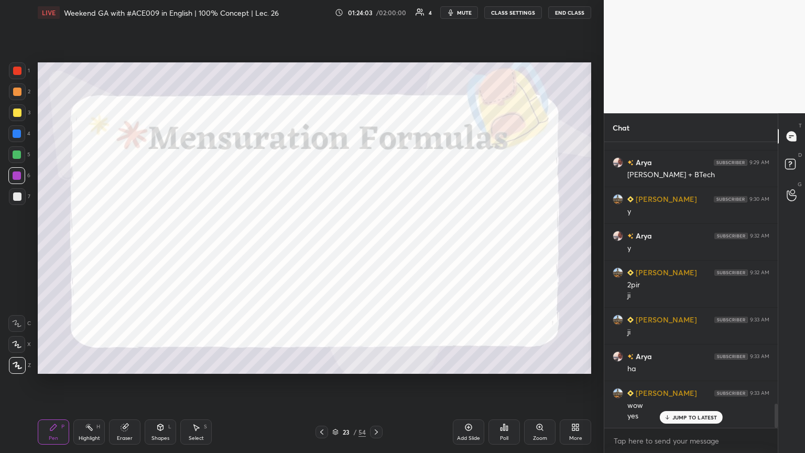
click at [319, 246] on icon at bounding box center [322, 432] width 8 height 8
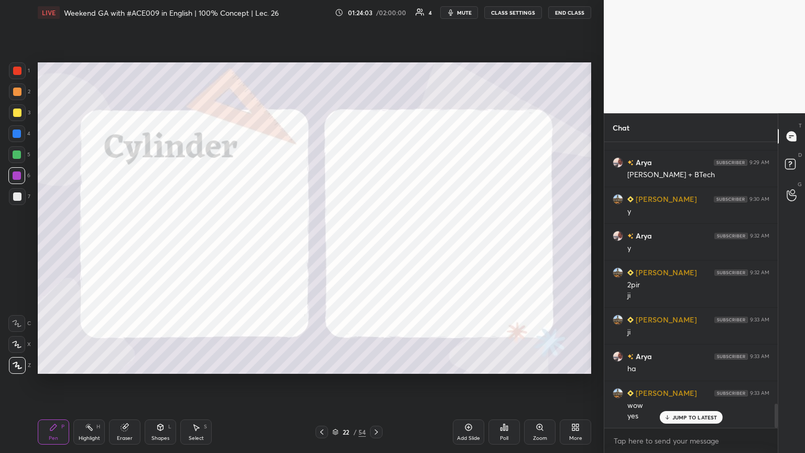
click at [85, 246] on div "Highlight" at bounding box center [89, 437] width 21 height 5
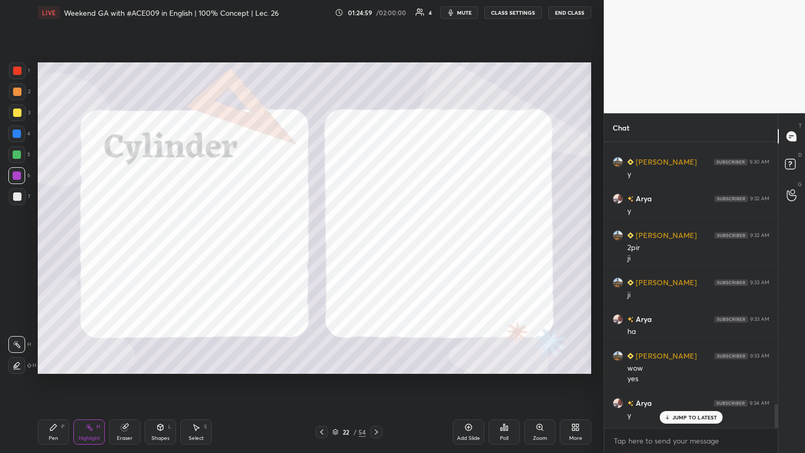
scroll to position [3156, 0]
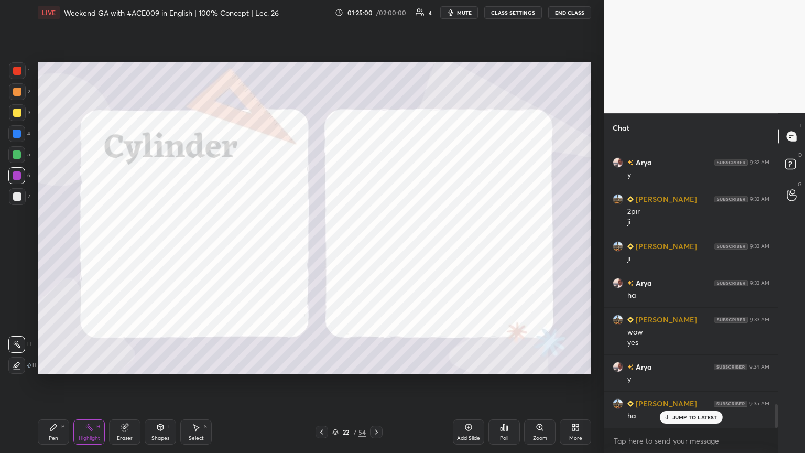
click at [376, 246] on icon at bounding box center [376, 432] width 8 height 8
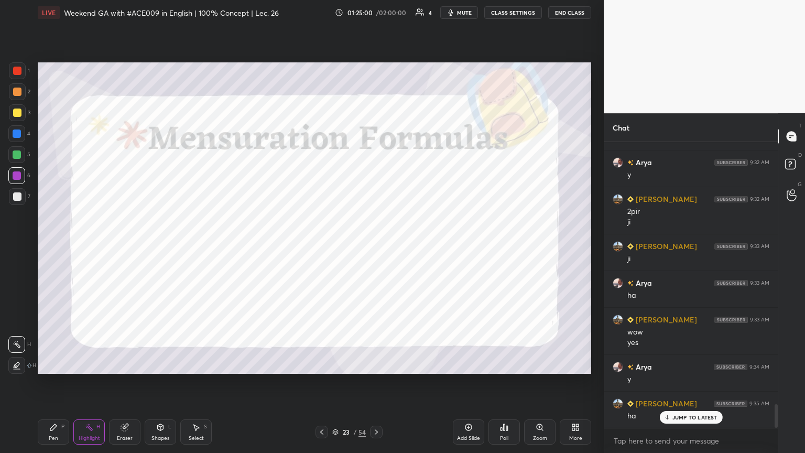
click at [376, 246] on icon at bounding box center [376, 432] width 8 height 8
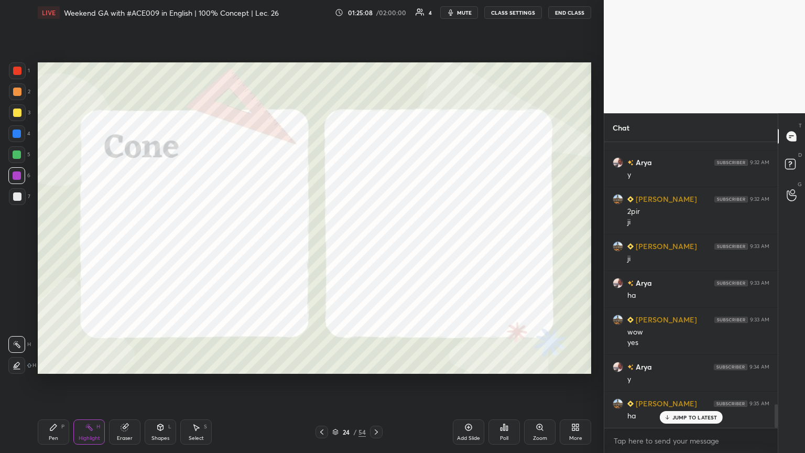
click at [159, 246] on div "Shapes L" at bounding box center [160, 431] width 31 height 25
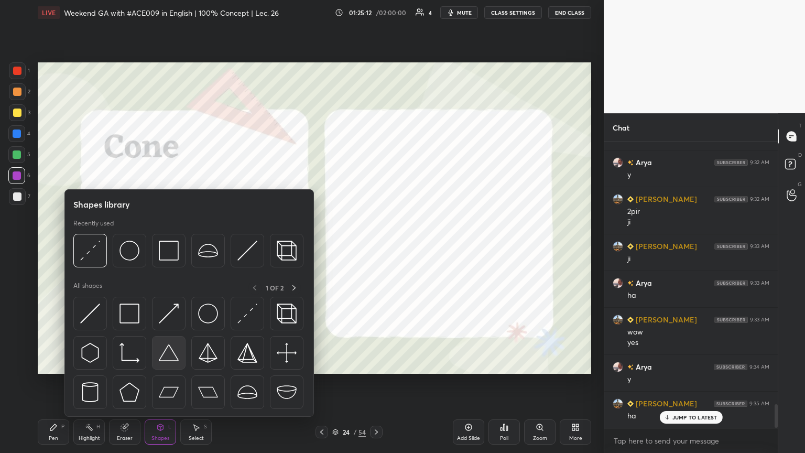
click at [164, 246] on img at bounding box center [169, 353] width 20 height 20
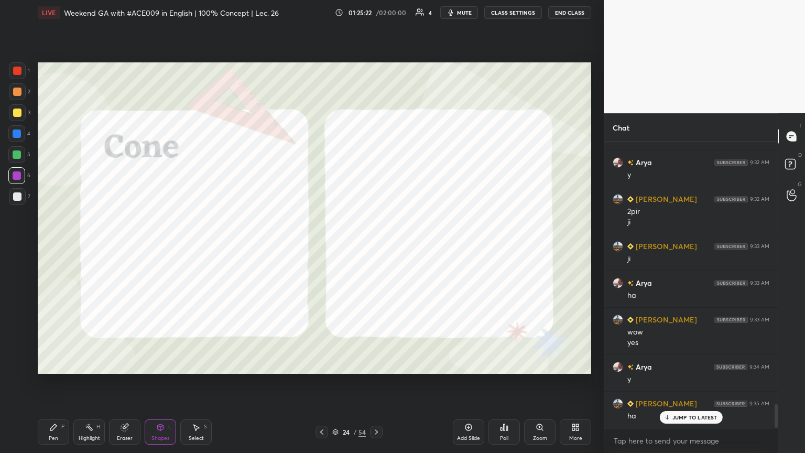
click at [122, 246] on icon at bounding box center [124, 427] width 7 height 7
click at [19, 246] on icon at bounding box center [17, 344] width 8 height 9
click at [52, 246] on div "Pen" at bounding box center [53, 437] width 9 height 5
click at [162, 246] on div "Shapes L" at bounding box center [160, 431] width 31 height 25
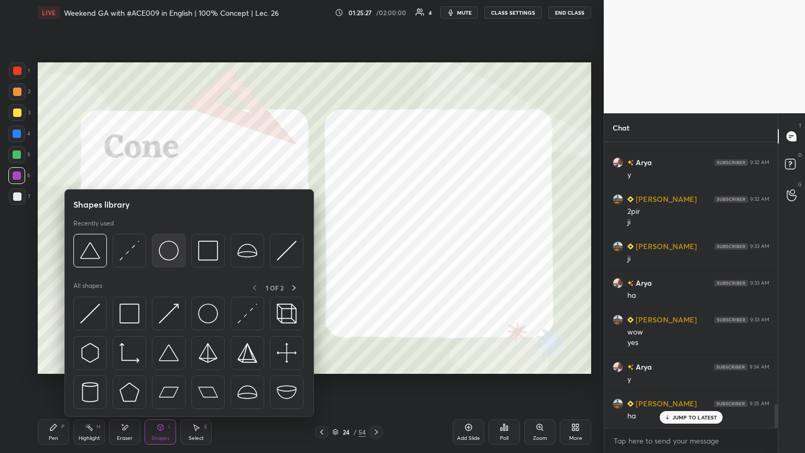
click at [177, 246] on img at bounding box center [169, 251] width 20 height 20
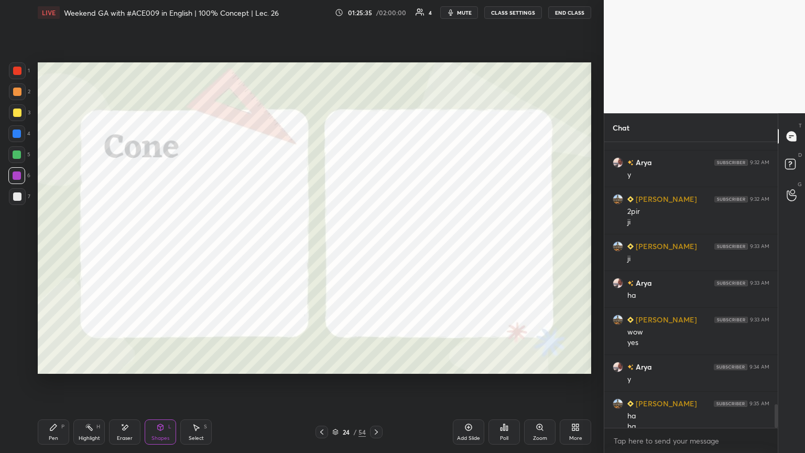
scroll to position [3167, 0]
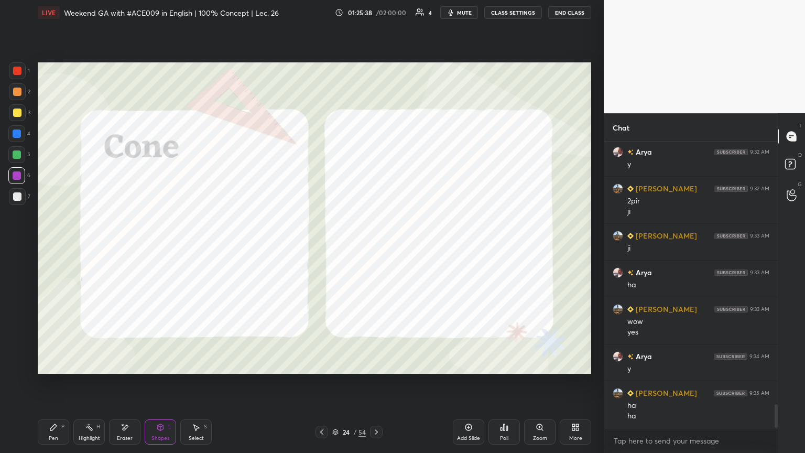
click at [17, 73] on div at bounding box center [17, 71] width 8 height 8
click at [152, 246] on div "Shapes L" at bounding box center [160, 431] width 31 height 25
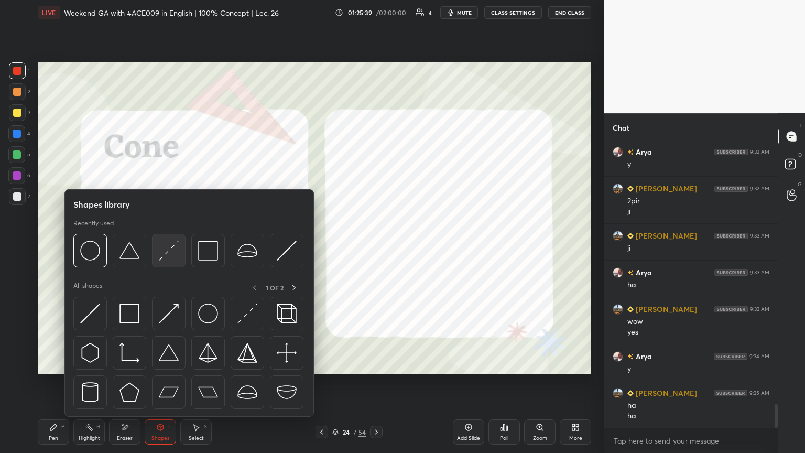
click at [170, 246] on img at bounding box center [169, 251] width 20 height 20
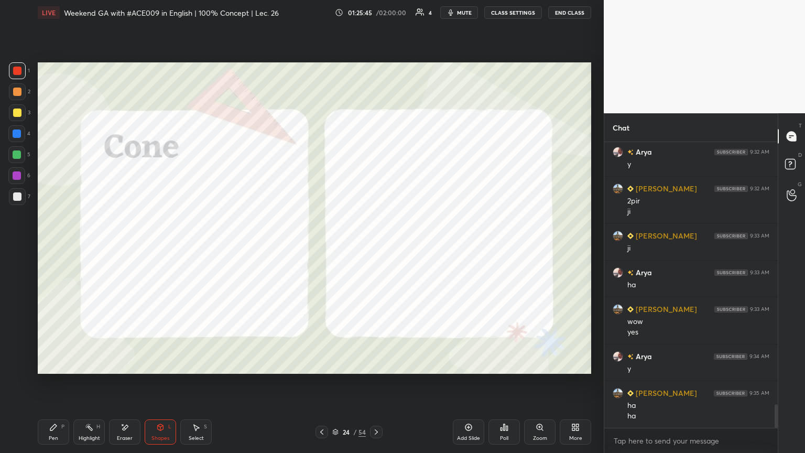
click at [17, 173] on div at bounding box center [17, 175] width 8 height 8
click at [154, 246] on div "Shapes L" at bounding box center [160, 431] width 31 height 25
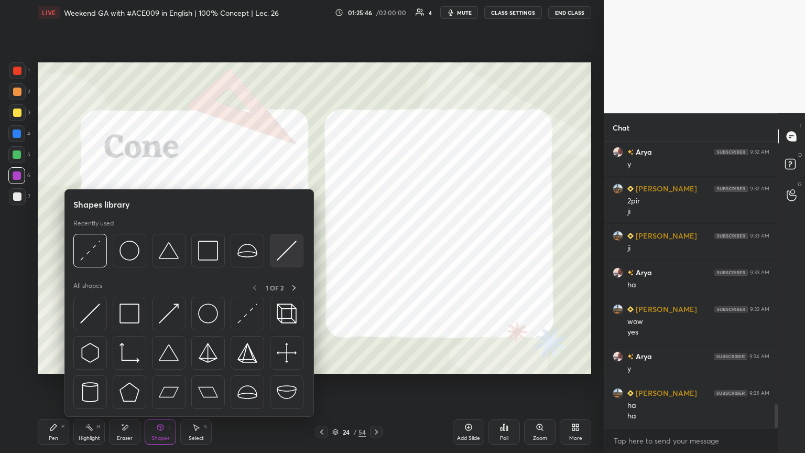
click at [288, 246] on img at bounding box center [287, 251] width 20 height 20
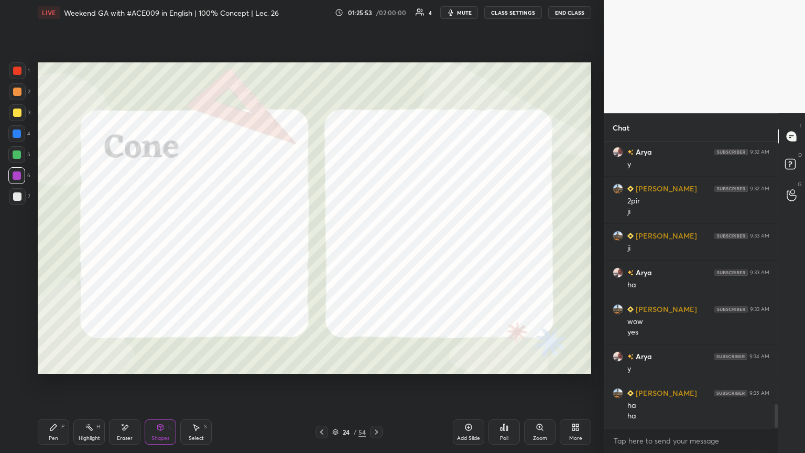
click at [53, 246] on icon at bounding box center [53, 427] width 8 height 8
click at [16, 134] on div at bounding box center [17, 133] width 8 height 8
click at [16, 197] on div at bounding box center [17, 196] width 8 height 8
click at [14, 132] on div at bounding box center [17, 133] width 8 height 8
click at [17, 72] on div at bounding box center [17, 71] width 8 height 8
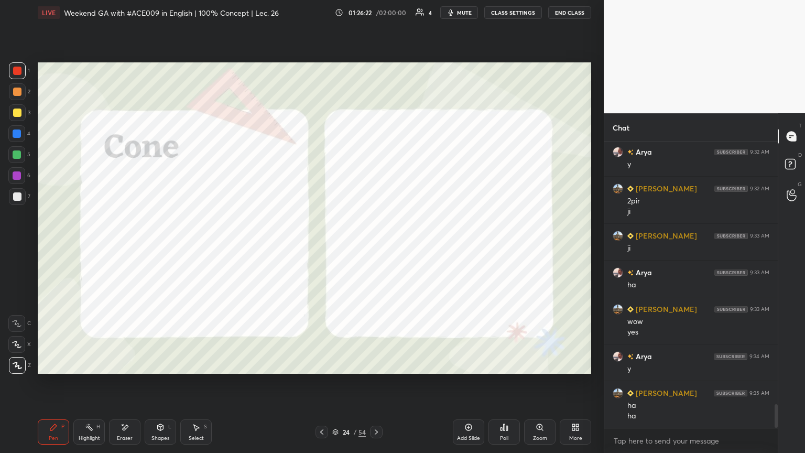
scroll to position [3204, 0]
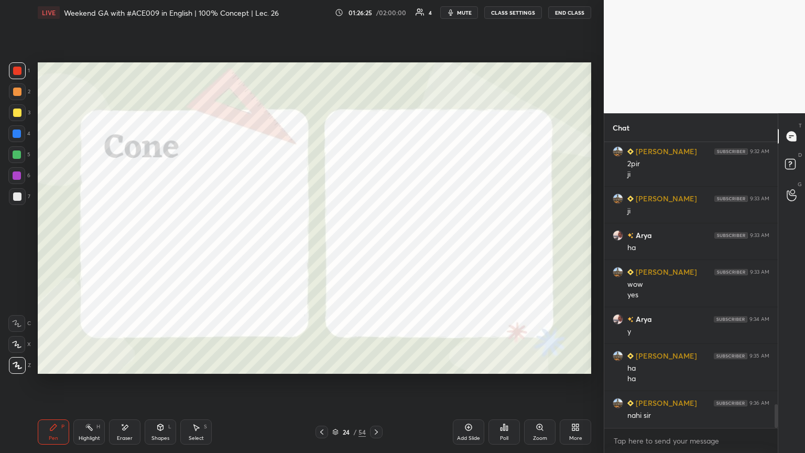
click at [88, 246] on div "Highlight H" at bounding box center [88, 431] width 31 height 25
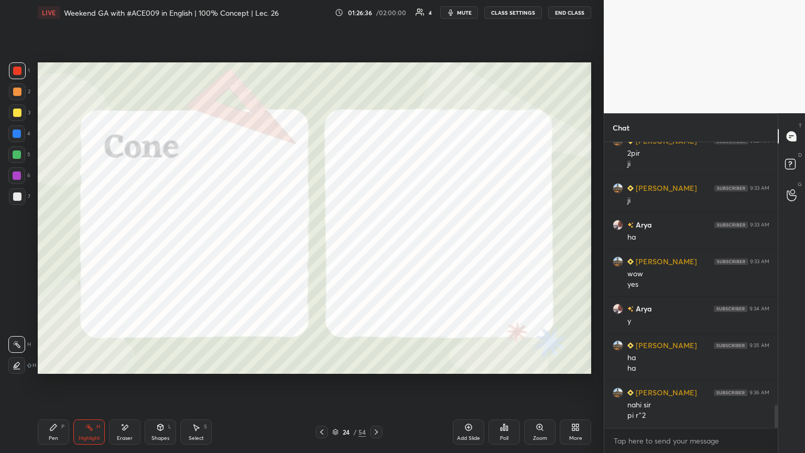
scroll to position [3225, 0]
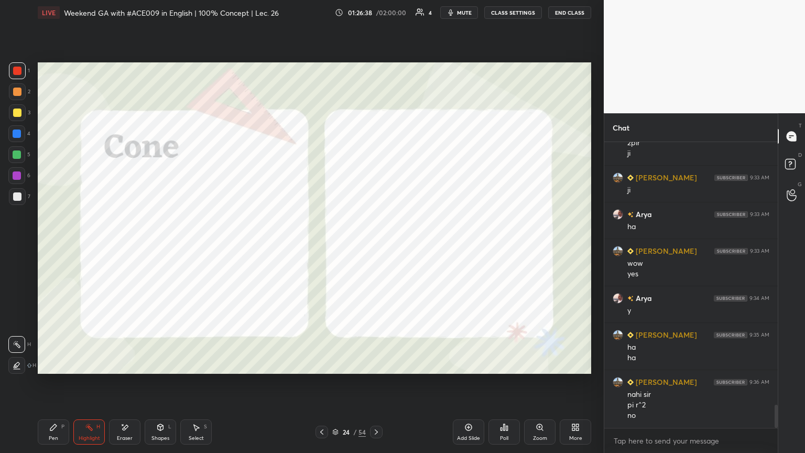
click at [51, 246] on icon at bounding box center [53, 427] width 6 height 6
click at [19, 180] on div at bounding box center [16, 175] width 17 height 17
click at [323, 246] on icon at bounding box center [322, 432] width 8 height 8
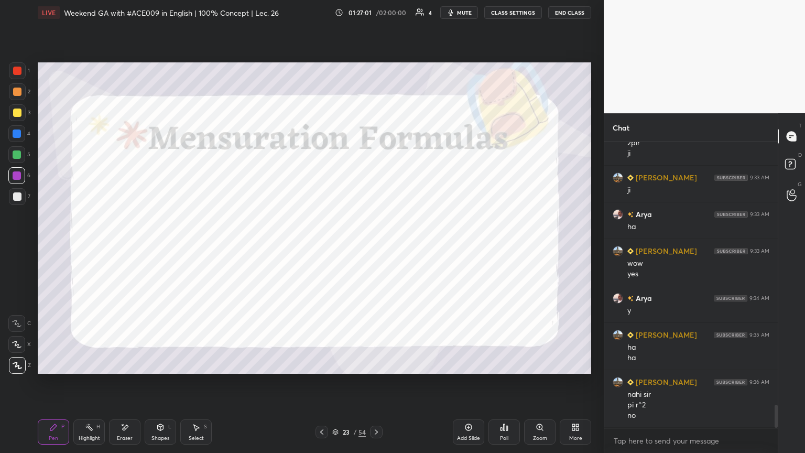
click at [376, 246] on div "Add Slide" at bounding box center [468, 431] width 31 height 25
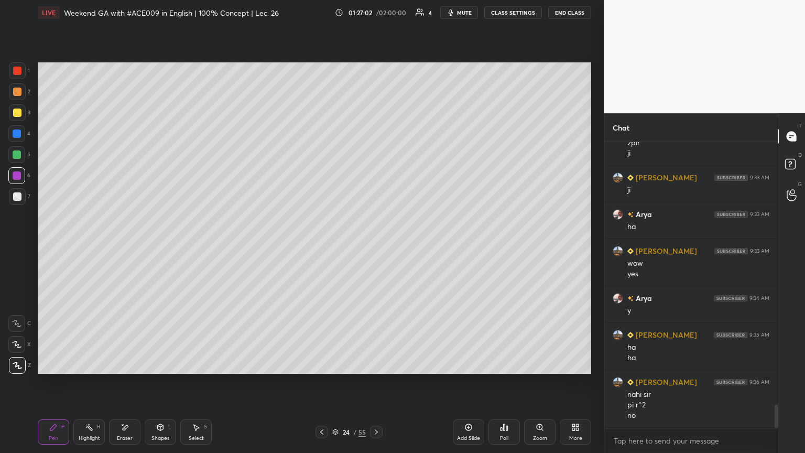
click at [19, 201] on div at bounding box center [17, 196] width 17 height 17
click at [158, 246] on div "Shapes L" at bounding box center [160, 431] width 31 height 25
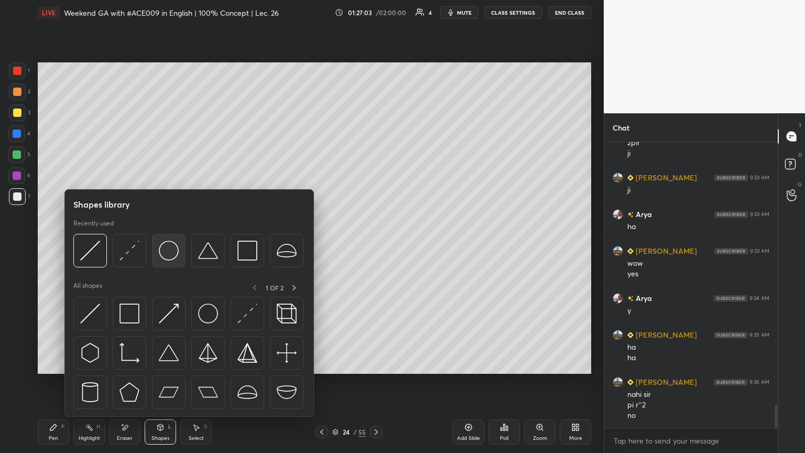
click at [169, 246] on img at bounding box center [169, 251] width 20 height 20
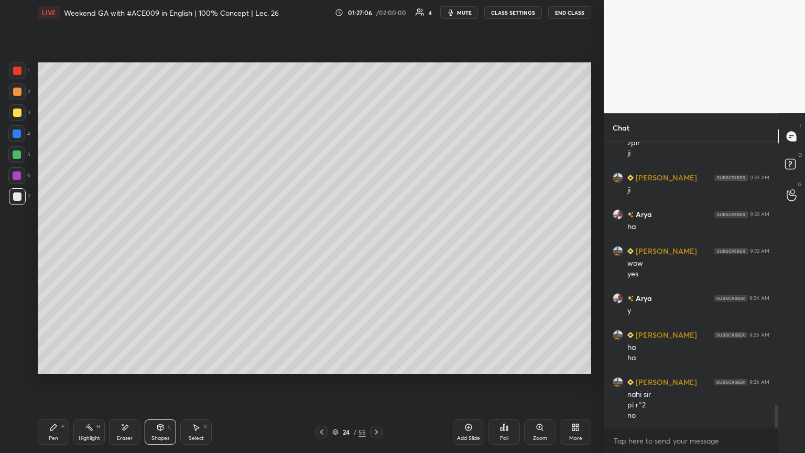
click at [17, 137] on div at bounding box center [17, 133] width 8 height 8
click at [158, 246] on div "Shapes L" at bounding box center [160, 431] width 31 height 25
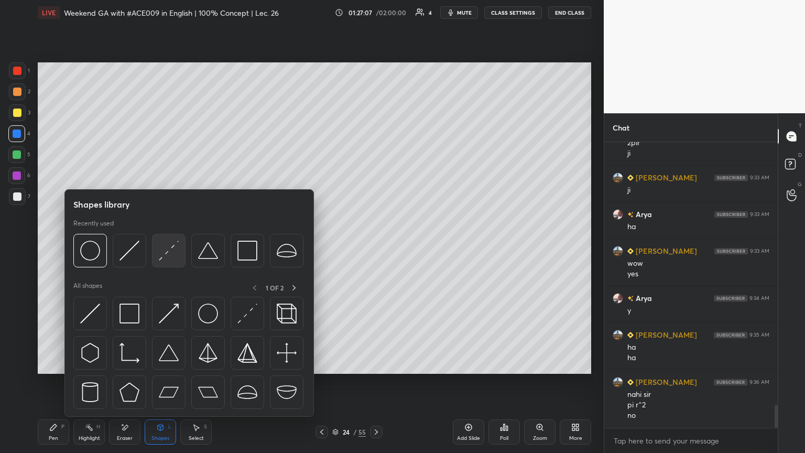
click at [168, 246] on img at bounding box center [169, 251] width 20 height 20
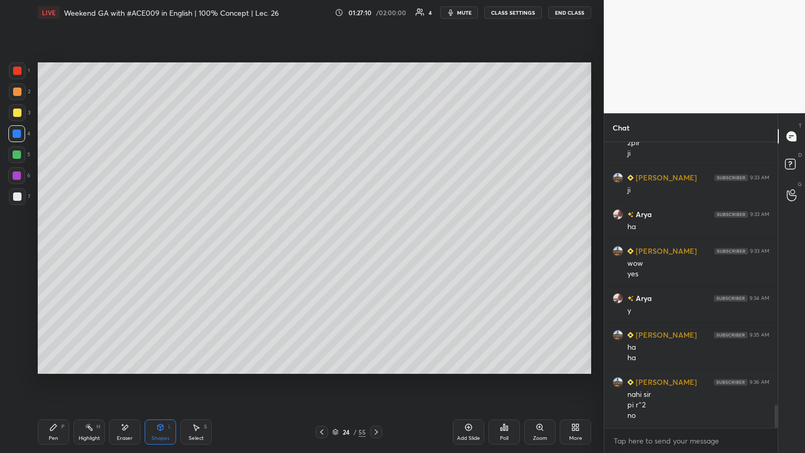
click at [18, 155] on div at bounding box center [17, 154] width 8 height 8
click at [156, 246] on div "Shapes L" at bounding box center [160, 431] width 31 height 25
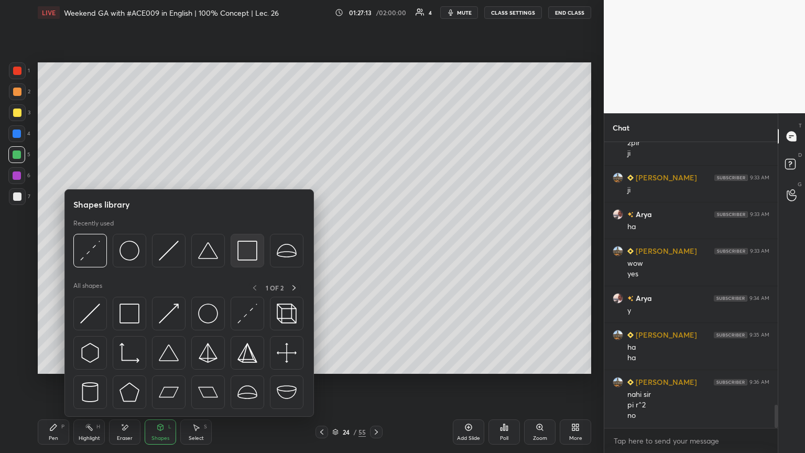
click at [248, 246] on img at bounding box center [247, 251] width 20 height 20
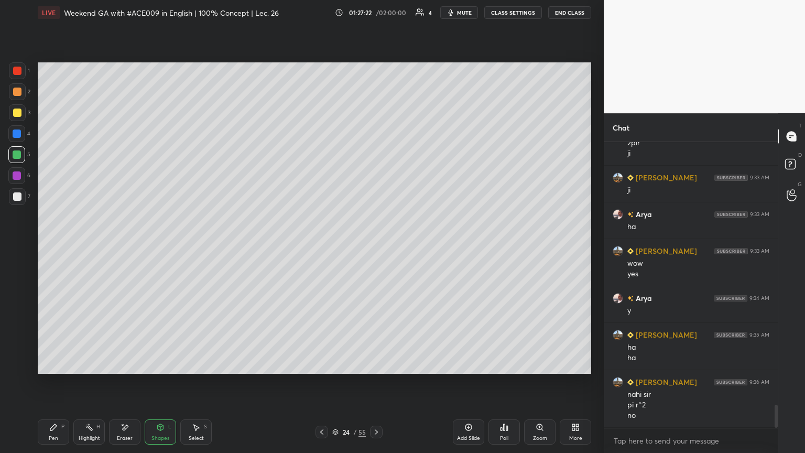
click at [121, 246] on div "Eraser" at bounding box center [125, 437] width 16 height 5
click at [14, 246] on div at bounding box center [16, 323] width 17 height 17
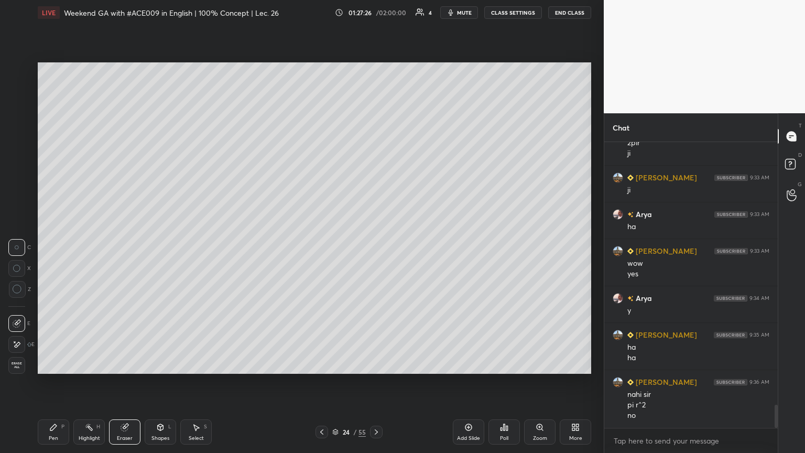
click at [192, 246] on div "Select S" at bounding box center [195, 431] width 31 height 25
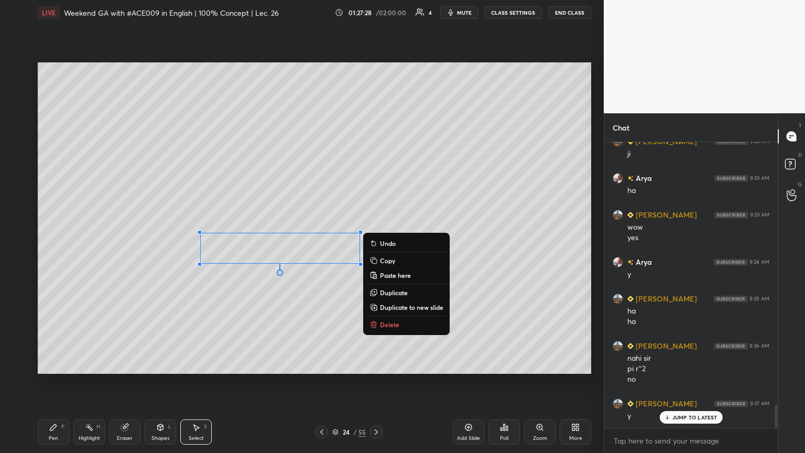
click at [376, 246] on p "Duplicate" at bounding box center [394, 292] width 28 height 8
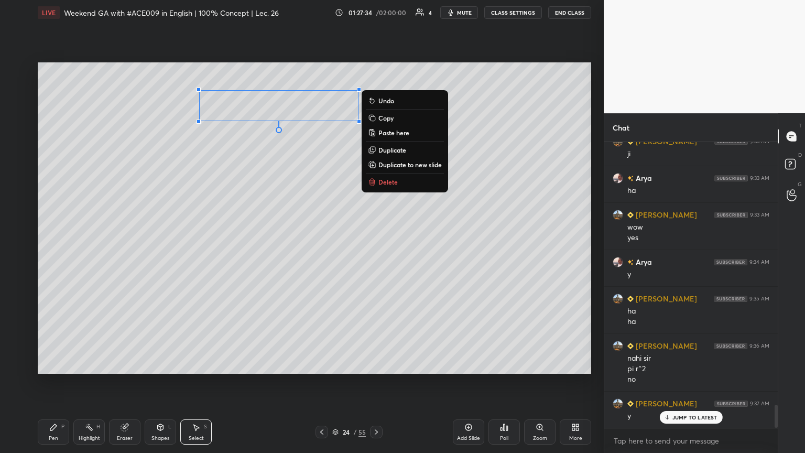
click at [51, 246] on div "Pen" at bounding box center [53, 437] width 9 height 5
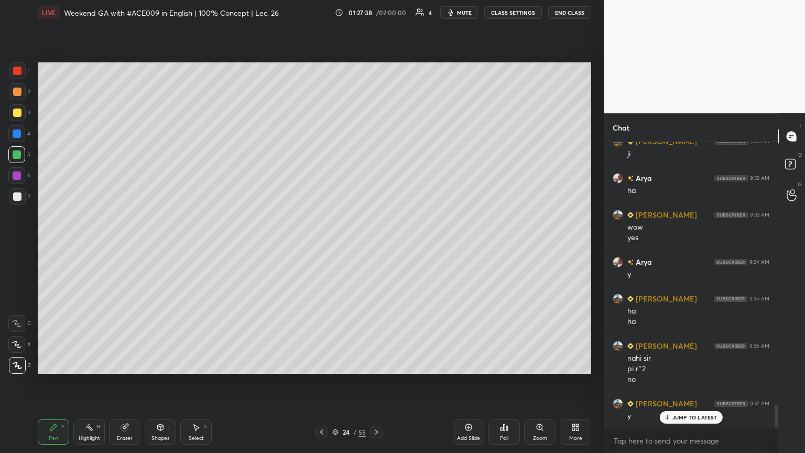
click at [16, 178] on div at bounding box center [17, 175] width 8 height 8
click at [158, 246] on div "Shapes L" at bounding box center [160, 431] width 31 height 25
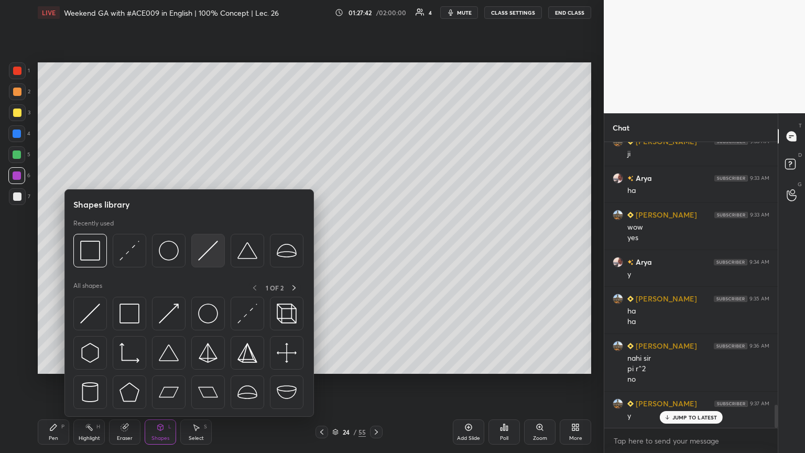
click at [201, 246] on img at bounding box center [208, 251] width 20 height 20
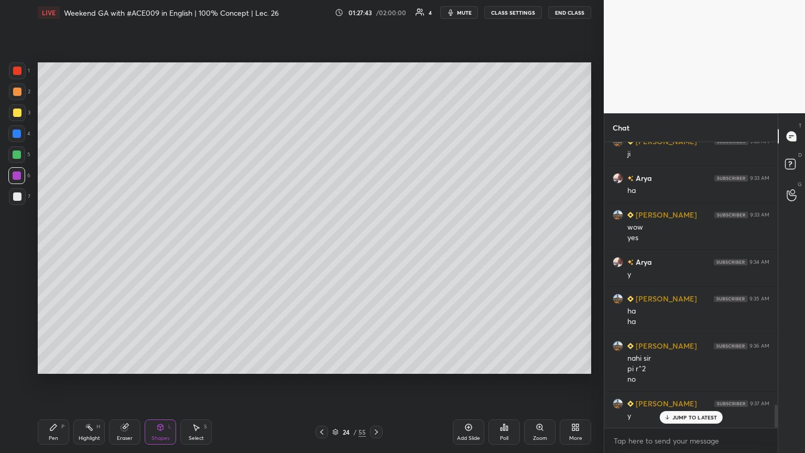
click at [17, 110] on div at bounding box center [17, 112] width 8 height 8
click at [154, 246] on div "Shapes L" at bounding box center [160, 431] width 31 height 25
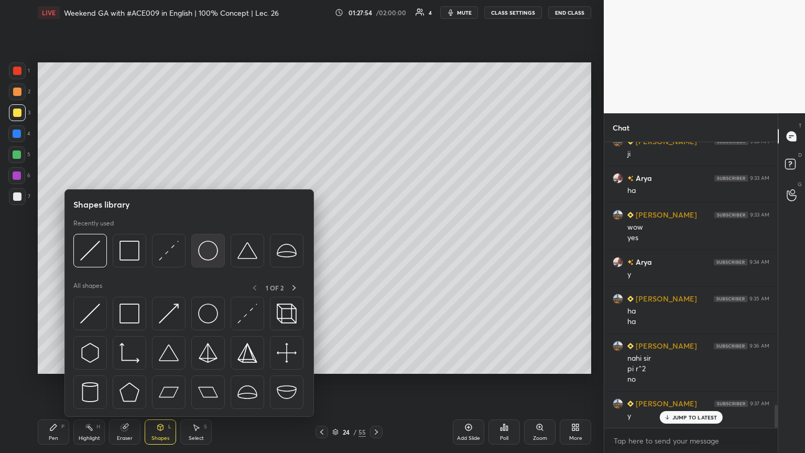
click at [201, 246] on img at bounding box center [208, 251] width 20 height 20
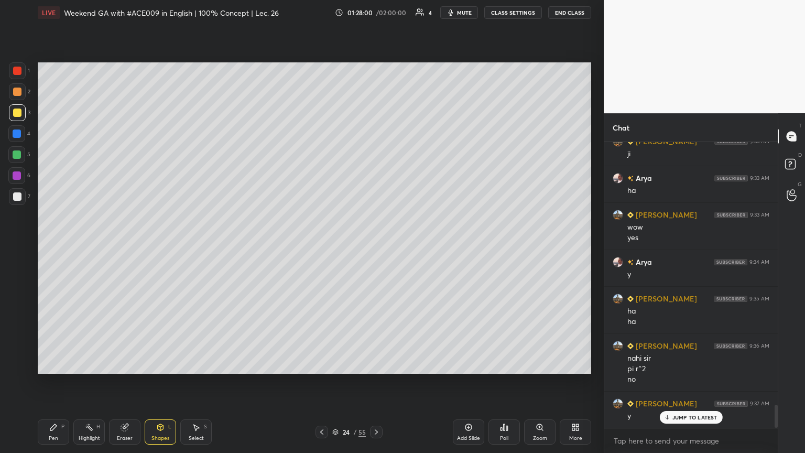
click at [194, 246] on div "Select S" at bounding box center [195, 431] width 31 height 25
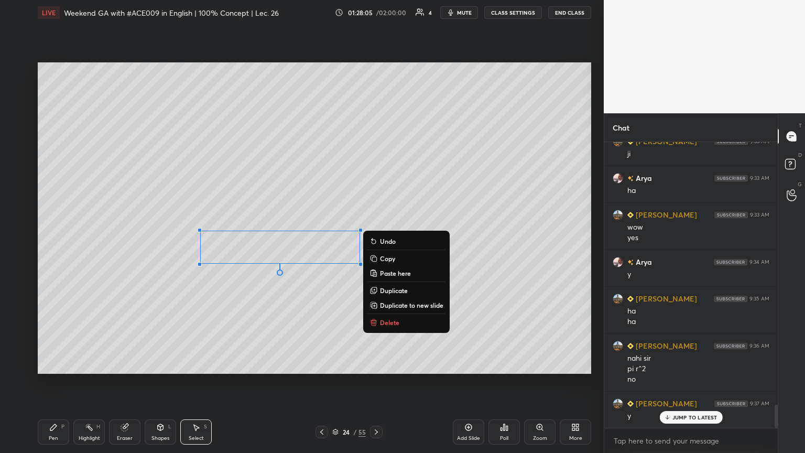
click at [50, 246] on icon at bounding box center [53, 427] width 8 height 8
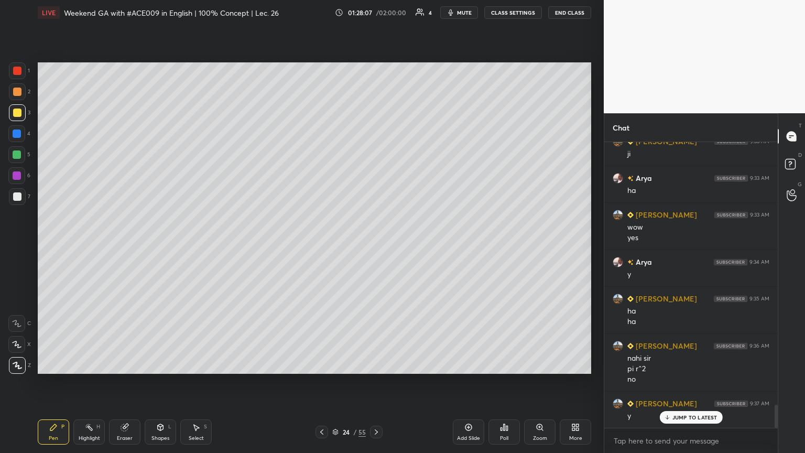
click at [17, 177] on div at bounding box center [17, 175] width 8 height 8
click at [92, 246] on div "Highlight" at bounding box center [89, 437] width 21 height 5
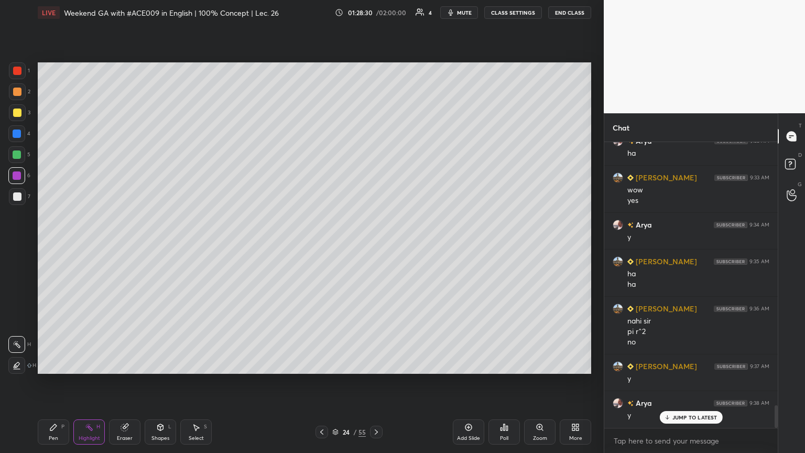
scroll to position [3335, 0]
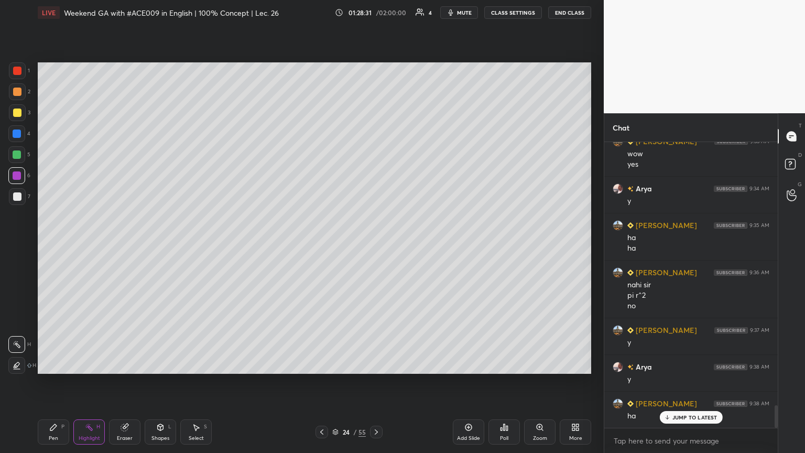
click at [86, 246] on div "Highlight H" at bounding box center [88, 431] width 31 height 25
click at [46, 246] on div "Pen P" at bounding box center [53, 431] width 31 height 25
click at [85, 246] on div "Highlight H" at bounding box center [88, 431] width 31 height 25
click at [50, 246] on div "Pen" at bounding box center [53, 437] width 9 height 5
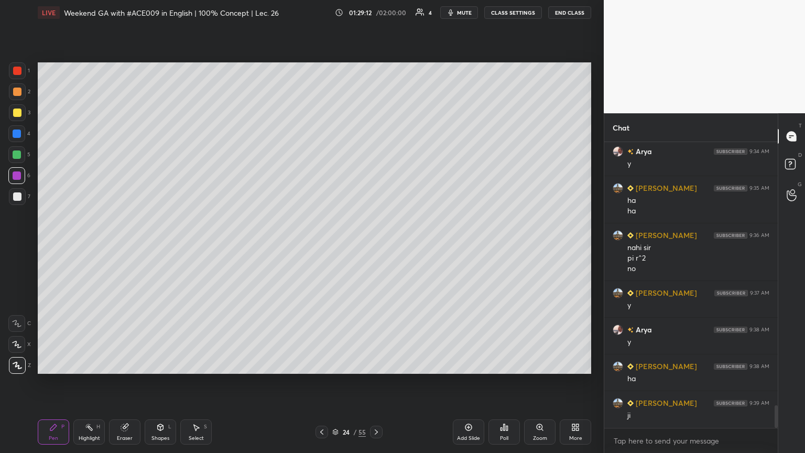
click at [322, 246] on icon at bounding box center [322, 432] width 8 height 8
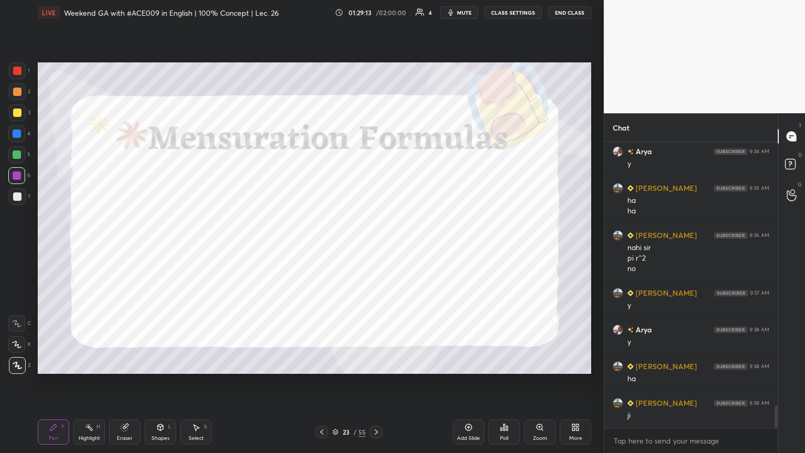
scroll to position [3408, 0]
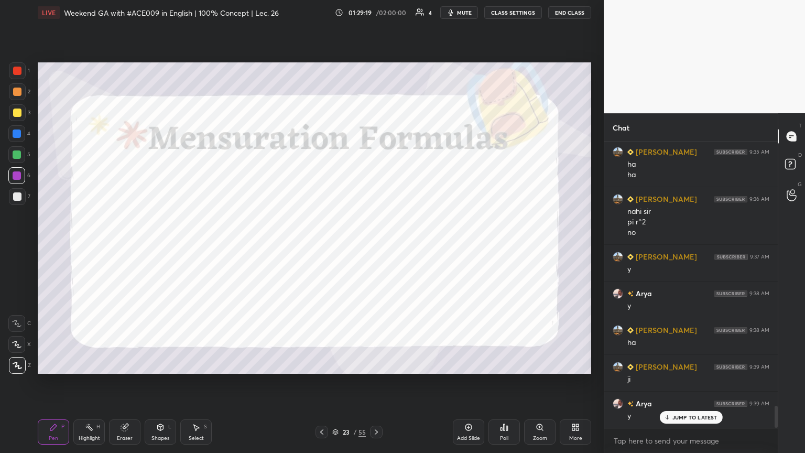
click at [376, 246] on icon at bounding box center [376, 431] width 3 height 5
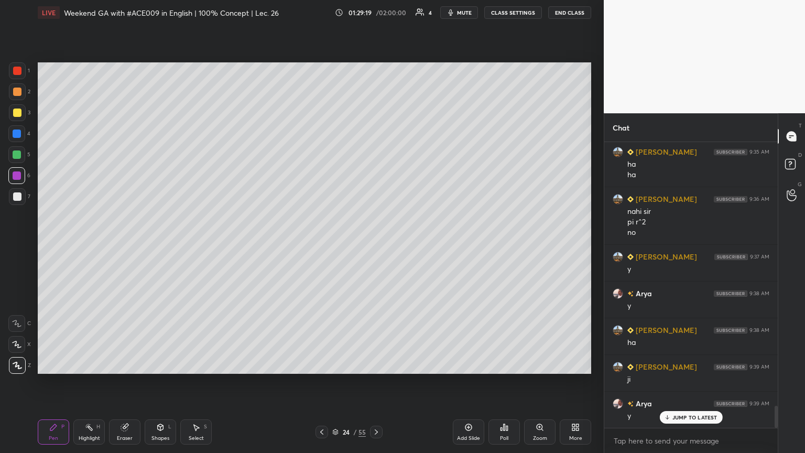
click at [376, 246] on icon at bounding box center [376, 432] width 8 height 8
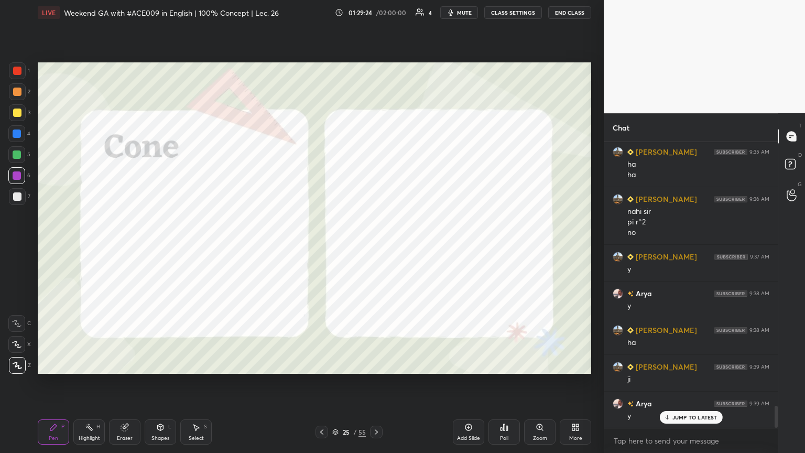
scroll to position [3445, 0]
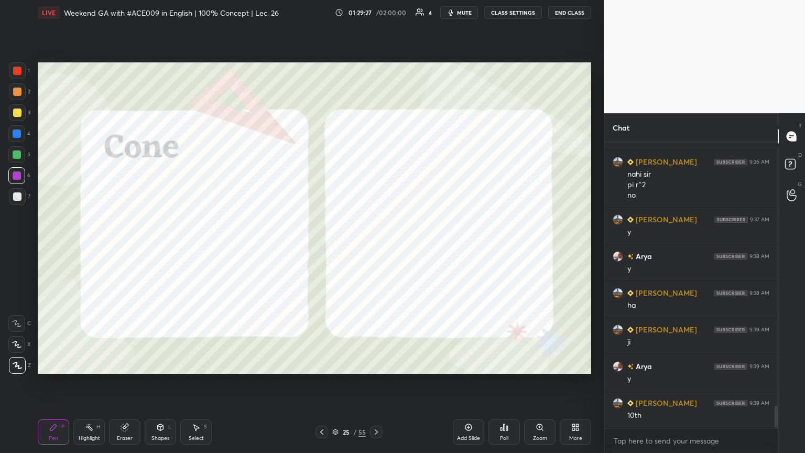
click at [374, 246] on icon at bounding box center [376, 432] width 8 height 8
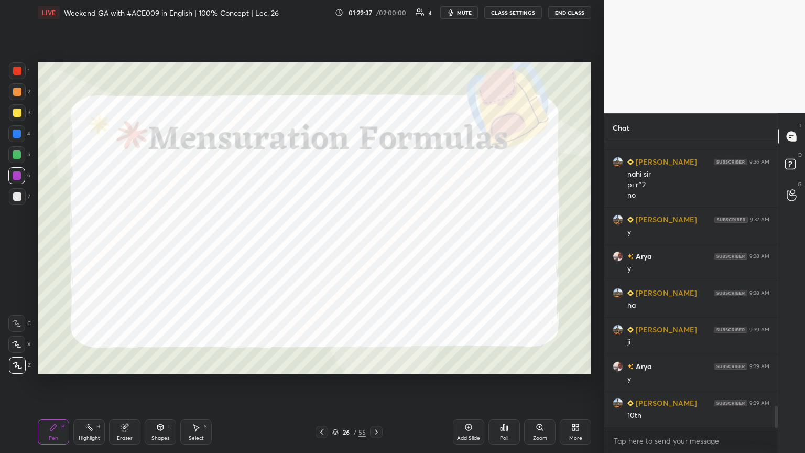
click at [24, 133] on div at bounding box center [16, 133] width 17 height 17
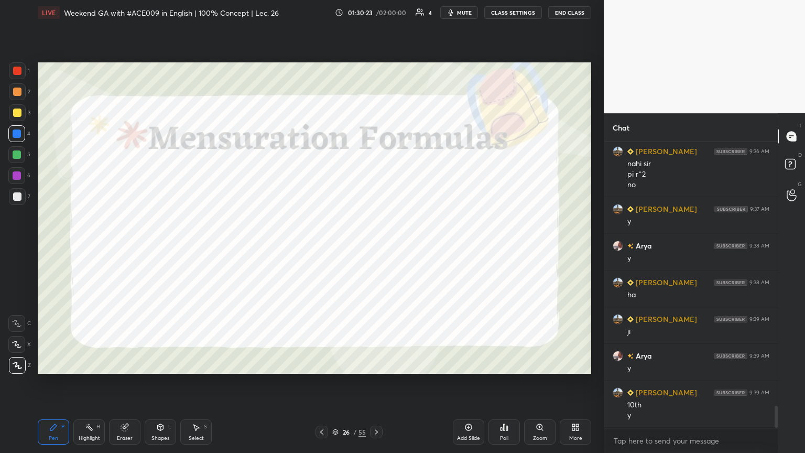
click at [376, 246] on div at bounding box center [376, 431] width 13 height 13
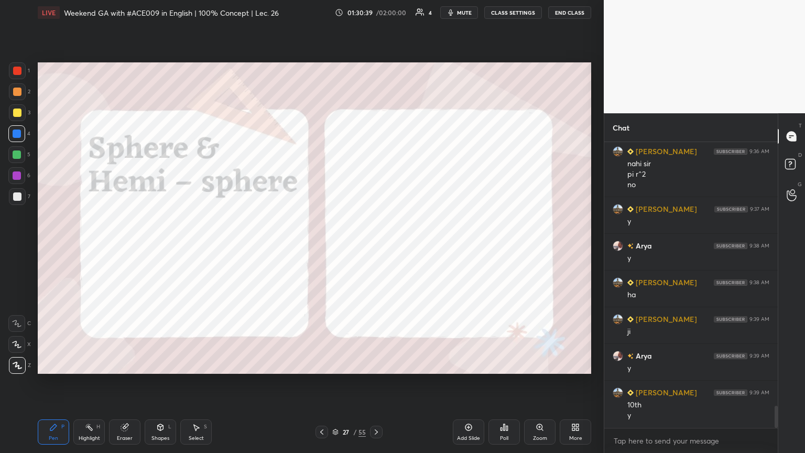
click at [15, 111] on div at bounding box center [17, 112] width 8 height 8
click at [16, 92] on div at bounding box center [17, 92] width 8 height 8
click at [158, 246] on div "Shapes L" at bounding box center [160, 431] width 31 height 25
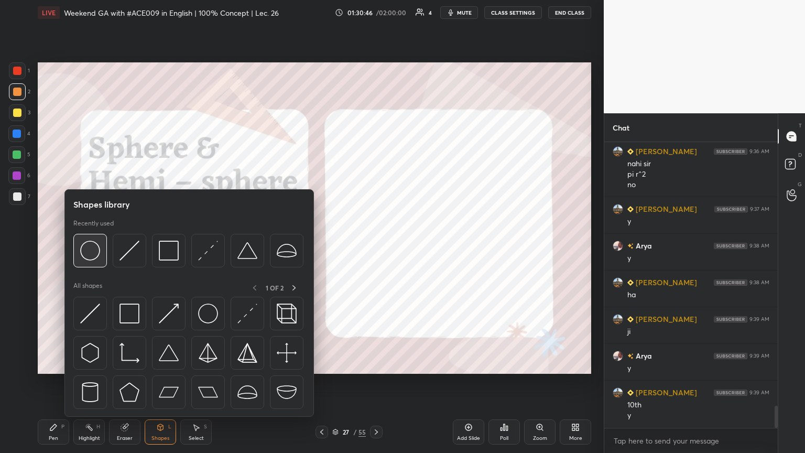
click at [90, 246] on img at bounding box center [90, 251] width 20 height 20
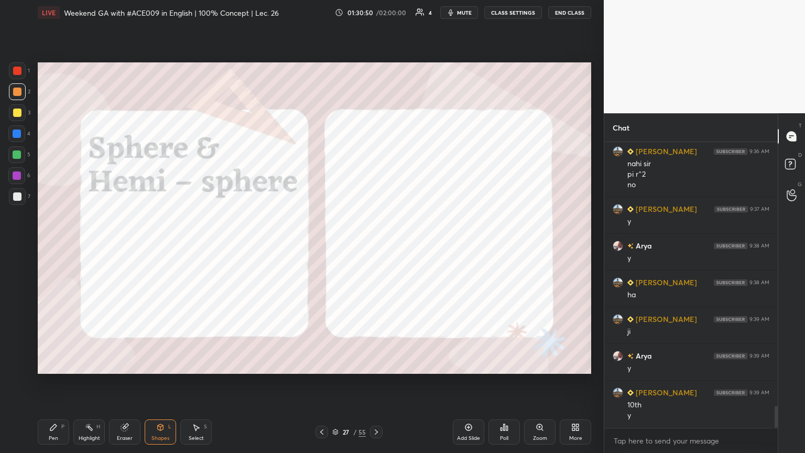
click at [155, 246] on div "Shapes L" at bounding box center [160, 431] width 31 height 25
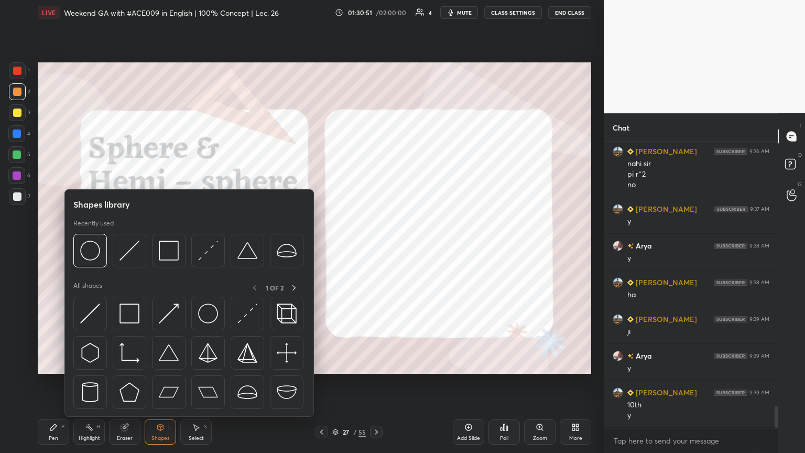
click at [291, 246] on img at bounding box center [287, 251] width 20 height 20
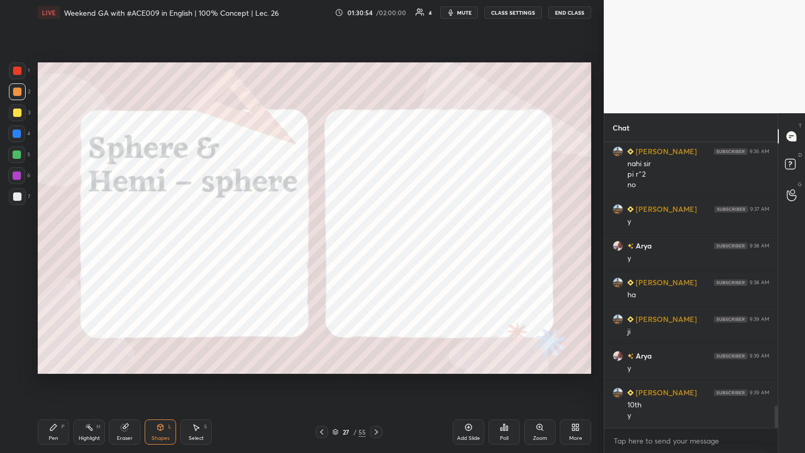
click at [158, 246] on div "Shapes L" at bounding box center [160, 431] width 31 height 25
click at [18, 180] on div at bounding box center [16, 175] width 17 height 17
click at [152, 246] on div "Shapes L" at bounding box center [160, 431] width 31 height 25
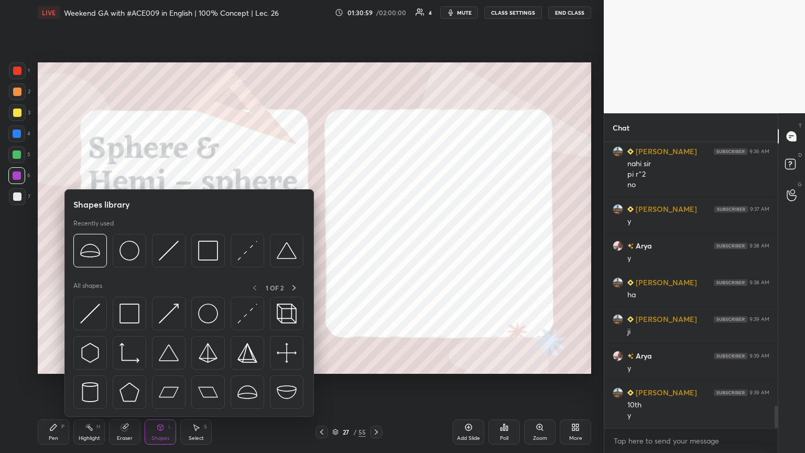
click at [277, 246] on img at bounding box center [287, 392] width 20 height 20
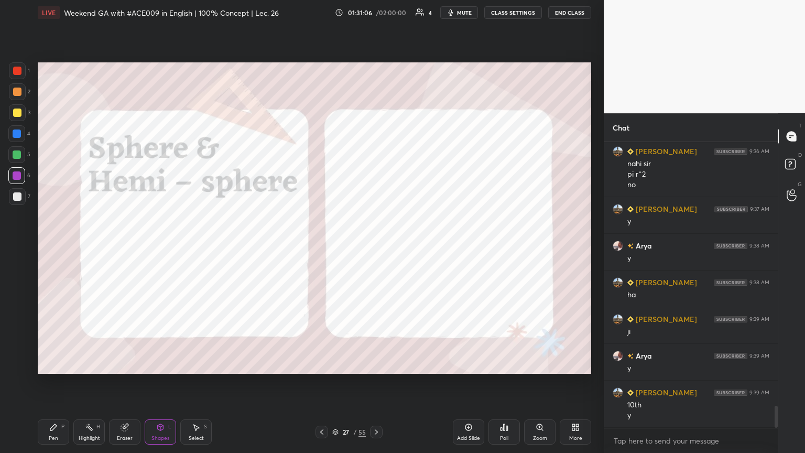
click at [203, 246] on div "Select S" at bounding box center [195, 431] width 31 height 25
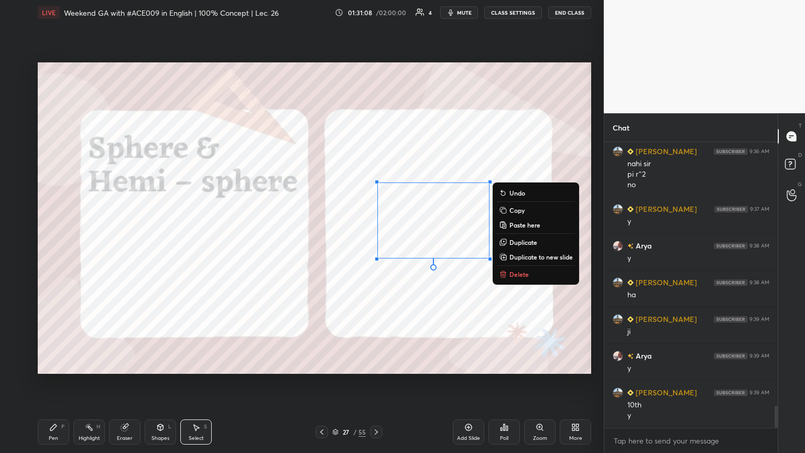
click at [376, 245] on icon at bounding box center [502, 243] width 5 height 5
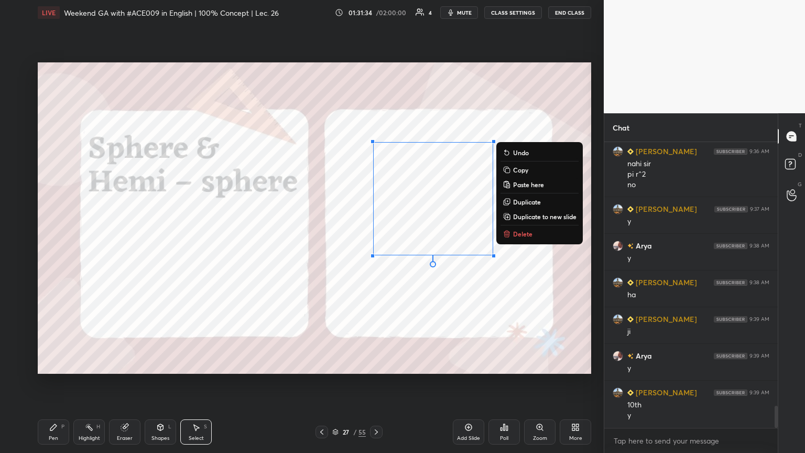
click at [50, 246] on icon at bounding box center [53, 427] width 6 height 6
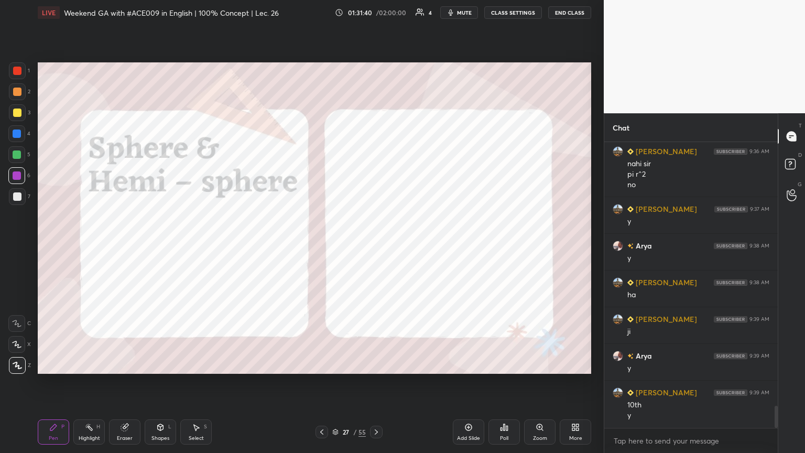
click at [193, 246] on div "Select" at bounding box center [196, 437] width 15 height 5
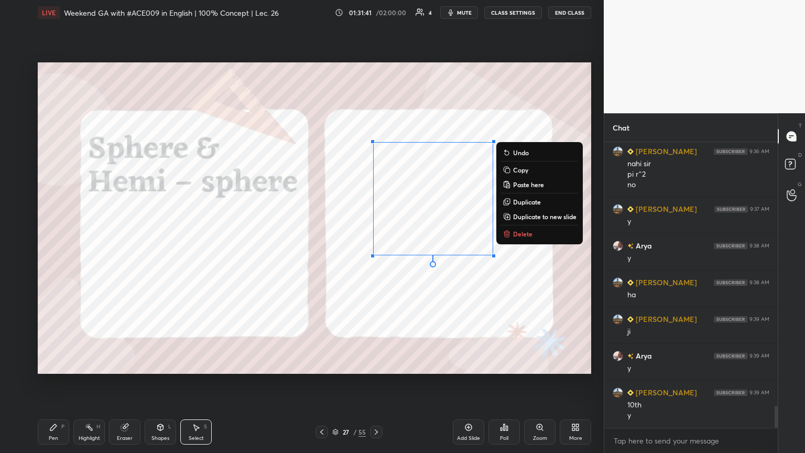
click at [376, 201] on p "Duplicate" at bounding box center [527, 202] width 28 height 8
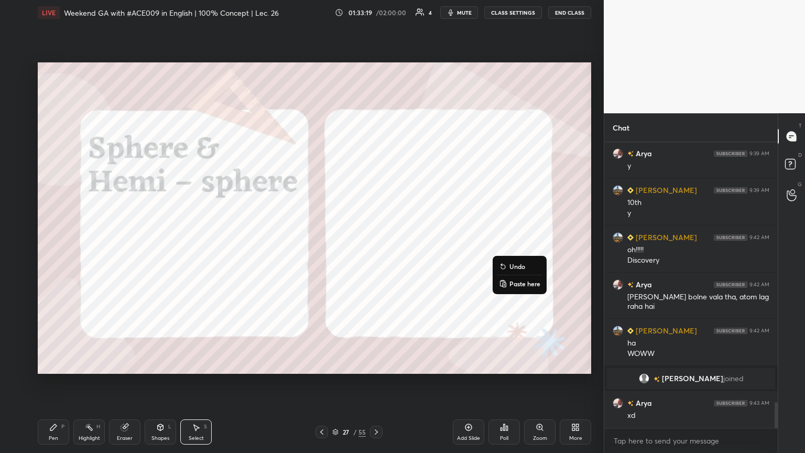
scroll to position [2964, 0]
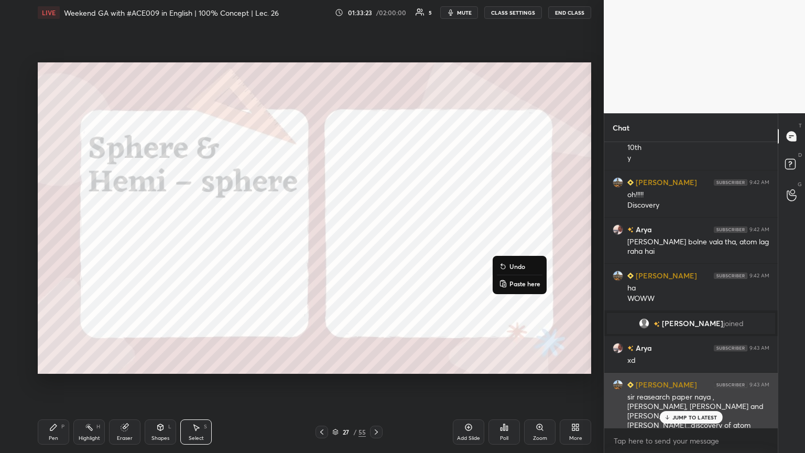
click at [376, 246] on icon at bounding box center [666, 417] width 7 height 6
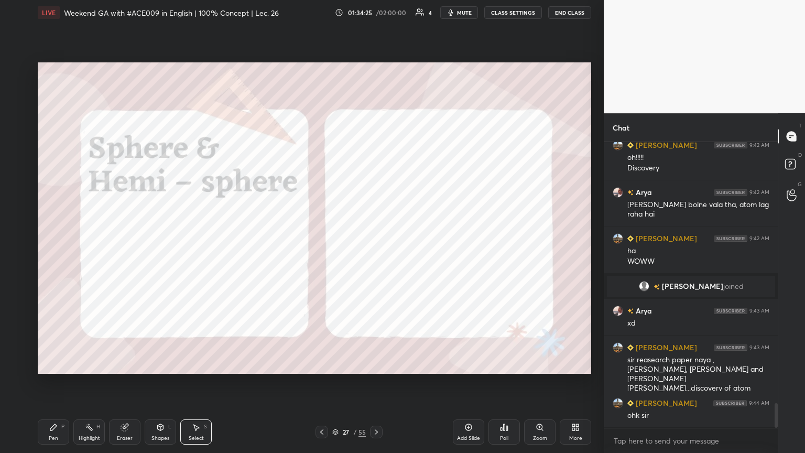
scroll to position [3011, 0]
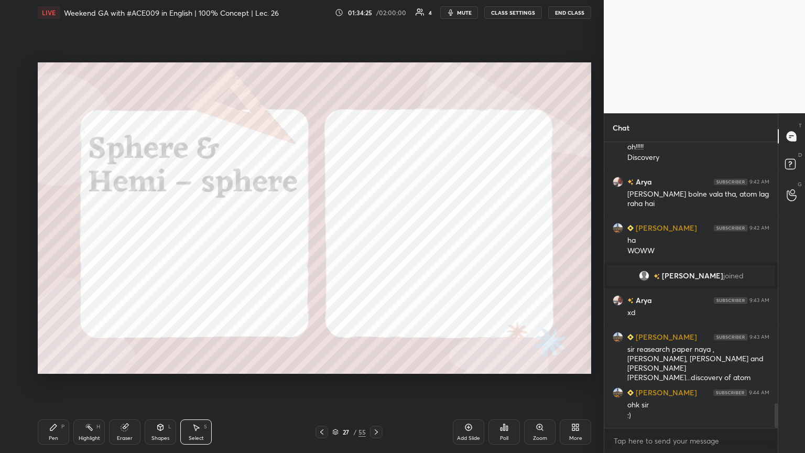
click at [56, 246] on div "Pen" at bounding box center [53, 437] width 9 height 5
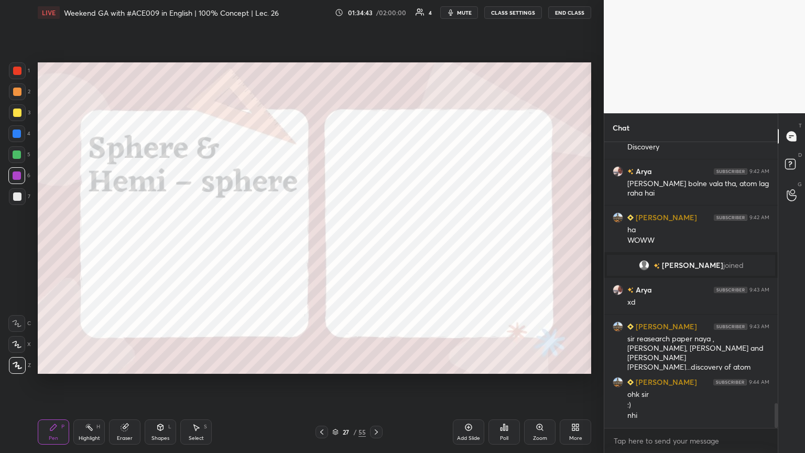
scroll to position [3058, 0]
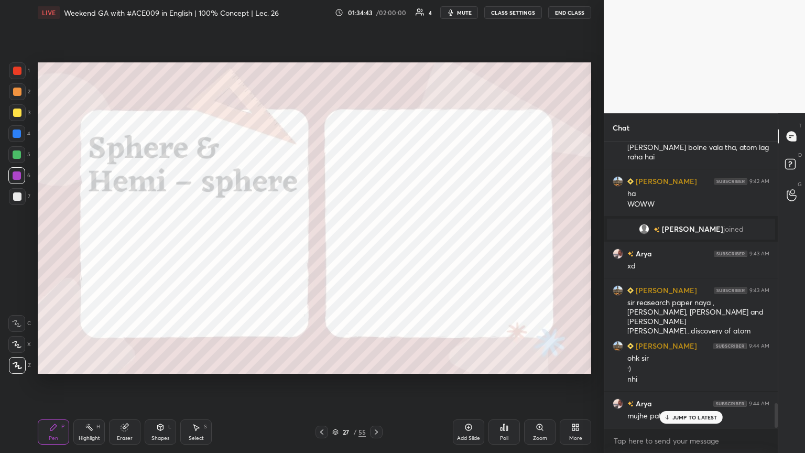
click at [19, 136] on div at bounding box center [17, 133] width 8 height 8
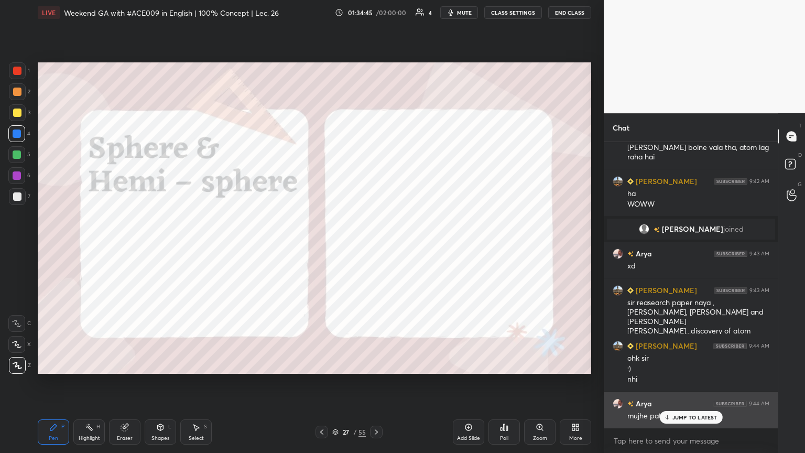
click at [376, 246] on icon at bounding box center [666, 417] width 7 height 6
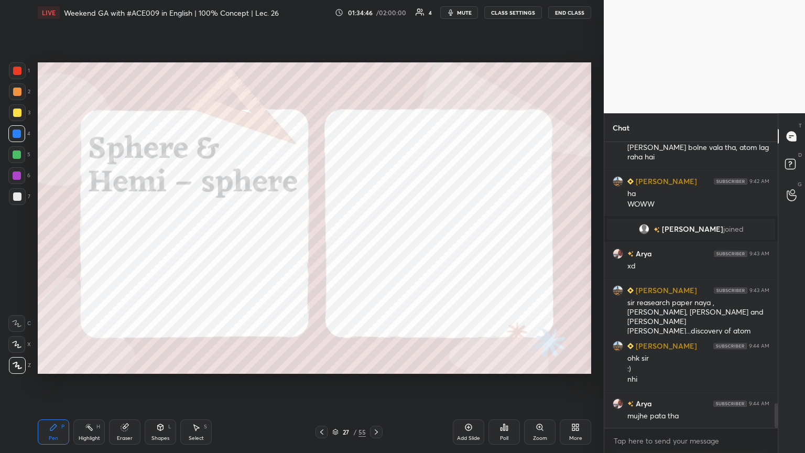
click at [57, 246] on icon at bounding box center [53, 427] width 8 height 8
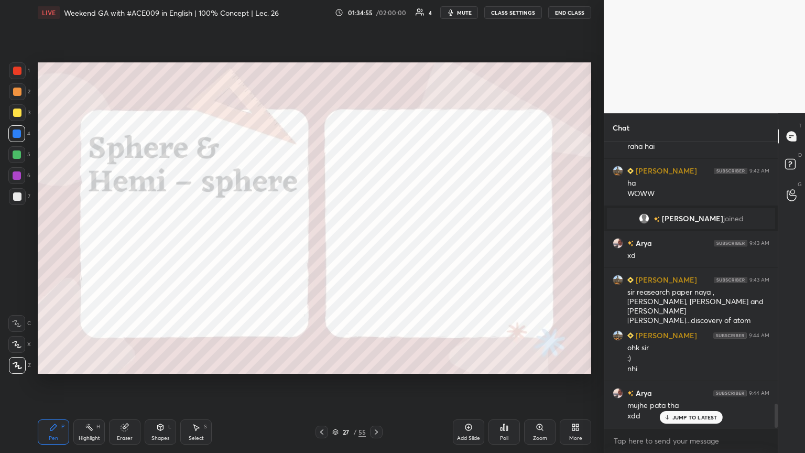
click at [17, 92] on div at bounding box center [17, 92] width 8 height 8
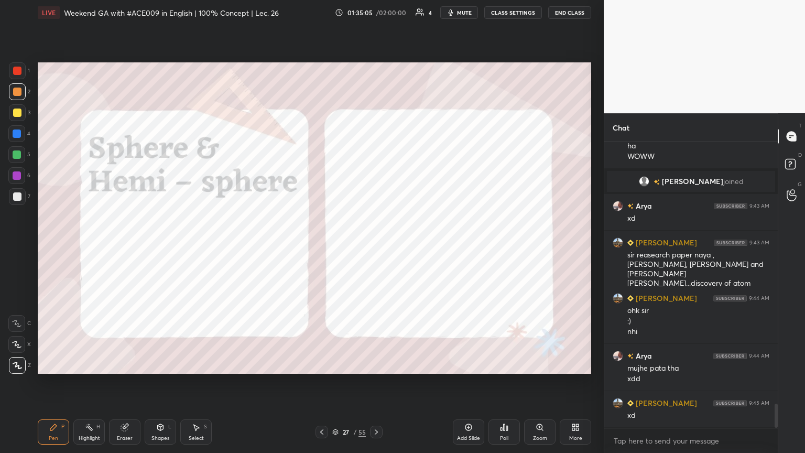
click at [15, 177] on div at bounding box center [17, 175] width 8 height 8
click at [17, 135] on div at bounding box center [17, 133] width 8 height 8
click at [376, 246] on icon at bounding box center [376, 432] width 8 height 8
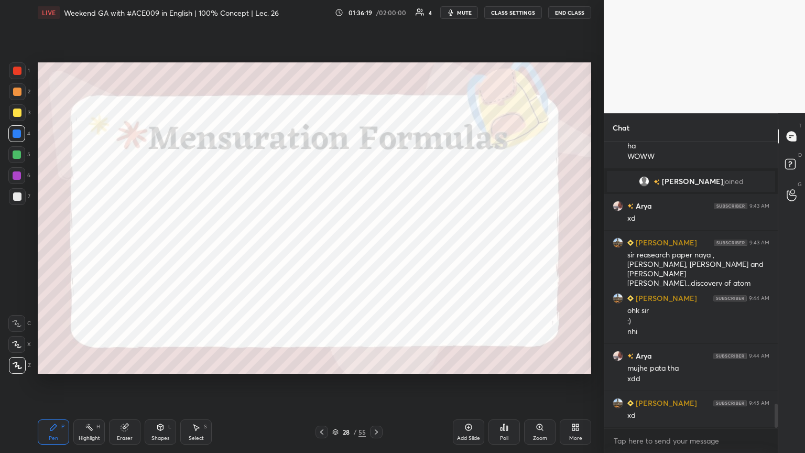
click at [19, 92] on div at bounding box center [17, 92] width 8 height 8
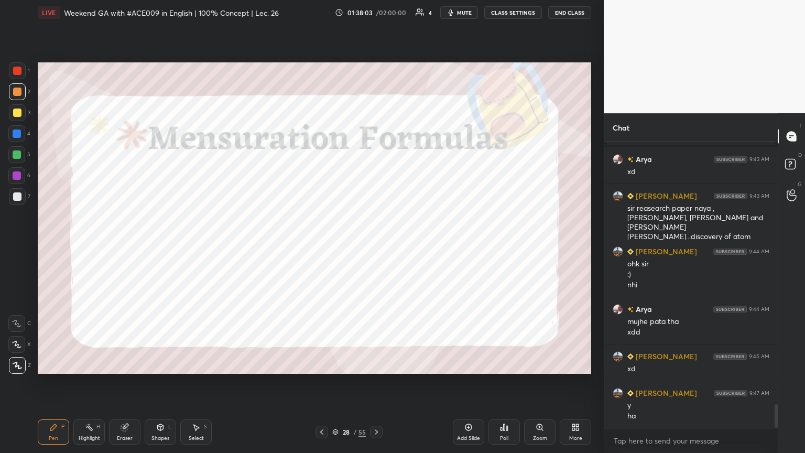
scroll to position [3189, 0]
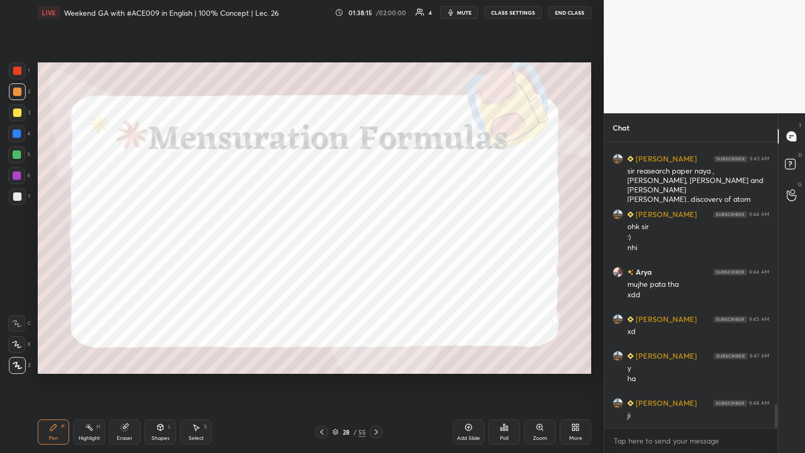
click at [376, 246] on icon at bounding box center [376, 432] width 8 height 8
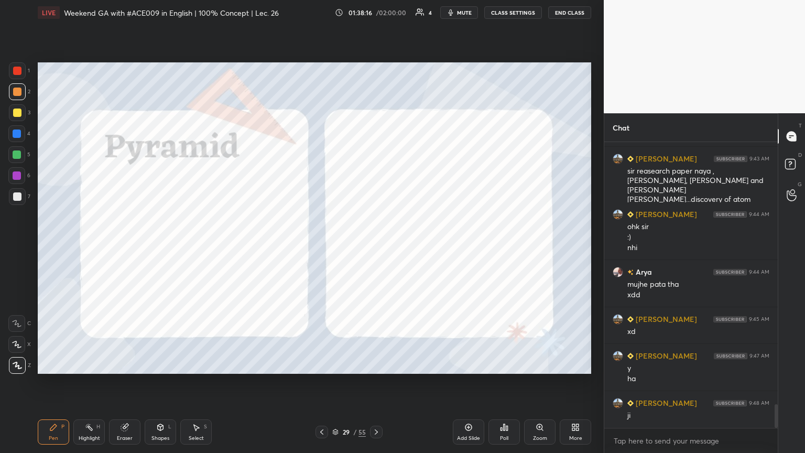
click at [15, 134] on div at bounding box center [17, 133] width 8 height 8
click at [322, 246] on icon at bounding box center [322, 432] width 8 height 8
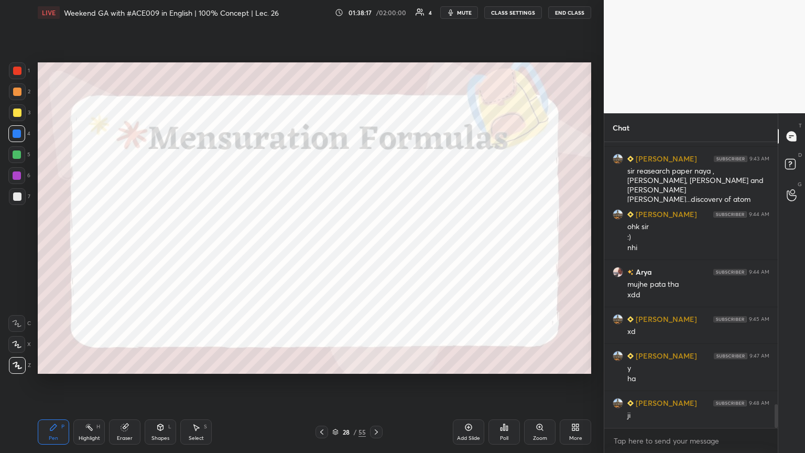
click at [323, 246] on icon at bounding box center [321, 431] width 3 height 5
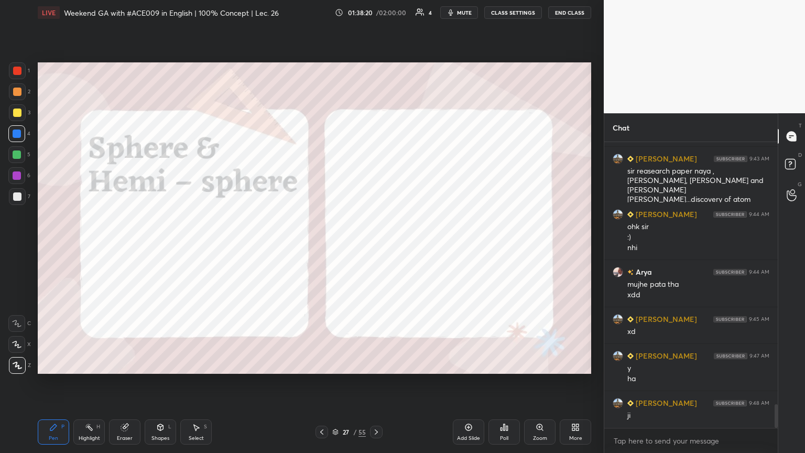
click at [376, 246] on div at bounding box center [376, 431] width 13 height 13
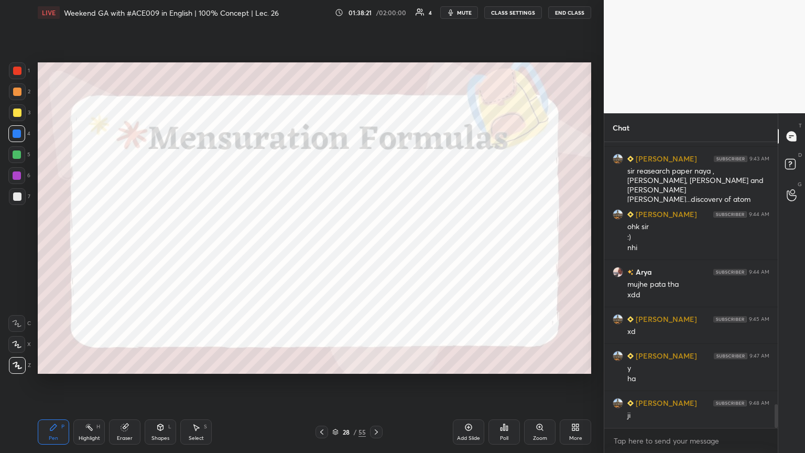
click at [192, 246] on icon at bounding box center [196, 427] width 8 height 8
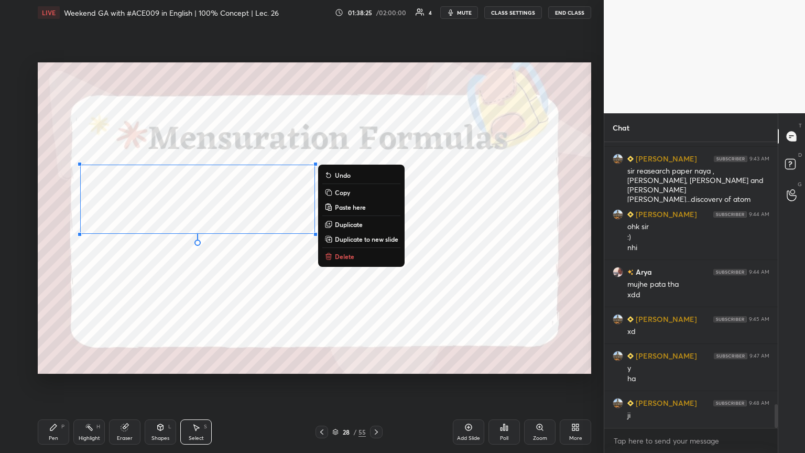
click at [53, 246] on icon at bounding box center [53, 427] width 8 height 8
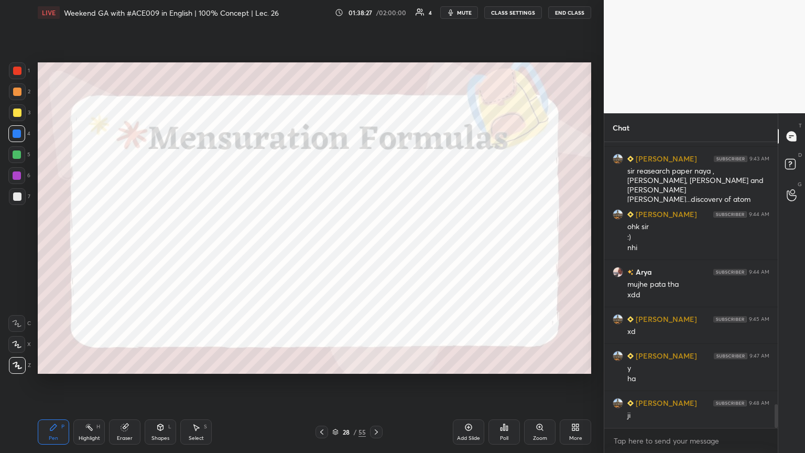
click at [15, 173] on div at bounding box center [17, 175] width 8 height 8
click at [198, 246] on div "Select" at bounding box center [196, 437] width 15 height 5
click at [317, 246] on div at bounding box center [321, 431] width 13 height 13
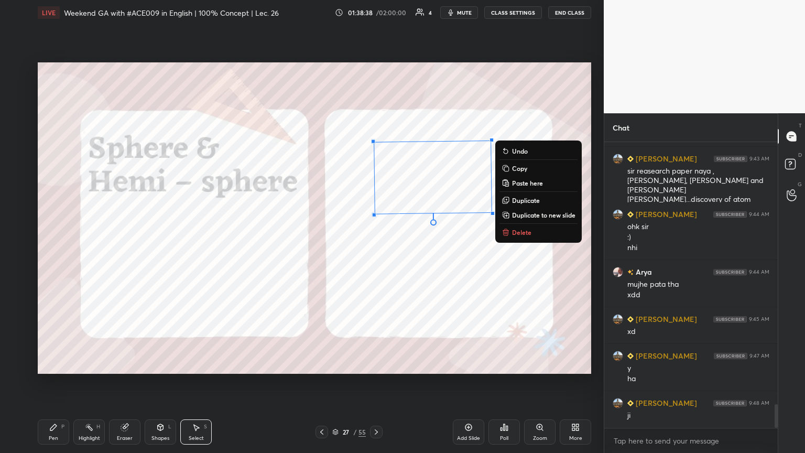
click at [376, 171] on p "Copy" at bounding box center [519, 168] width 15 height 8
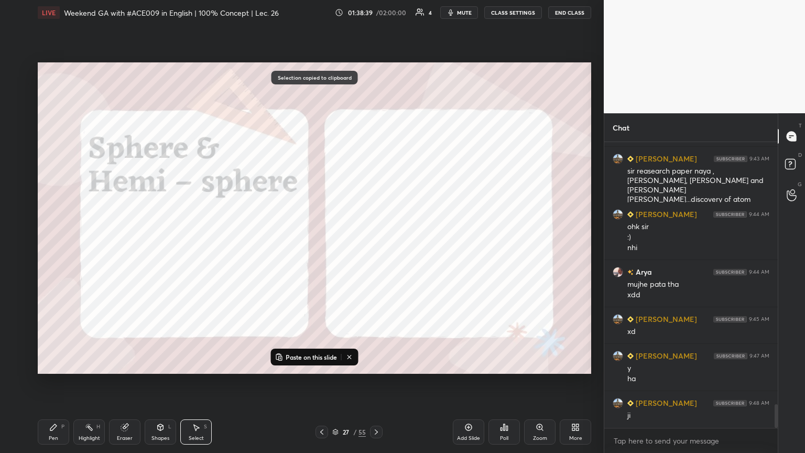
click at [376, 246] on icon at bounding box center [376, 432] width 8 height 8
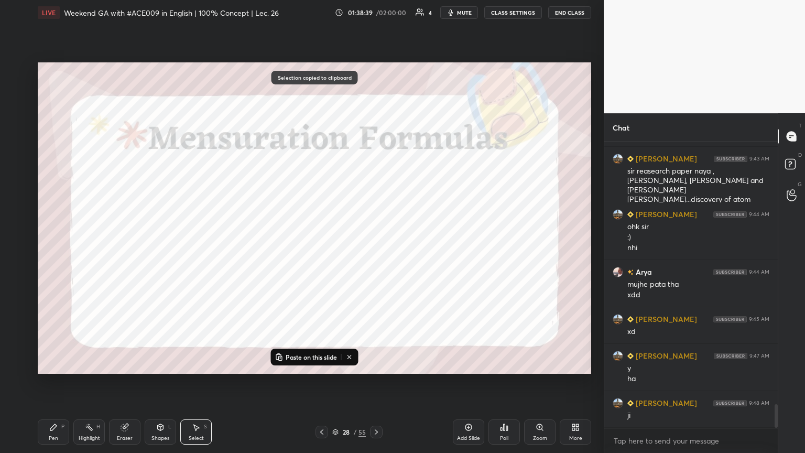
click at [314, 246] on p "Paste on this slide" at bounding box center [311, 357] width 51 height 8
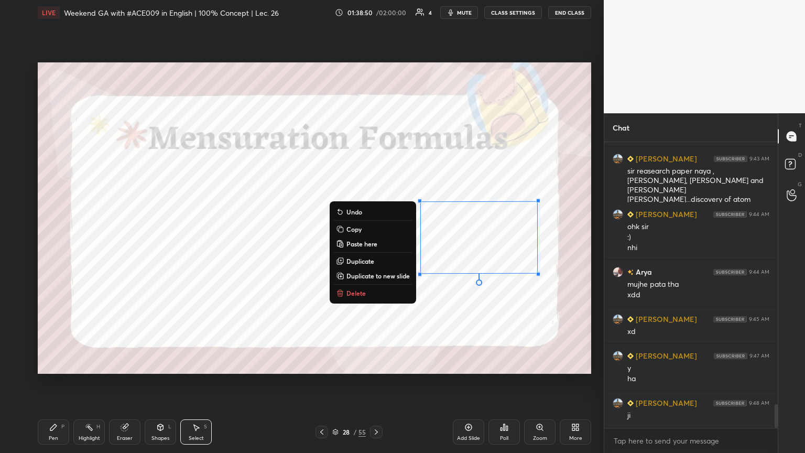
click at [53, 246] on div "Pen" at bounding box center [53, 437] width 9 height 5
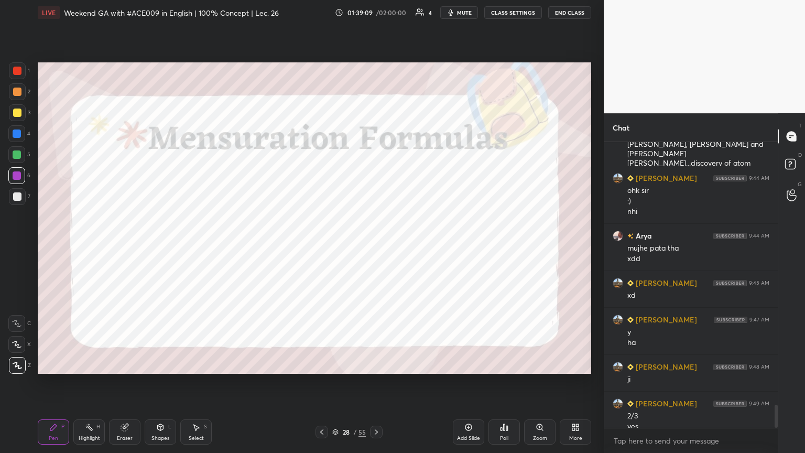
scroll to position [3236, 0]
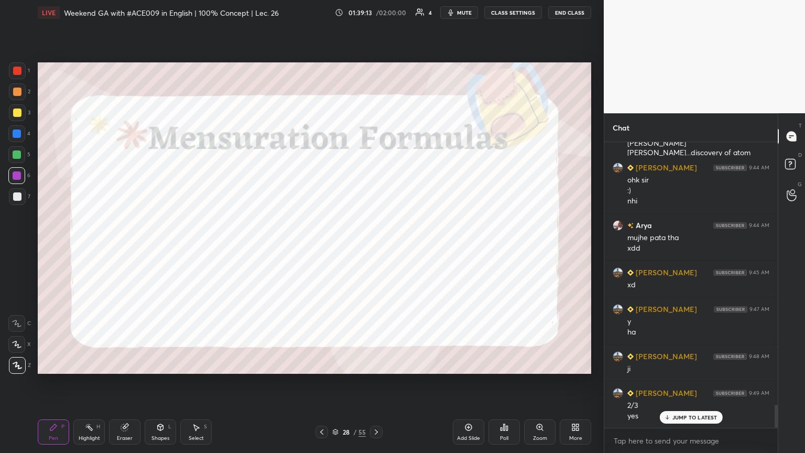
click at [90, 246] on div "Highlight" at bounding box center [89, 437] width 21 height 5
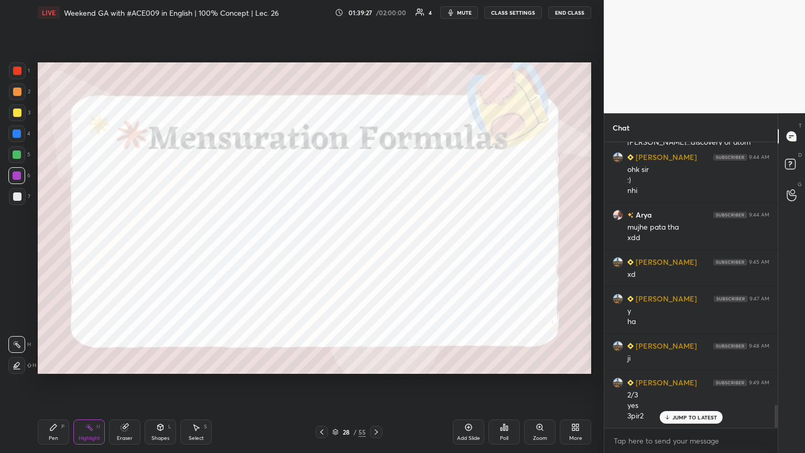
click at [61, 246] on div "Pen P" at bounding box center [53, 431] width 31 height 25
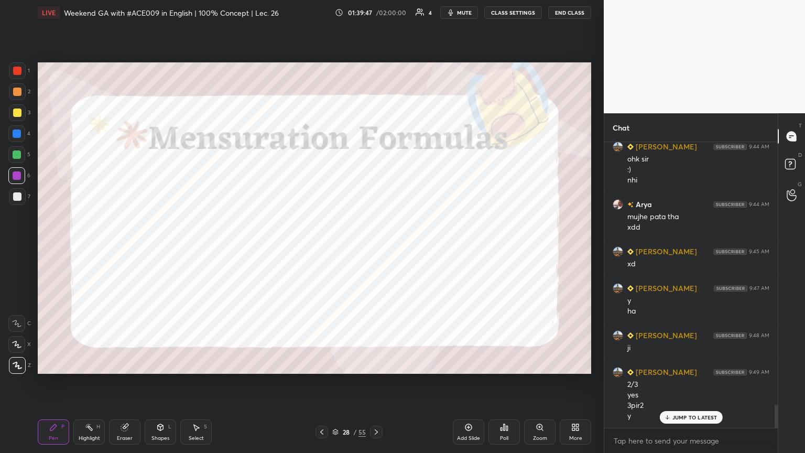
click at [18, 72] on div at bounding box center [17, 71] width 8 height 8
click at [376, 246] on div "Add Slide" at bounding box center [468, 431] width 31 height 25
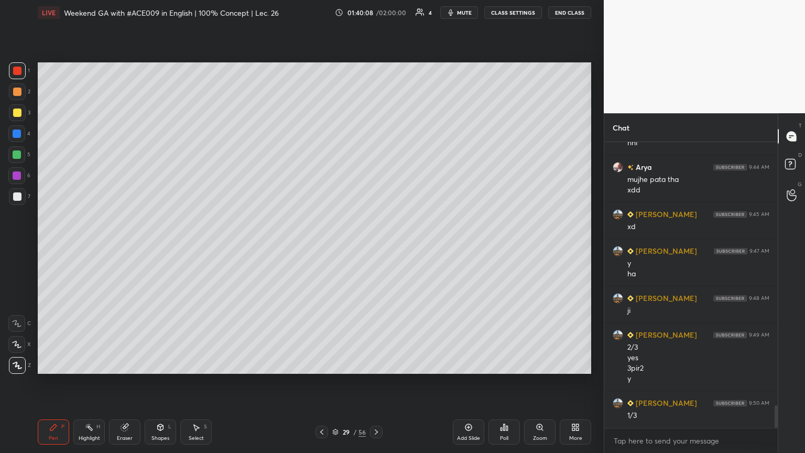
scroll to position [3305, 0]
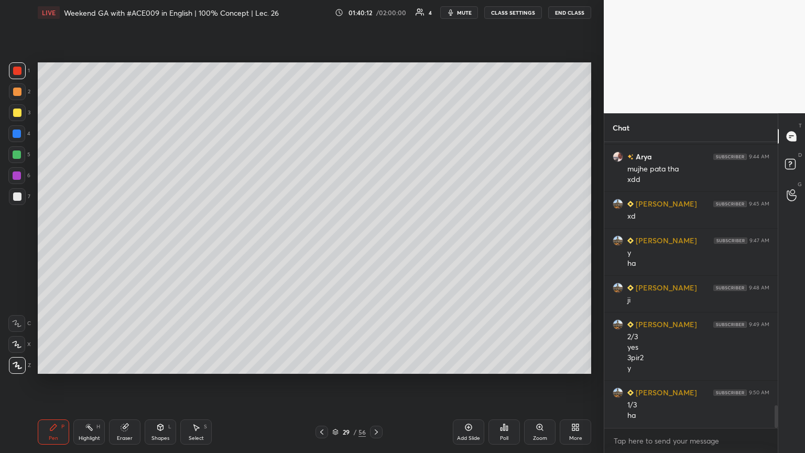
click at [21, 154] on div at bounding box center [16, 154] width 17 height 17
click at [194, 246] on div "Select S" at bounding box center [195, 431] width 31 height 25
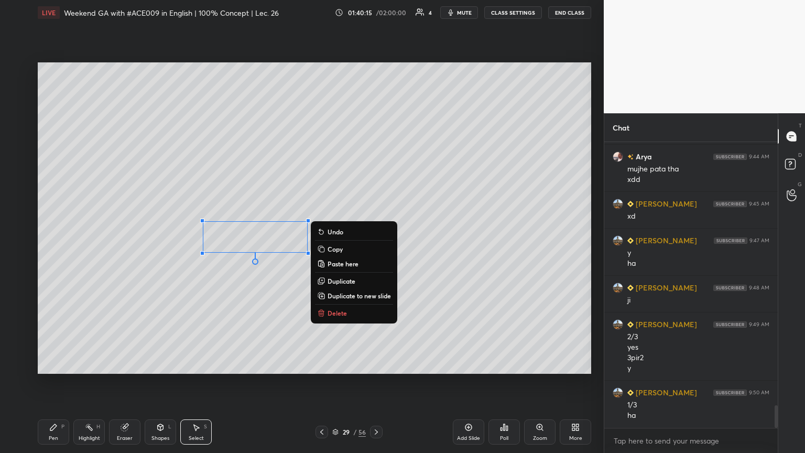
click at [50, 246] on div "Pen" at bounding box center [53, 437] width 9 height 5
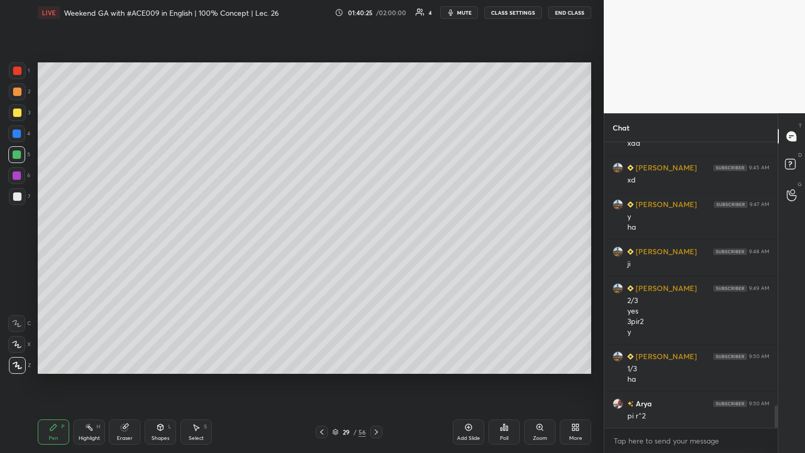
scroll to position [3378, 0]
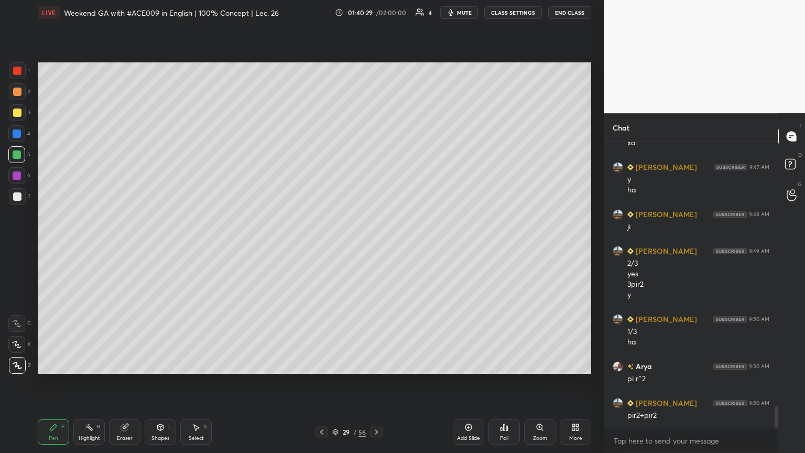
click at [324, 246] on icon at bounding box center [322, 432] width 8 height 8
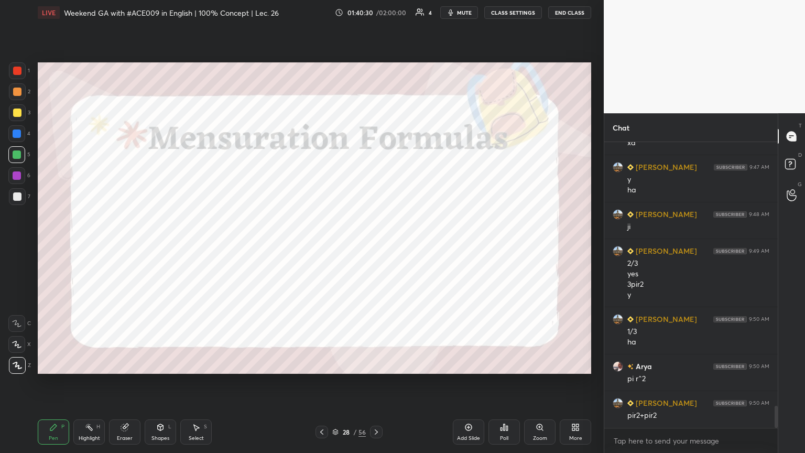
click at [194, 246] on div "Select S" at bounding box center [195, 431] width 31 height 25
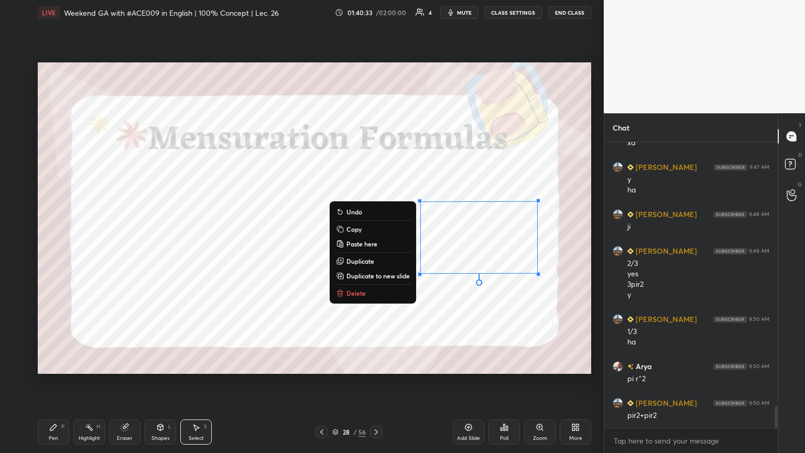
click at [376, 246] on div at bounding box center [376, 431] width 13 height 13
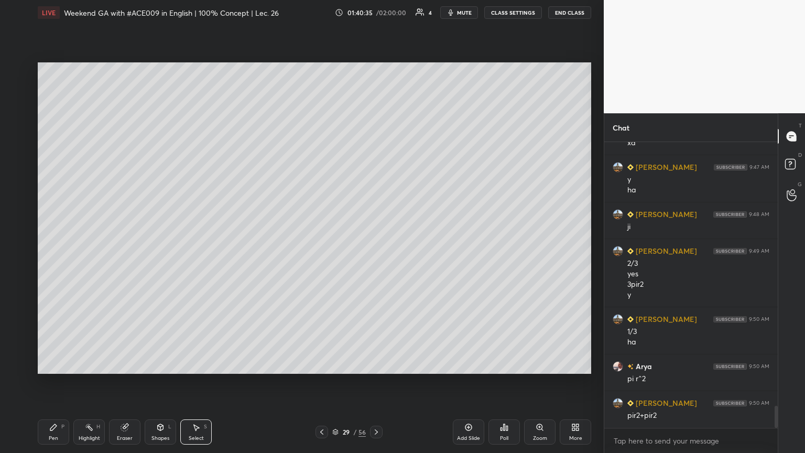
drag, startPoint x: 96, startPoint y: 186, endPoint x: 104, endPoint y: 187, distance: 7.9
click at [133, 212] on p "Paste here" at bounding box center [128, 214] width 31 height 8
drag, startPoint x: 154, startPoint y: 232, endPoint x: 125, endPoint y: 249, distance: 33.6
click at [125, 246] on div "181 ° Undo Copy Paste here Duplicate Duplicate to new slide Delete" at bounding box center [314, 217] width 553 height 311
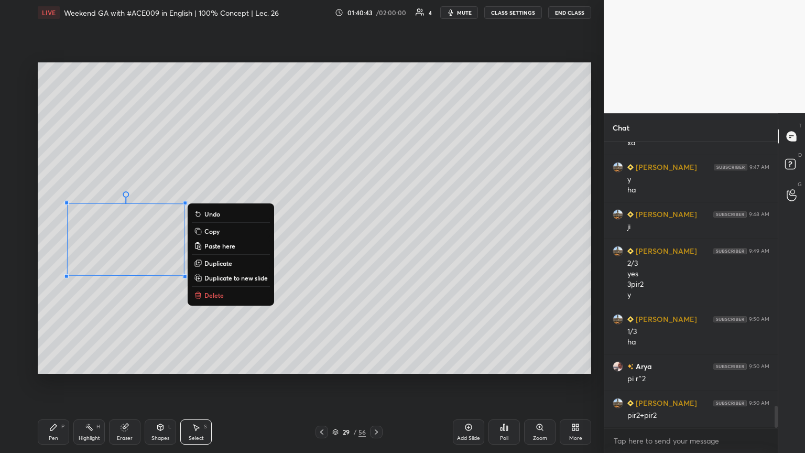
click at [122, 246] on div "Eraser" at bounding box center [124, 431] width 31 height 25
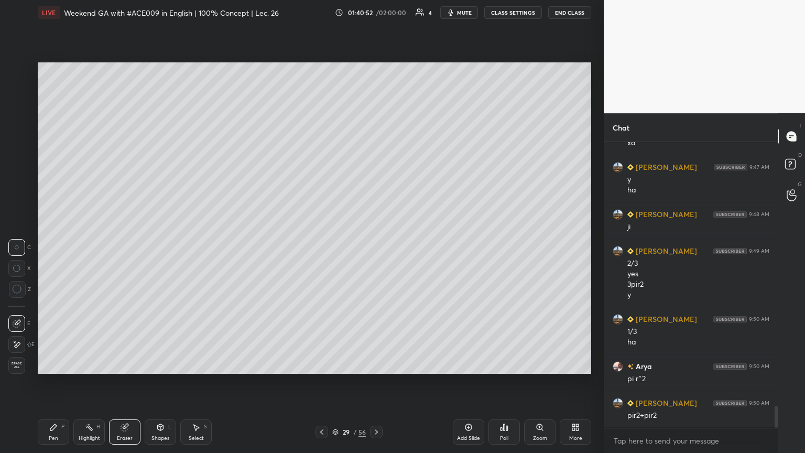
click at [49, 246] on div "Pen" at bounding box center [53, 437] width 9 height 5
click at [85, 246] on div "Highlight H" at bounding box center [88, 431] width 31 height 25
click at [18, 201] on div at bounding box center [17, 196] width 17 height 17
click at [52, 246] on icon at bounding box center [53, 427] width 6 height 6
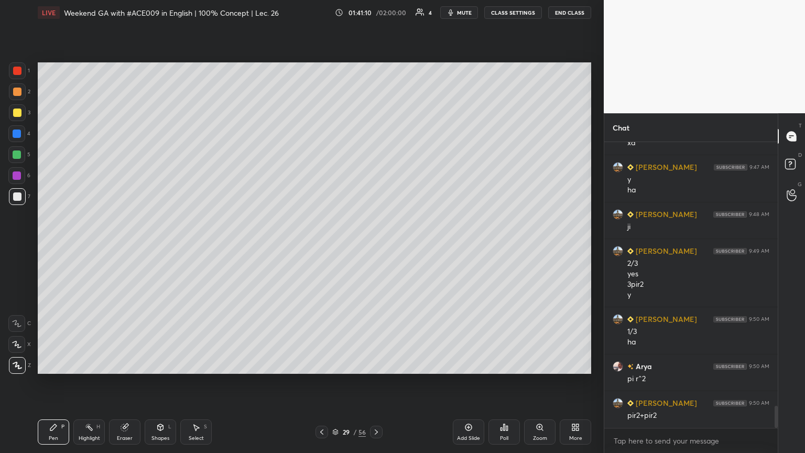
click at [85, 246] on icon at bounding box center [89, 427] width 8 height 8
click at [13, 246] on icon at bounding box center [17, 365] width 8 height 8
click at [51, 246] on icon at bounding box center [53, 427] width 8 height 8
click at [15, 115] on div at bounding box center [17, 112] width 8 height 8
click at [85, 246] on div "Highlight H" at bounding box center [88, 431] width 31 height 25
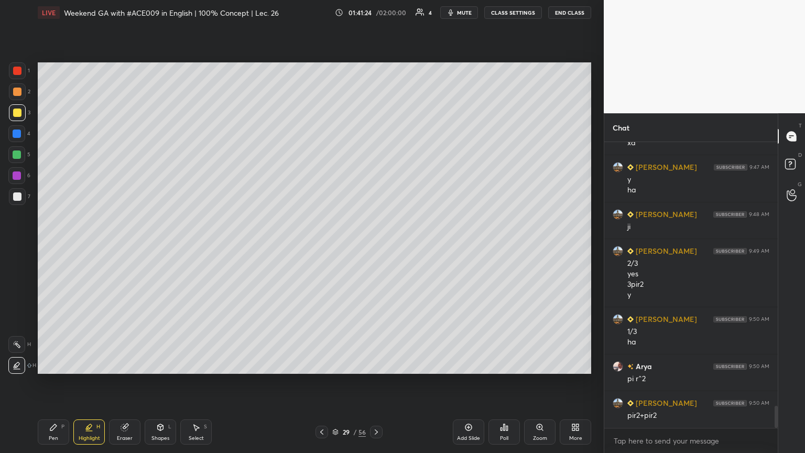
click at [48, 246] on div "Pen P" at bounding box center [53, 431] width 31 height 25
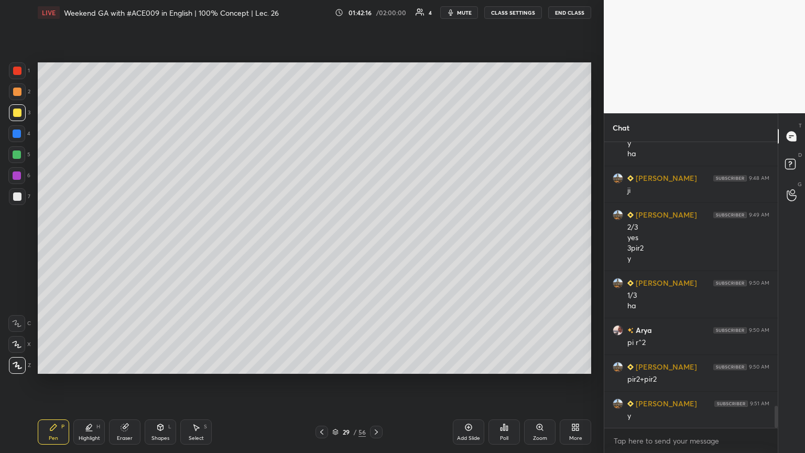
scroll to position [3451, 0]
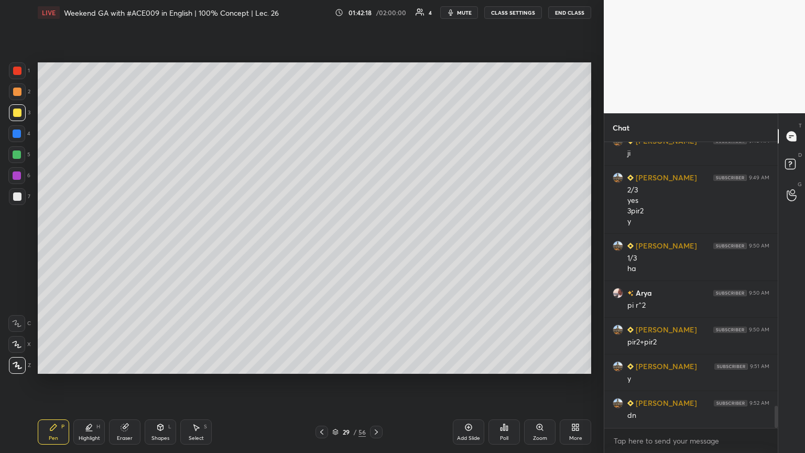
click at [375, 246] on icon at bounding box center [376, 431] width 3 height 5
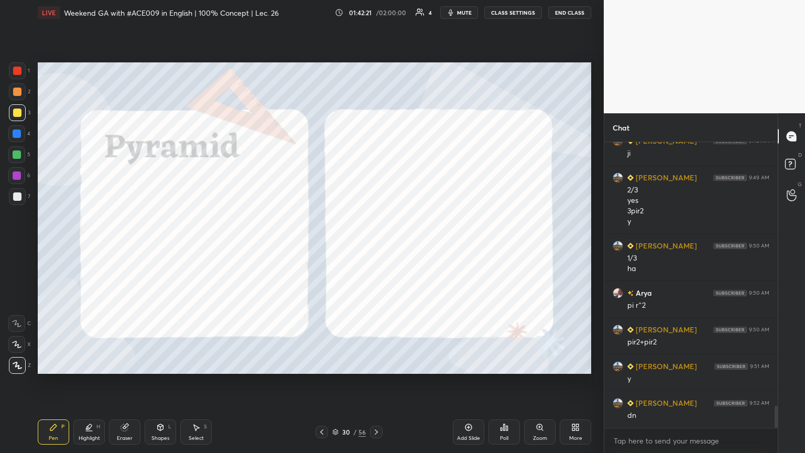
scroll to position [3488, 0]
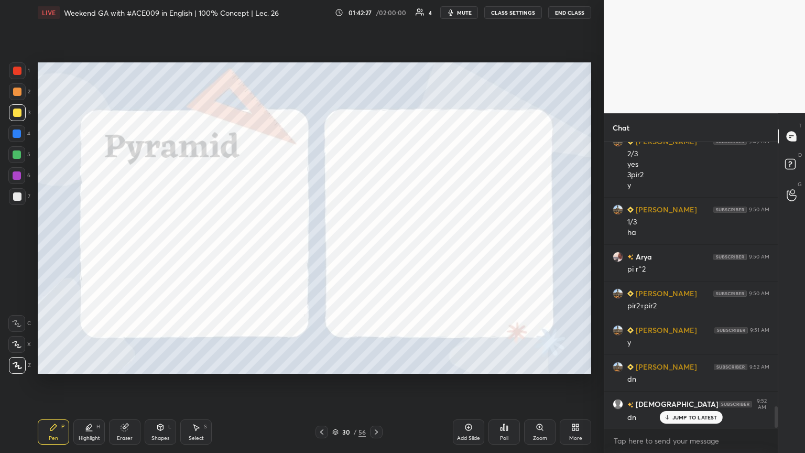
click at [16, 176] on div at bounding box center [17, 175] width 8 height 8
click at [154, 246] on div "Shapes" at bounding box center [160, 437] width 18 height 5
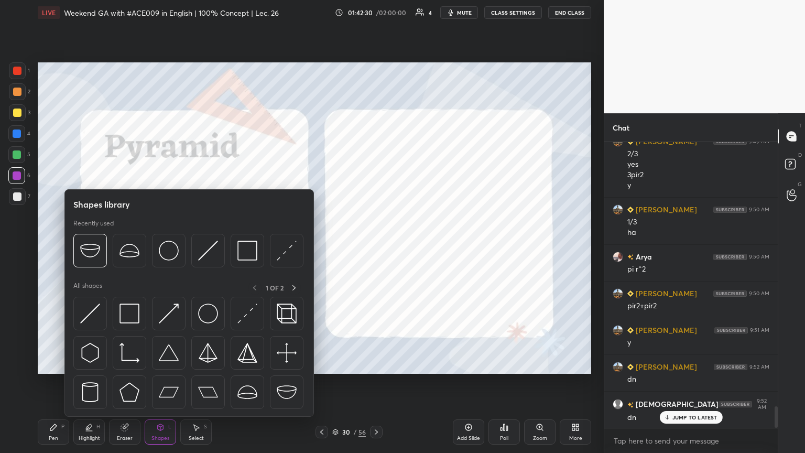
click at [211, 246] on img at bounding box center [208, 392] width 20 height 20
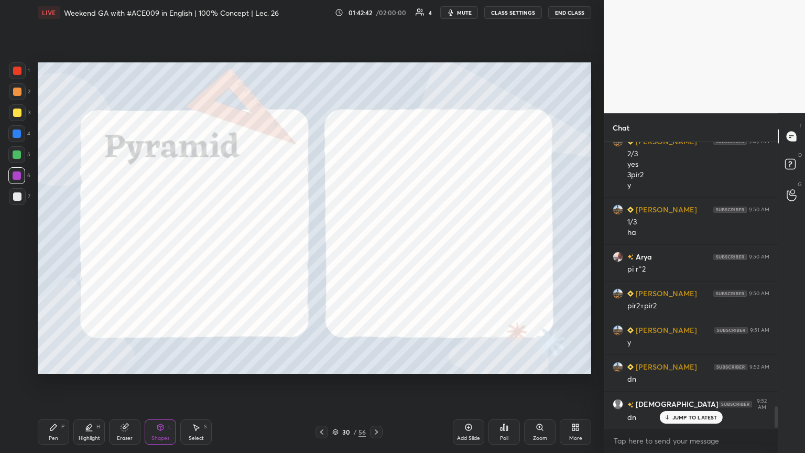
click at [50, 246] on div "Pen P" at bounding box center [53, 431] width 31 height 25
click at [153, 246] on div "Shapes L" at bounding box center [160, 431] width 31 height 25
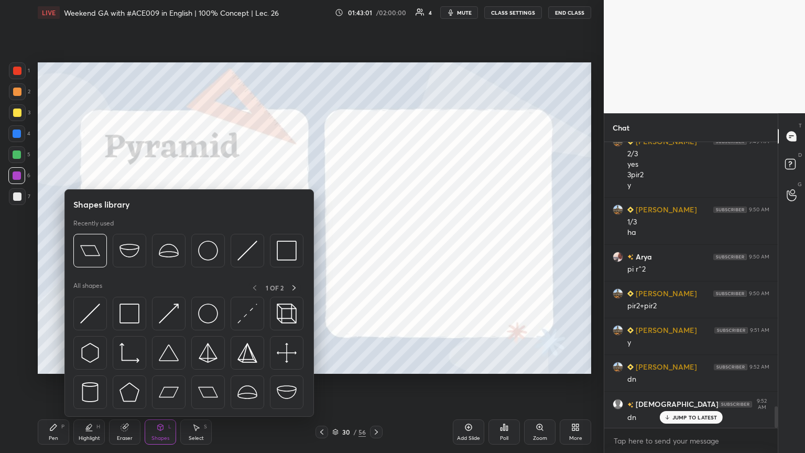
click at [239, 246] on img at bounding box center [247, 251] width 20 height 20
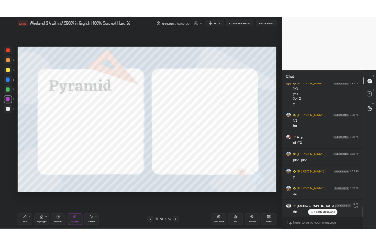
scroll to position [3513, 0]
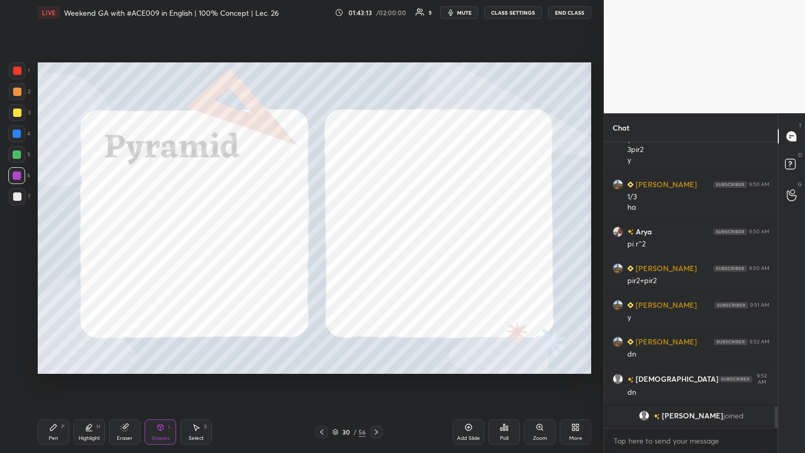
click at [54, 246] on div "Pen P" at bounding box center [53, 431] width 31 height 25
click at [201, 246] on div "Select S" at bounding box center [195, 431] width 31 height 25
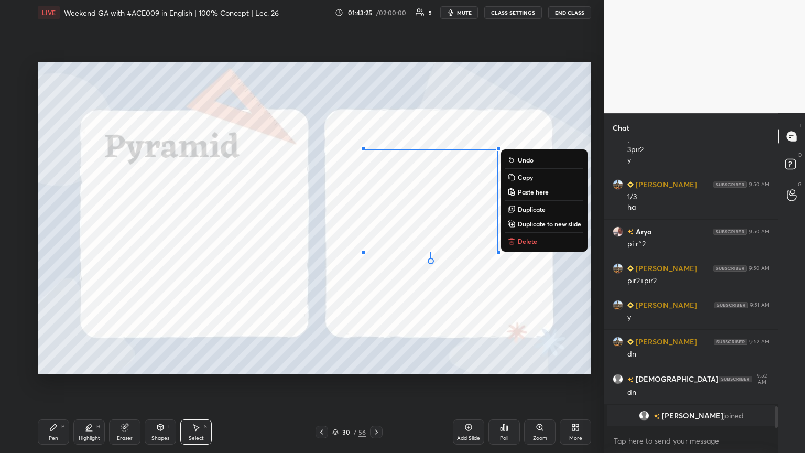
click at [159, 246] on div "Shapes L" at bounding box center [160, 431] width 31 height 25
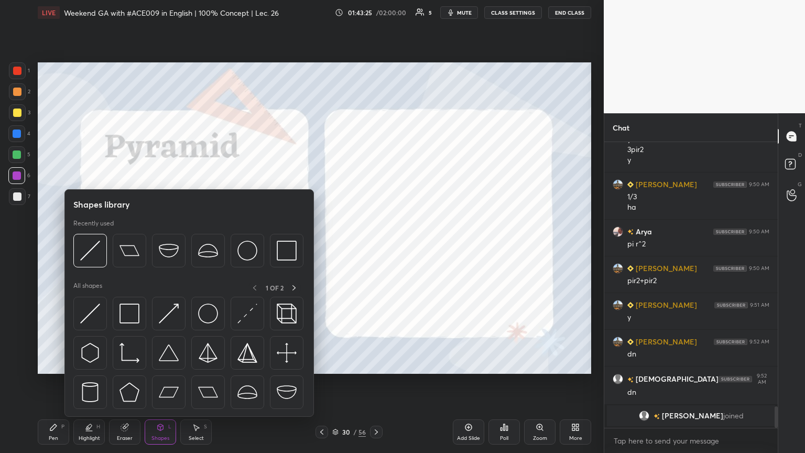
click at [155, 246] on div "Shapes L" at bounding box center [160, 431] width 31 height 25
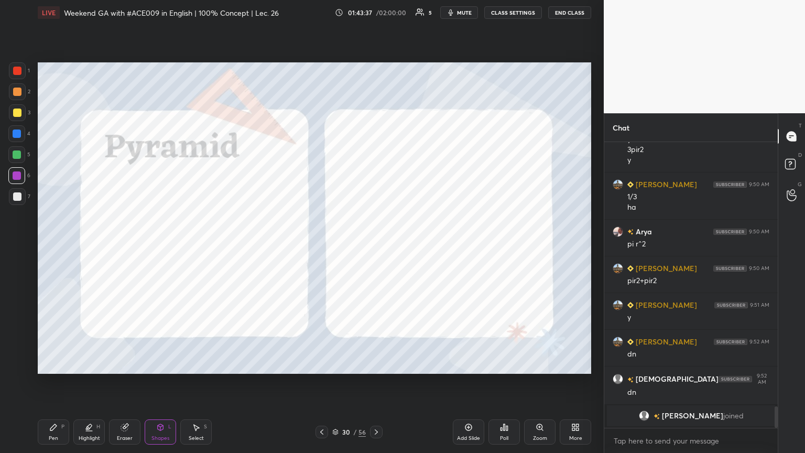
click at [207, 246] on div "Select S" at bounding box center [195, 431] width 31 height 25
click at [52, 246] on div "Pen" at bounding box center [53, 437] width 9 height 5
click at [19, 134] on div at bounding box center [17, 133] width 8 height 8
click at [192, 246] on icon at bounding box center [196, 427] width 8 height 8
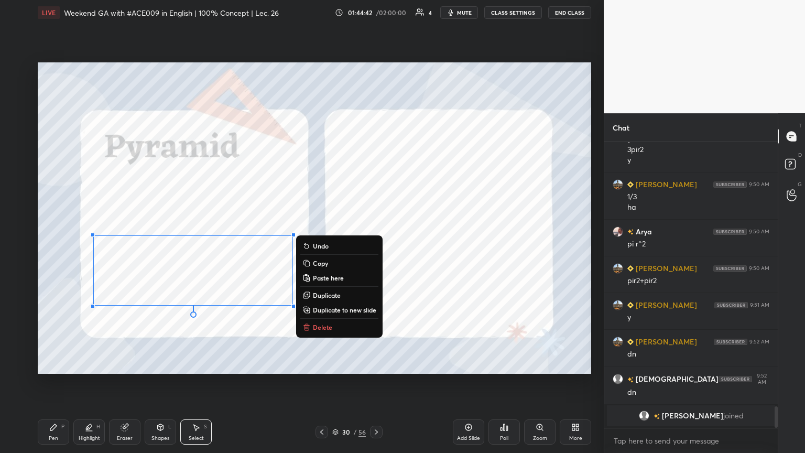
click at [181, 246] on div "0 ° Undo Copy Paste here Duplicate Duplicate to new slide Delete" at bounding box center [314, 217] width 553 height 311
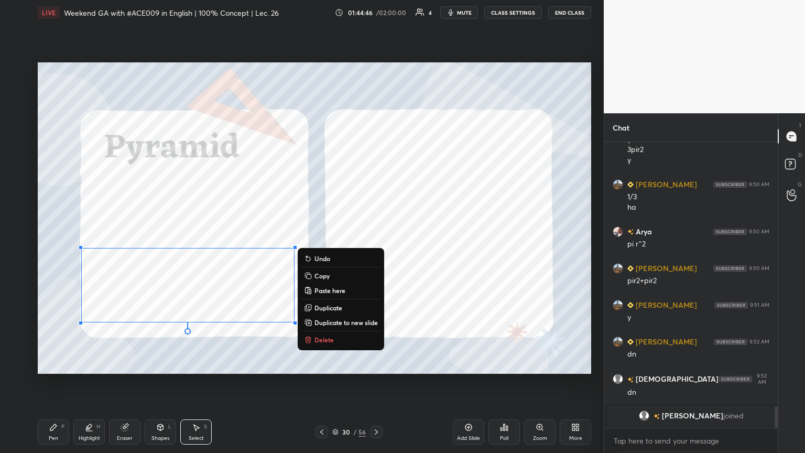
click at [241, 246] on div "0 ° Undo Copy Paste here Duplicate Duplicate to new slide Delete" at bounding box center [314, 217] width 553 height 311
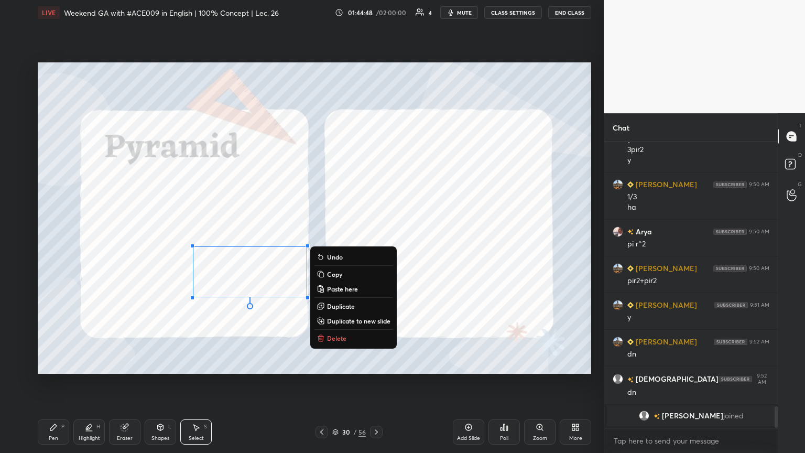
click at [52, 246] on icon at bounding box center [53, 427] width 6 height 6
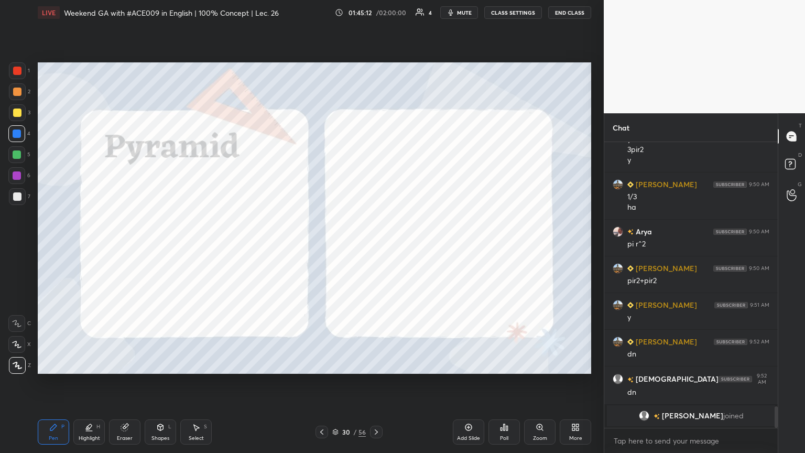
click at [18, 181] on div at bounding box center [16, 175] width 17 height 17
click at [192, 246] on div "Select S" at bounding box center [195, 431] width 31 height 25
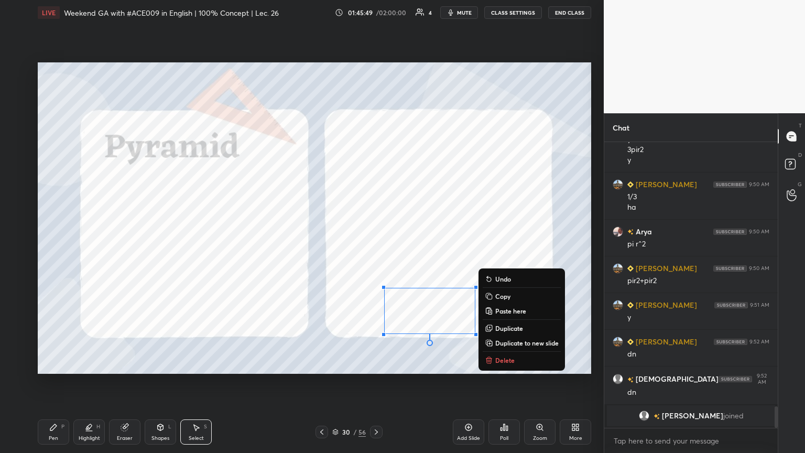
click at [54, 246] on div "Pen" at bounding box center [53, 437] width 9 height 5
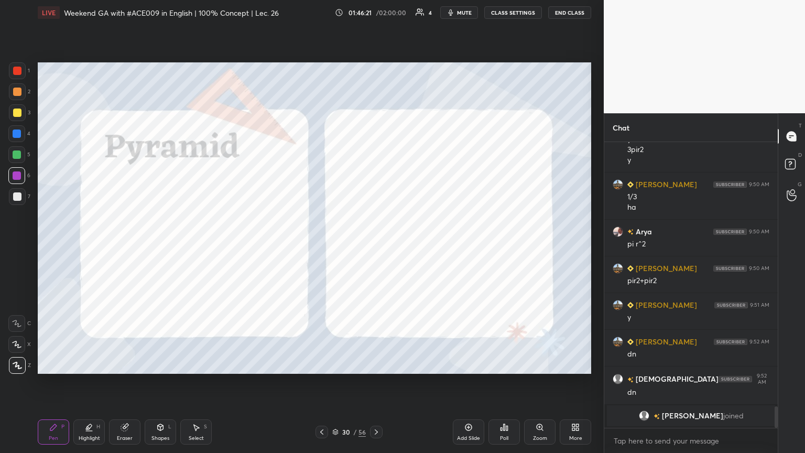
click at [119, 246] on div "Eraser" at bounding box center [125, 437] width 16 height 5
click at [48, 246] on div "Pen P" at bounding box center [53, 431] width 31 height 25
click at [189, 246] on div "Select" at bounding box center [196, 437] width 15 height 5
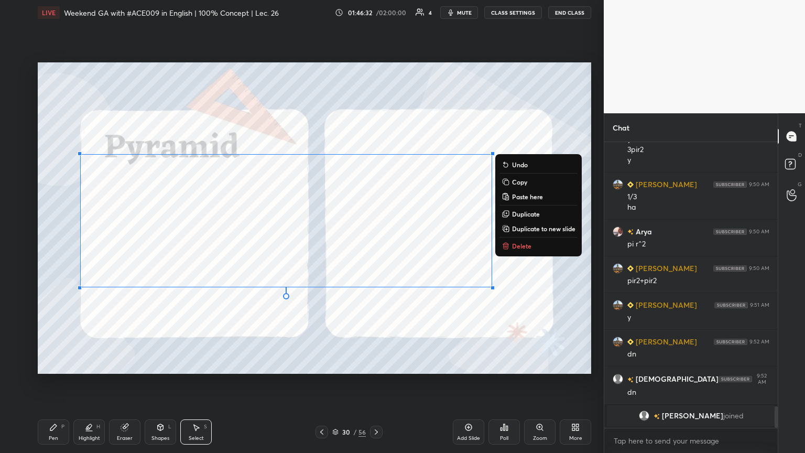
click at [376, 246] on div "0 ° Undo Copy Paste here Duplicate Duplicate to new slide Delete" at bounding box center [314, 217] width 553 height 311
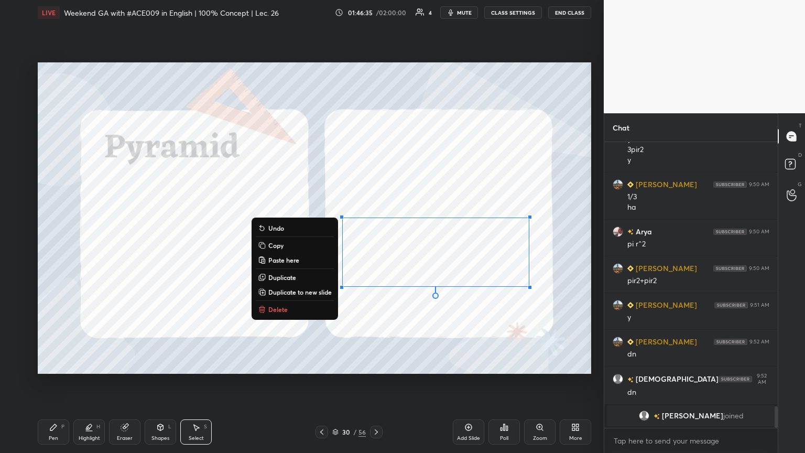
click at [50, 246] on icon at bounding box center [53, 427] width 6 height 6
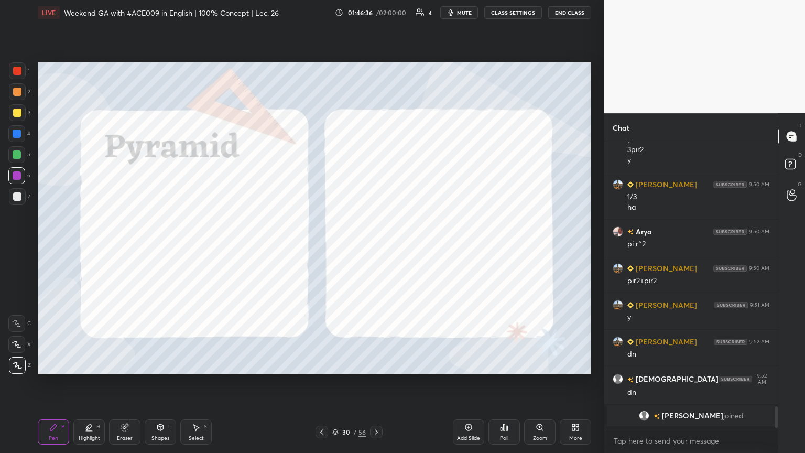
click at [17, 135] on div at bounding box center [17, 133] width 8 height 8
click at [16, 70] on div at bounding box center [17, 71] width 8 height 8
click at [195, 246] on div "Select" at bounding box center [196, 437] width 15 height 5
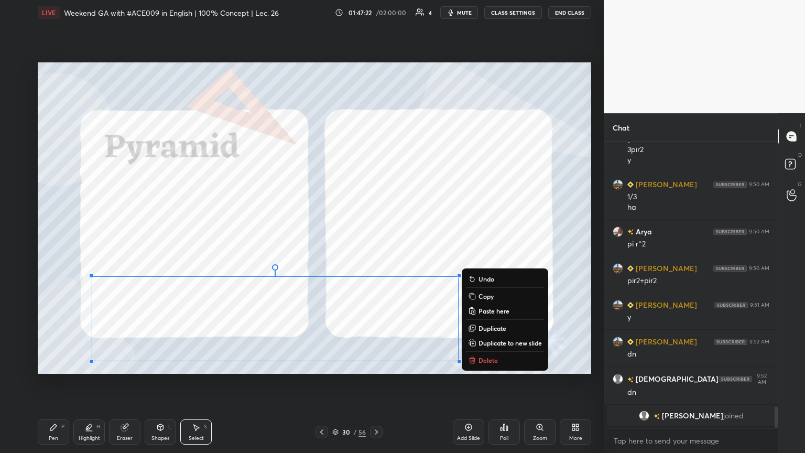
click at [51, 246] on div "Pen P" at bounding box center [53, 431] width 31 height 25
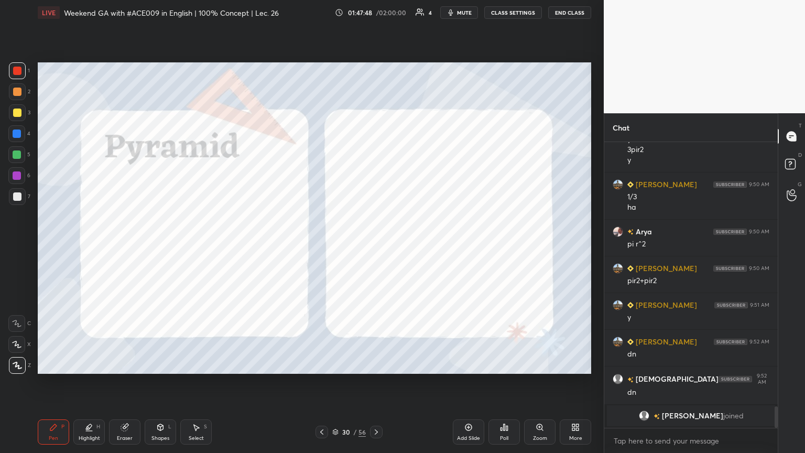
click at [376, 246] on div "More" at bounding box center [575, 431] width 31 height 25
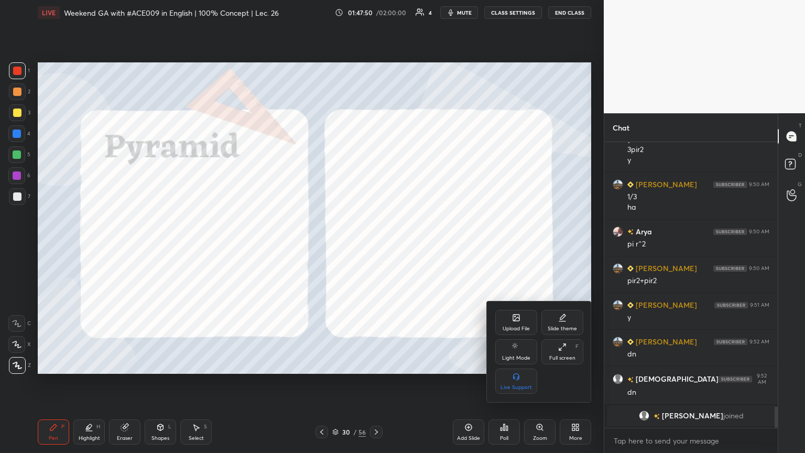
click at [376, 246] on div "Full screen F" at bounding box center [562, 351] width 42 height 25
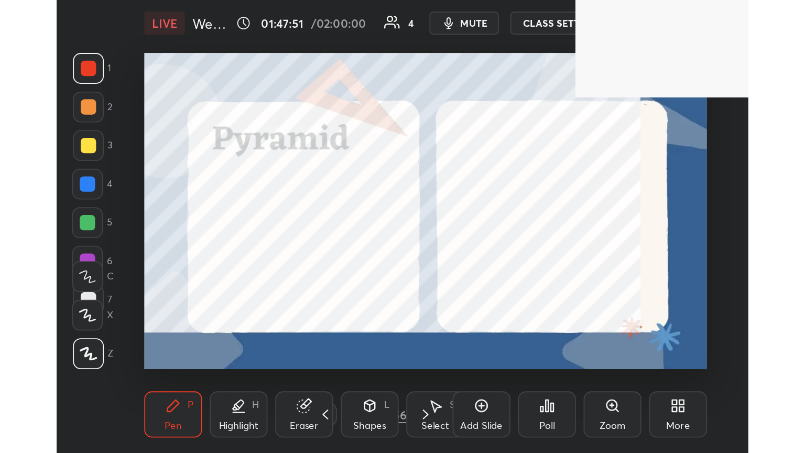
scroll to position [179, 334]
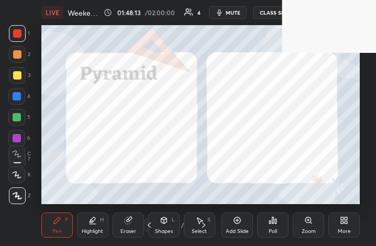
click at [337, 227] on div "More" at bounding box center [344, 225] width 31 height 25
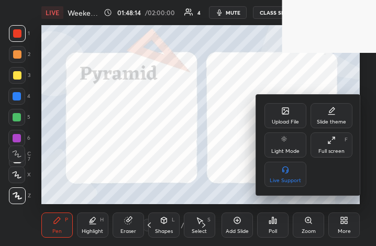
click at [343, 140] on div "Full screen F" at bounding box center [332, 145] width 42 height 25
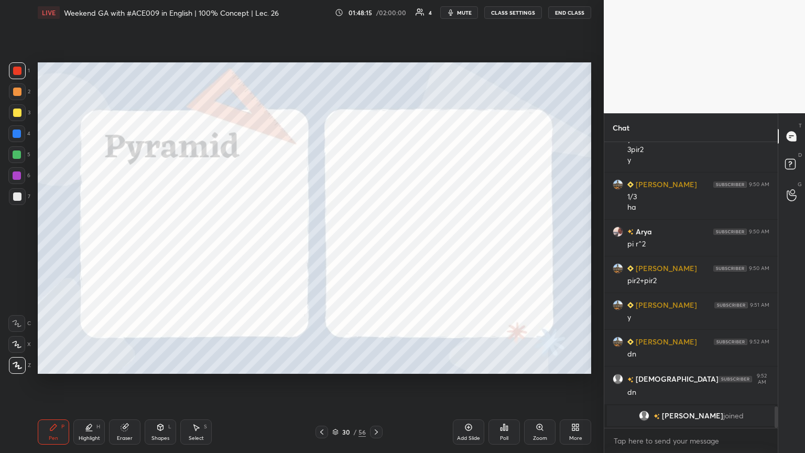
scroll to position [52012, 51836]
click at [17, 111] on div at bounding box center [17, 112] width 8 height 8
click at [376, 246] on icon at bounding box center [376, 432] width 8 height 8
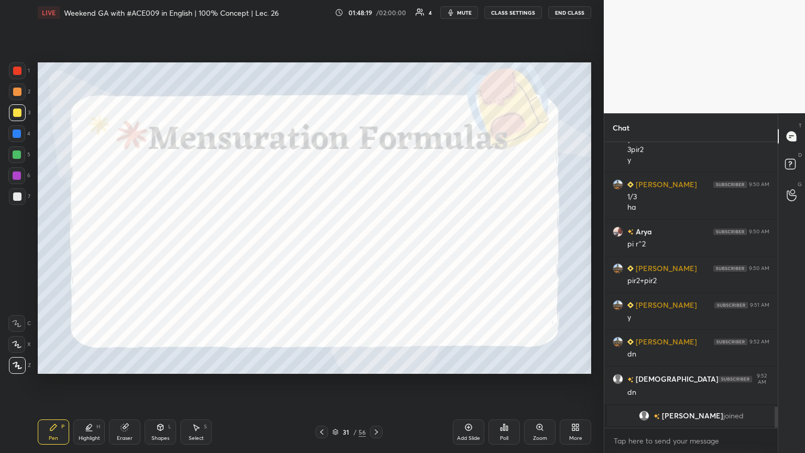
click at [320, 246] on icon at bounding box center [322, 432] width 8 height 8
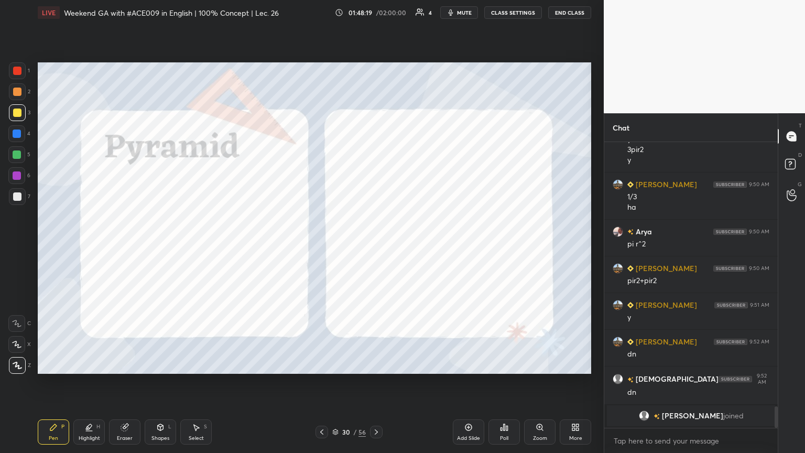
click at [376, 246] on icon at bounding box center [468, 427] width 8 height 8
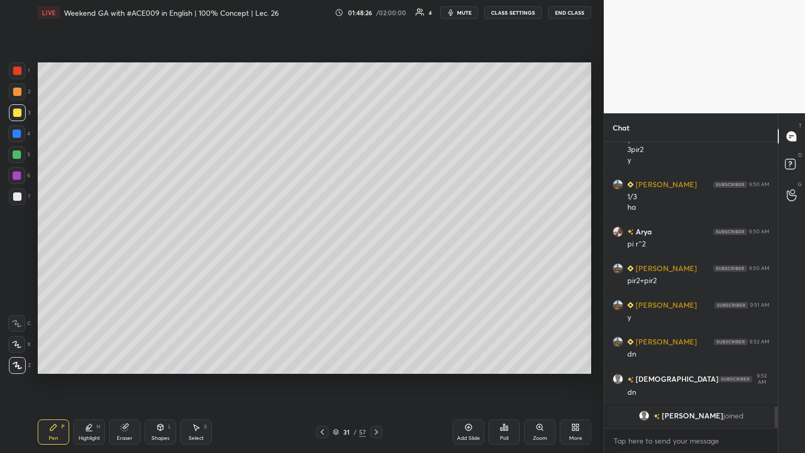
click at [15, 138] on div at bounding box center [16, 133] width 17 height 17
click at [163, 246] on icon at bounding box center [160, 427] width 8 height 8
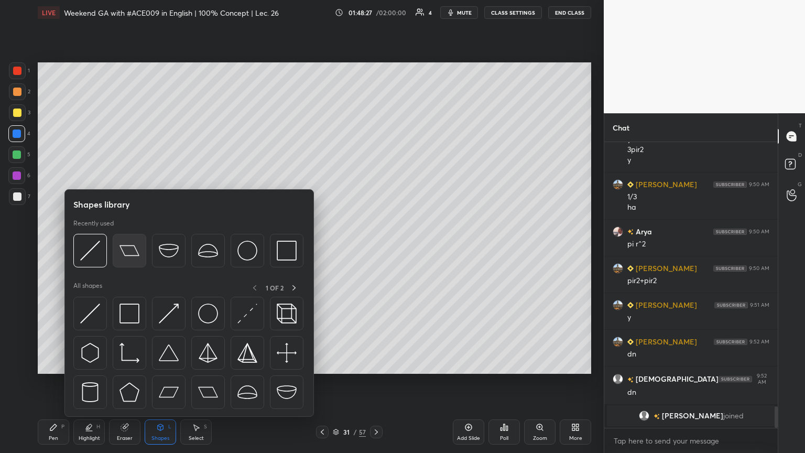
click at [135, 246] on img at bounding box center [129, 251] width 20 height 20
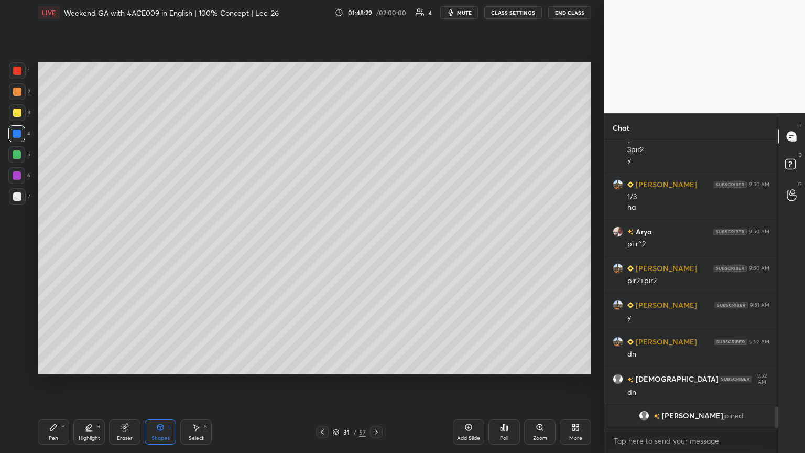
click at [49, 246] on icon at bounding box center [53, 427] width 8 height 8
click at [10, 156] on div at bounding box center [16, 154] width 17 height 17
click at [159, 246] on div "Shapes L" at bounding box center [160, 431] width 31 height 25
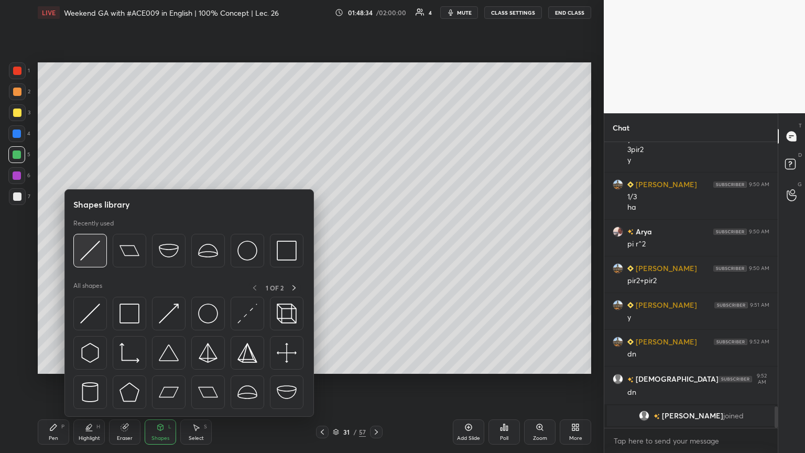
click at [89, 246] on img at bounding box center [90, 251] width 20 height 20
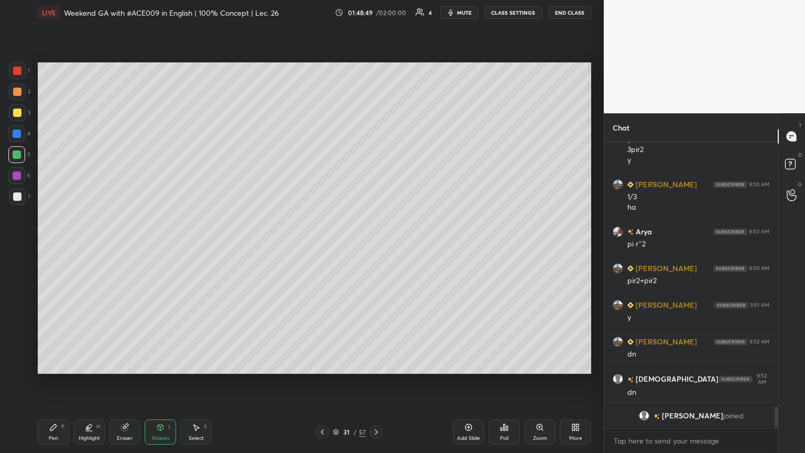
click at [48, 246] on div "Pen P" at bounding box center [53, 431] width 31 height 25
click at [17, 113] on div at bounding box center [17, 112] width 8 height 8
click at [11, 127] on div at bounding box center [16, 133] width 17 height 17
click at [20, 194] on div at bounding box center [17, 196] width 8 height 8
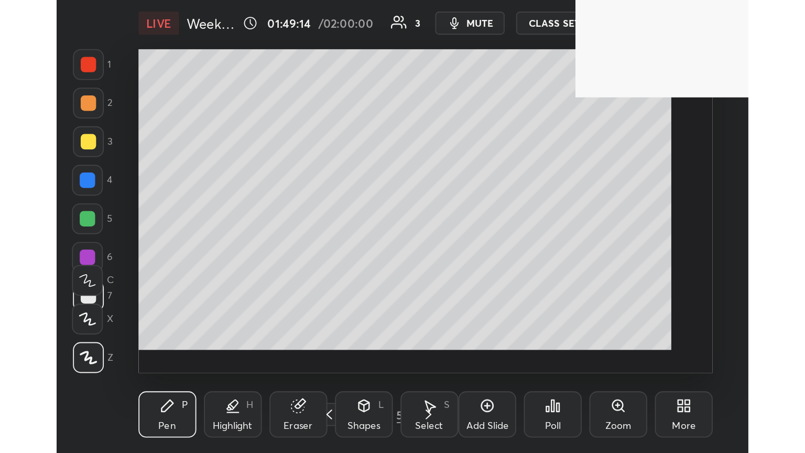
scroll to position [179, 334]
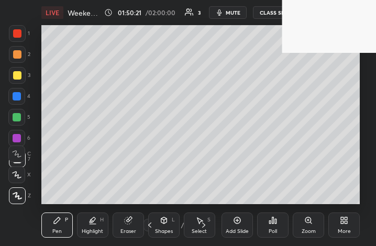
click at [335, 223] on div "More" at bounding box center [344, 225] width 31 height 25
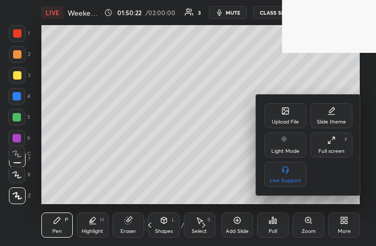
click at [289, 119] on div "Upload File" at bounding box center [285, 121] width 27 height 5
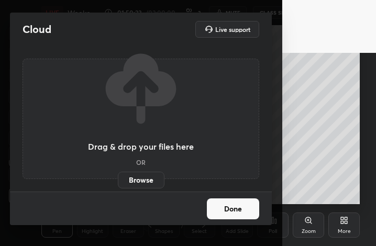
click at [147, 176] on label "Browse" at bounding box center [141, 180] width 47 height 17
click at [118, 176] on input "Browse" at bounding box center [118, 180] width 0 height 17
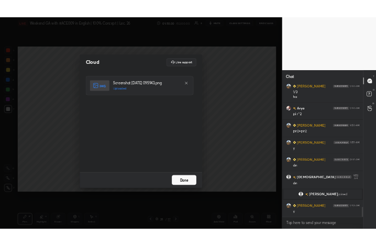
scroll to position [52012, 51836]
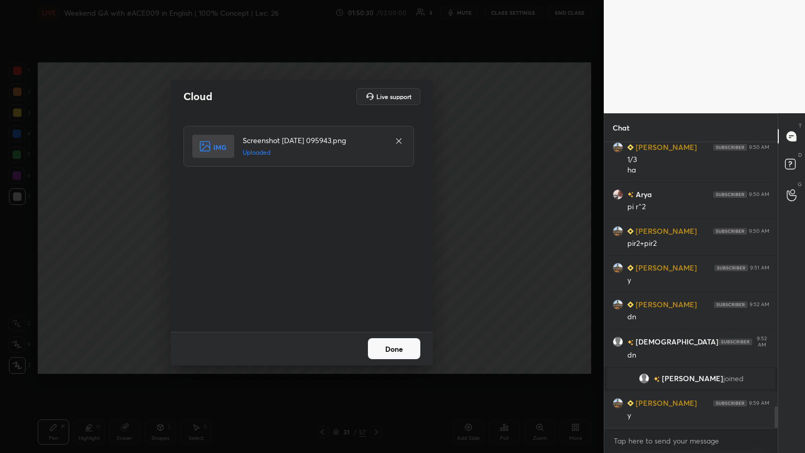
click at [376, 246] on button "Done" at bounding box center [394, 348] width 52 height 21
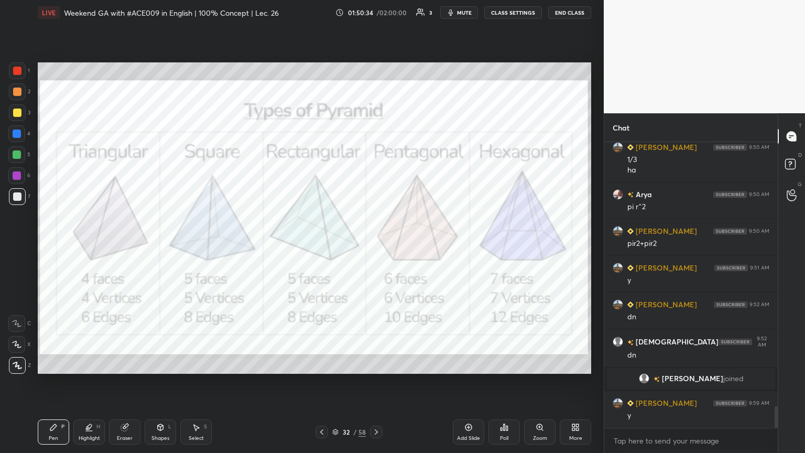
click at [19, 90] on div at bounding box center [17, 92] width 8 height 8
click at [84, 246] on div "Highlight H" at bounding box center [88, 431] width 31 height 25
click at [18, 246] on rect at bounding box center [17, 345] width 5 height 5
click at [17, 198] on div at bounding box center [17, 196] width 8 height 8
click at [17, 136] on div at bounding box center [17, 133] width 8 height 8
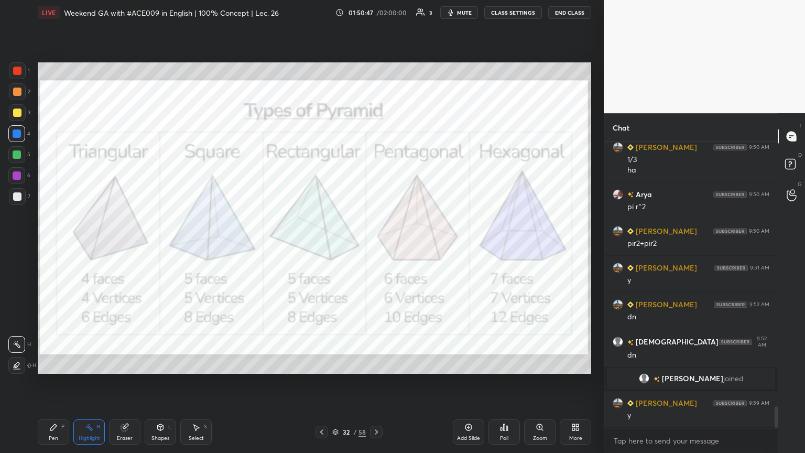
click at [15, 117] on div at bounding box center [17, 112] width 17 height 17
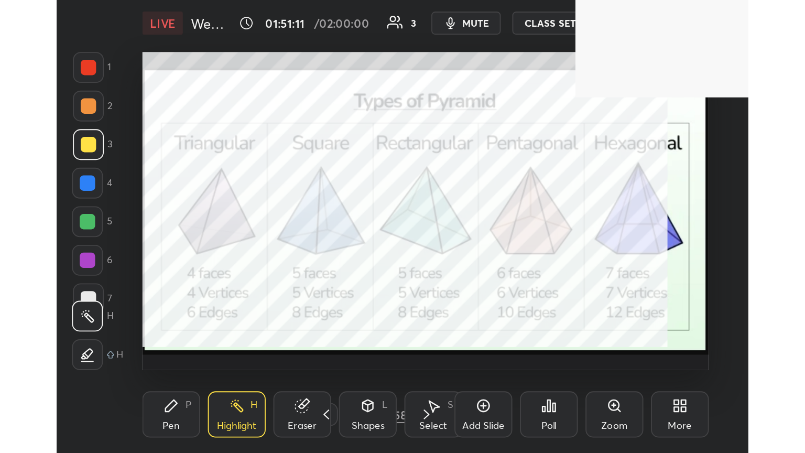
scroll to position [179, 334]
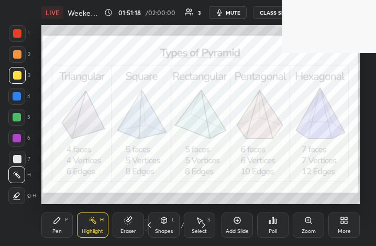
click at [341, 218] on icon at bounding box center [344, 220] width 8 height 8
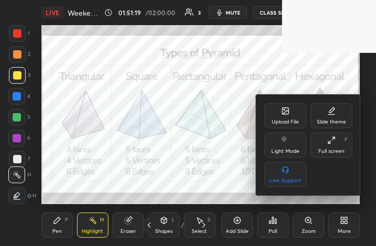
click at [277, 106] on div "Upload File" at bounding box center [286, 115] width 42 height 25
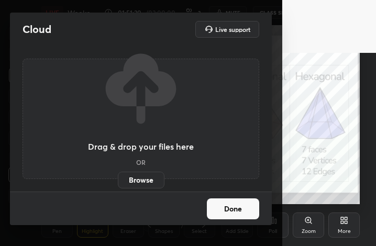
click at [125, 176] on label "Browse" at bounding box center [141, 180] width 47 height 17
click at [118, 176] on input "Browse" at bounding box center [118, 180] width 0 height 17
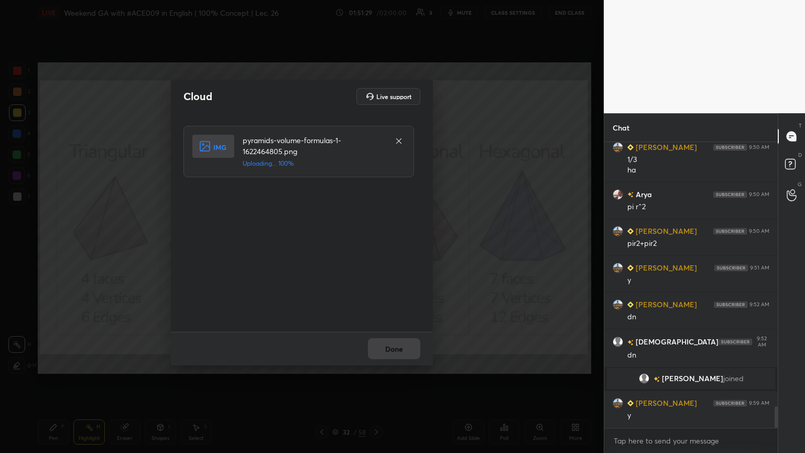
scroll to position [52012, 51836]
click at [376, 246] on button "Done" at bounding box center [394, 348] width 52 height 21
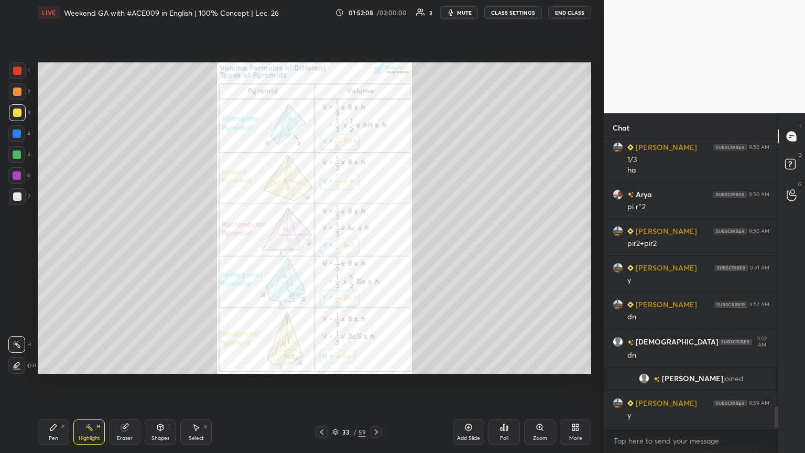
scroll to position [3586, 0]
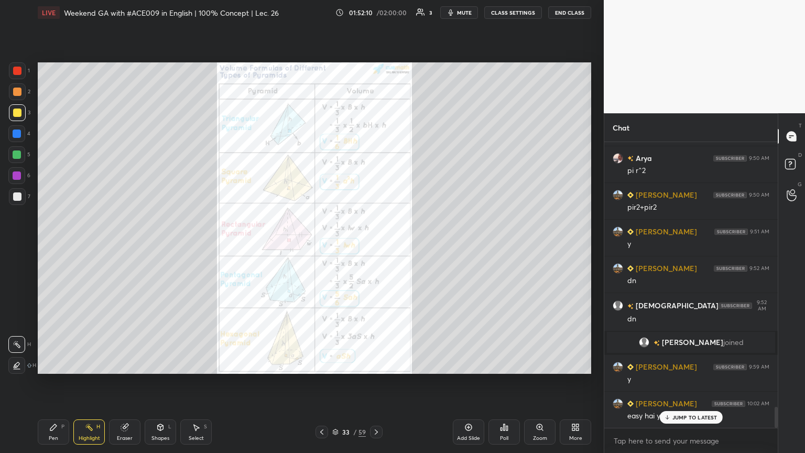
click at [376, 246] on p "JUMP TO LATEST" at bounding box center [694, 417] width 45 height 6
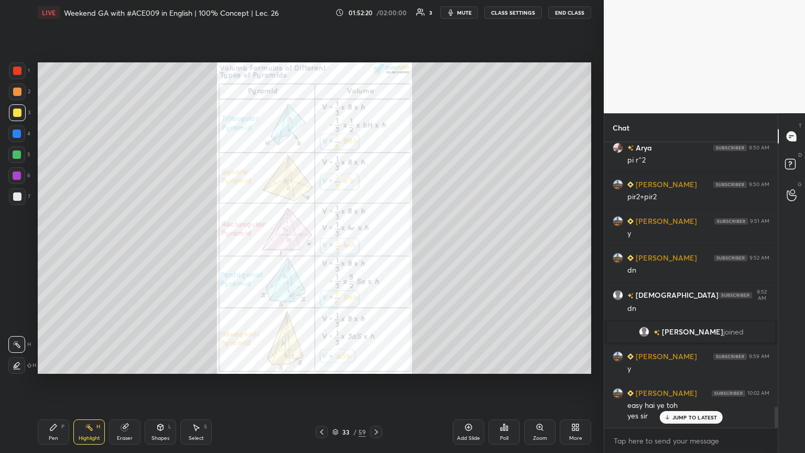
click at [373, 246] on icon at bounding box center [376, 432] width 8 height 8
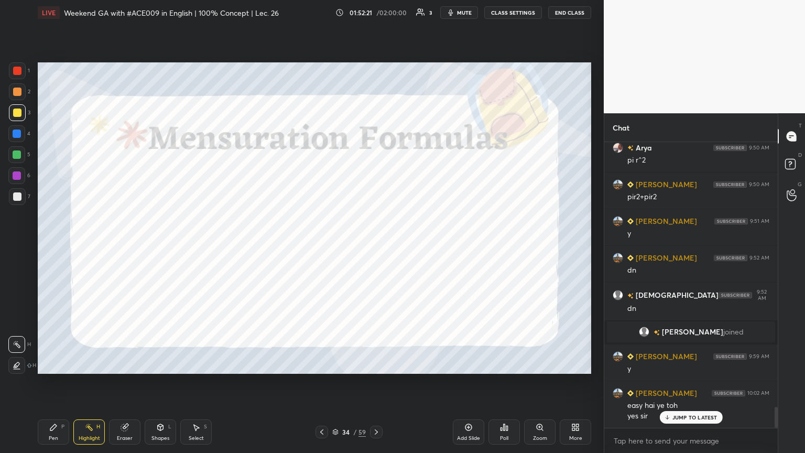
click at [373, 246] on icon at bounding box center [376, 432] width 8 height 8
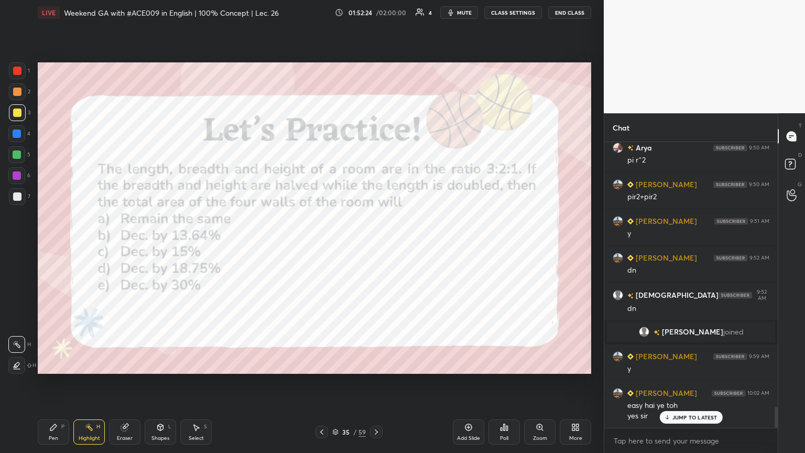
click at [376, 246] on icon at bounding box center [376, 432] width 8 height 8
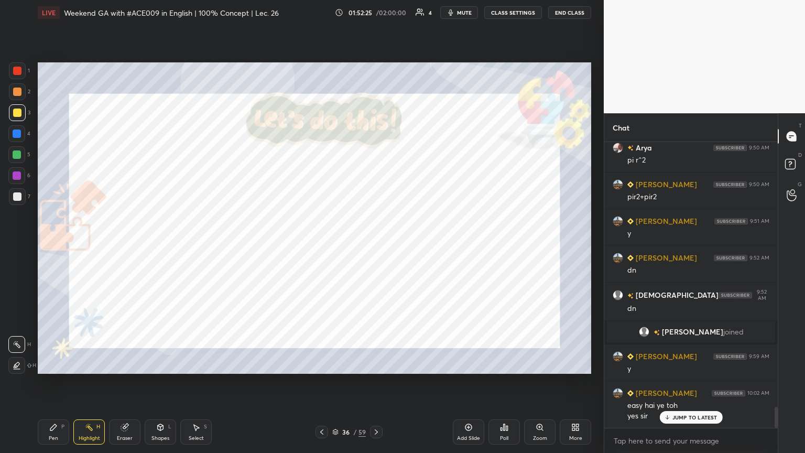
click at [376, 246] on icon at bounding box center [376, 432] width 8 height 8
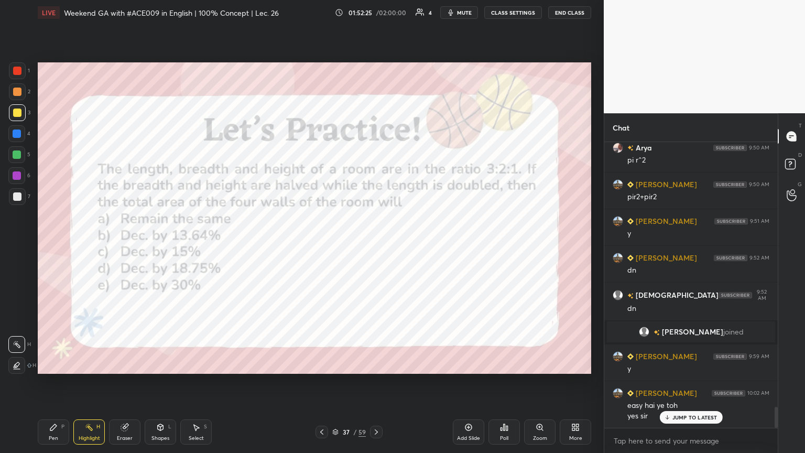
click at [376, 246] on icon at bounding box center [376, 432] width 8 height 8
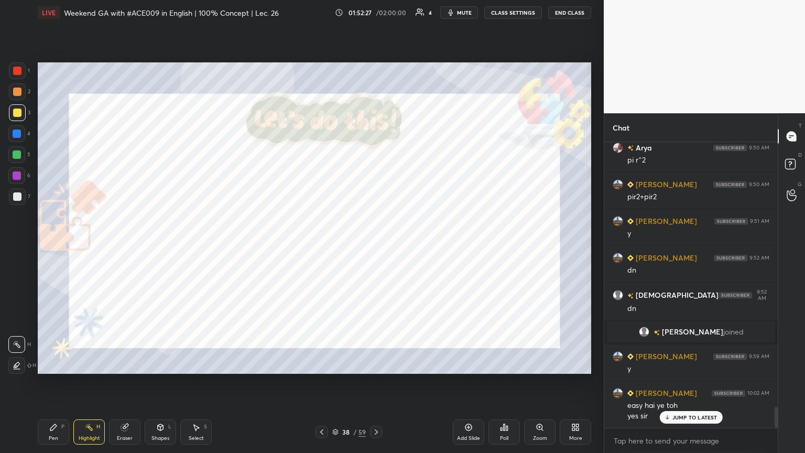
click at [376, 246] on icon at bounding box center [376, 432] width 8 height 8
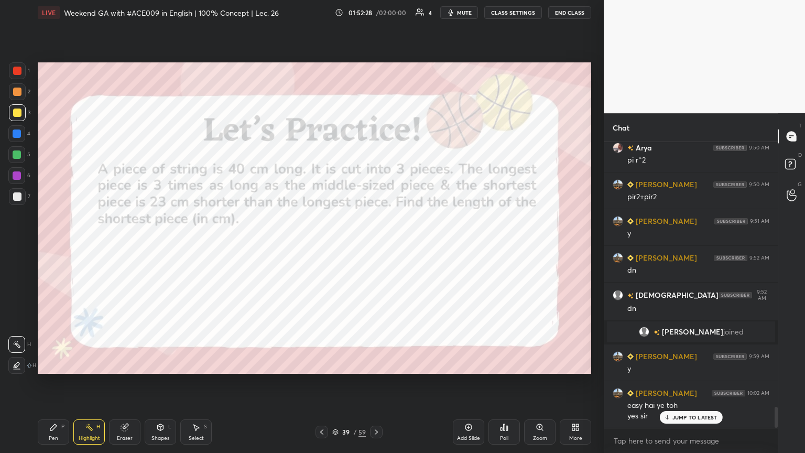
click at [376, 246] on icon at bounding box center [376, 432] width 8 height 8
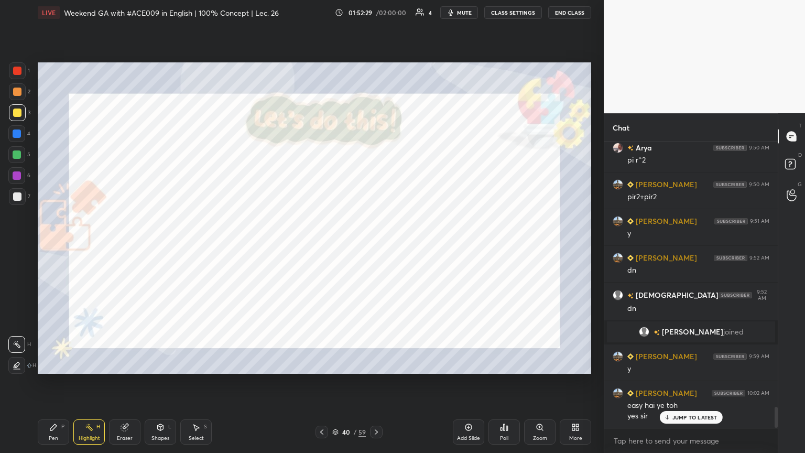
click at [376, 246] on icon at bounding box center [376, 432] width 8 height 8
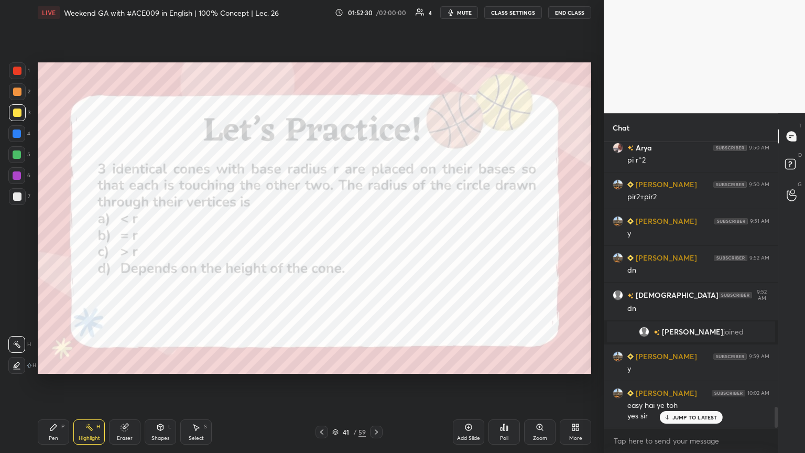
click at [376, 246] on icon at bounding box center [376, 432] width 8 height 8
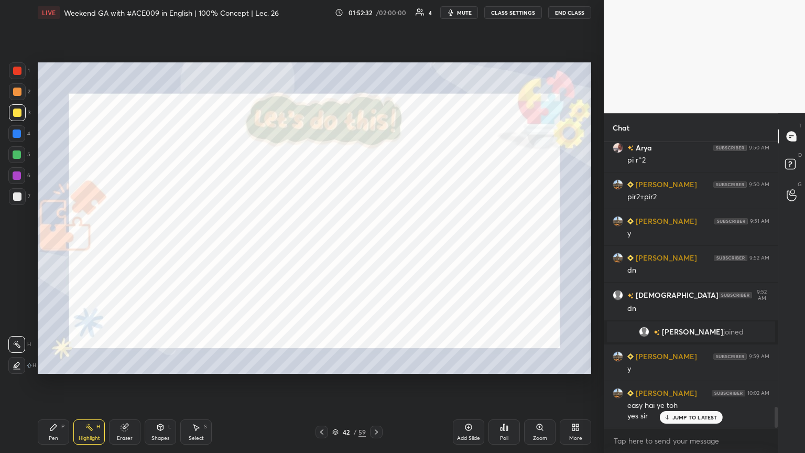
click at [376, 246] on icon at bounding box center [376, 432] width 8 height 8
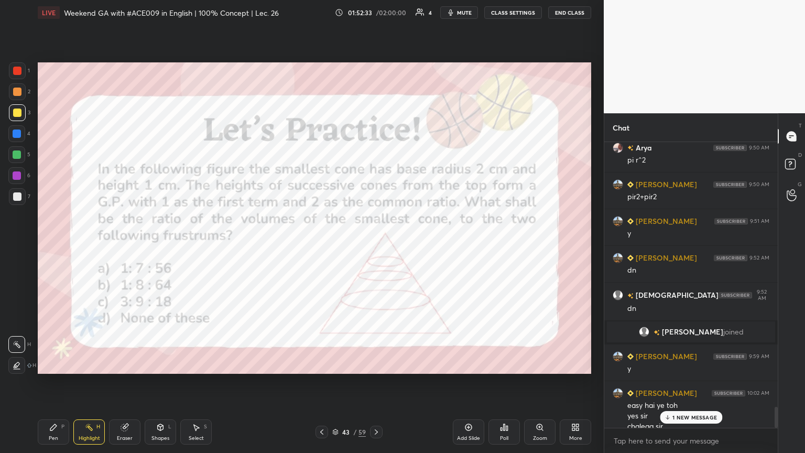
scroll to position [3607, 0]
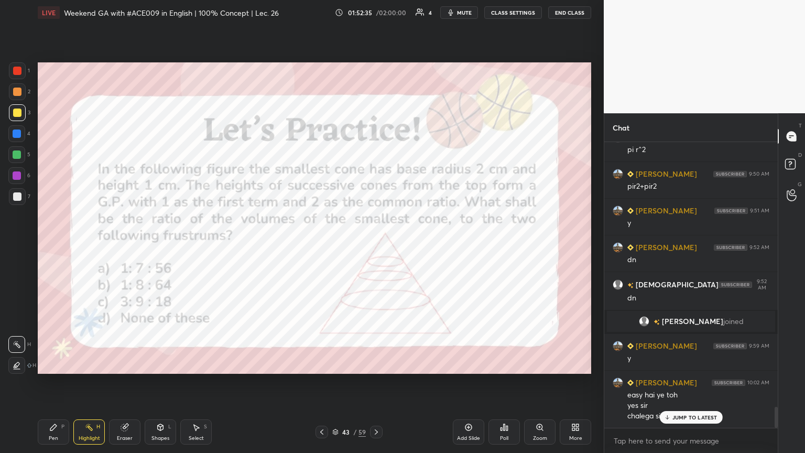
click at [376, 246] on icon at bounding box center [376, 432] width 8 height 8
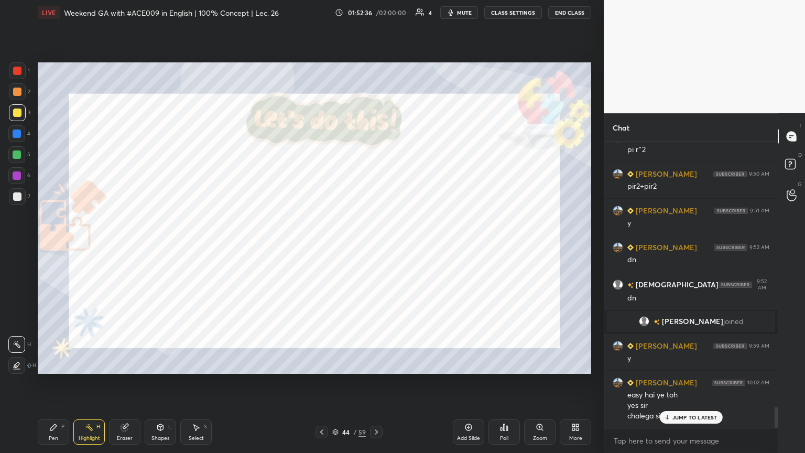
scroll to position [3644, 0]
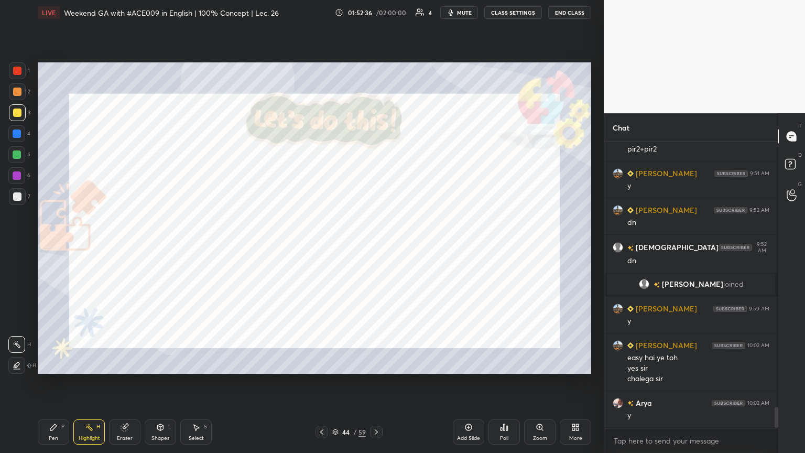
click at [376, 246] on icon at bounding box center [376, 432] width 8 height 8
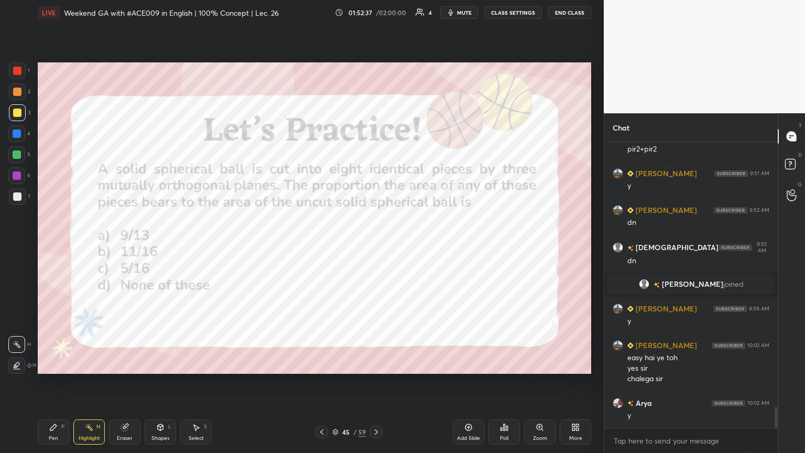
click at [376, 246] on icon at bounding box center [376, 432] width 8 height 8
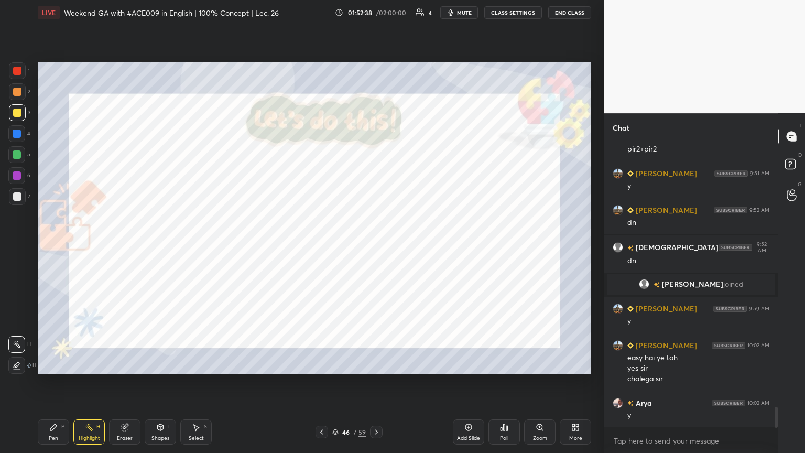
click at [376, 246] on icon at bounding box center [376, 432] width 8 height 8
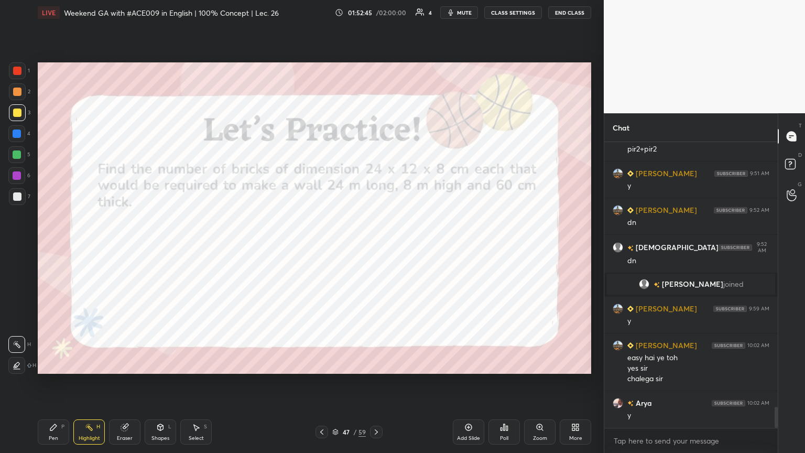
click at [376, 246] on icon at bounding box center [376, 432] width 8 height 8
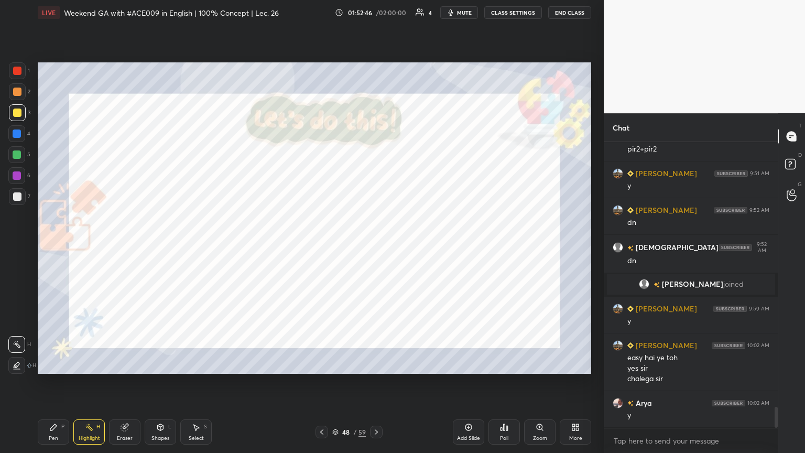
click at [376, 246] on icon at bounding box center [376, 432] width 8 height 8
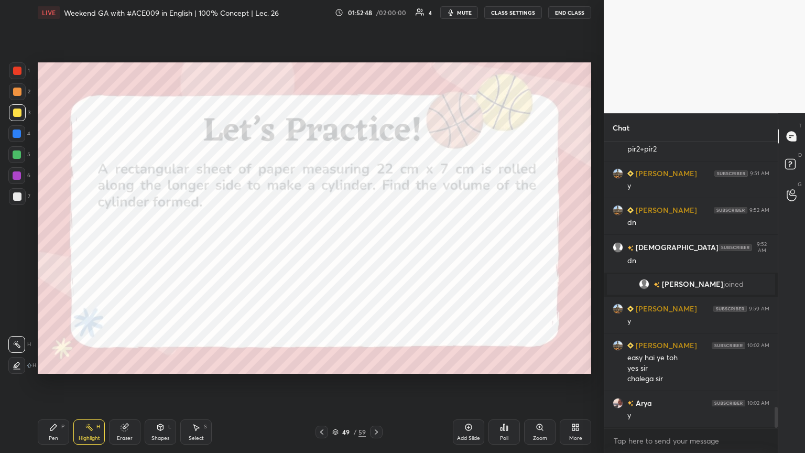
click at [376, 246] on icon at bounding box center [376, 432] width 8 height 8
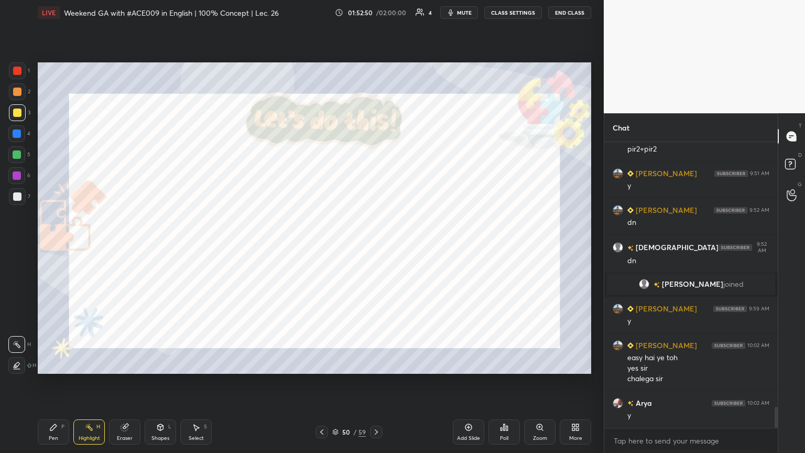
click at [373, 246] on icon at bounding box center [376, 432] width 8 height 8
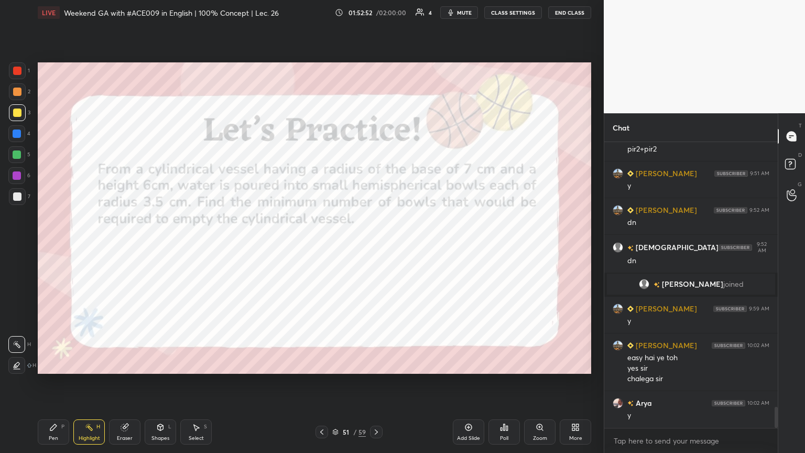
click at [376, 246] on icon at bounding box center [376, 431] width 3 height 5
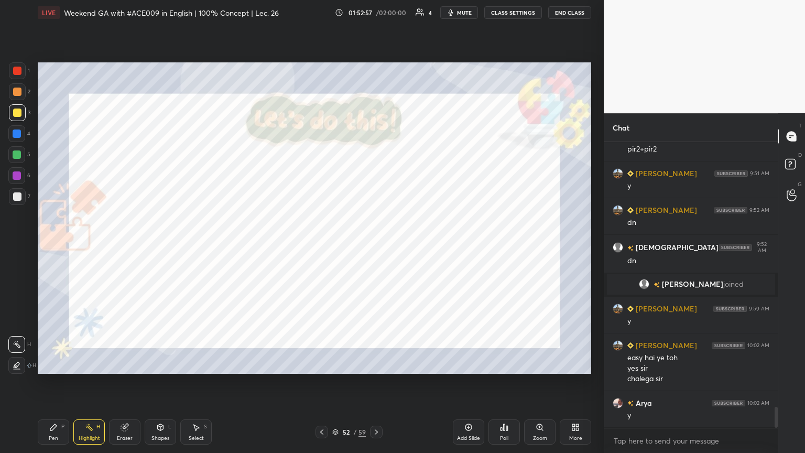
click at [375, 246] on icon at bounding box center [376, 431] width 3 height 5
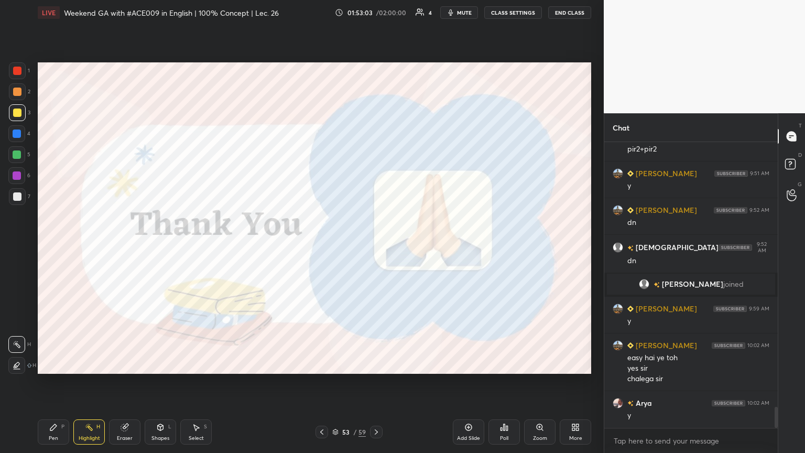
scroll to position [3680, 0]
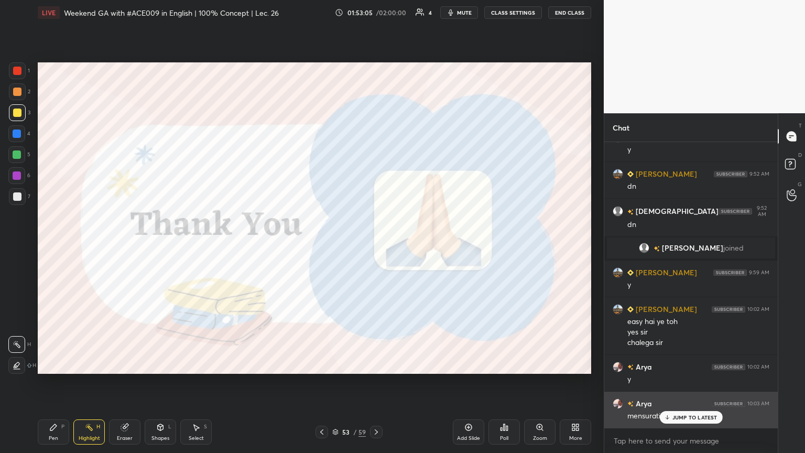
drag, startPoint x: 686, startPoint y: 417, endPoint x: 664, endPoint y: 417, distance: 21.5
click at [376, 246] on p "JUMP TO LATEST" at bounding box center [694, 417] width 45 height 6
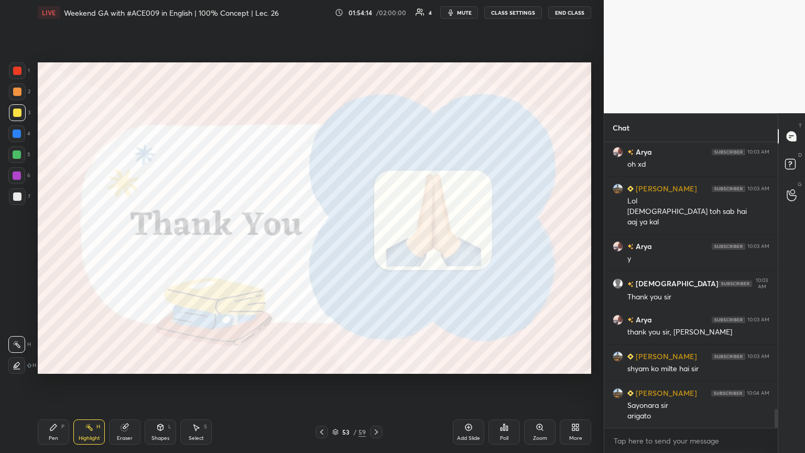
scroll to position [4042, 0]
